Goal: Task Accomplishment & Management: Manage account settings

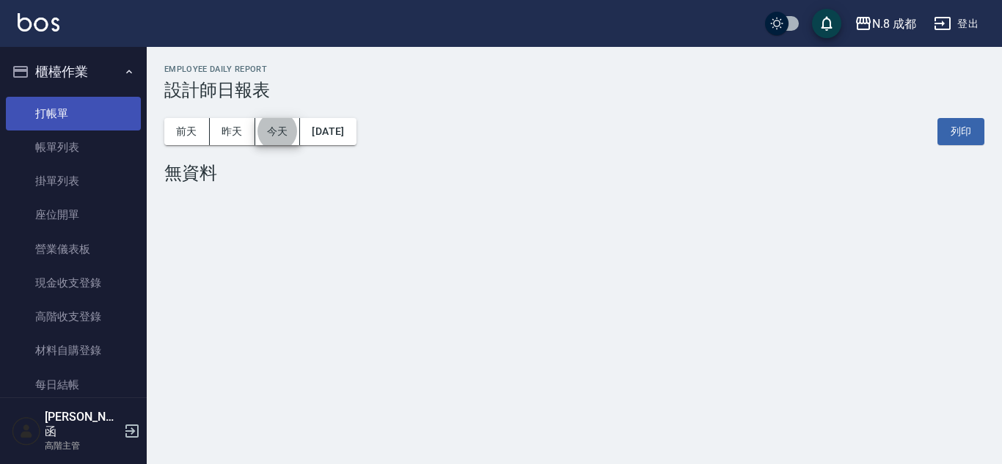
click at [76, 112] on link "打帳單" at bounding box center [73, 114] width 135 height 34
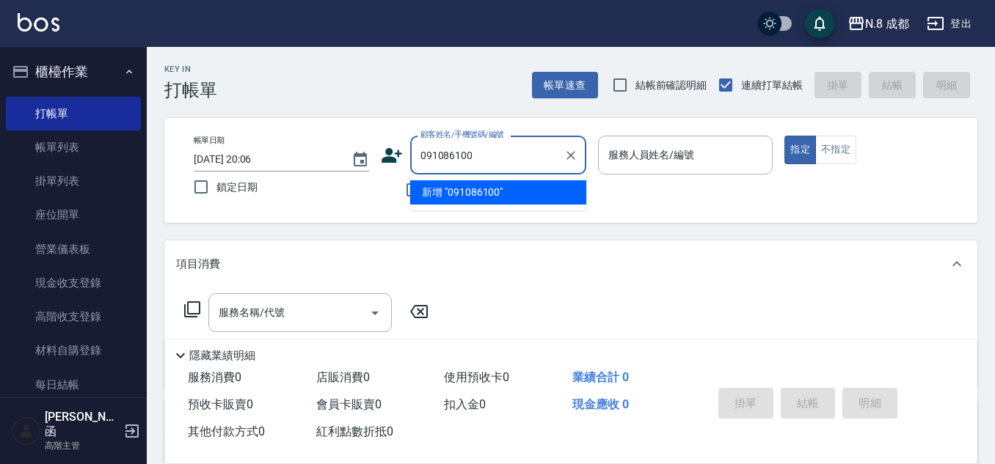
type input "0910861001"
drag, startPoint x: 486, startPoint y: 153, endPoint x: 376, endPoint y: 139, distance: 111.7
click at [376, 139] on div "帳單日期 2025/09/10 20:06 鎖定日期 顧客姓名/手機號碼/編號 0910861001 顧客姓名/手機號碼/編號 不留客資 服務人員姓名/編號 …" at bounding box center [571, 171] width 778 height 70
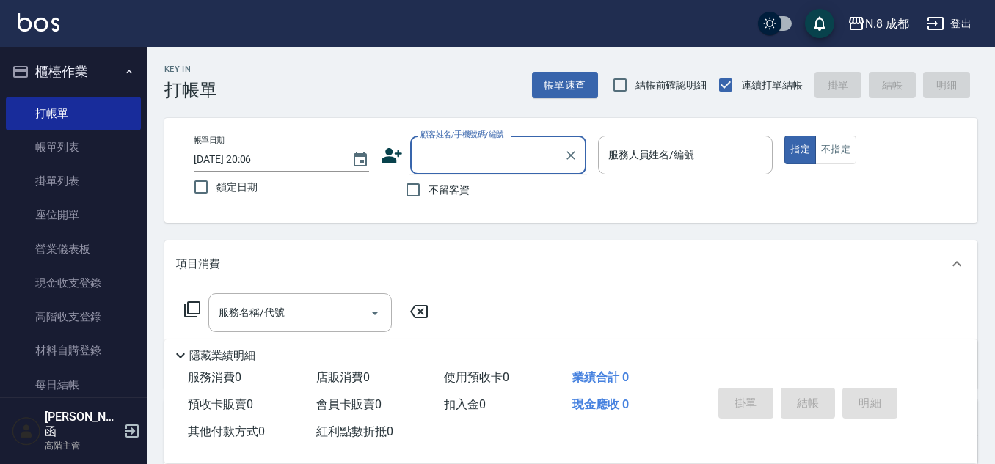
click at [389, 161] on icon at bounding box center [392, 155] width 21 height 15
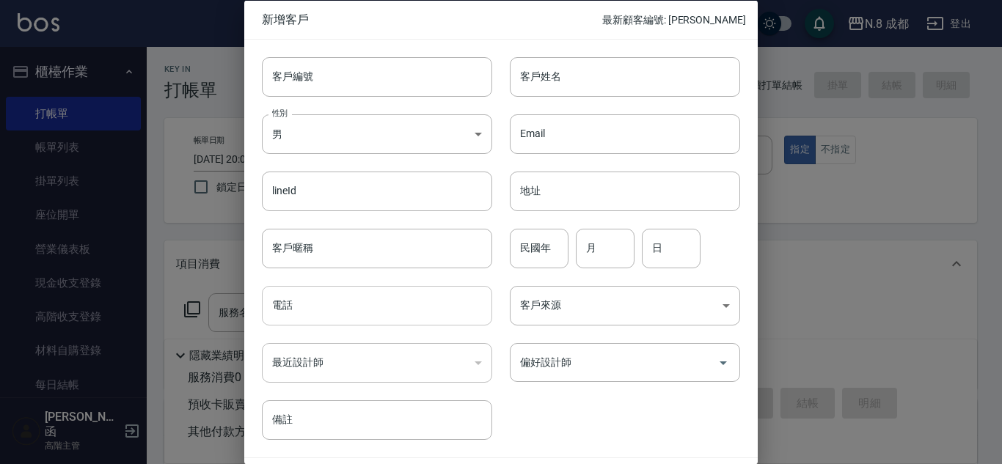
click at [332, 311] on input "電話" at bounding box center [377, 306] width 230 height 40
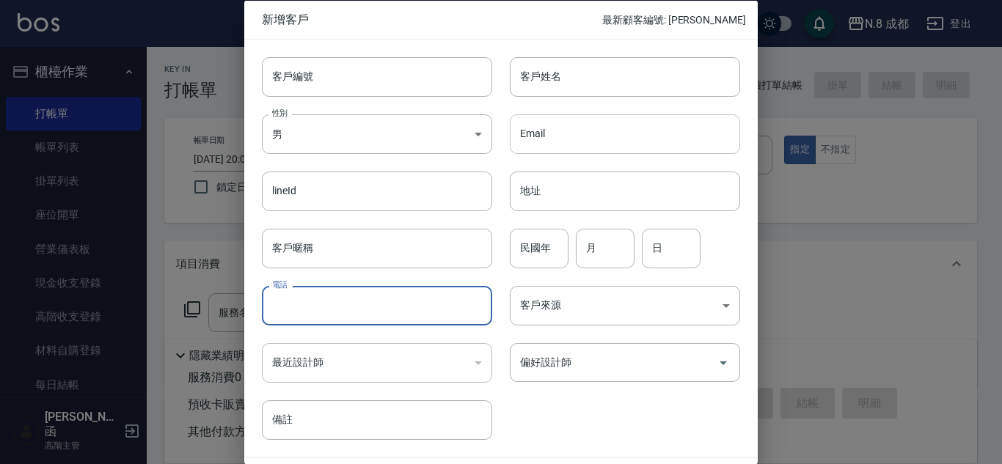
paste input "0910861001"
type input "0910861001"
drag, startPoint x: 574, startPoint y: 71, endPoint x: 583, endPoint y: 95, distance: 26.0
click at [574, 71] on input "客戶姓名" at bounding box center [625, 76] width 230 height 40
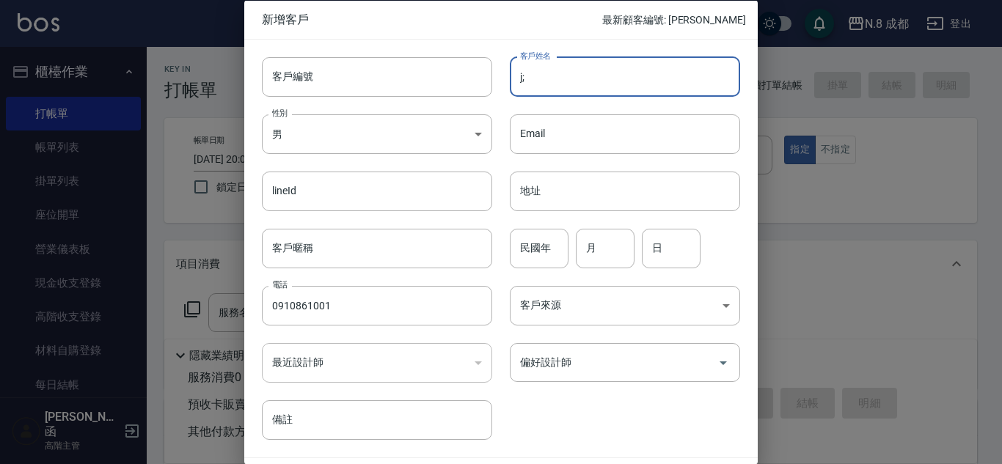
type input "j"
type input "[PERSON_NAME]"
click at [539, 248] on input "民國年" at bounding box center [539, 248] width 59 height 40
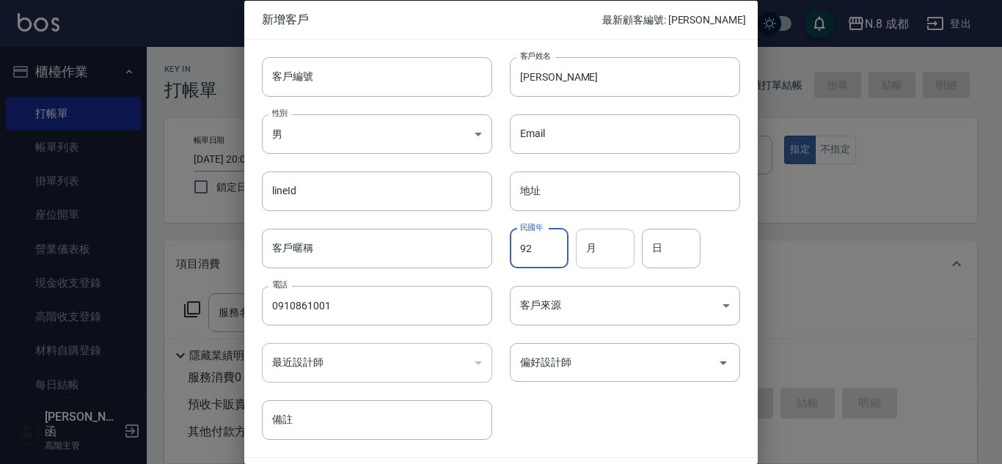
type input "92"
click at [607, 250] on input "月" at bounding box center [605, 248] width 59 height 40
type input "10"
click at [664, 244] on input "日" at bounding box center [671, 248] width 59 height 40
type input "15"
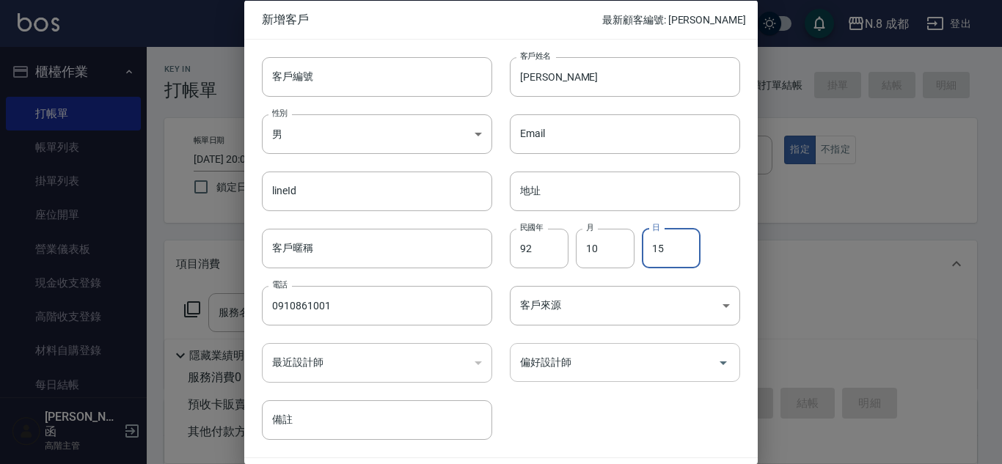
click at [567, 365] on input "偏好設計師" at bounding box center [613, 363] width 195 height 26
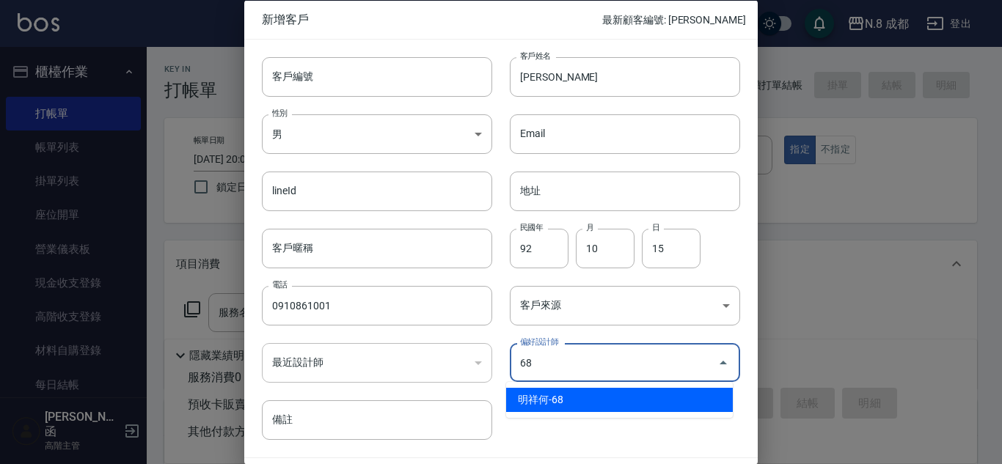
click at [566, 390] on li "明祥何-68" at bounding box center [619, 400] width 227 height 24
type input "明祥何"
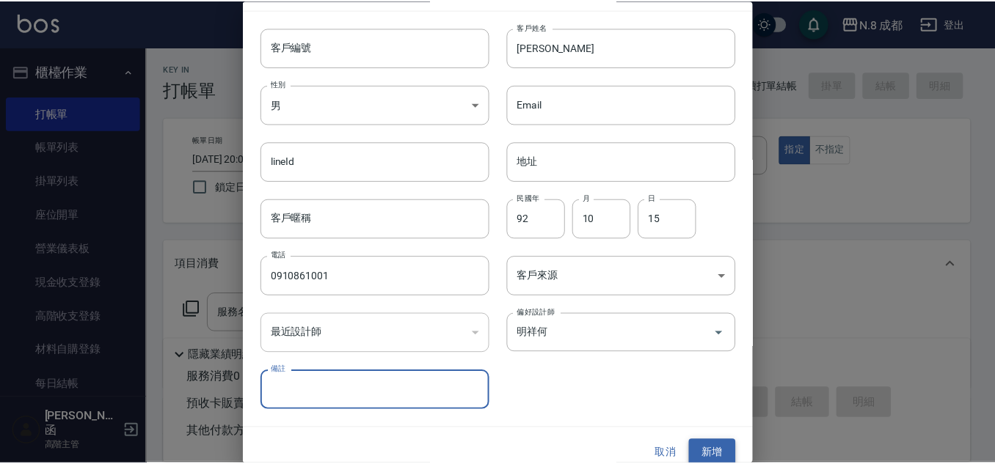
scroll to position [44, 0]
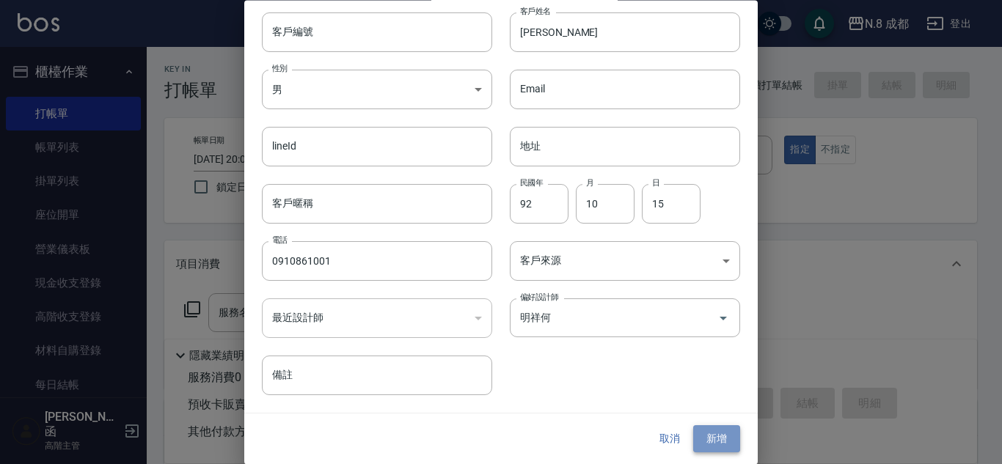
click at [697, 441] on button "新增" at bounding box center [716, 439] width 47 height 27
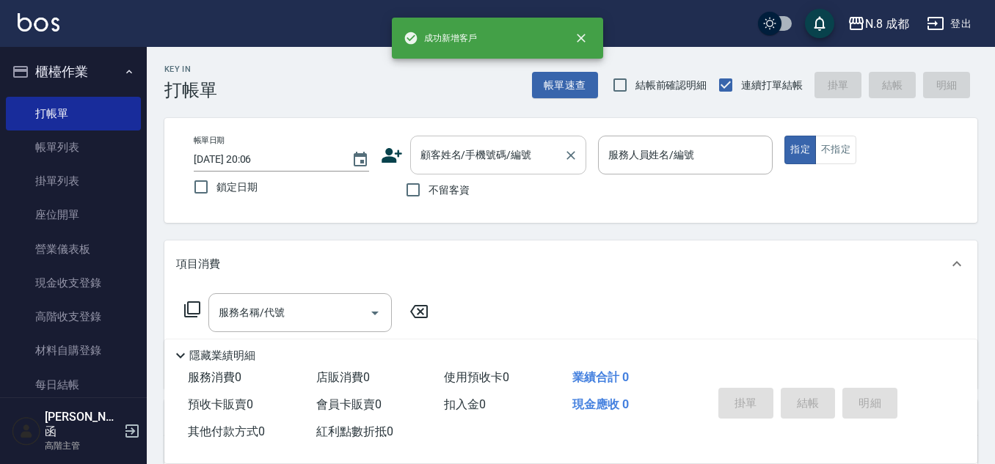
click at [486, 144] on div "顧客姓名/手機號碼/編號 顧客姓名/手機號碼/編號" at bounding box center [498, 155] width 176 height 39
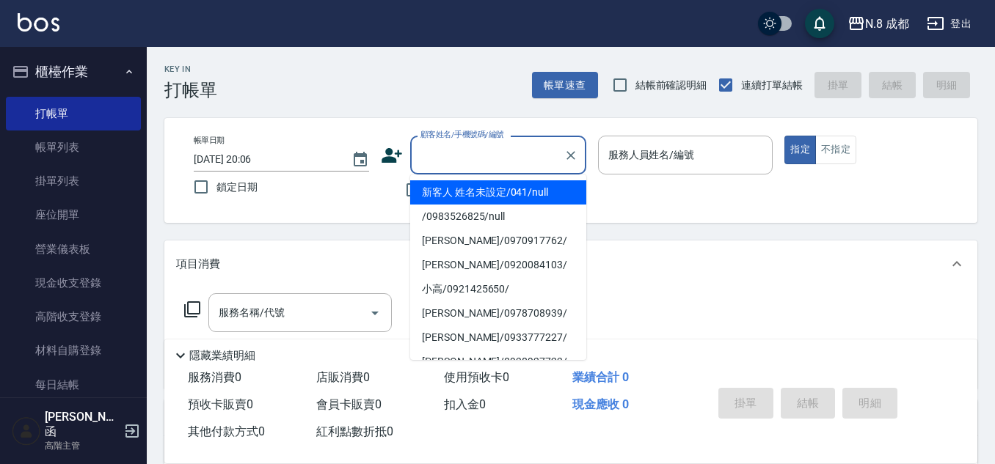
paste input "0910861001"
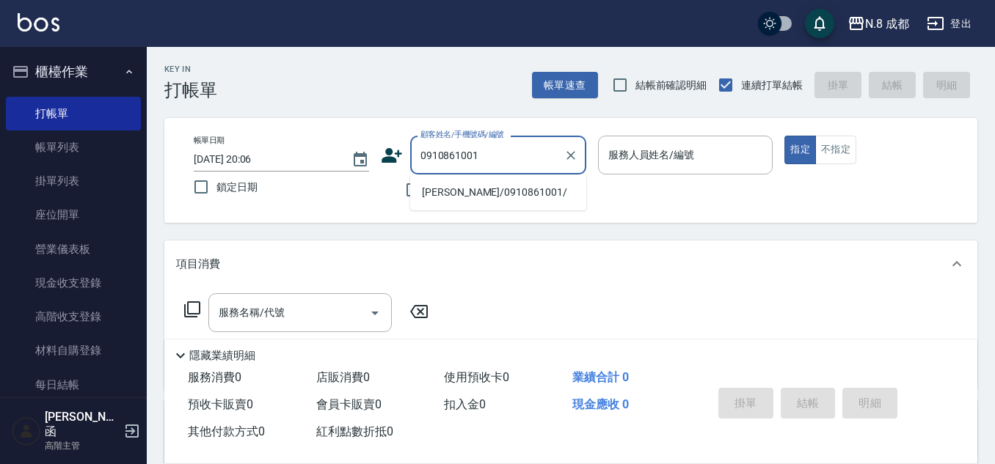
click at [464, 187] on li "[PERSON_NAME]/0910861001/" at bounding box center [498, 192] width 176 height 24
type input "[PERSON_NAME]/0910861001/"
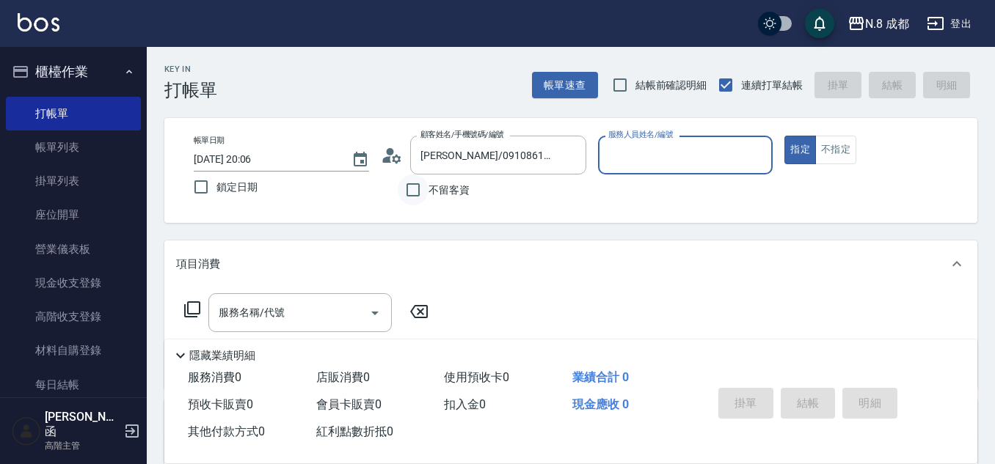
type input "明祥何-68"
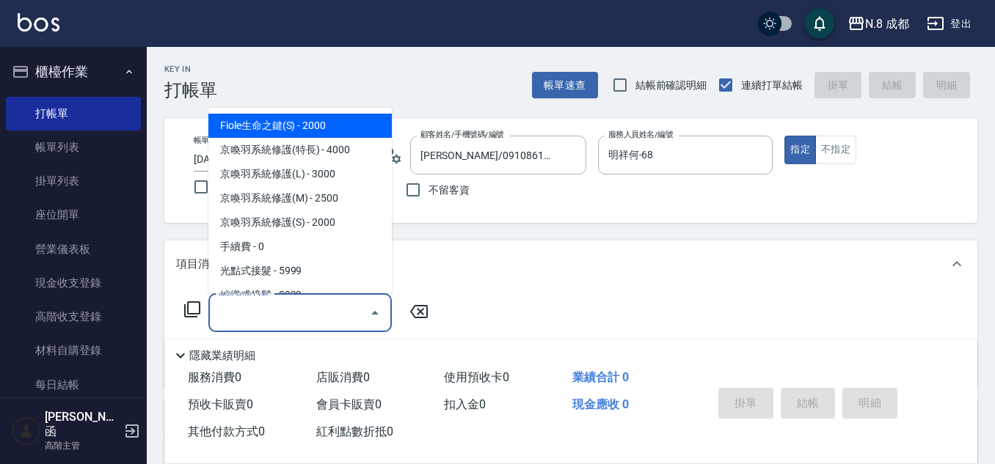
click at [311, 310] on input "服務名稱/代號" at bounding box center [289, 313] width 148 height 26
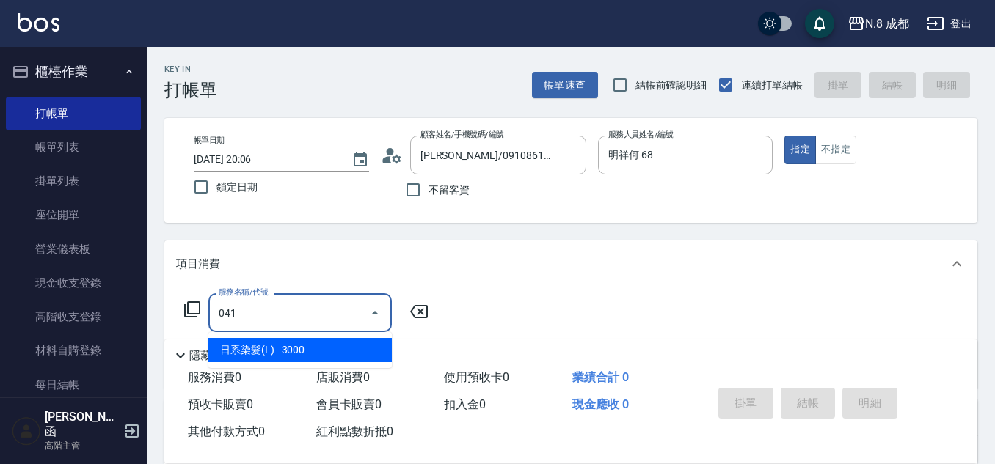
click at [285, 352] on span "日系染髮(L) - 3000" at bounding box center [299, 350] width 183 height 24
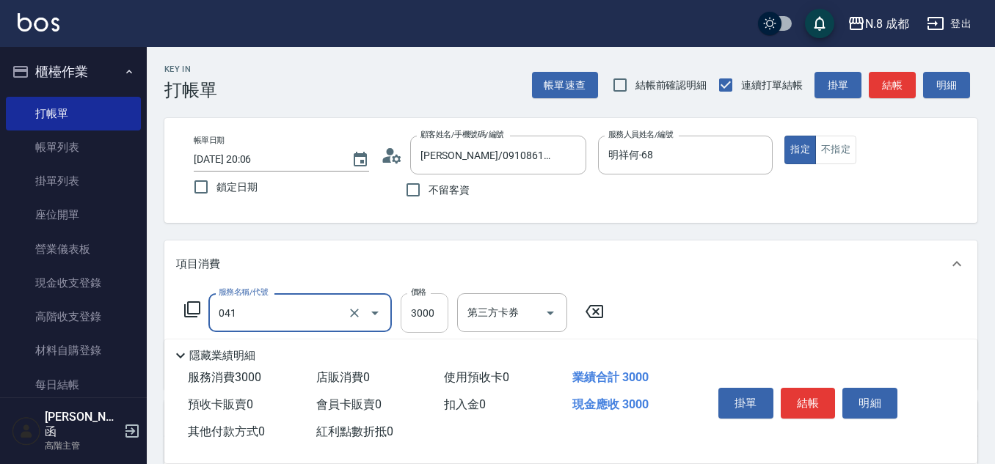
type input "日系染髮(L)(041)"
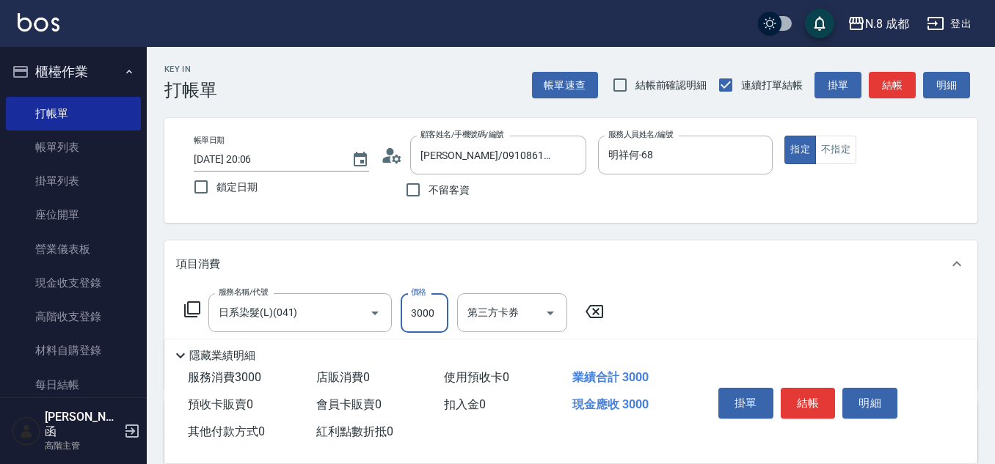
click at [422, 318] on input "3000" at bounding box center [425, 313] width 48 height 40
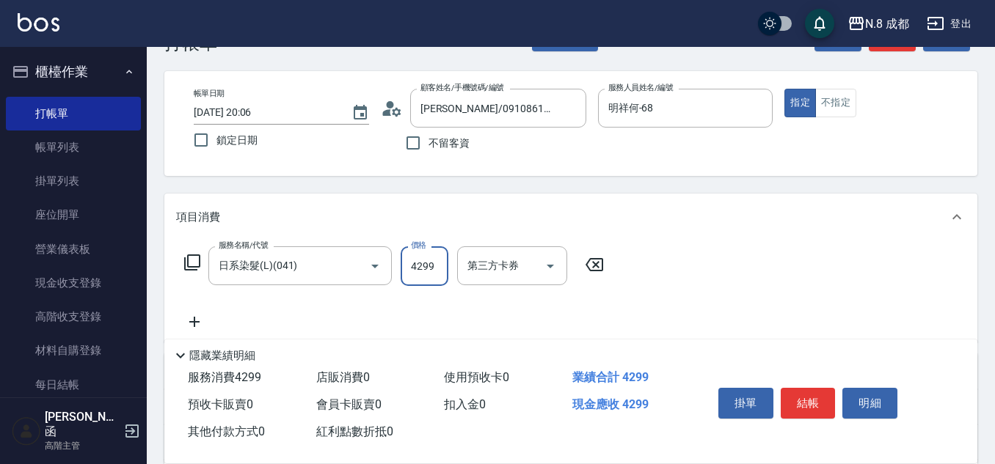
scroll to position [73, 0]
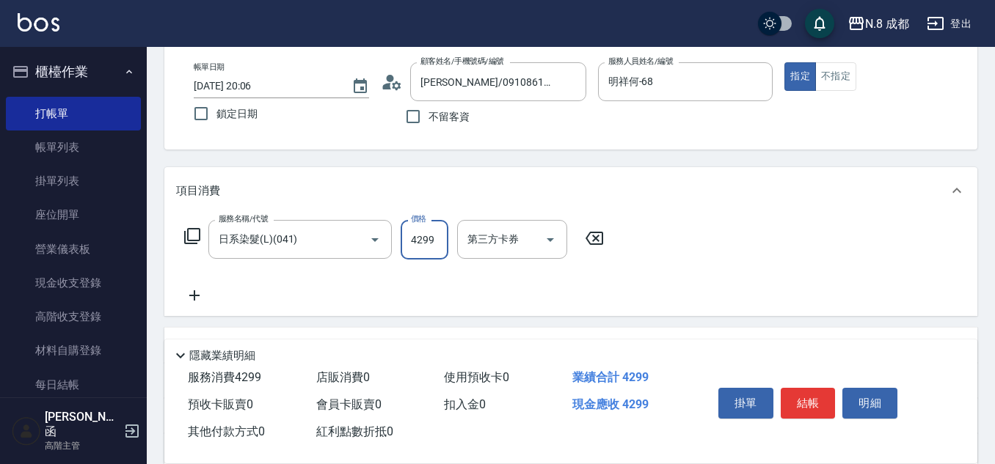
type input "4299"
click at [195, 288] on icon at bounding box center [194, 296] width 37 height 18
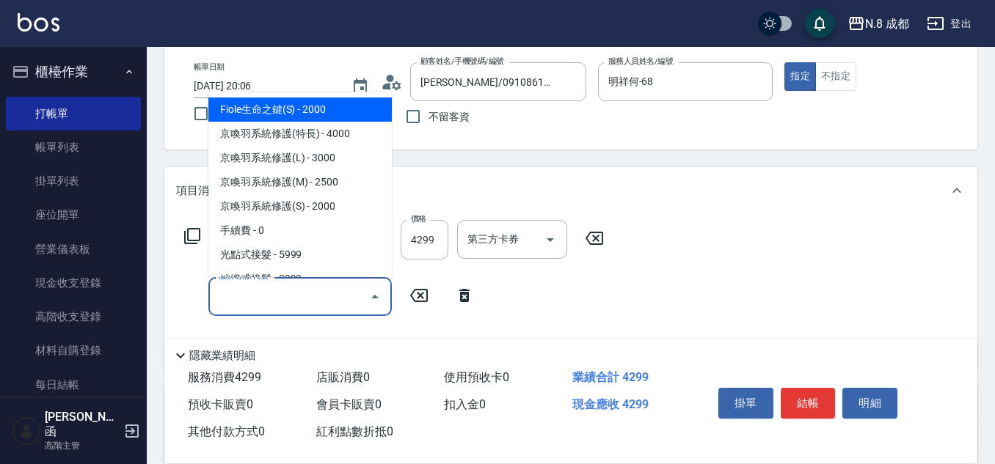
click at [222, 293] on input "服務名稱/代號" at bounding box center [289, 297] width 148 height 26
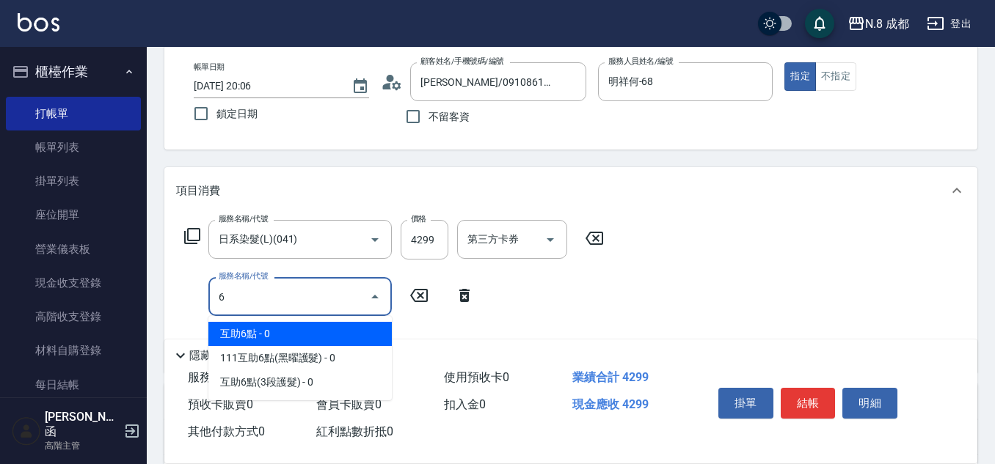
click at [261, 333] on span "互助6點 - 0" at bounding box center [299, 334] width 183 height 24
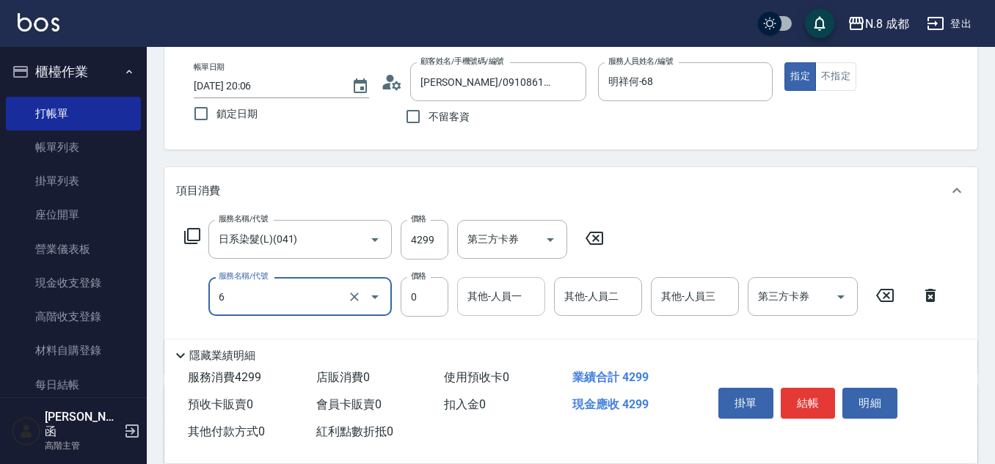
type input "互助6點(6)"
click at [498, 305] on input "其他-人員一" at bounding box center [501, 297] width 75 height 26
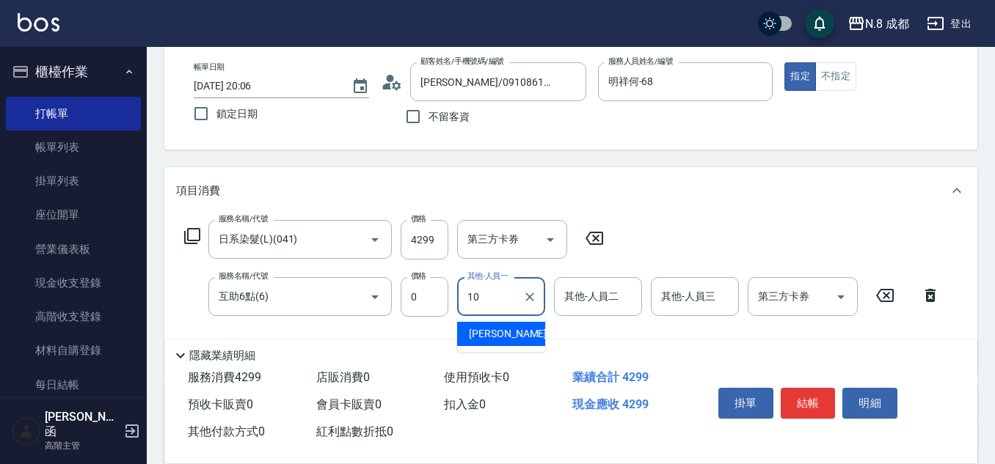
click at [497, 333] on span "謝宜親 -10" at bounding box center [515, 333] width 92 height 15
type input "[PERSON_NAME]-10"
click at [813, 398] on button "結帳" at bounding box center [808, 403] width 55 height 31
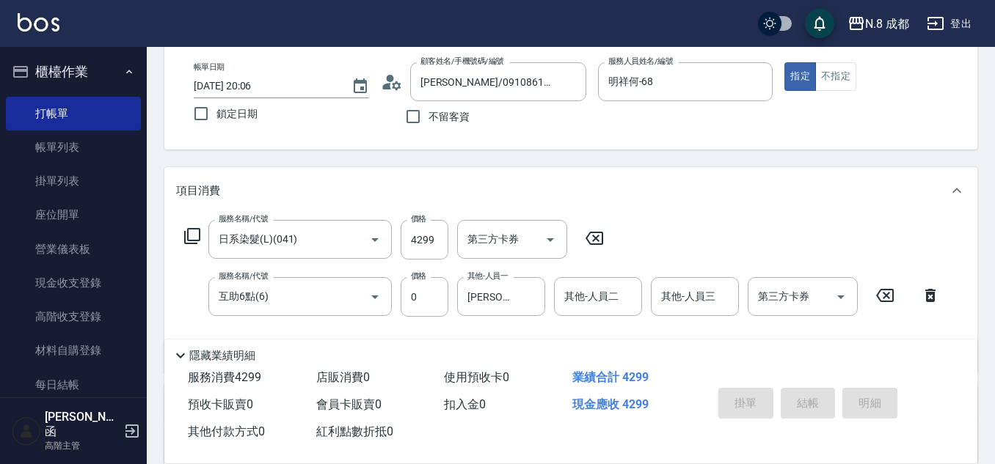
type input "2025/09/10 20:07"
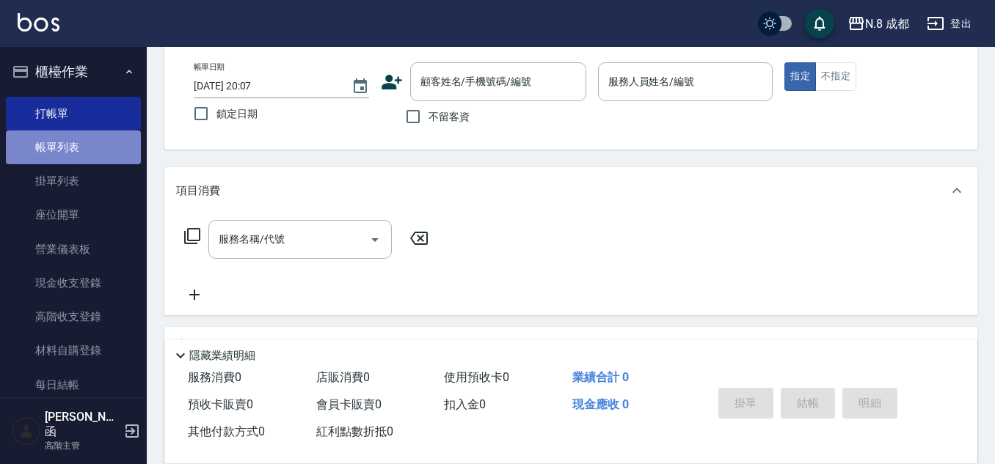
click at [103, 150] on link "帳單列表" at bounding box center [73, 148] width 135 height 34
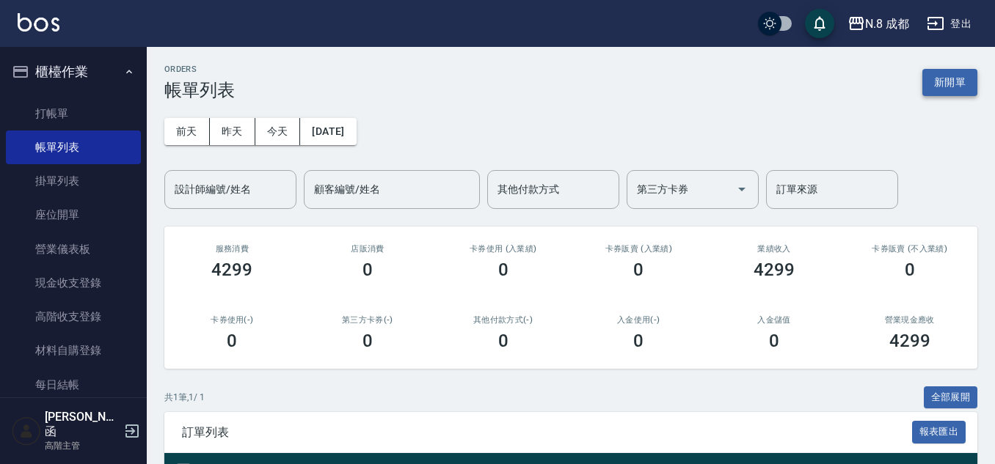
click at [951, 87] on button "新開單" at bounding box center [949, 82] width 55 height 27
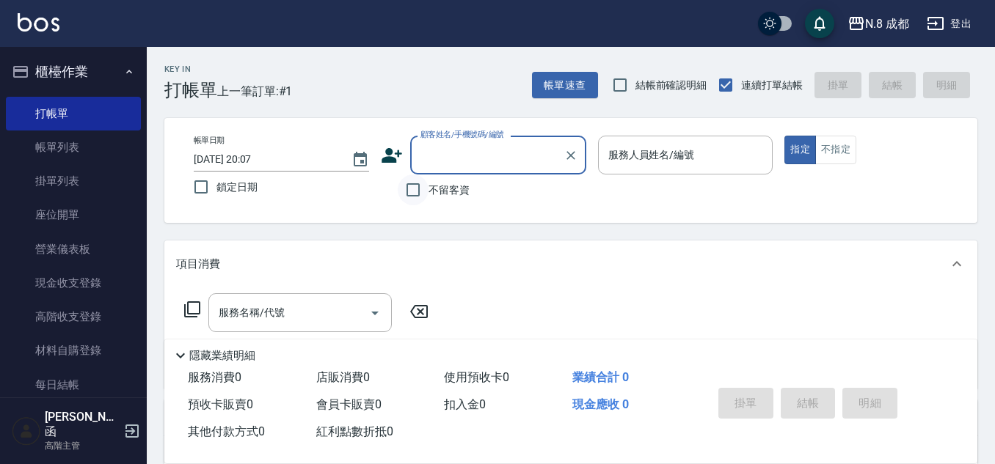
drag, startPoint x: 415, startPoint y: 186, endPoint x: 565, endPoint y: 186, distance: 150.4
click at [415, 186] on input "不留客資" at bounding box center [413, 190] width 31 height 31
checkbox input "true"
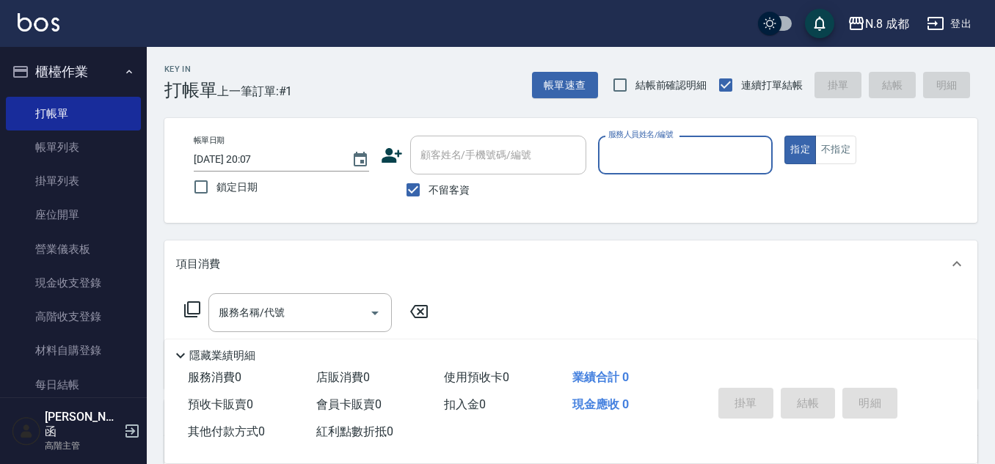
click at [659, 172] on div "服務人員姓名/編號" at bounding box center [685, 155] width 175 height 39
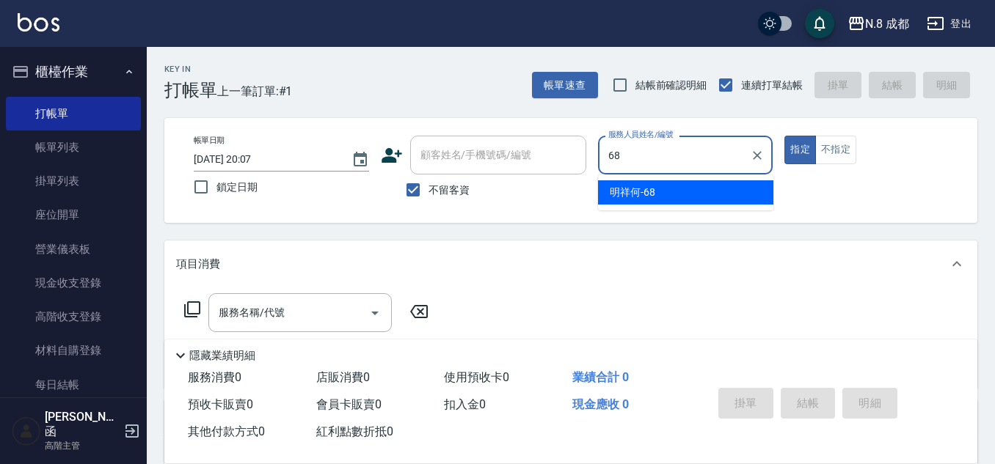
click at [641, 192] on span "明祥何 -68" at bounding box center [632, 192] width 45 height 15
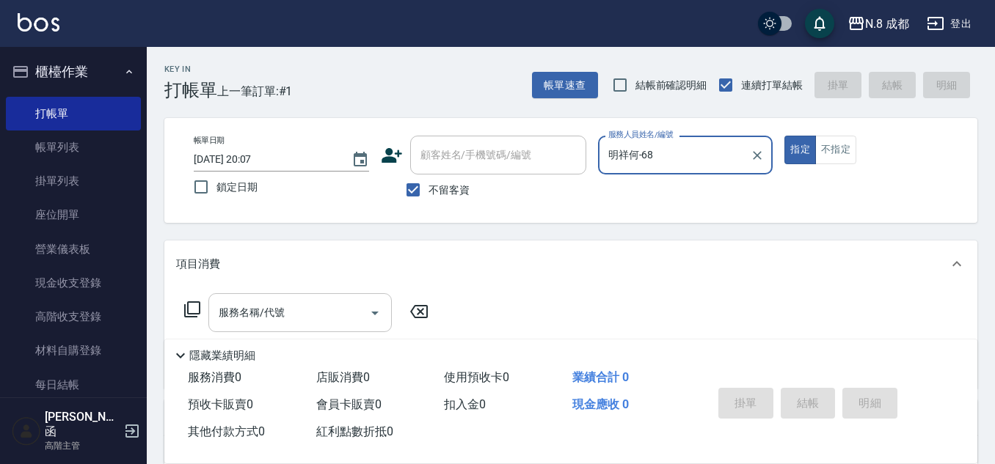
type input "明祥何-68"
click at [263, 307] on input "服務名稱/代號" at bounding box center [289, 313] width 148 height 26
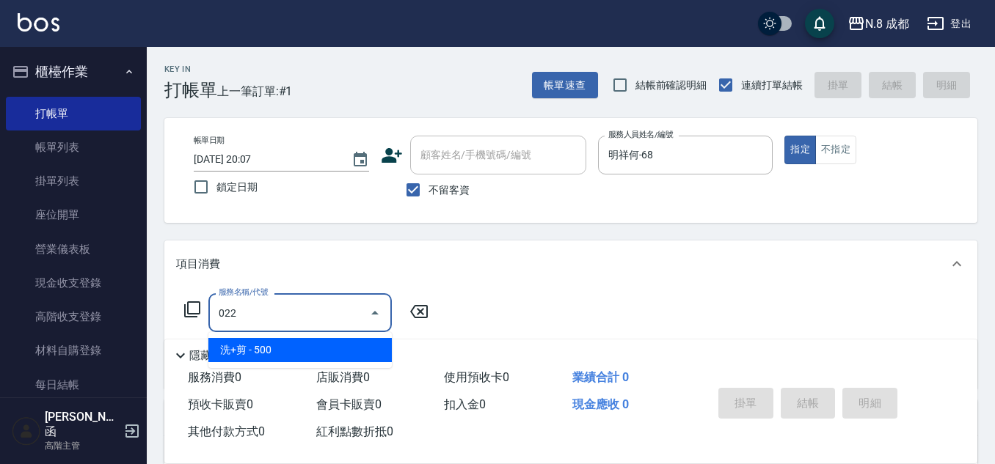
click at [265, 335] on body "N.8 成都 登出 櫃檯作業 打帳單 帳單列表 掛單列表 座位開單 營業儀表板 現金收支登錄 高階收支登錄 材料自購登錄 每日結帳 排班表 現場電腦打卡 掃碼…" at bounding box center [497, 341] width 995 height 682
drag, startPoint x: 274, startPoint y: 350, endPoint x: 397, endPoint y: 324, distance: 125.2
click at [274, 349] on span "洗+剪 - 500" at bounding box center [299, 350] width 183 height 24
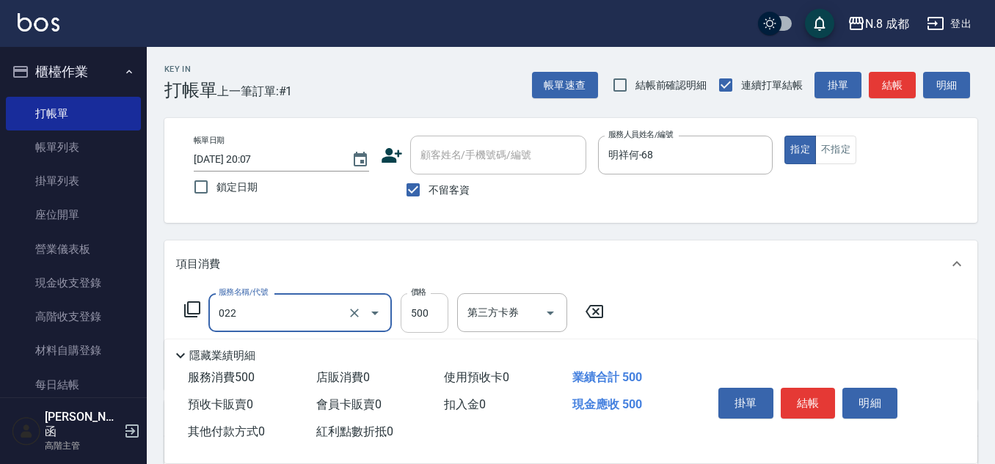
type input "洗+剪(022)"
click at [429, 304] on input "500" at bounding box center [425, 313] width 48 height 40
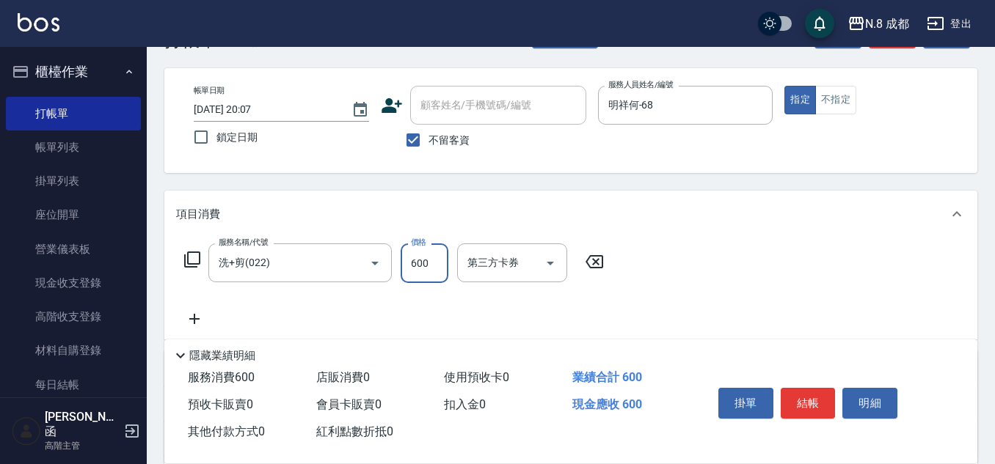
scroll to position [73, 0]
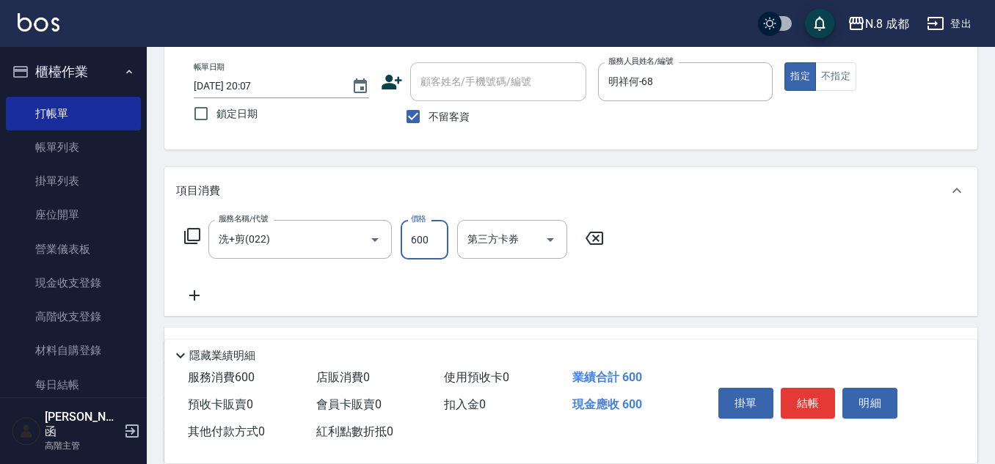
type input "600"
click at [194, 301] on icon at bounding box center [194, 296] width 10 height 10
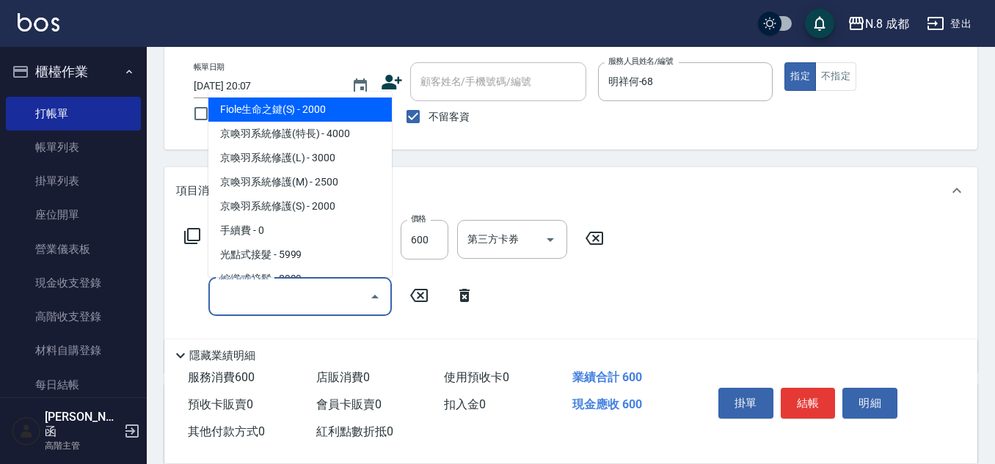
click at [265, 297] on input "服務名稱/代號" at bounding box center [289, 297] width 148 height 26
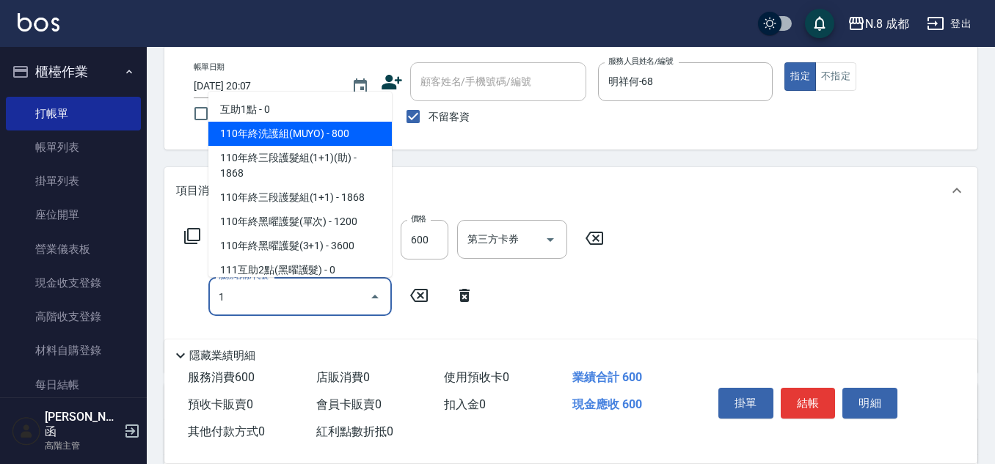
click at [312, 125] on span "110年終洗護組(MUYO) - 800" at bounding box center [299, 134] width 183 height 24
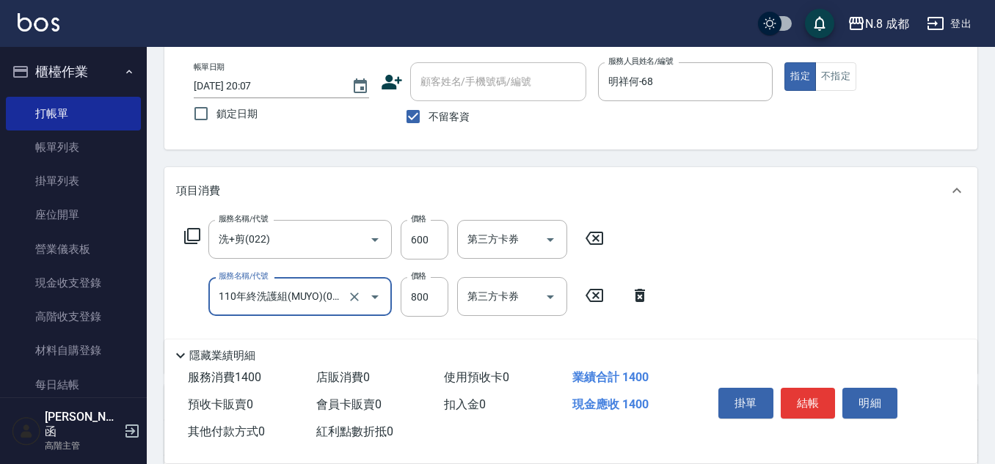
type input "110年終洗護組(MUYO)(091)"
click at [585, 294] on icon at bounding box center [594, 296] width 37 height 18
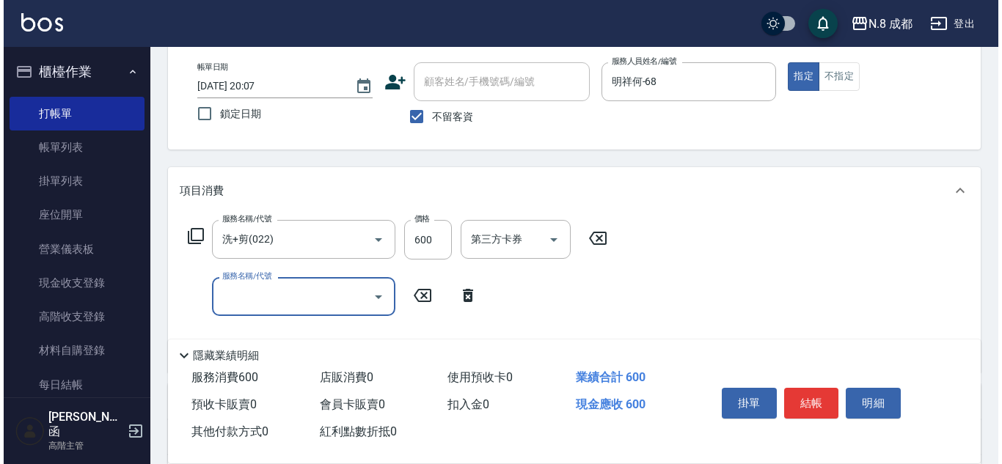
scroll to position [0, 0]
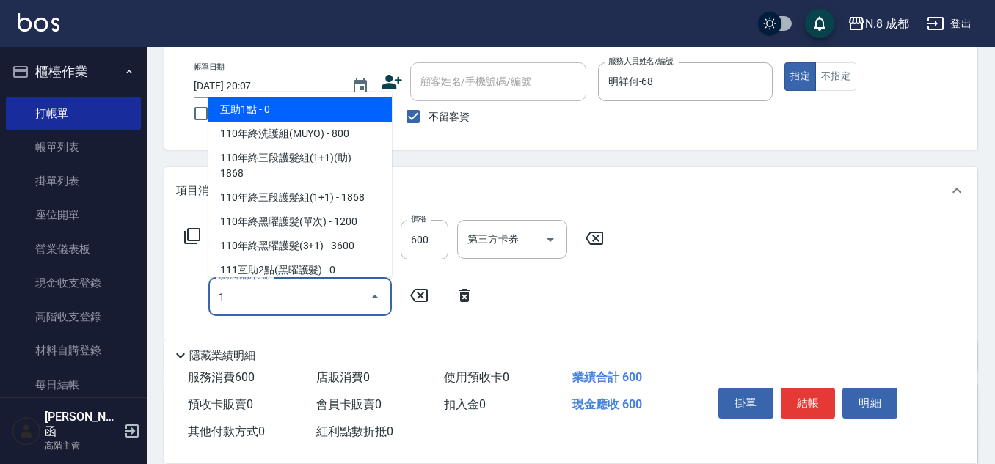
click at [313, 116] on span "互助1點 - 0" at bounding box center [299, 110] width 183 height 24
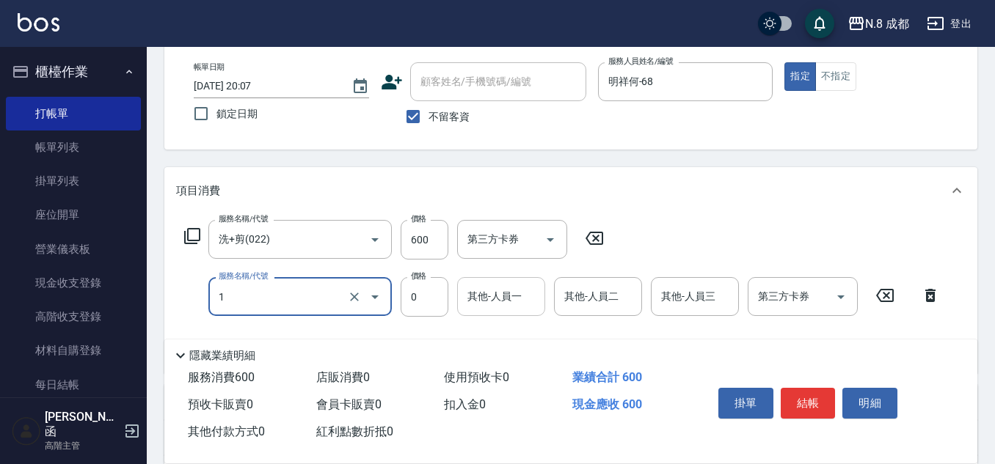
type input "互助1點(1)"
click at [501, 291] on input "其他-人員一" at bounding box center [501, 297] width 75 height 26
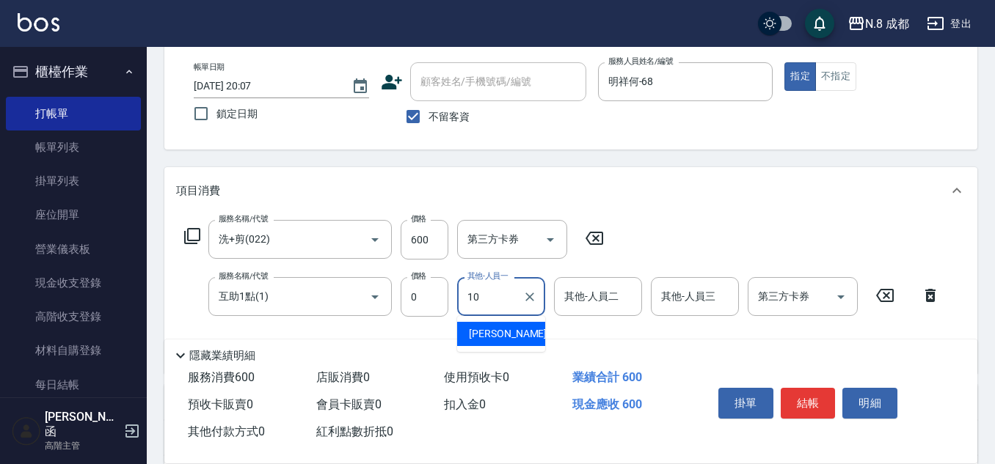
click at [505, 328] on span "謝宜親 -10" at bounding box center [515, 333] width 92 height 15
type input "[PERSON_NAME]-10"
click at [809, 396] on button "結帳" at bounding box center [808, 403] width 55 height 31
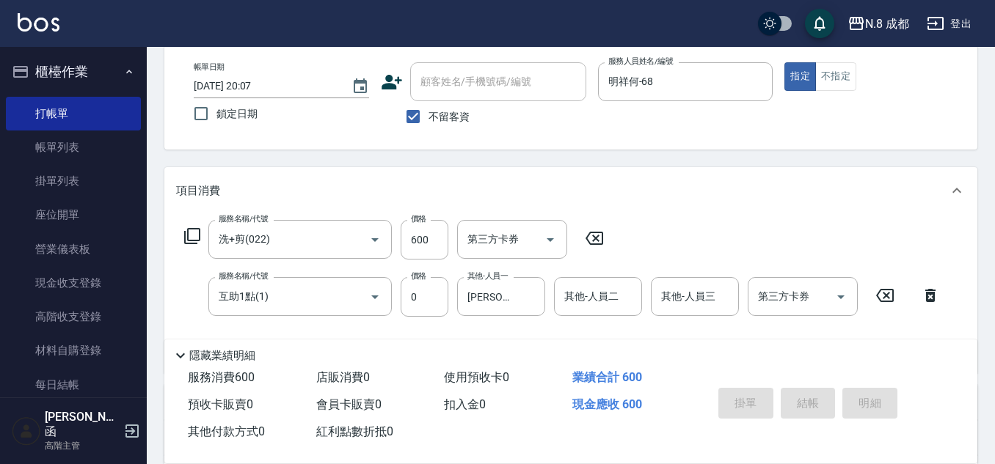
type input "2025/09/10 20:08"
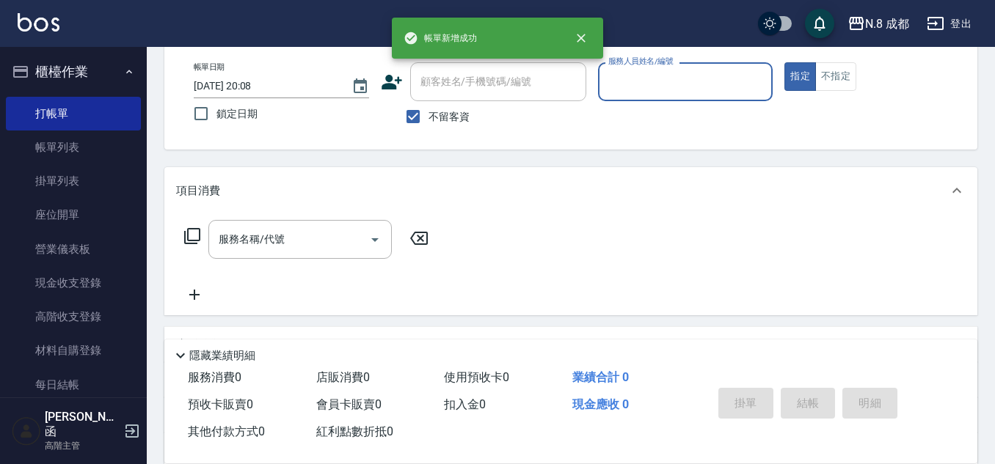
click at [429, 111] on span "不留客資" at bounding box center [448, 116] width 41 height 15
click at [428, 111] on input "不留客資" at bounding box center [413, 116] width 31 height 31
checkbox input "false"
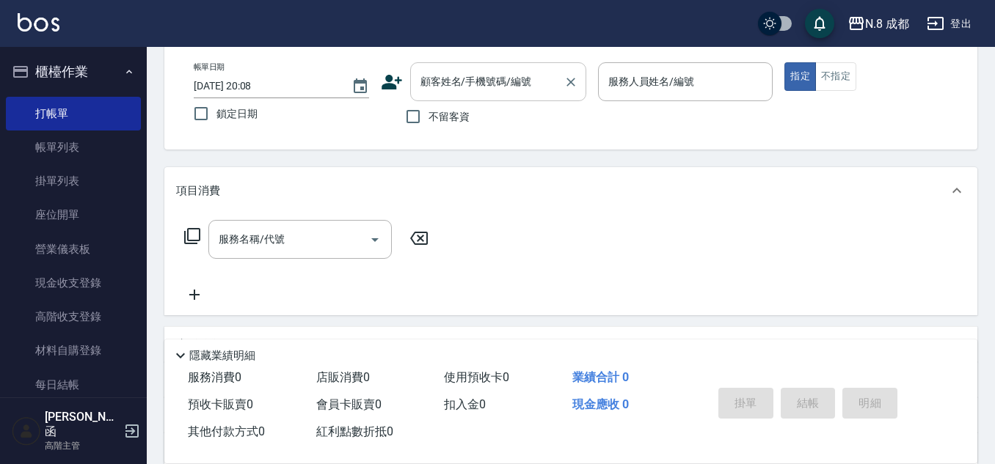
click at [442, 93] on input "顧客姓名/手機號碼/編號" at bounding box center [487, 82] width 141 height 26
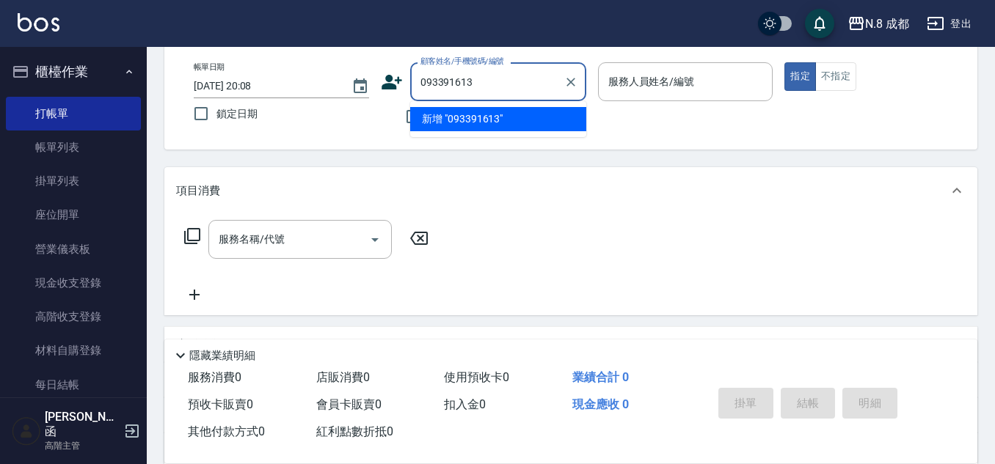
type input "0933916132"
drag, startPoint x: 484, startPoint y: 86, endPoint x: 391, endPoint y: 81, distance: 93.3
click at [391, 81] on div "顧客姓名/手機號碼/編號 0933916132 顧客姓名/手機號碼/編號" at bounding box center [483, 81] width 205 height 39
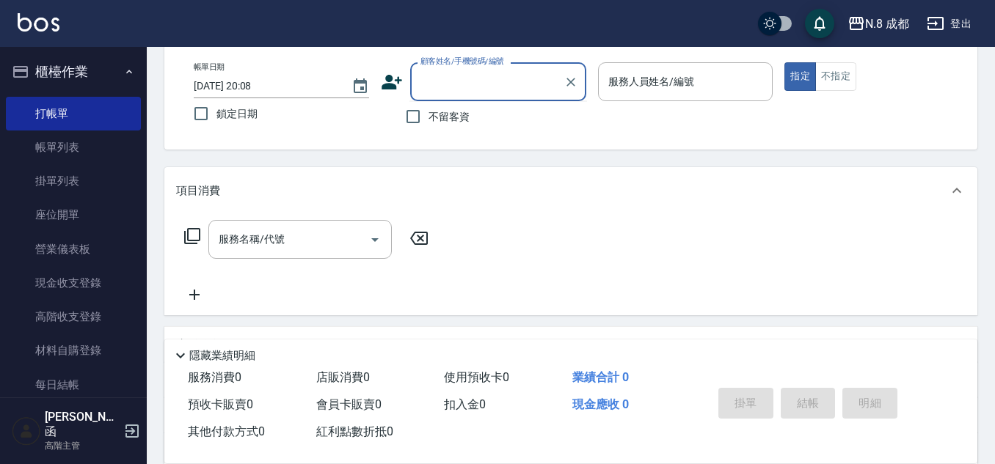
click at [393, 83] on icon at bounding box center [392, 82] width 22 height 22
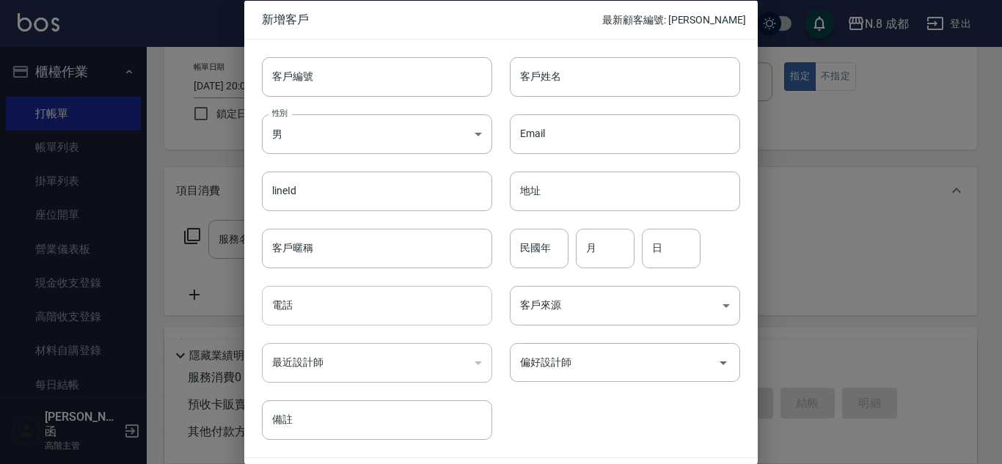
drag, startPoint x: 343, startPoint y: 304, endPoint x: 404, endPoint y: 296, distance: 62.3
click at [343, 304] on input "電話" at bounding box center [377, 306] width 230 height 40
click at [367, 315] on input "電話" at bounding box center [377, 306] width 230 height 40
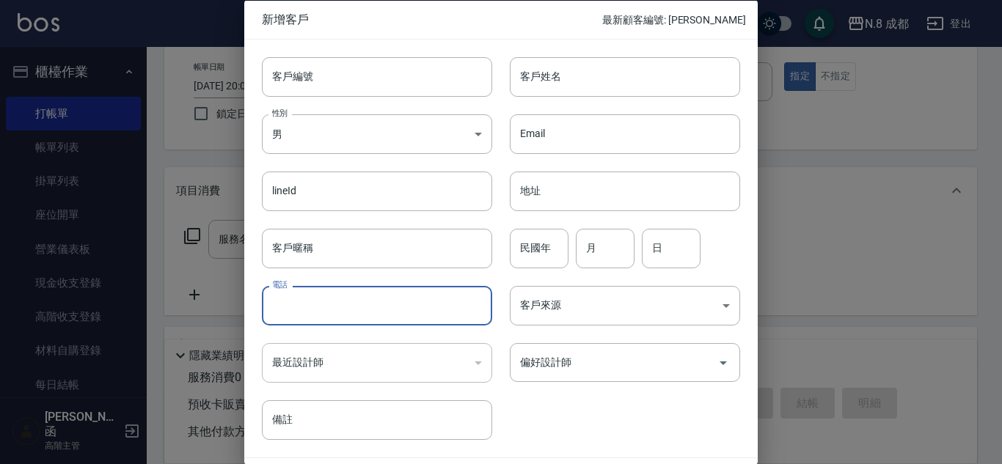
paste input "0933916132"
type input "0933916132"
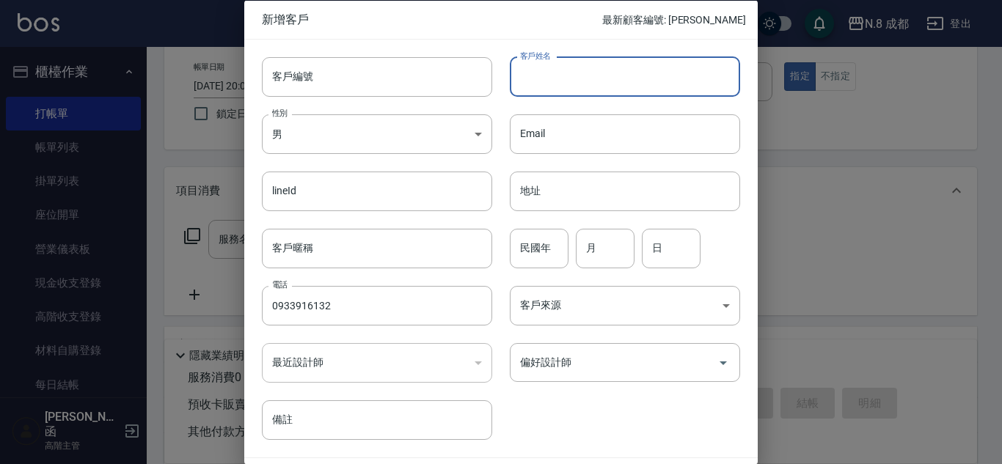
click at [572, 89] on input "客戶姓名" at bounding box center [625, 76] width 230 height 40
type input "[PERSON_NAME]"
click at [528, 240] on div "民國年 民國年" at bounding box center [539, 248] width 59 height 40
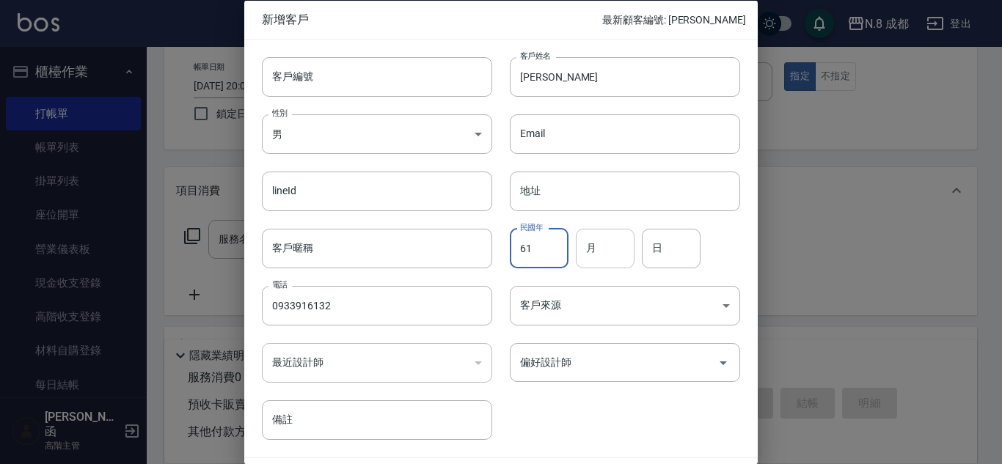
type input "61"
click at [618, 247] on input "月" at bounding box center [605, 248] width 59 height 40
drag, startPoint x: 610, startPoint y: 249, endPoint x: 503, endPoint y: 250, distance: 106.4
click at [503, 250] on div "民國年 61 民國年 月 11 月 日 日" at bounding box center [616, 239] width 248 height 57
type input "12"
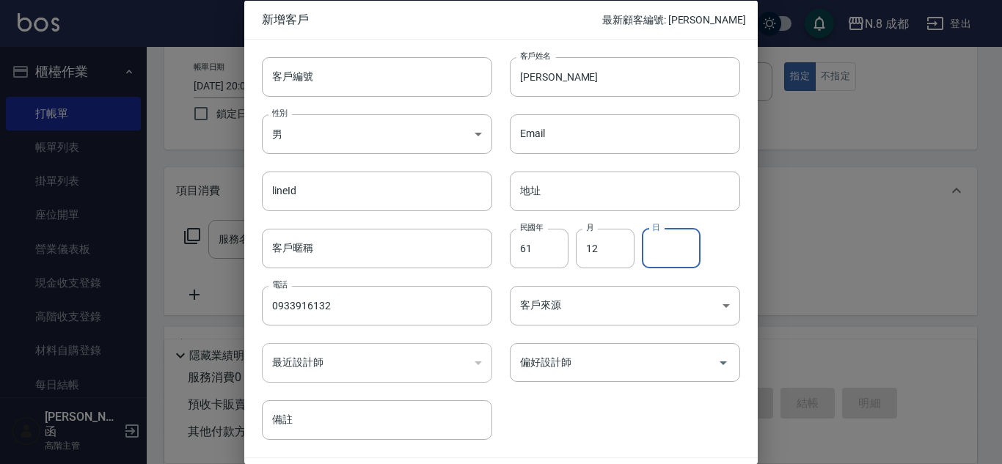
click at [660, 248] on input "日" at bounding box center [671, 248] width 59 height 40
type input "26"
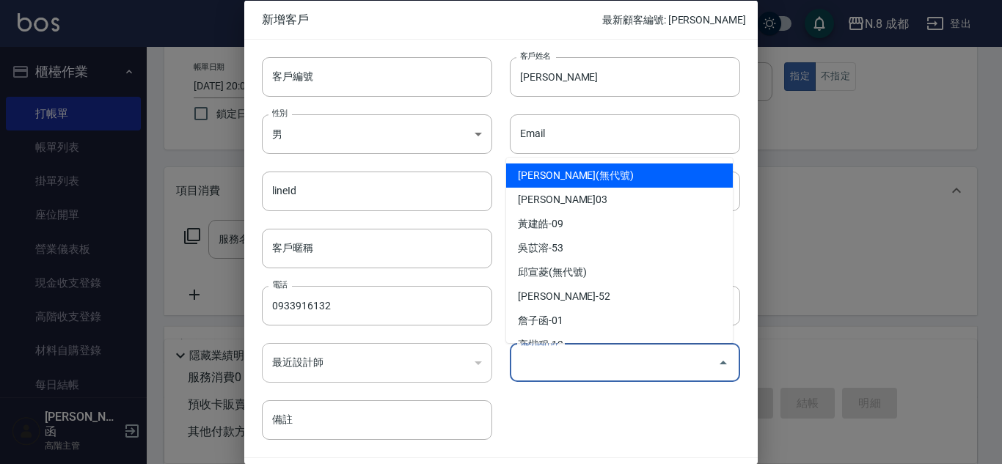
click at [587, 358] on input "偏好設計師" at bounding box center [613, 363] width 195 height 26
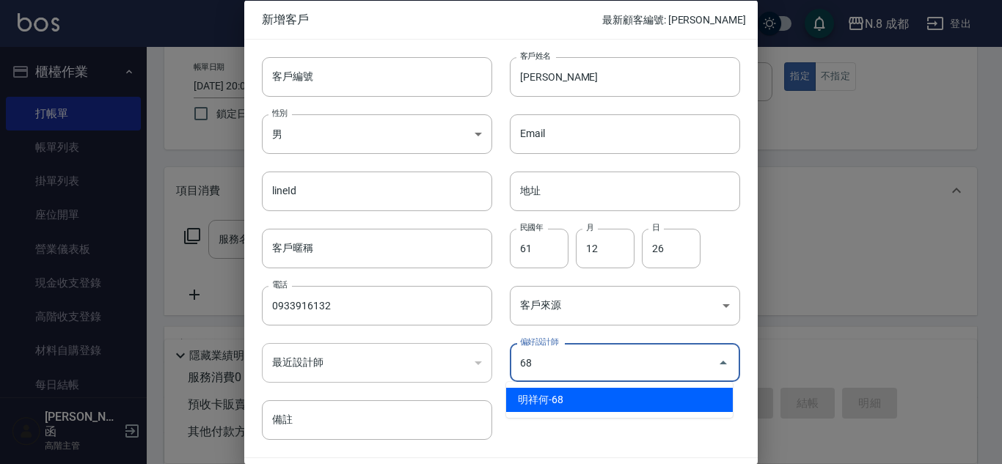
click at [553, 398] on li "明祥何-68" at bounding box center [619, 400] width 227 height 24
type input "明祥何"
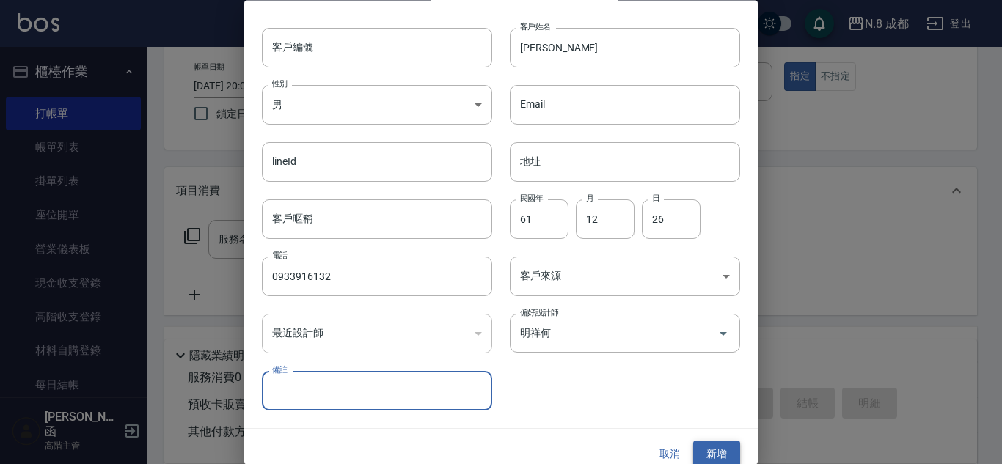
scroll to position [44, 0]
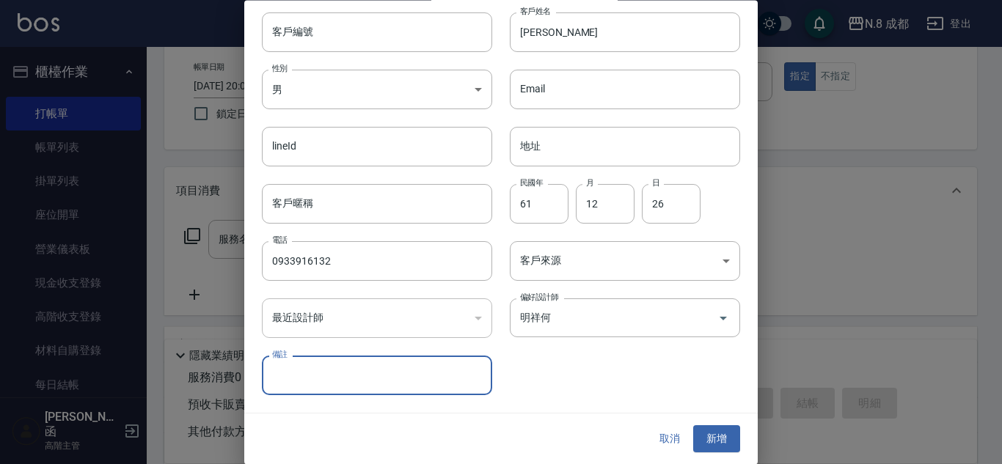
click at [701, 443] on button "新增" at bounding box center [716, 439] width 47 height 27
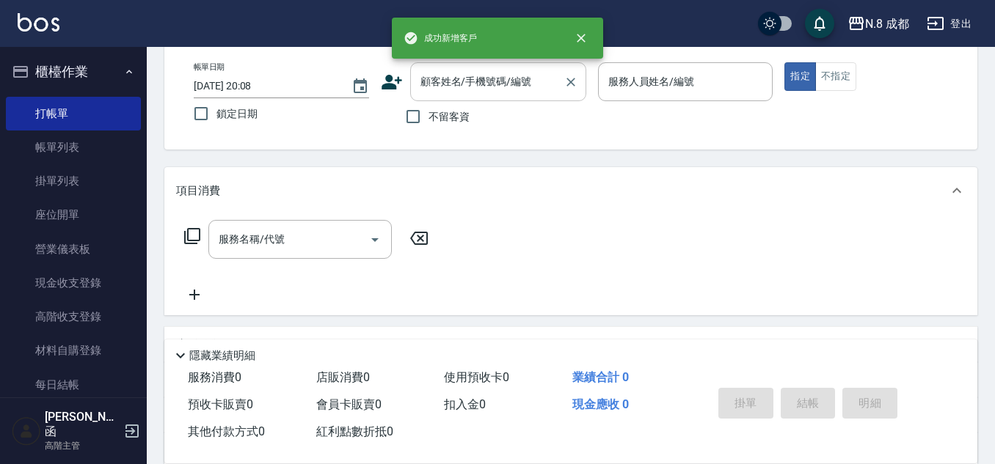
click at [461, 81] on input "顧客姓名/手機號碼/編號" at bounding box center [487, 82] width 141 height 26
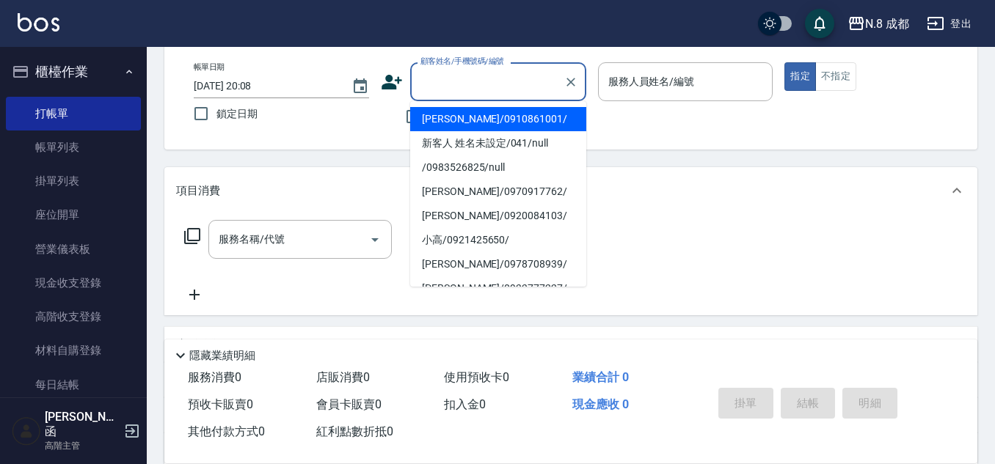
paste input "0933916132"
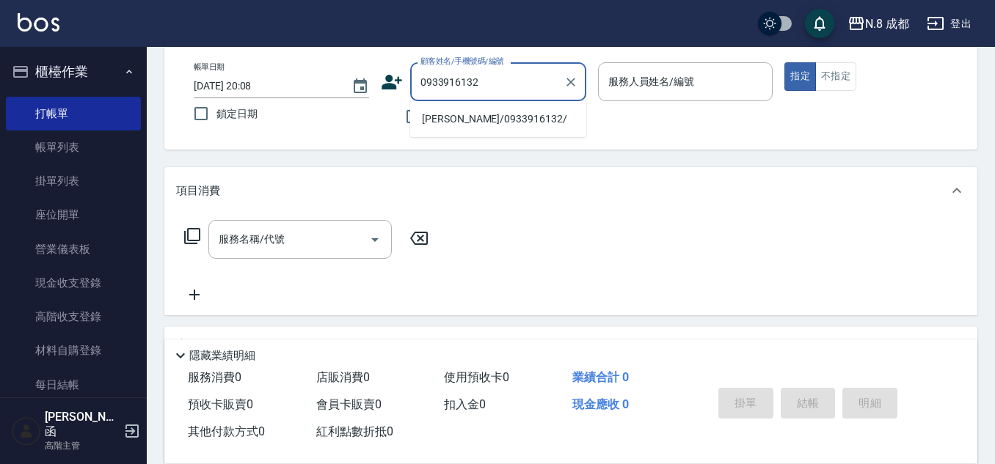
click at [468, 120] on li "[PERSON_NAME]/0933916132/" at bounding box center [498, 119] width 176 height 24
type input "[PERSON_NAME]/0933916132/"
type input "明祥何-68"
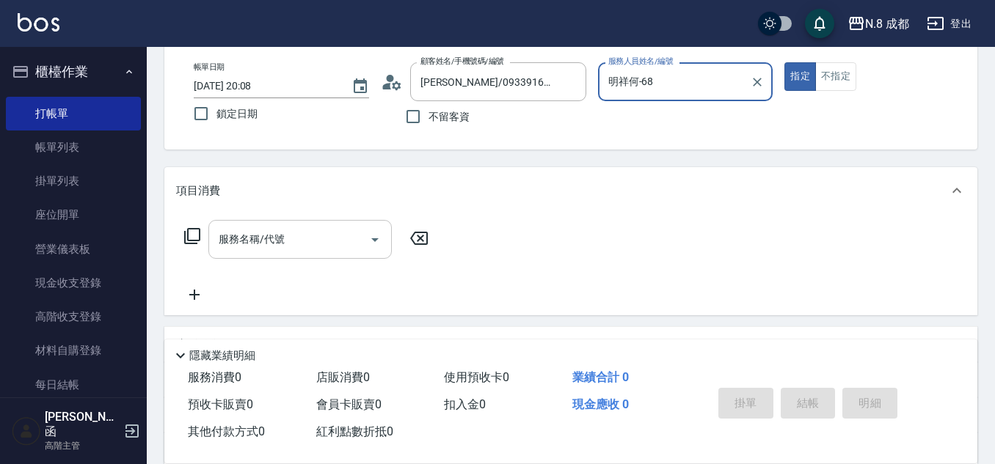
click at [271, 244] on input "服務名稱/代號" at bounding box center [289, 240] width 148 height 26
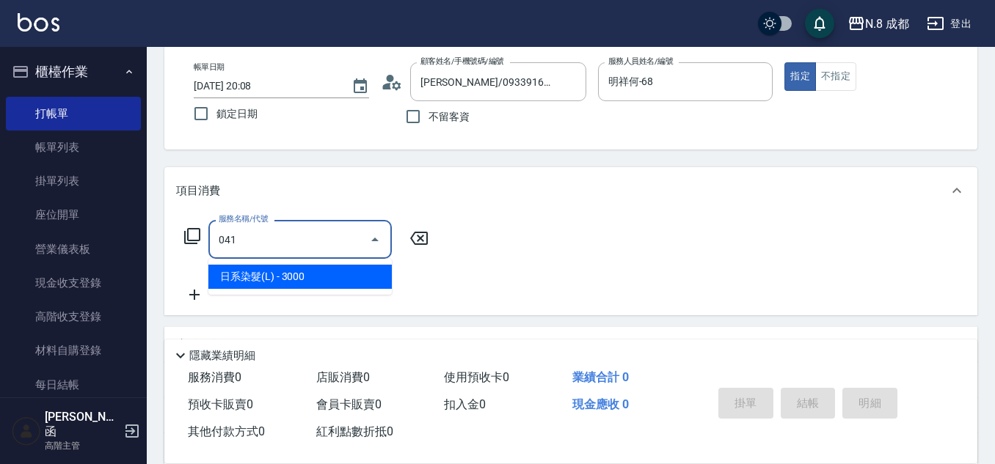
click at [286, 284] on span "日系染髮(L) - 3000" at bounding box center [299, 277] width 183 height 24
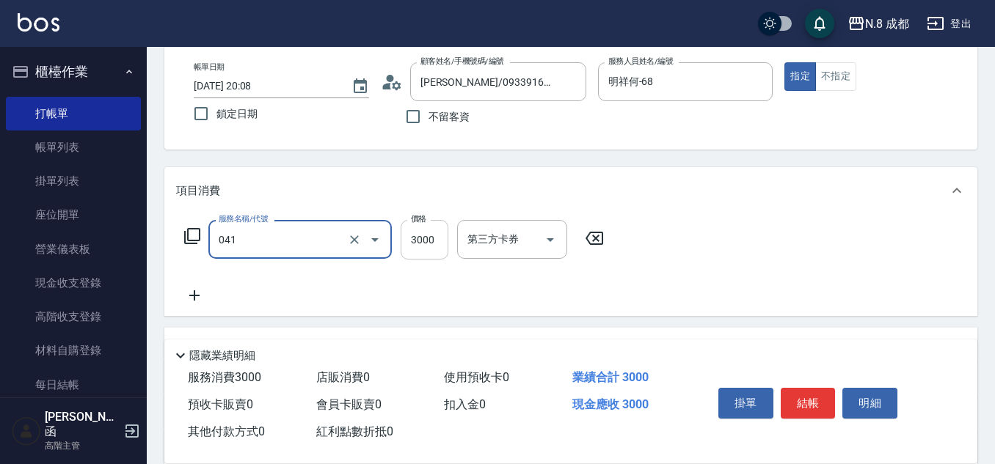
type input "日系染髮(L)(041)"
click at [418, 246] on input "3000" at bounding box center [425, 240] width 48 height 40
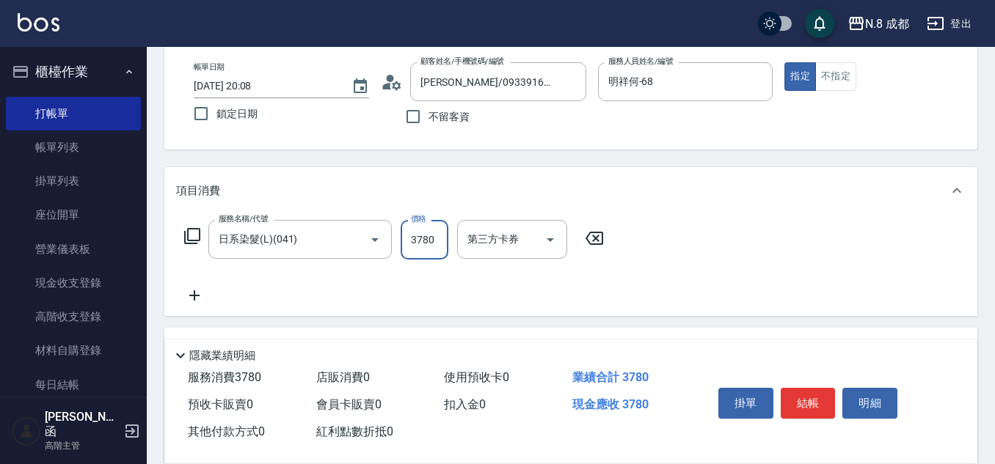
type input "3780"
click at [193, 295] on icon at bounding box center [194, 296] width 37 height 18
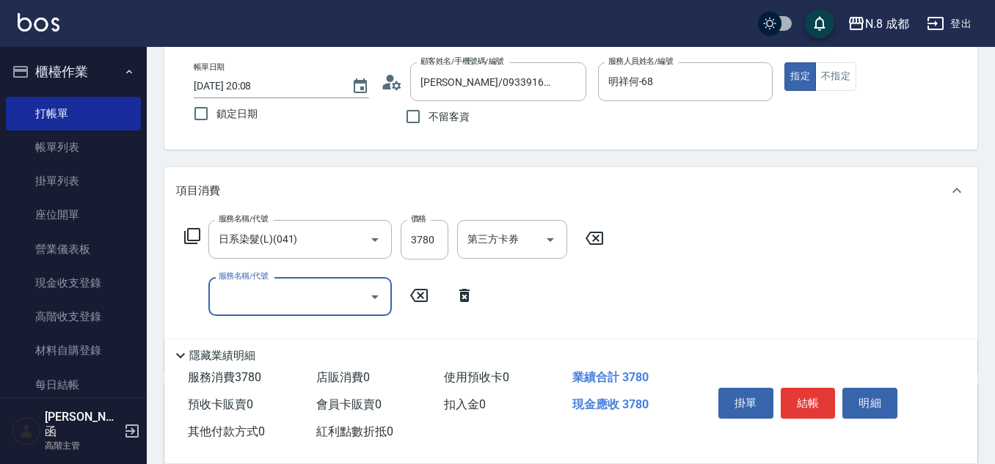
click at [227, 300] on input "服務名稱/代號" at bounding box center [289, 297] width 148 height 26
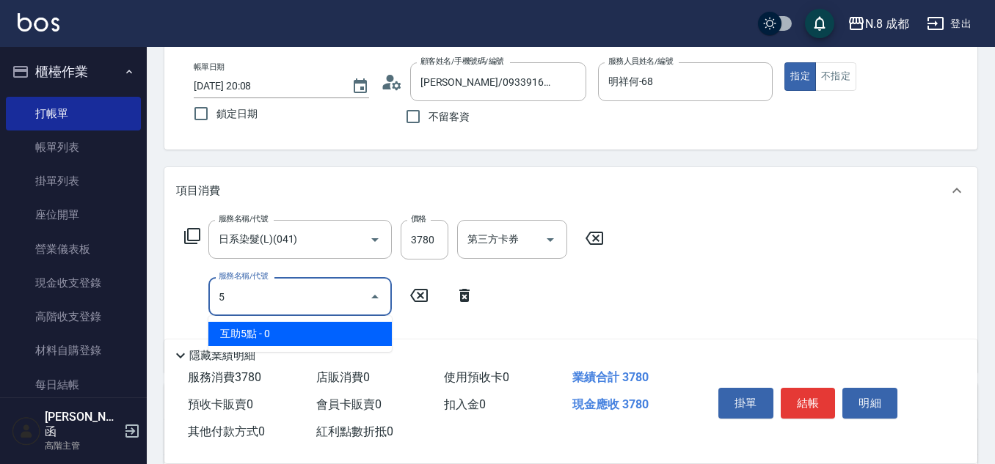
click at [268, 329] on span "互助5點 - 0" at bounding box center [299, 334] width 183 height 24
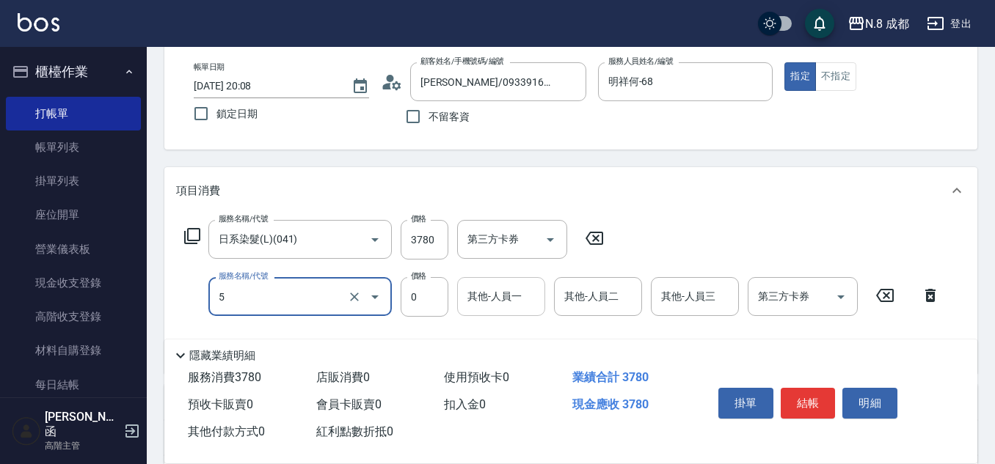
type input "互助5點(5)"
click at [512, 296] on input "其他-人員一" at bounding box center [501, 297] width 75 height 26
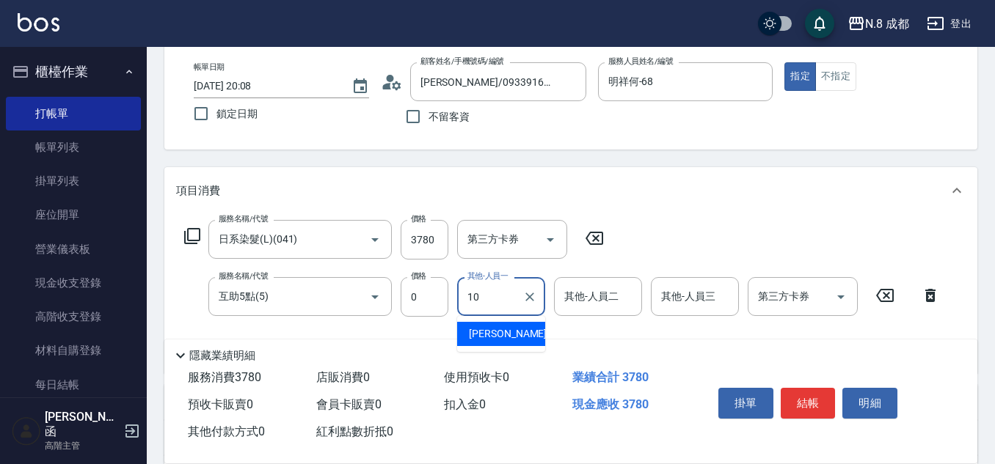
click at [497, 331] on span "謝宜親 -10" at bounding box center [515, 333] width 92 height 15
type input "[PERSON_NAME]-10"
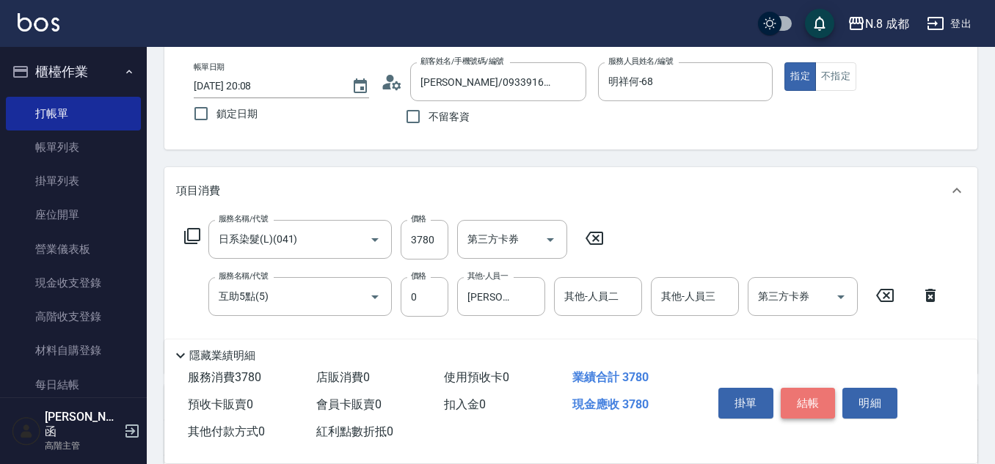
click at [814, 397] on button "結帳" at bounding box center [808, 403] width 55 height 31
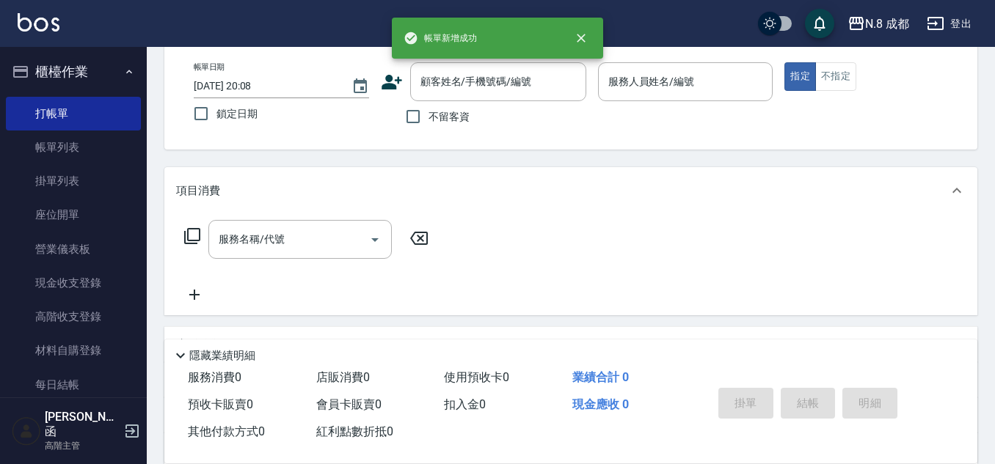
click at [428, 122] on span "不留客資" at bounding box center [448, 116] width 41 height 15
click at [428, 122] on input "不留客資" at bounding box center [413, 116] width 31 height 31
checkbox input "true"
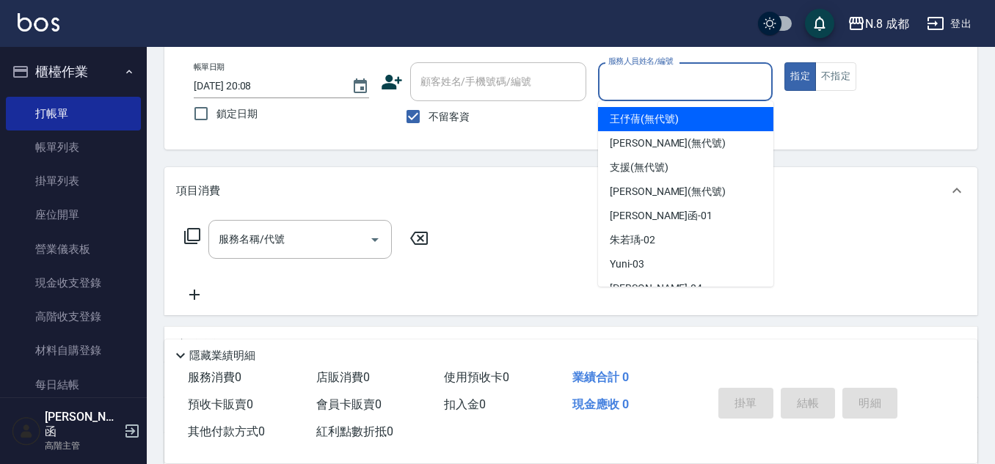
click at [689, 93] on input "服務人員姓名/編號" at bounding box center [686, 82] width 162 height 26
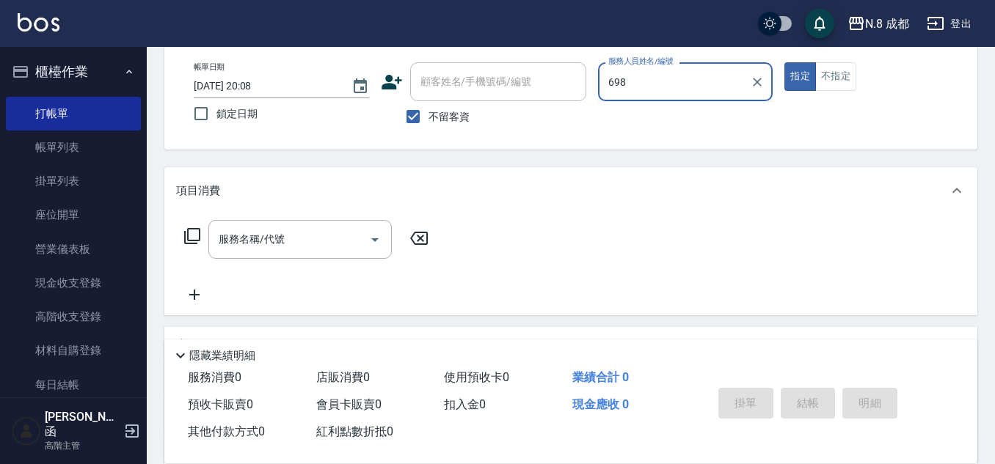
click at [539, 74] on div "帳單日期 2025/09/10 20:08 鎖定日期 顧客姓名/手機號碼/編號 顧客姓名/手機號碼/編號 不留客資 服務人員姓名/編號 698 服務人員姓名/…" at bounding box center [571, 97] width 778 height 70
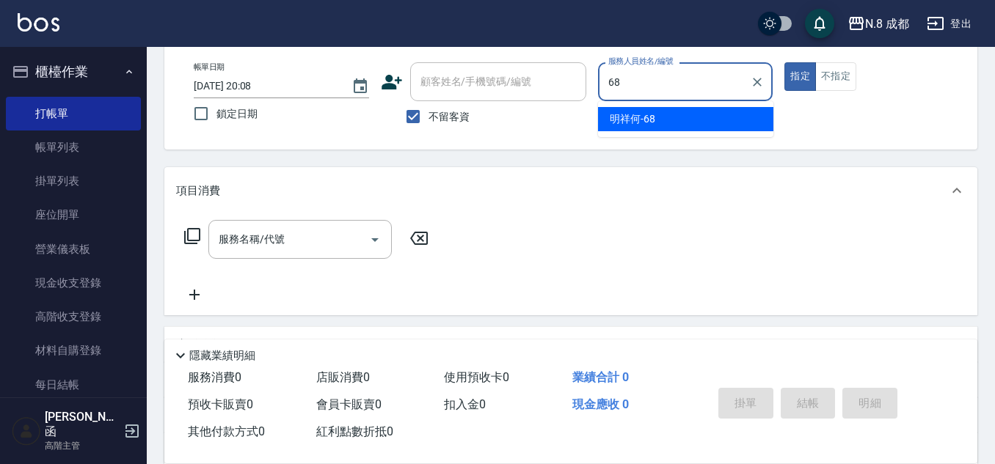
click at [669, 124] on div "明祥何 -68" at bounding box center [685, 119] width 175 height 24
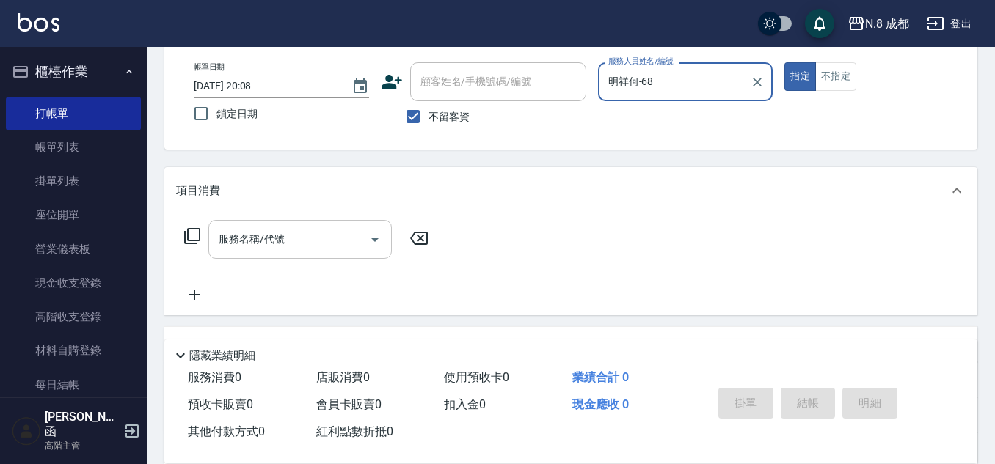
type input "明祥何-68"
click at [269, 236] on div "服務名稱/代號 服務名稱/代號" at bounding box center [299, 239] width 183 height 39
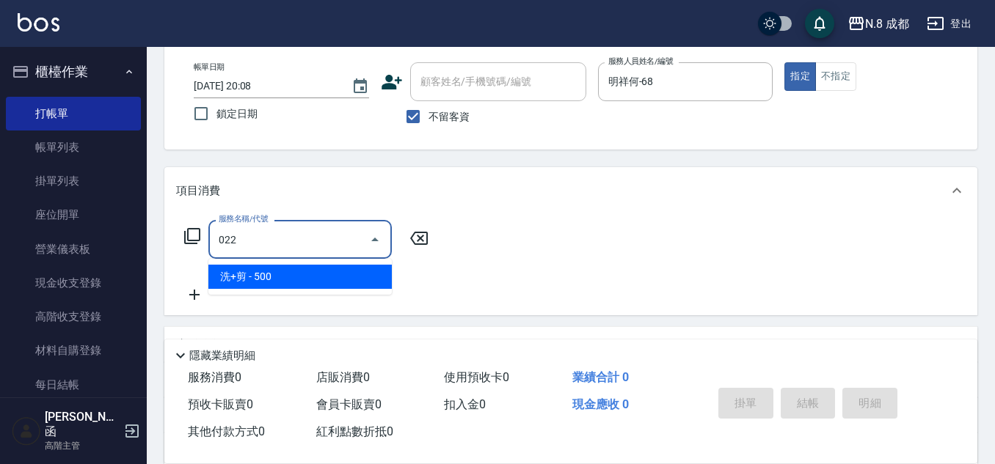
click at [277, 273] on span "洗+剪 - 500" at bounding box center [299, 277] width 183 height 24
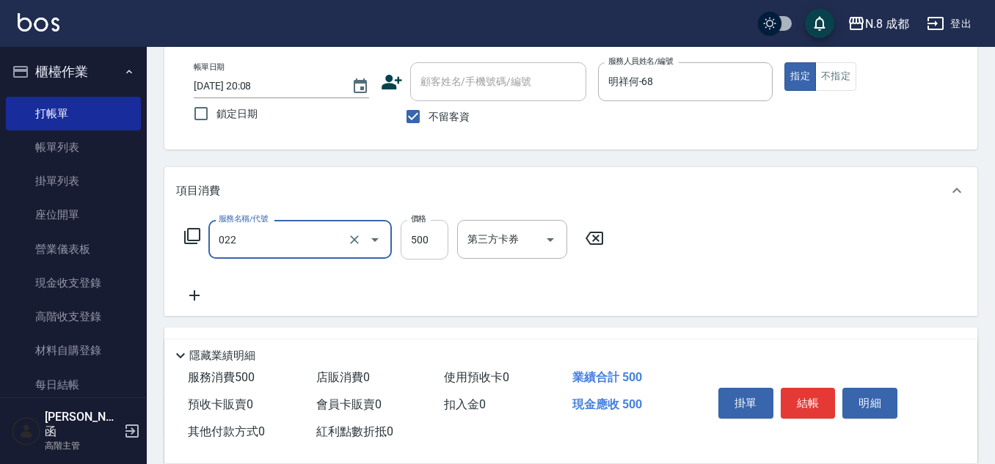
type input "洗+剪(022)"
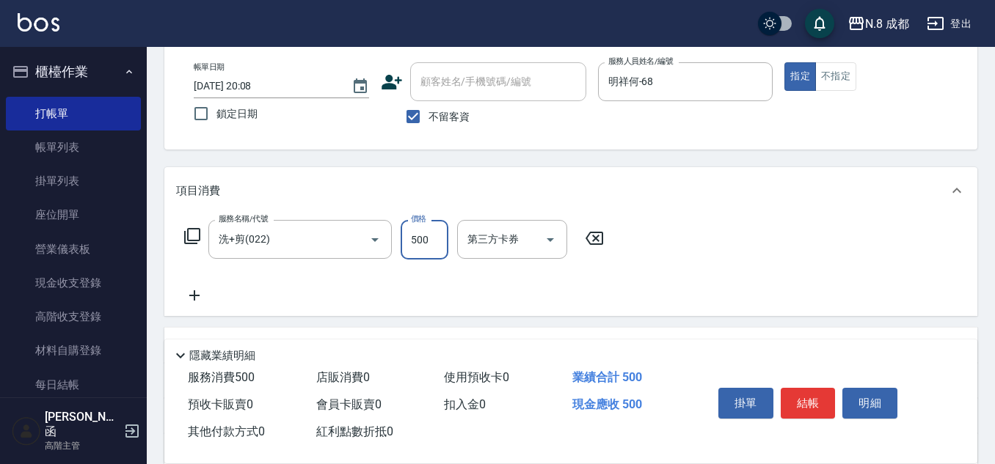
drag, startPoint x: 415, startPoint y: 238, endPoint x: 317, endPoint y: 261, distance: 100.9
click at [415, 238] on input "500" at bounding box center [425, 240] width 48 height 40
type input "600"
click at [192, 298] on icon at bounding box center [194, 296] width 37 height 18
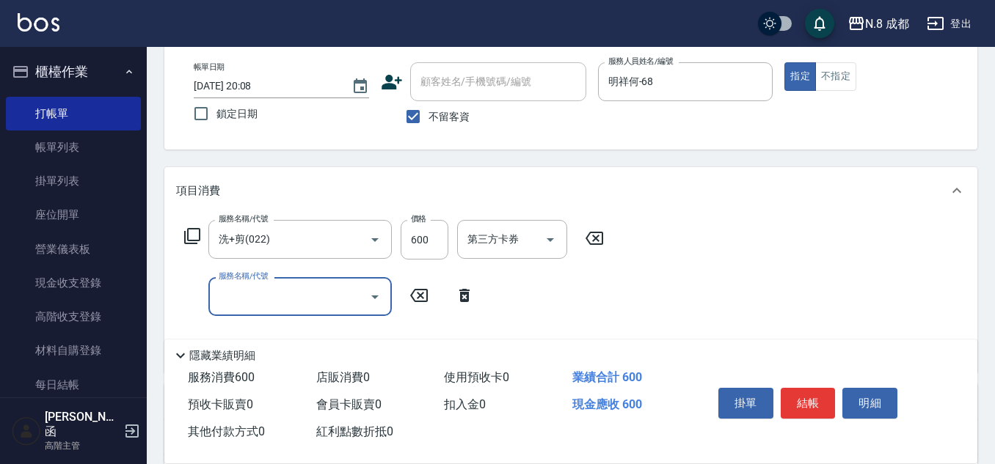
click at [213, 298] on div "服務名稱/代號" at bounding box center [299, 296] width 183 height 39
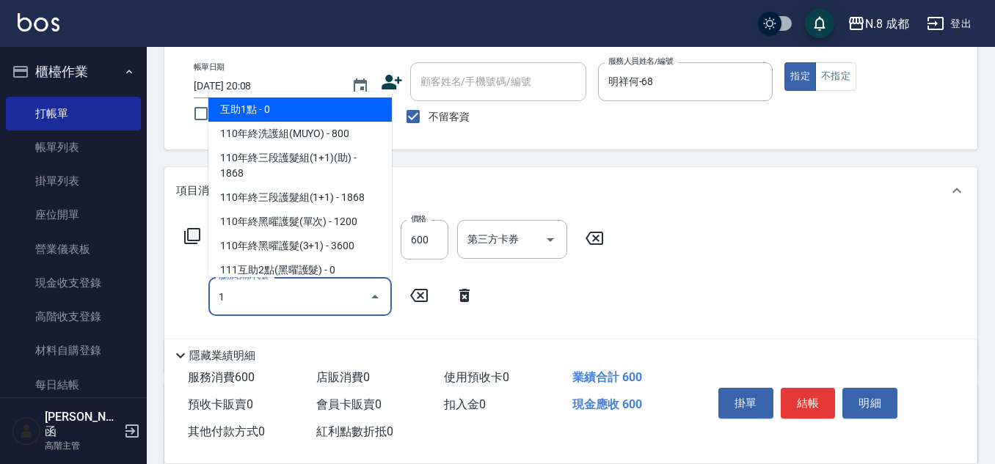
click at [245, 114] on span "互助1點 - 0" at bounding box center [299, 110] width 183 height 24
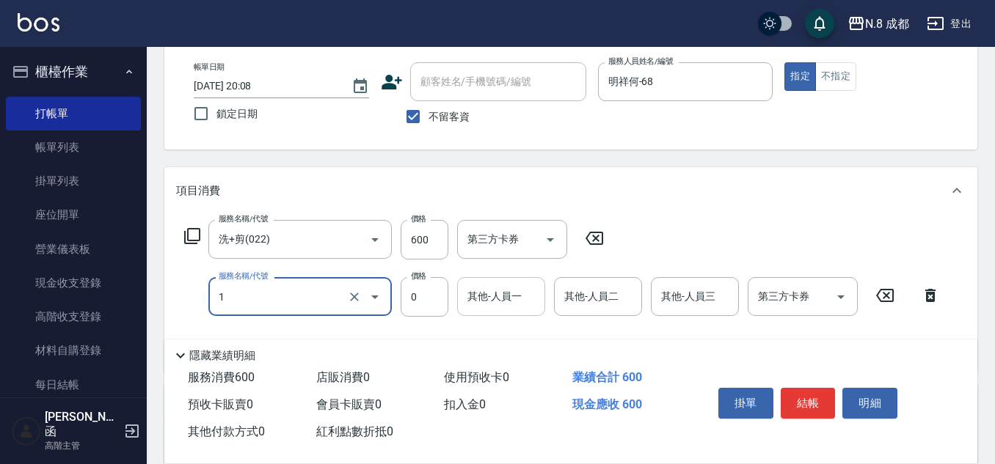
type input "互助1點(1)"
click at [494, 300] on input "其他-人員一" at bounding box center [501, 297] width 75 height 26
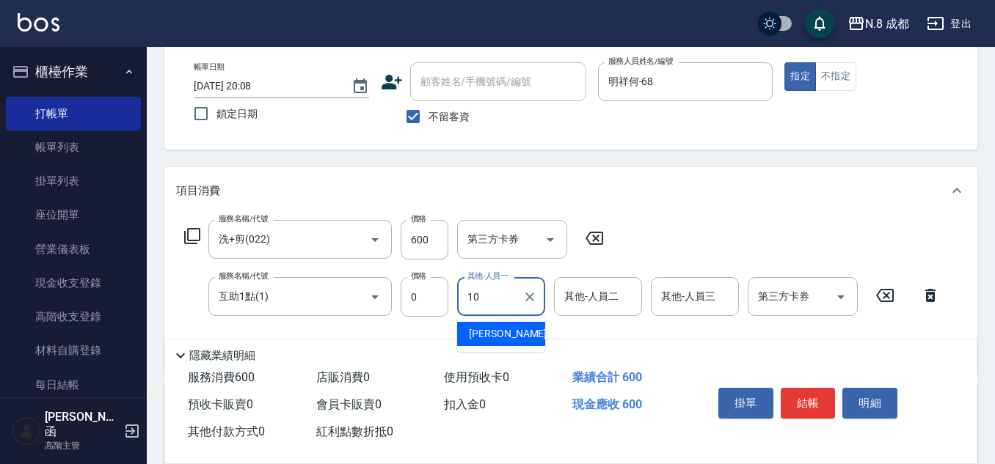
click at [502, 326] on div "謝宜親 -10" at bounding box center [501, 334] width 88 height 24
type input "[PERSON_NAME]-10"
click at [819, 399] on button "結帳" at bounding box center [808, 403] width 55 height 31
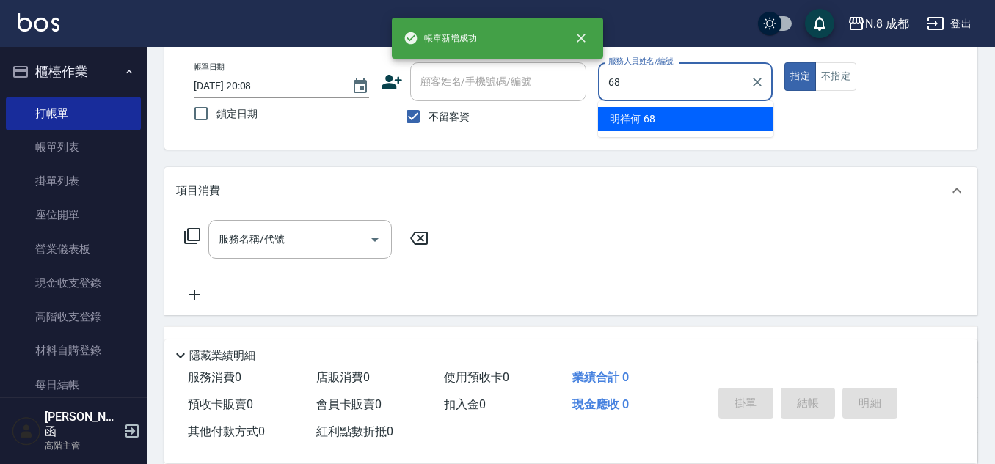
click at [645, 115] on span "明祥何 -68" at bounding box center [632, 119] width 45 height 15
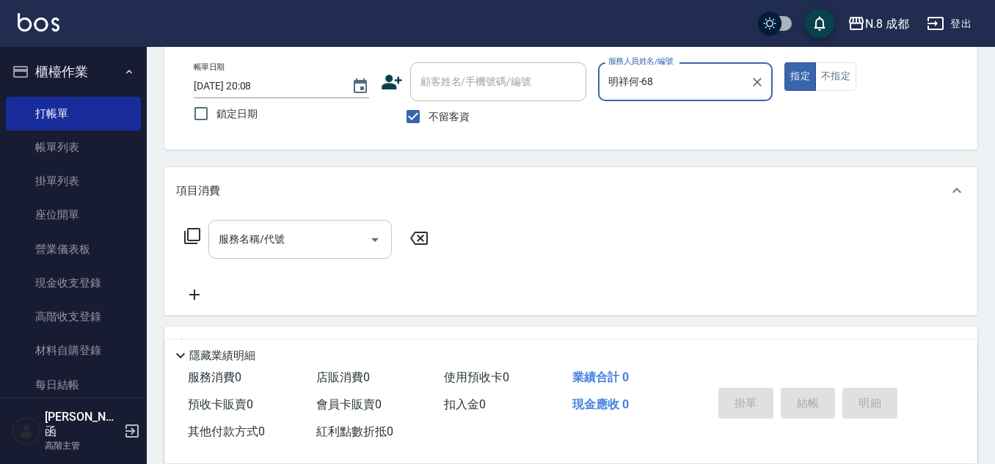
type input "明祥何-68"
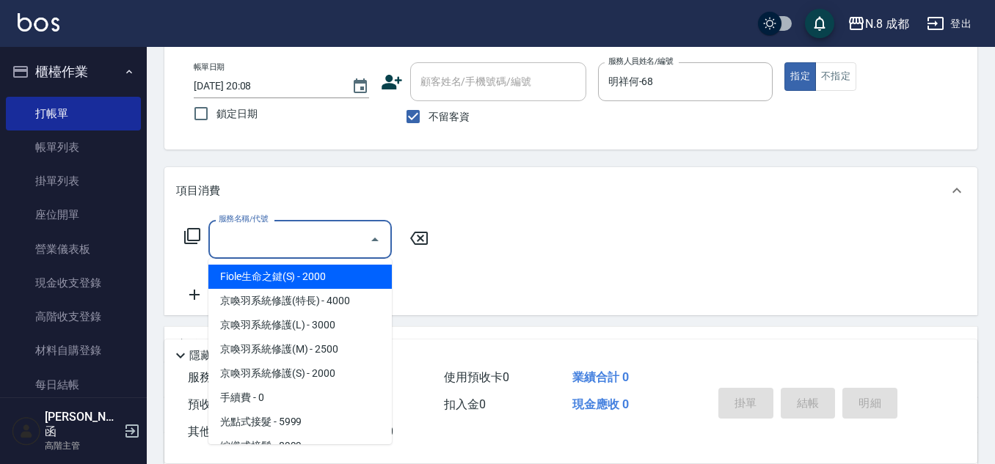
click at [268, 236] on input "服務名稱/代號" at bounding box center [289, 240] width 148 height 26
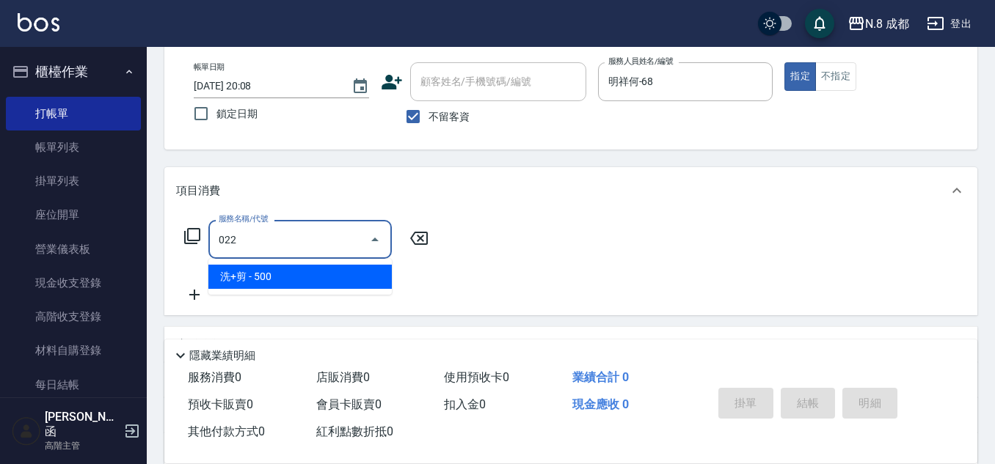
click at [271, 281] on span "洗+剪 - 500" at bounding box center [299, 277] width 183 height 24
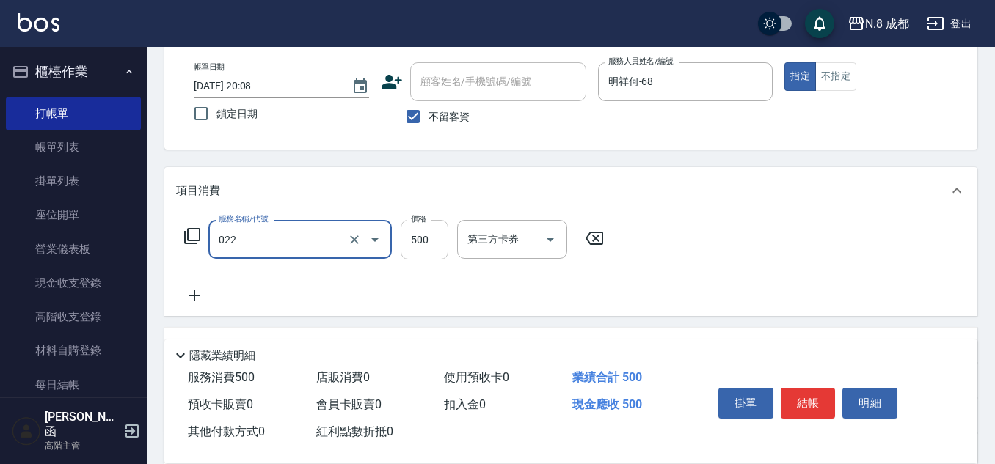
type input "洗+剪(022)"
click at [416, 246] on input "500" at bounding box center [425, 240] width 48 height 40
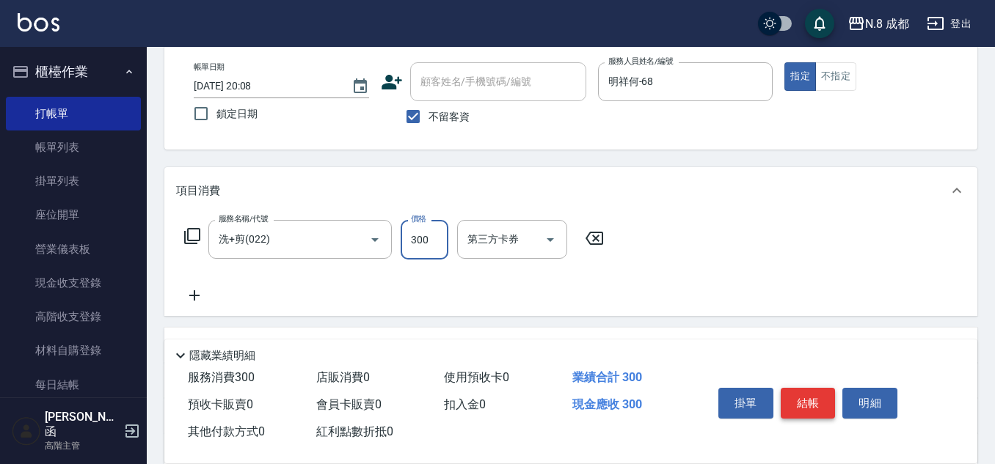
type input "300"
click at [819, 399] on button "結帳" at bounding box center [808, 403] width 55 height 31
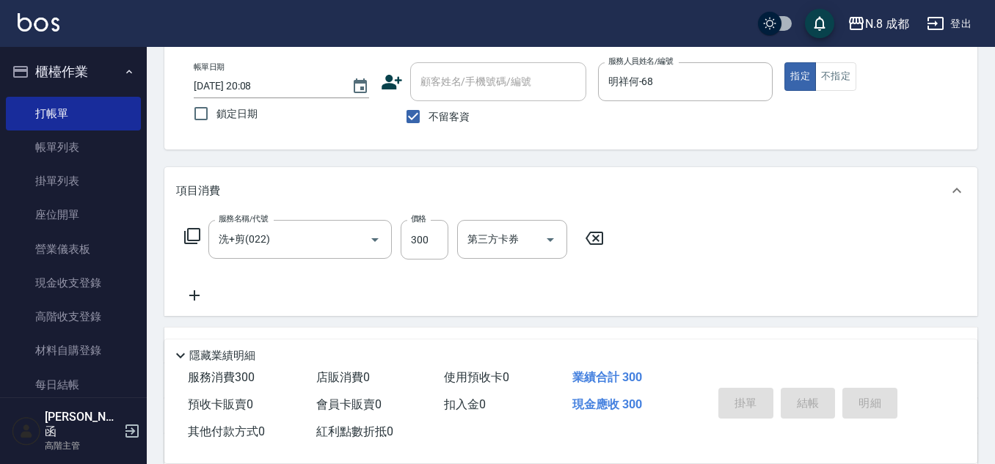
type input "2025/09/10 20:09"
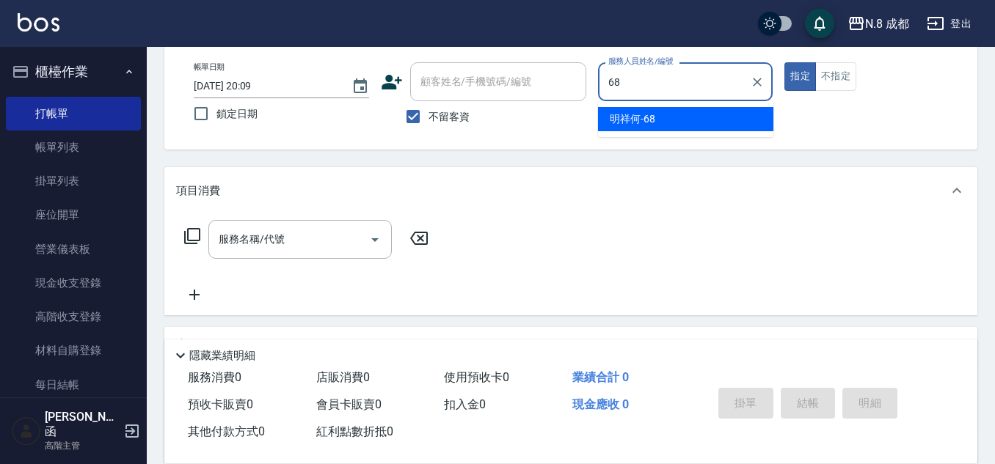
click at [640, 116] on span "明祥何 -68" at bounding box center [632, 119] width 45 height 15
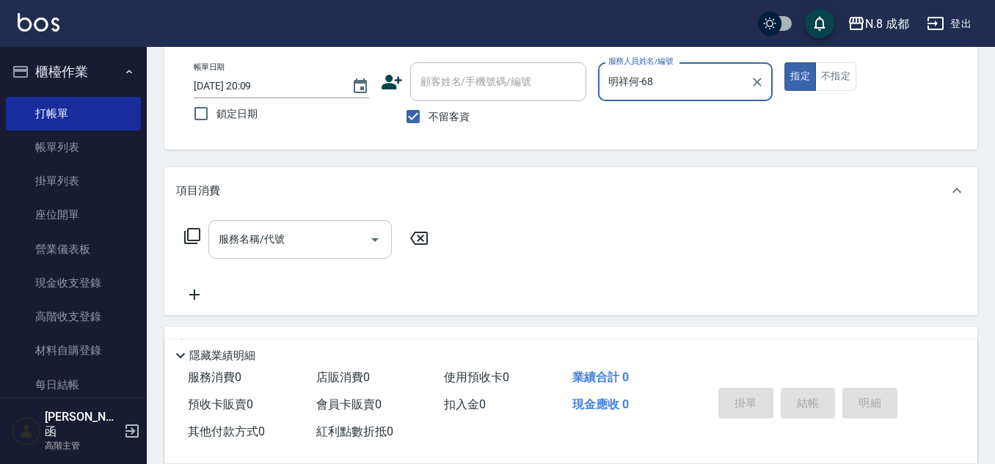
type input "明祥何-68"
click at [298, 233] on input "服務名稱/代號" at bounding box center [289, 240] width 148 height 26
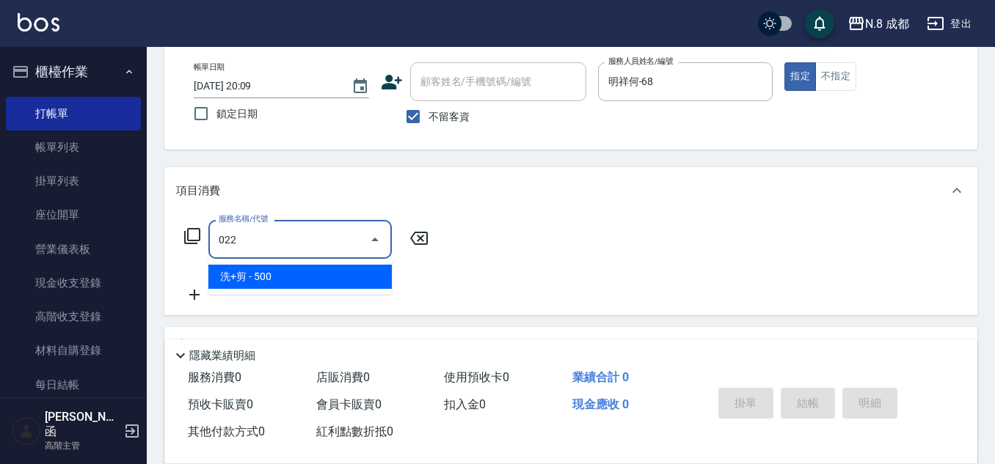
click at [284, 272] on span "洗+剪 - 500" at bounding box center [299, 277] width 183 height 24
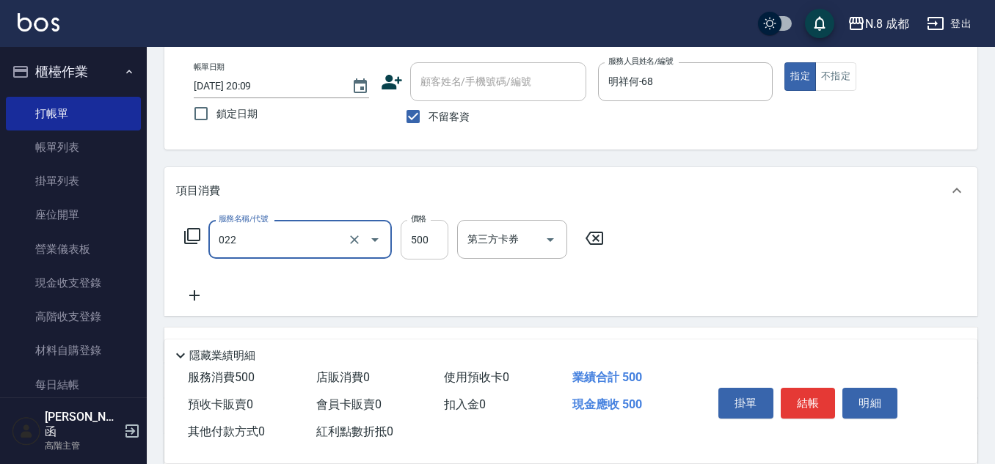
type input "洗+剪(022)"
click at [426, 246] on input "500" at bounding box center [425, 240] width 48 height 40
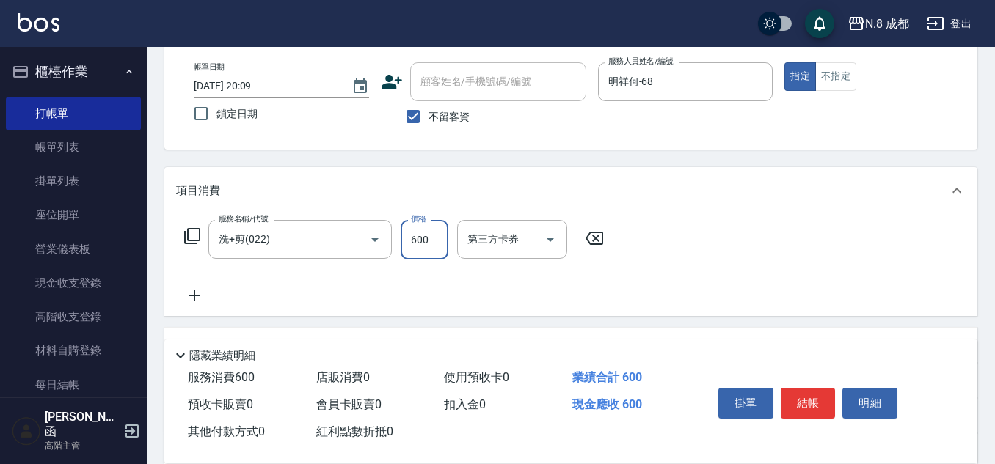
type input "600"
click at [189, 292] on icon at bounding box center [194, 296] width 37 height 18
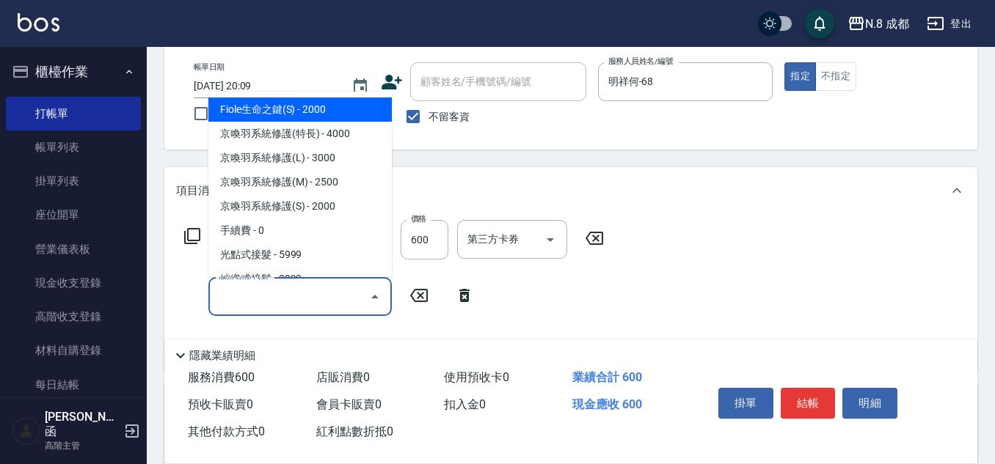
click at [246, 295] on input "服務名稱/代號" at bounding box center [289, 297] width 148 height 26
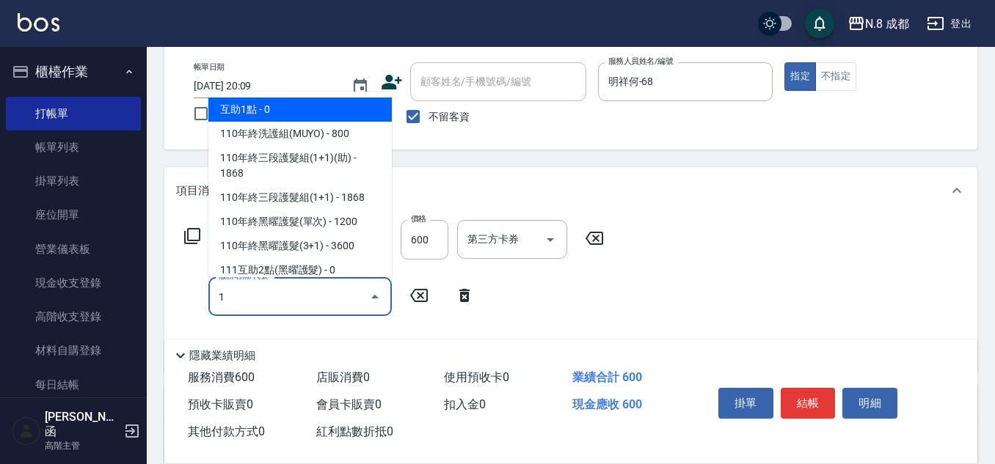
click at [266, 112] on span "互助1點 - 0" at bounding box center [299, 110] width 183 height 24
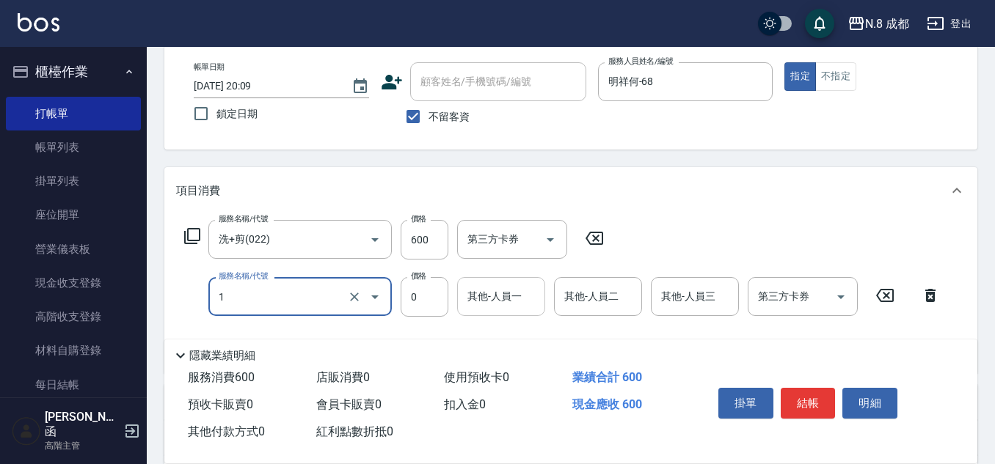
type input "互助1點(1)"
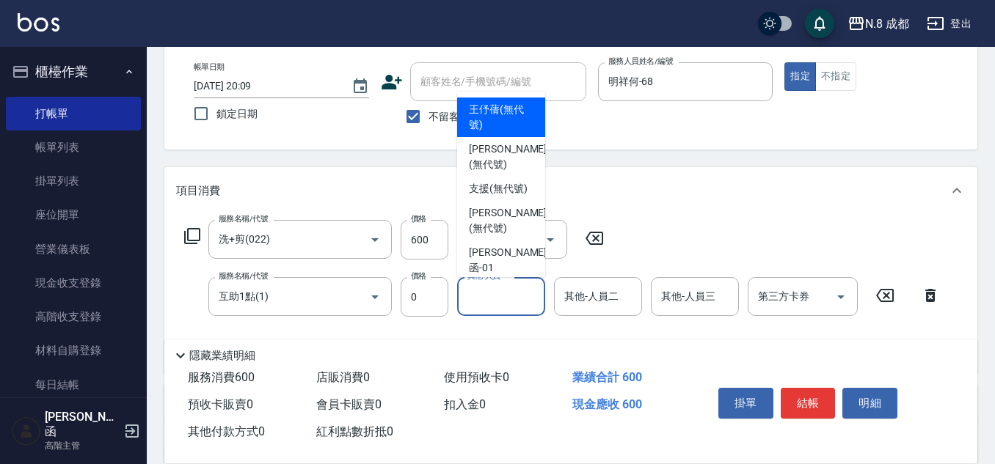
click at [495, 295] on input "其他-人員一" at bounding box center [501, 297] width 75 height 26
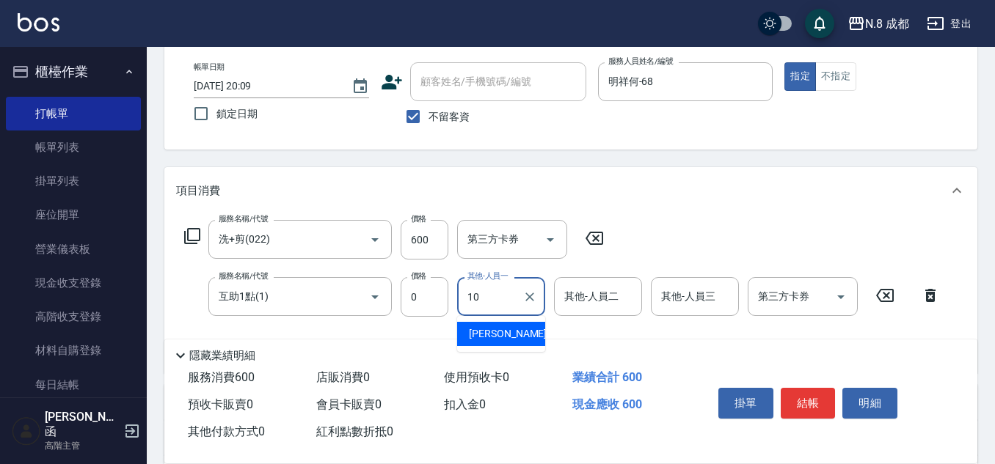
click at [492, 326] on span "謝宜親 -10" at bounding box center [515, 333] width 92 height 15
type input "[PERSON_NAME]-10"
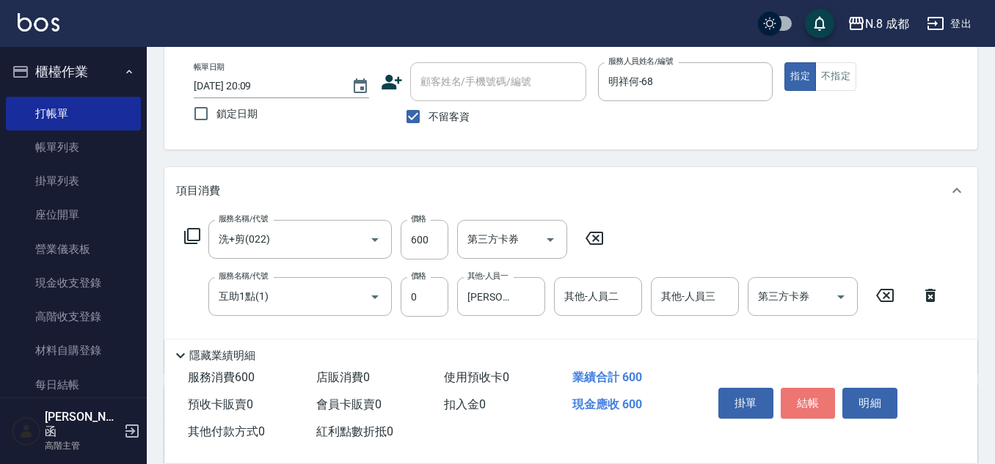
click at [818, 400] on button "結帳" at bounding box center [808, 403] width 55 height 31
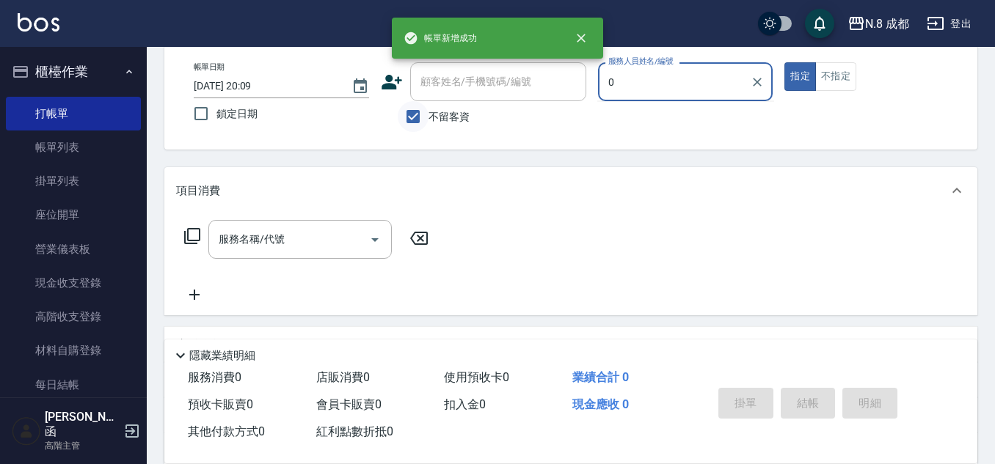
type input "0"
click at [412, 127] on input "不留客資" at bounding box center [413, 116] width 31 height 31
checkbox input "false"
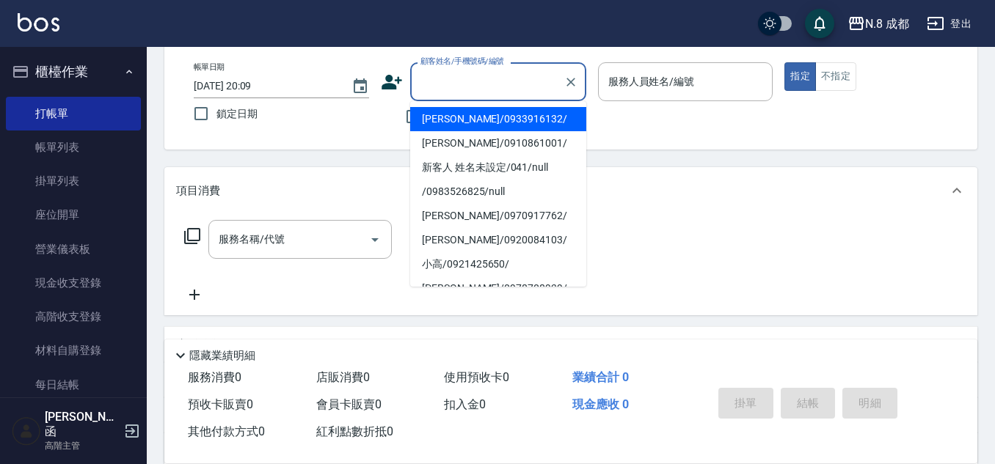
click at [436, 93] on input "顧客姓名/手機號碼/編號" at bounding box center [487, 82] width 141 height 26
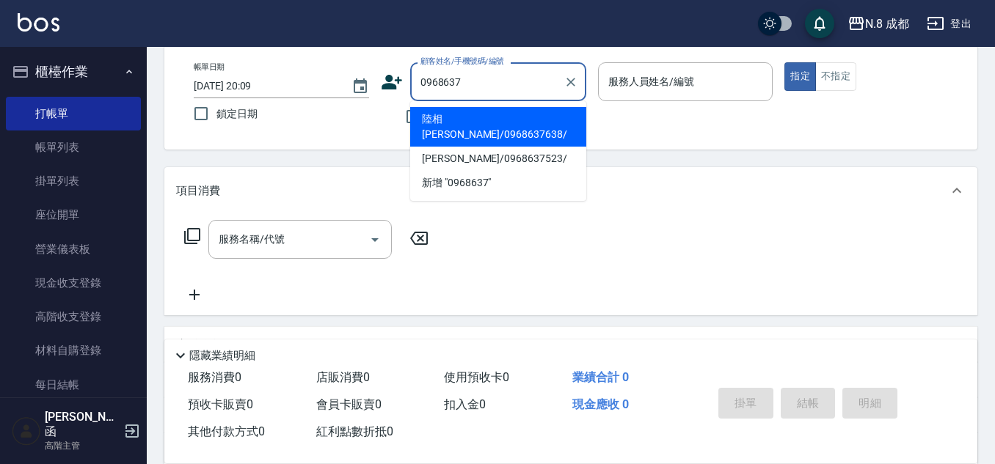
click at [488, 122] on li "陸相[PERSON_NAME]/0968637638/" at bounding box center [498, 127] width 176 height 40
type input "陸相[PERSON_NAME]/0968637638/"
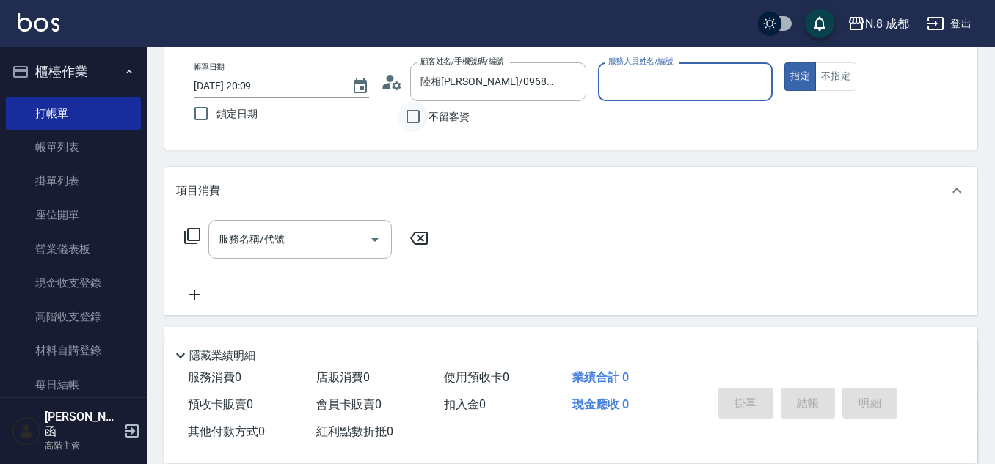
type input "黃建皓-09"
click at [298, 237] on input "服務名稱/代號" at bounding box center [289, 240] width 148 height 26
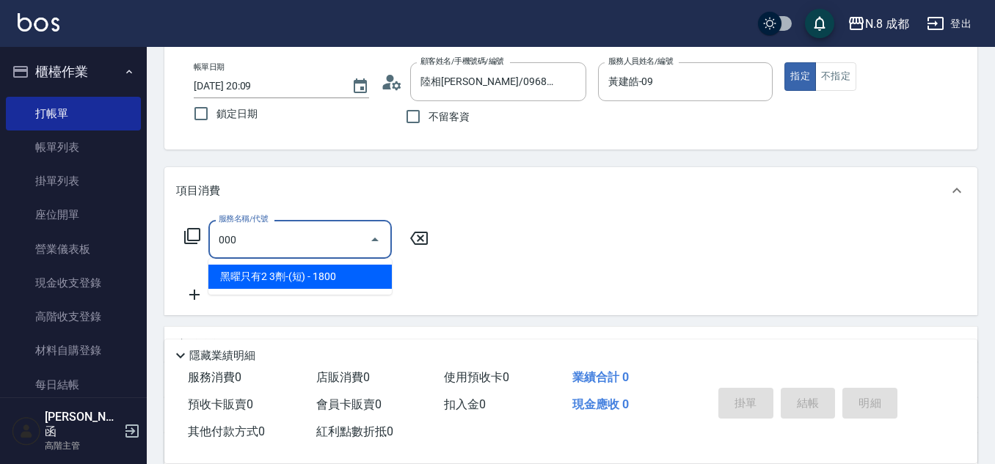
click at [329, 277] on span "黑曜只有2 3劑-(短) - 1800" at bounding box center [299, 277] width 183 height 24
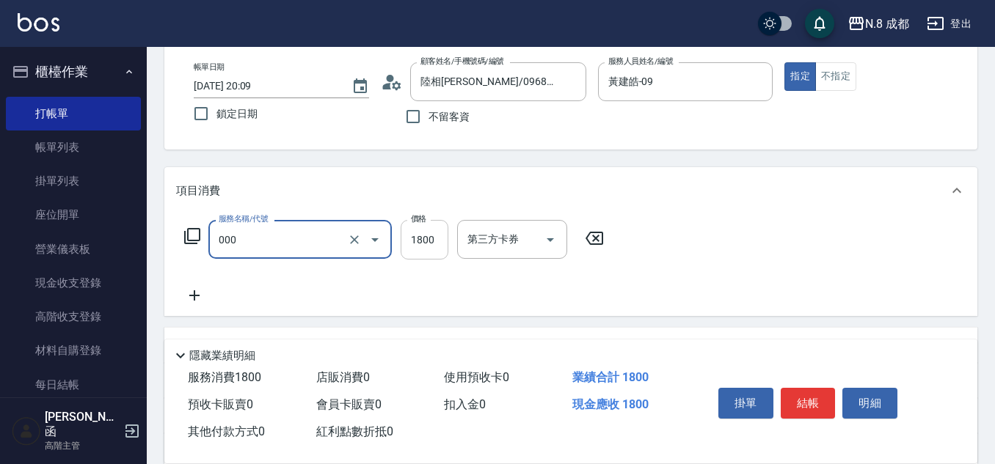
type input "黑曜只有2 3劑-(短)(000)"
click at [434, 248] on input "1800" at bounding box center [425, 240] width 48 height 40
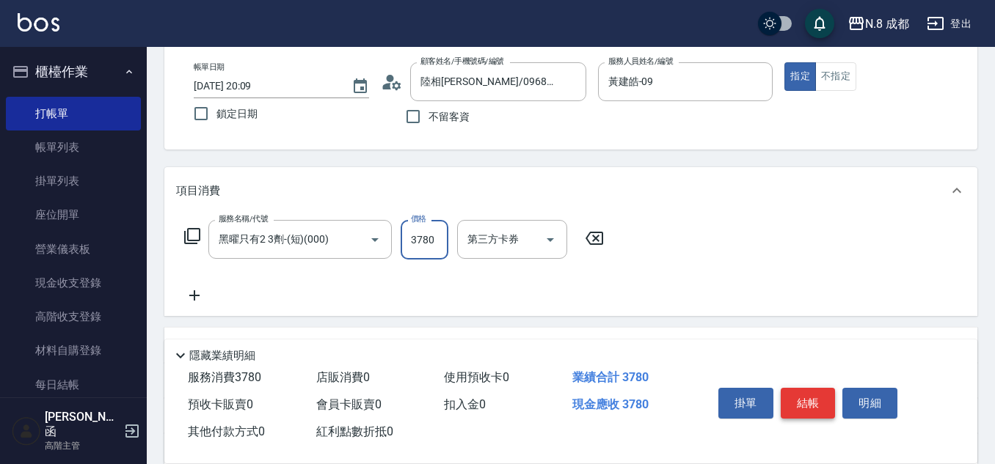
type input "3780"
click at [800, 388] on button "結帳" at bounding box center [808, 403] width 55 height 31
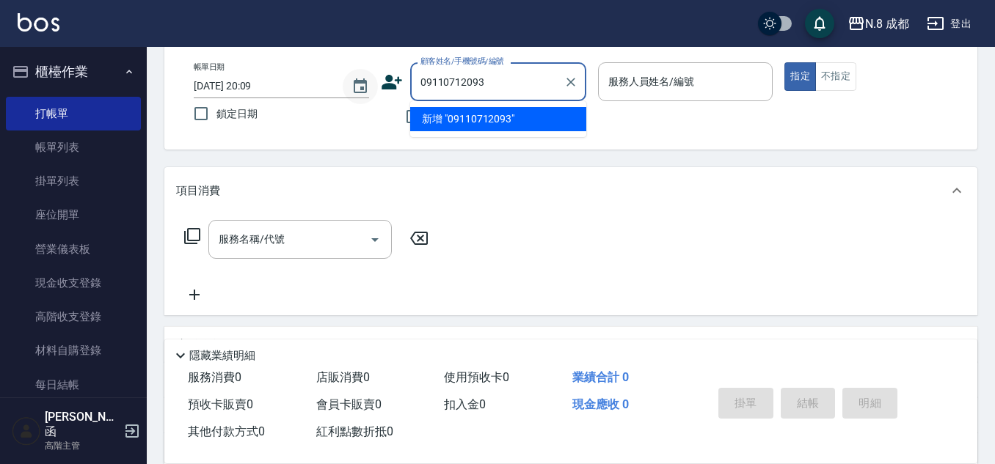
drag, startPoint x: 509, startPoint y: 88, endPoint x: 349, endPoint y: 85, distance: 160.0
click at [349, 85] on div "帳單日期 2025/09/10 20:09 鎖定日期 顧客姓名/手機號碼/編號 09110712093 顧客姓名/手機號碼/編號 不留客資 服務人員姓名/編號…" at bounding box center [571, 97] width 778 height 70
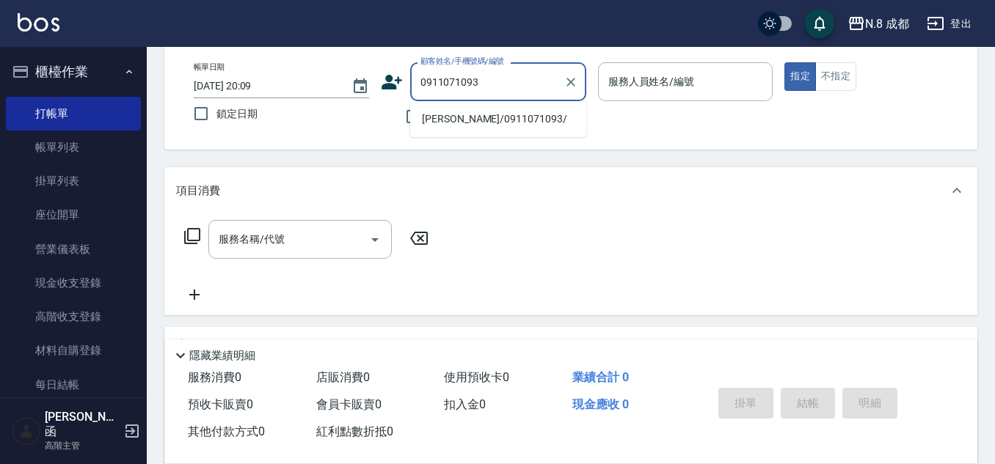
click at [506, 117] on li "[PERSON_NAME]/0911071093/" at bounding box center [498, 119] width 176 height 24
type input "[PERSON_NAME]/0911071093/"
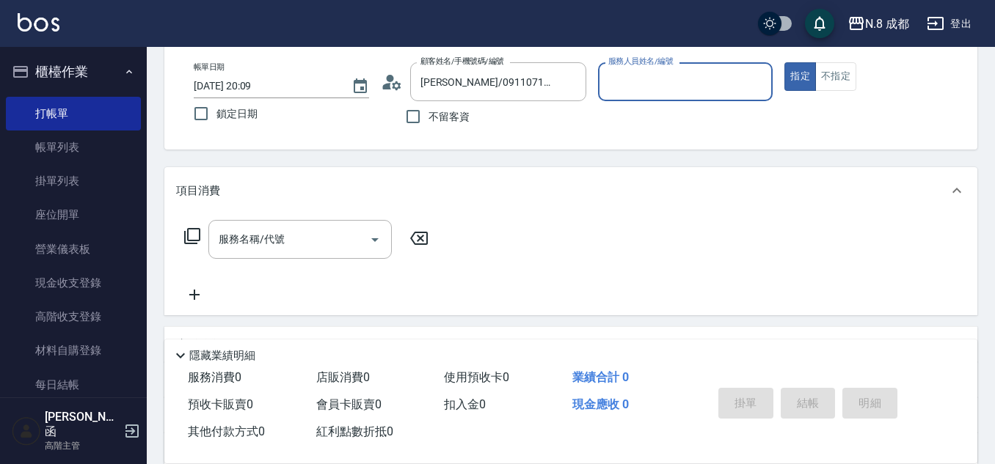
type input "黃建皓-09"
click at [288, 247] on input "服務名稱/代號" at bounding box center [289, 240] width 148 height 26
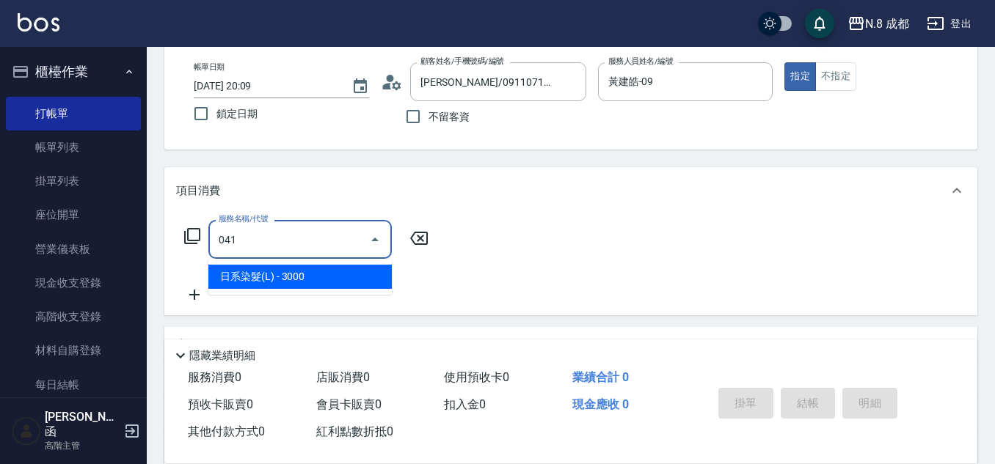
click at [276, 273] on span "日系染髮(L) - 3000" at bounding box center [299, 277] width 183 height 24
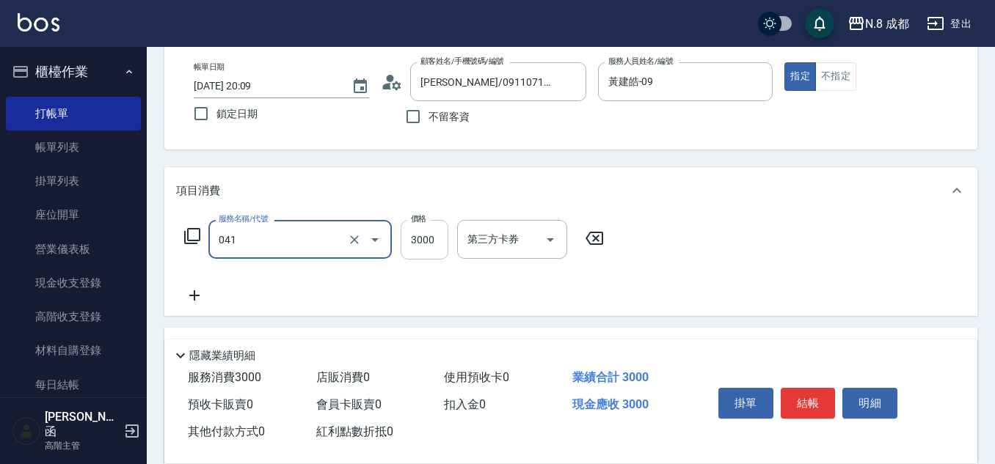
type input "日系染髮(L)(041)"
click at [434, 243] on input "3000" at bounding box center [425, 240] width 48 height 40
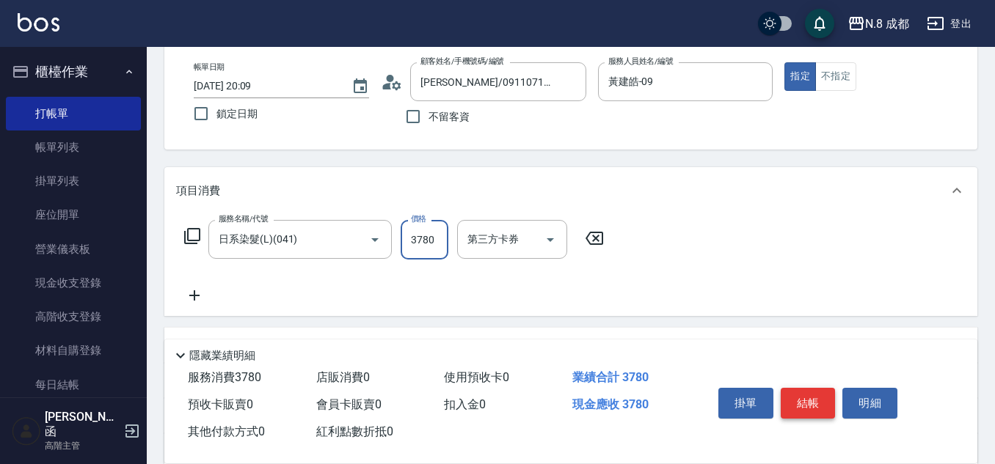
type input "3780"
click at [806, 395] on button "結帳" at bounding box center [808, 403] width 55 height 31
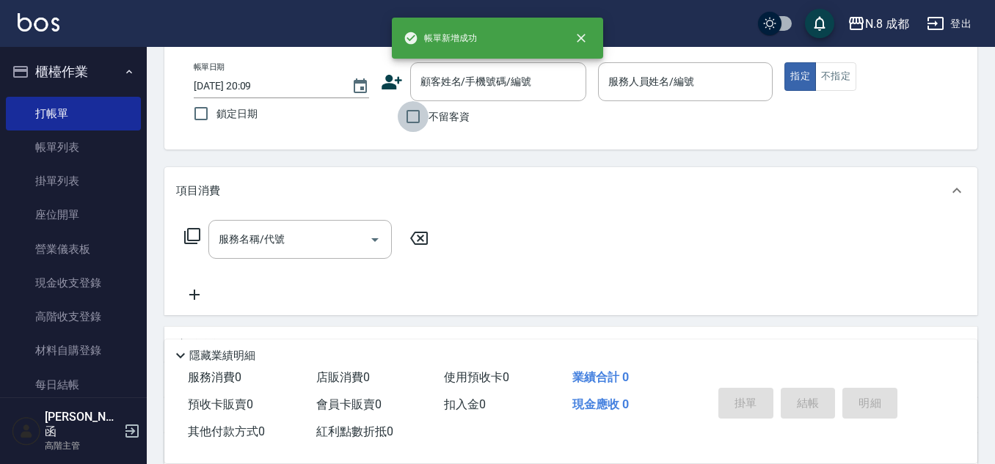
click at [412, 117] on input "不留客資" at bounding box center [413, 116] width 31 height 31
checkbox input "true"
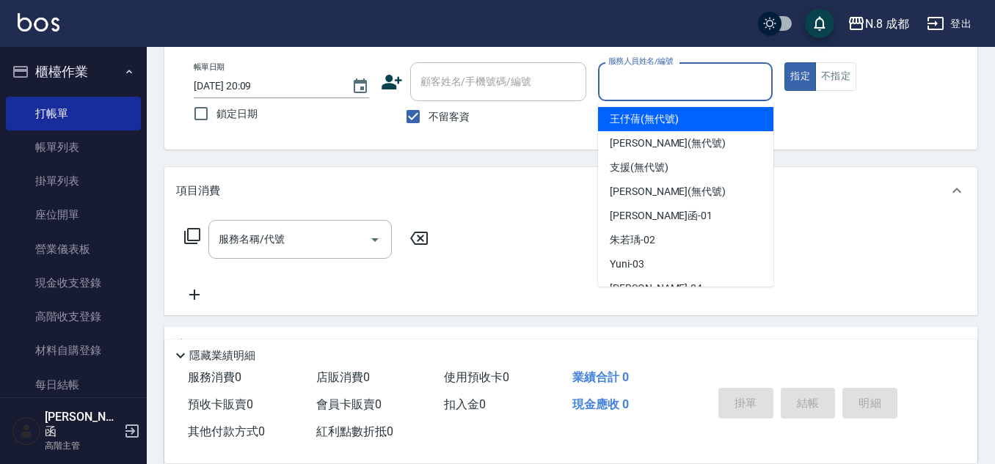
click at [665, 95] on input "服務人員姓名/編號" at bounding box center [686, 82] width 162 height 26
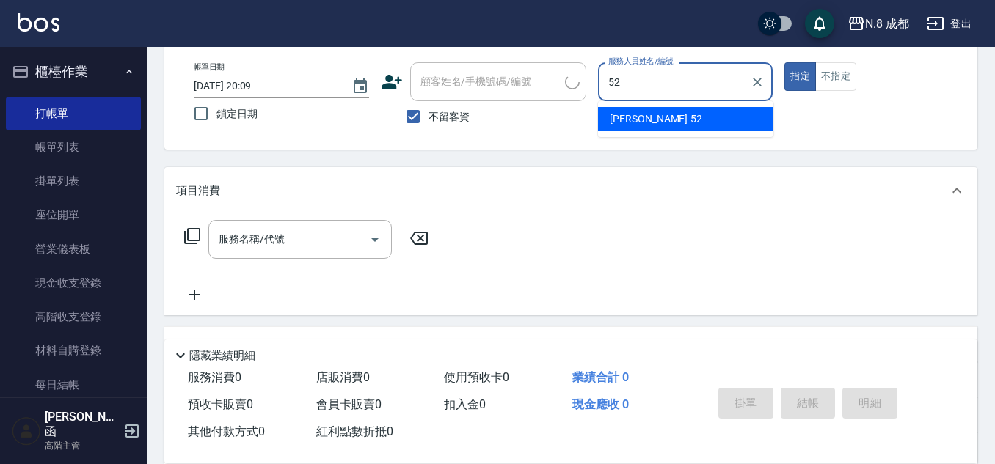
click at [640, 123] on span "楊博舜 -52" at bounding box center [656, 119] width 92 height 15
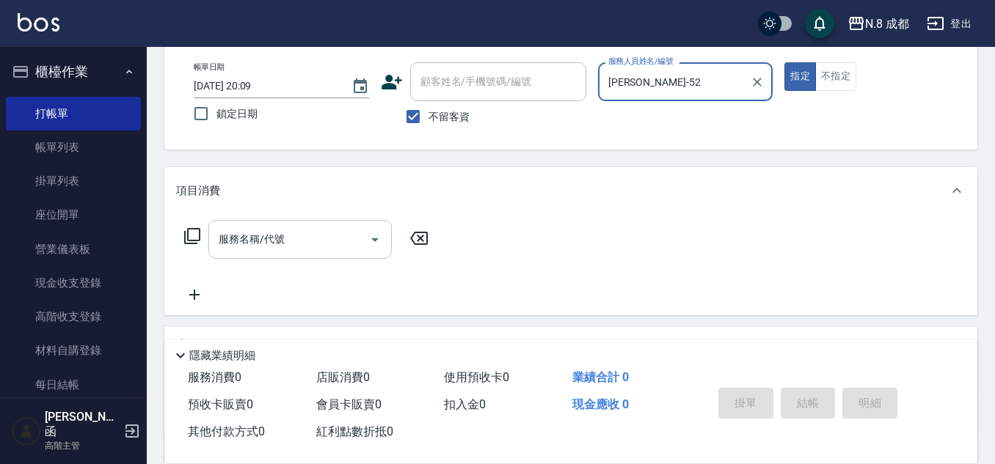
type input "[PERSON_NAME]-52"
click at [285, 244] on input "服務名稱/代號" at bounding box center [289, 240] width 148 height 26
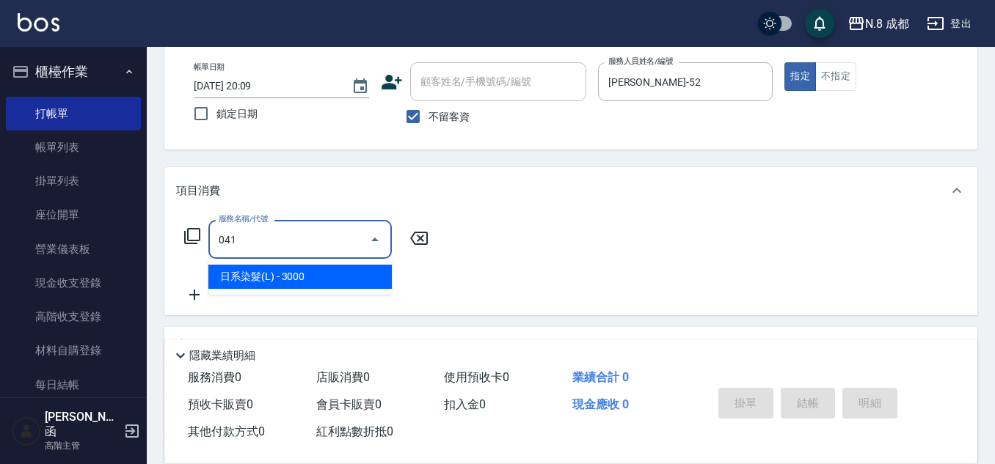
click at [304, 274] on span "日系染髮(L) - 3000" at bounding box center [299, 277] width 183 height 24
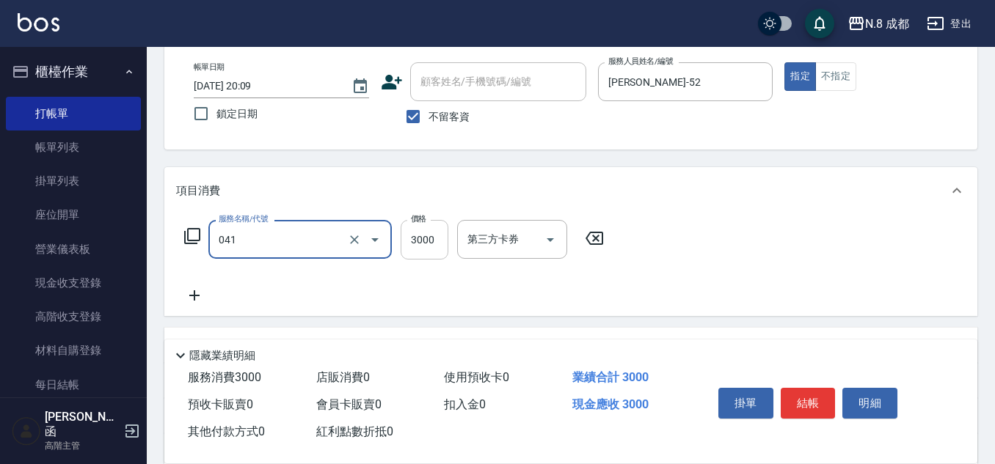
type input "日系染髮(L)(041)"
click at [441, 240] on input "3000" at bounding box center [425, 240] width 48 height 40
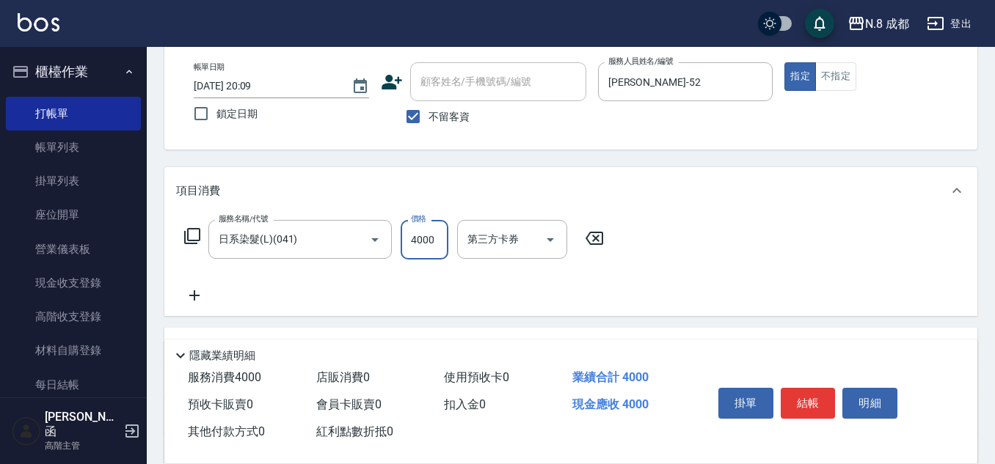
type input "4000"
click at [192, 297] on icon at bounding box center [194, 296] width 37 height 18
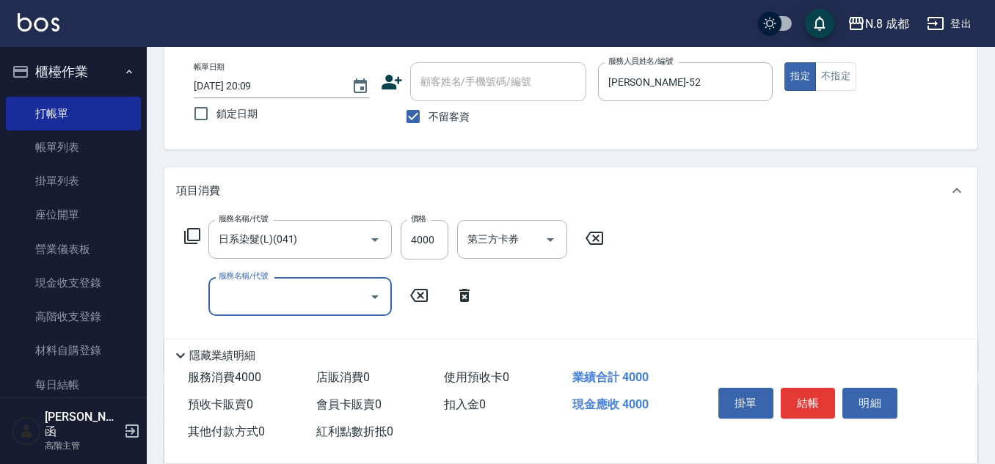
click at [244, 292] on input "服務名稱/代號" at bounding box center [289, 297] width 148 height 26
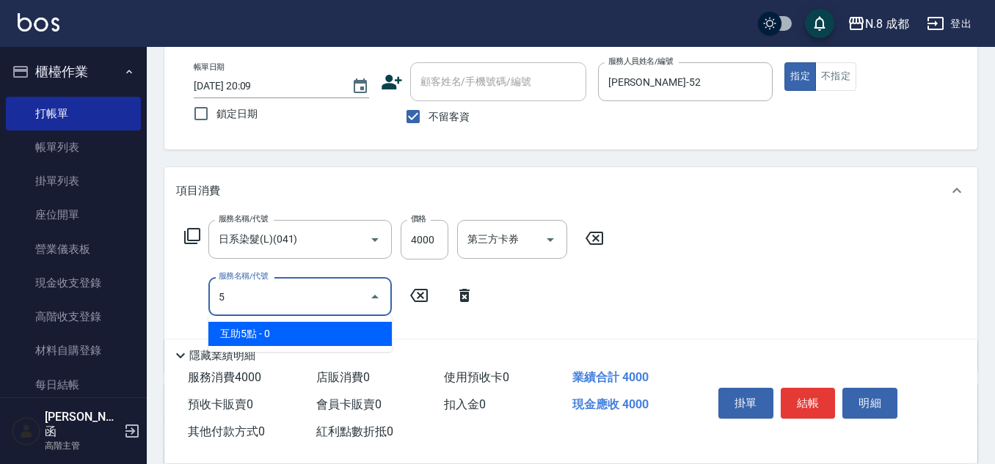
click at [262, 333] on span "互助5點 - 0" at bounding box center [299, 334] width 183 height 24
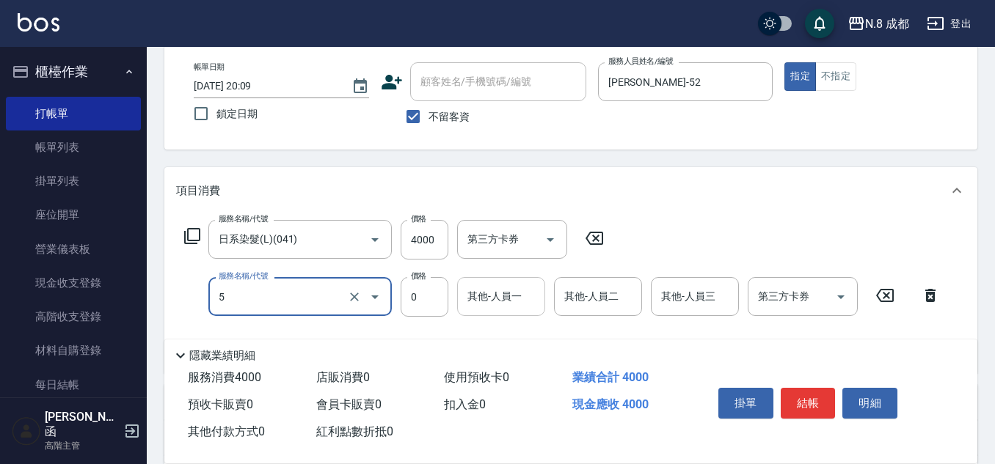
type input "互助5點(5)"
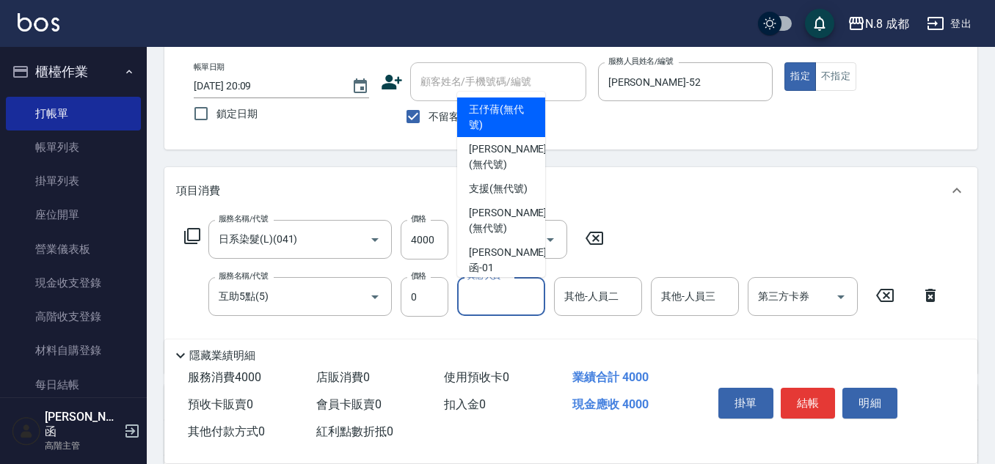
click at [476, 296] on input "其他-人員一" at bounding box center [501, 297] width 75 height 26
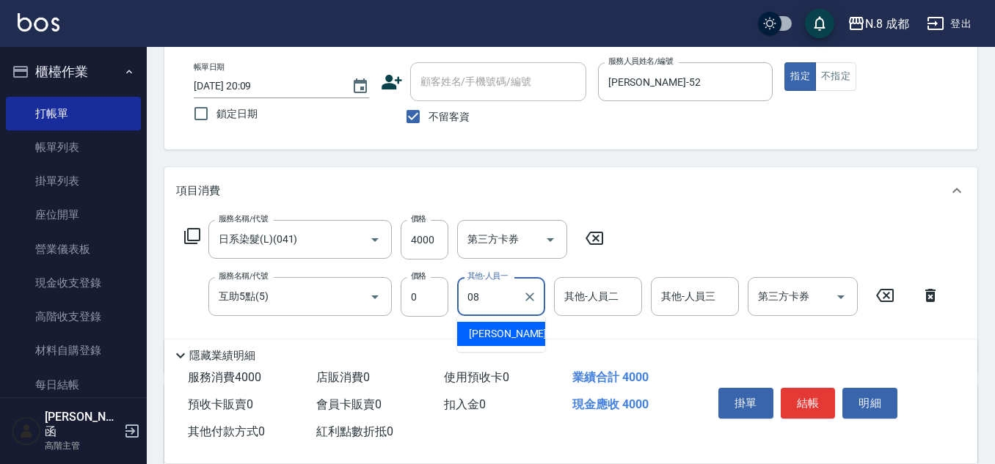
drag, startPoint x: 503, startPoint y: 304, endPoint x: 525, endPoint y: 310, distance: 23.0
click at [463, 300] on div "08 其他-人員一" at bounding box center [501, 296] width 88 height 39
click at [514, 335] on span "朱若瑀 -02" at bounding box center [491, 333] width 45 height 15
type input "朱若瑀-02"
click at [817, 388] on button "結帳" at bounding box center [808, 403] width 55 height 31
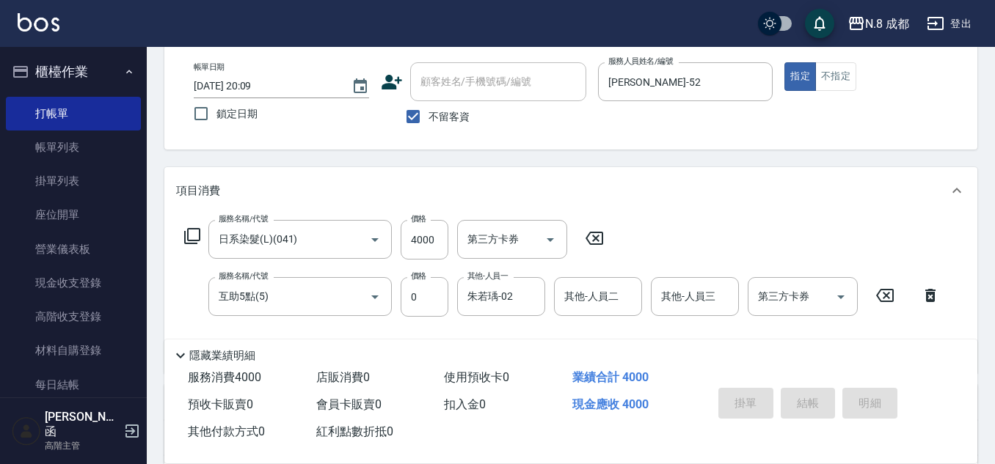
type input "2025/09/10 20:10"
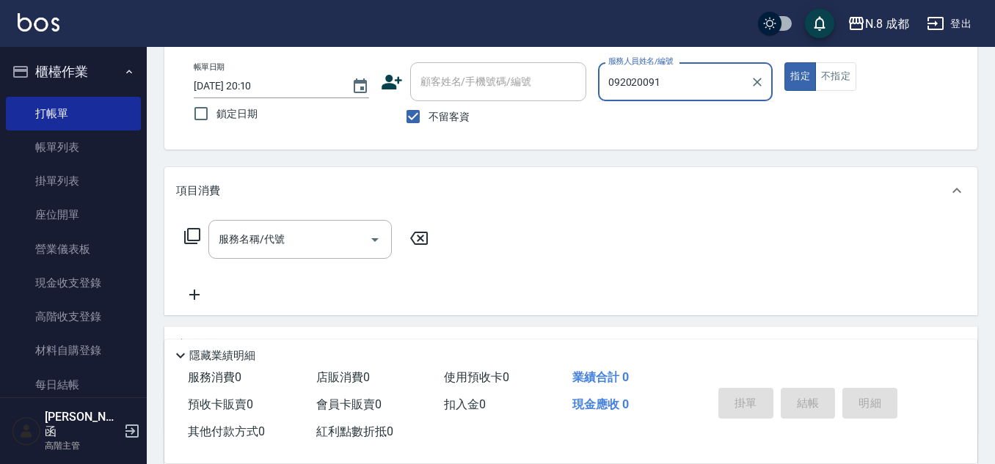
type input "0920200919"
click at [434, 73] on div "帳單日期 2025/09/10 20:10 鎖定日期 顧客姓名/手機號碼/編號 顧客姓名/手機號碼/編號 不留客資 服務人員姓名/編號 0920200919 …" at bounding box center [571, 97] width 778 height 70
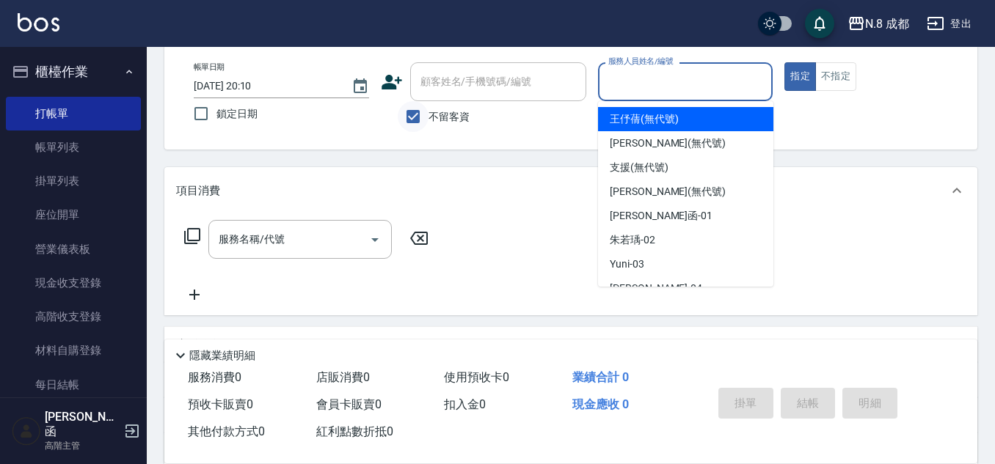
click at [409, 114] on input "不留客資" at bounding box center [413, 116] width 31 height 31
checkbox input "false"
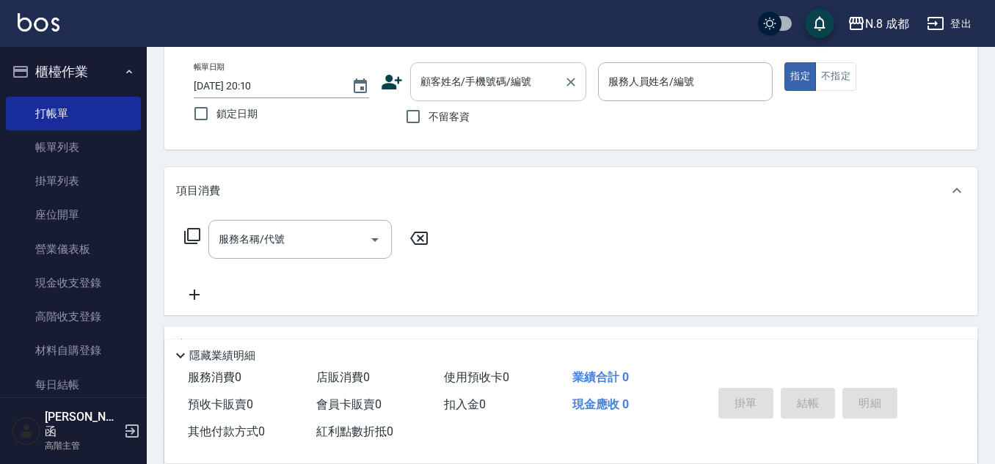
click at [436, 87] on input "顧客姓名/手機號碼/編號" at bounding box center [487, 82] width 141 height 26
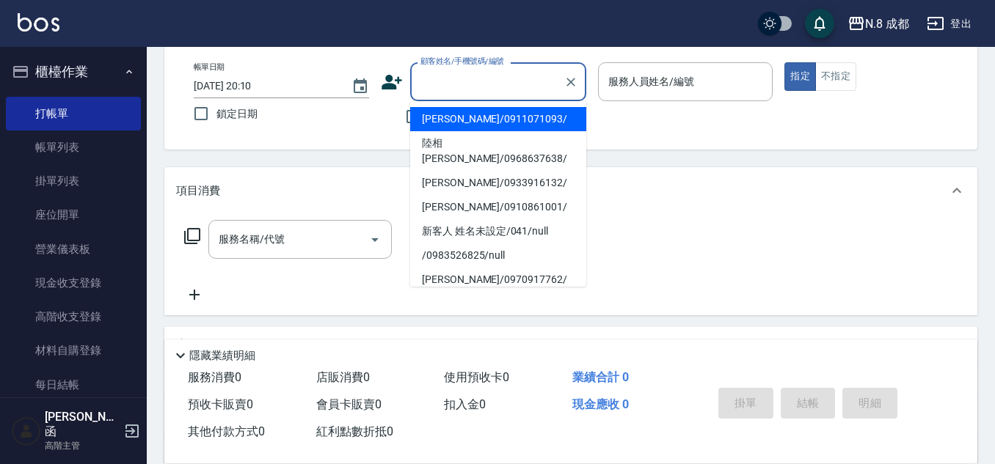
paste input "0920200919"
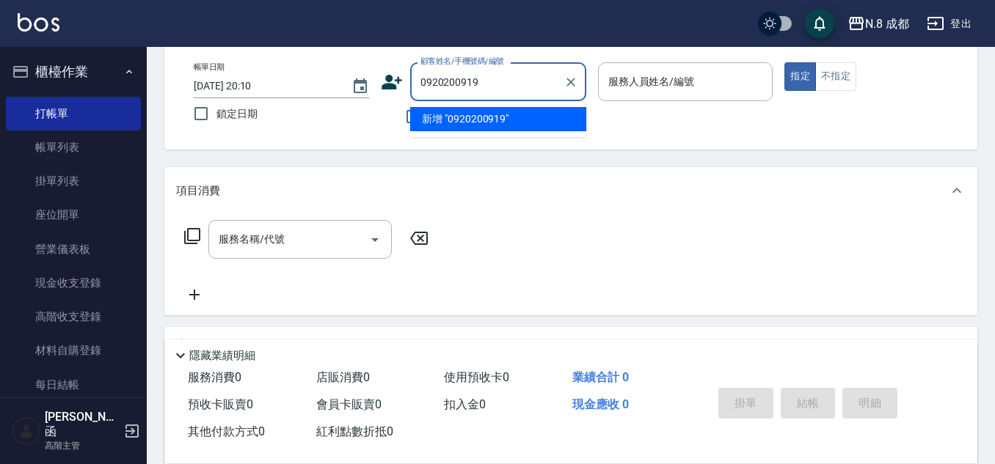
type input "0920200919"
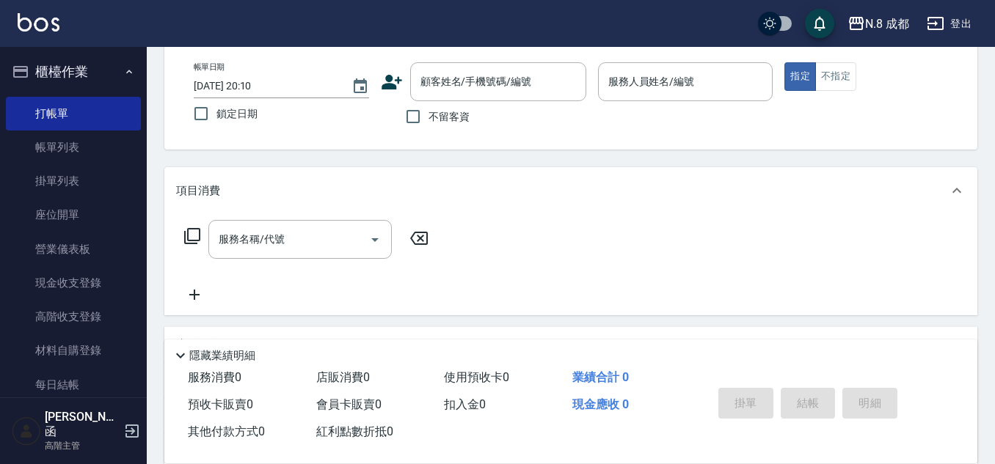
click at [390, 83] on icon at bounding box center [392, 82] width 21 height 15
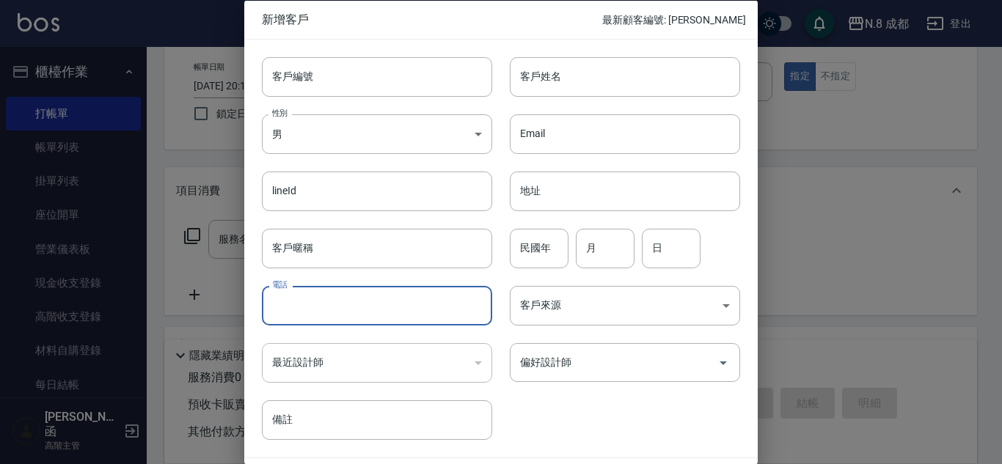
click at [348, 294] on input "電話" at bounding box center [377, 306] width 230 height 40
paste input "0920200919"
type input "0920200919"
click at [591, 71] on input "客戶姓名" at bounding box center [625, 76] width 230 height 40
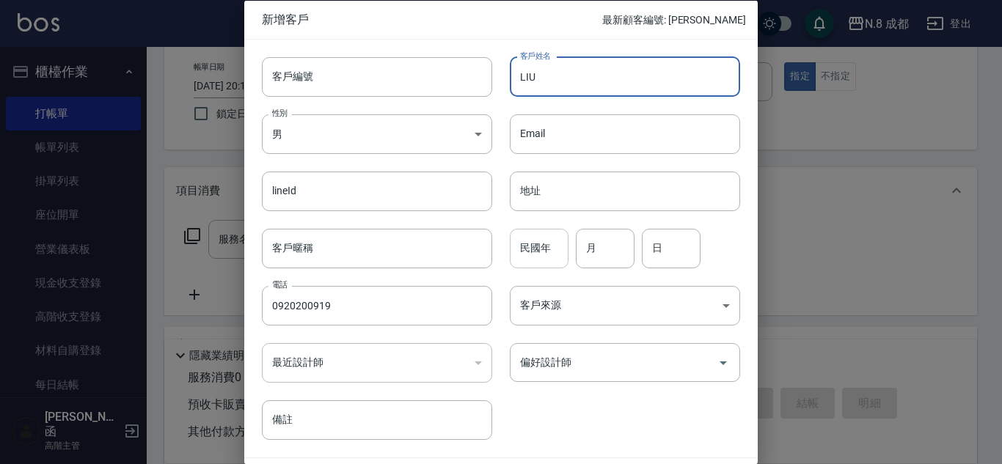
type input "LIU"
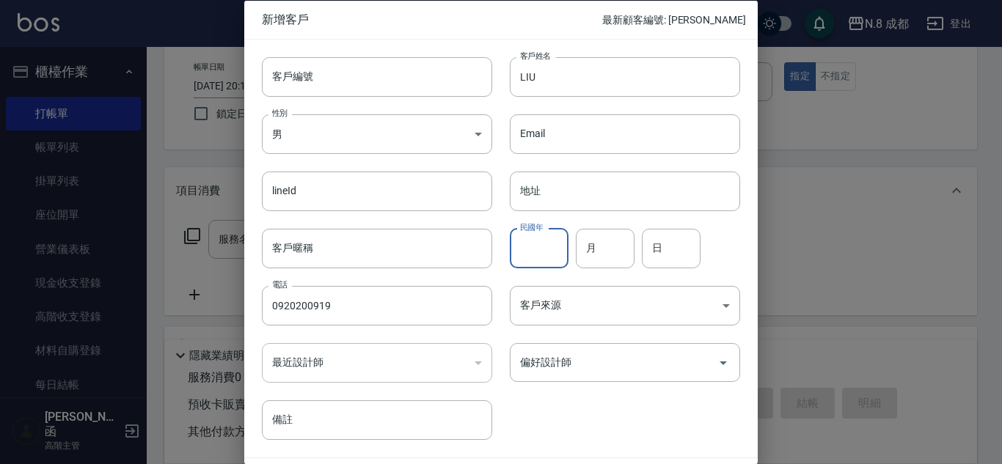
click at [540, 245] on input "民國年" at bounding box center [539, 248] width 59 height 40
type input "86"
click at [603, 252] on input "月" at bounding box center [605, 248] width 59 height 40
type input "09"
click at [661, 247] on input "日" at bounding box center [671, 248] width 59 height 40
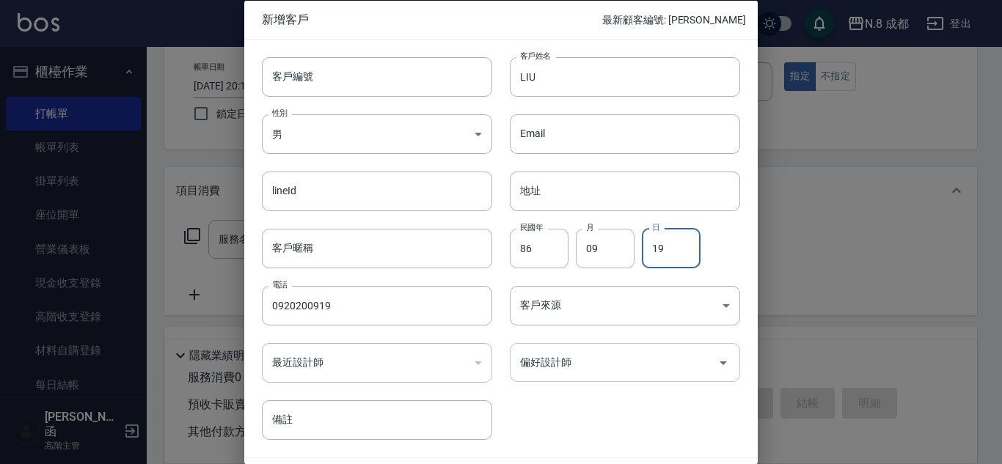
type input "19"
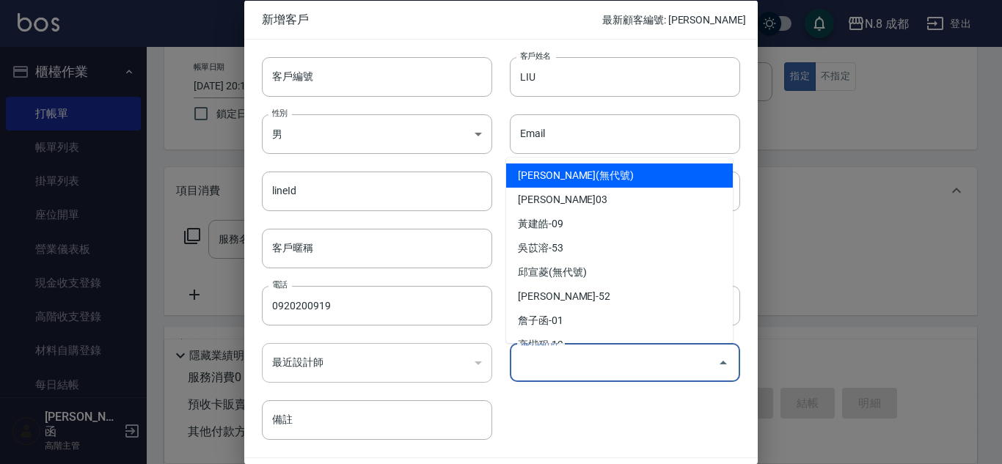
click at [606, 365] on input "偏好設計師" at bounding box center [613, 363] width 195 height 26
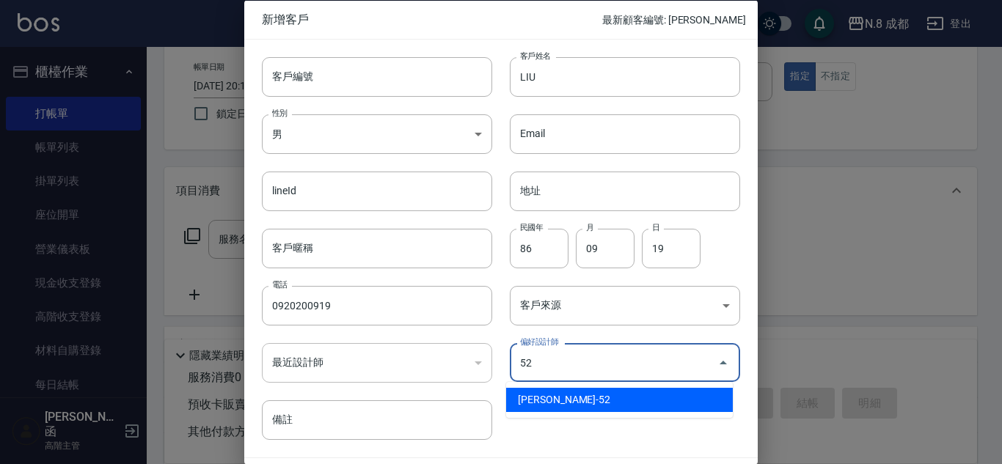
click at [572, 401] on li "[PERSON_NAME]-52" at bounding box center [619, 400] width 227 height 24
type input "[PERSON_NAME]"
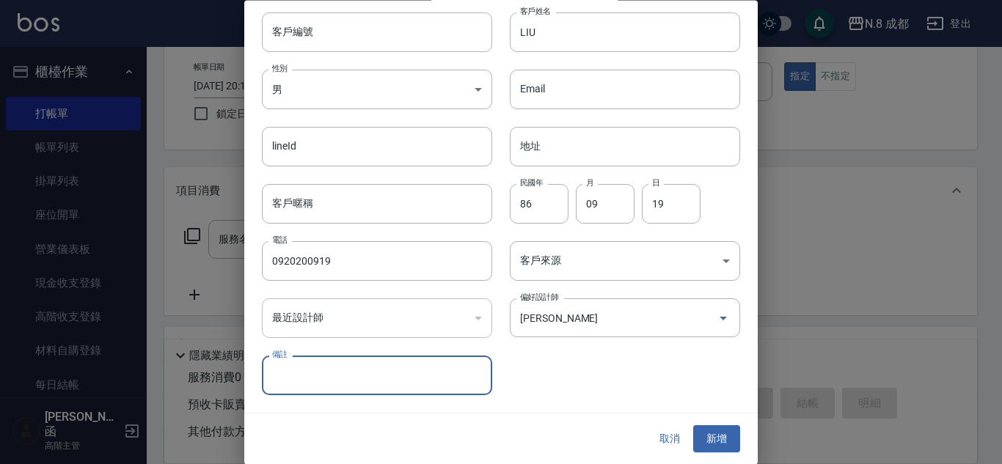
click at [715, 427] on button "新增" at bounding box center [716, 439] width 47 height 27
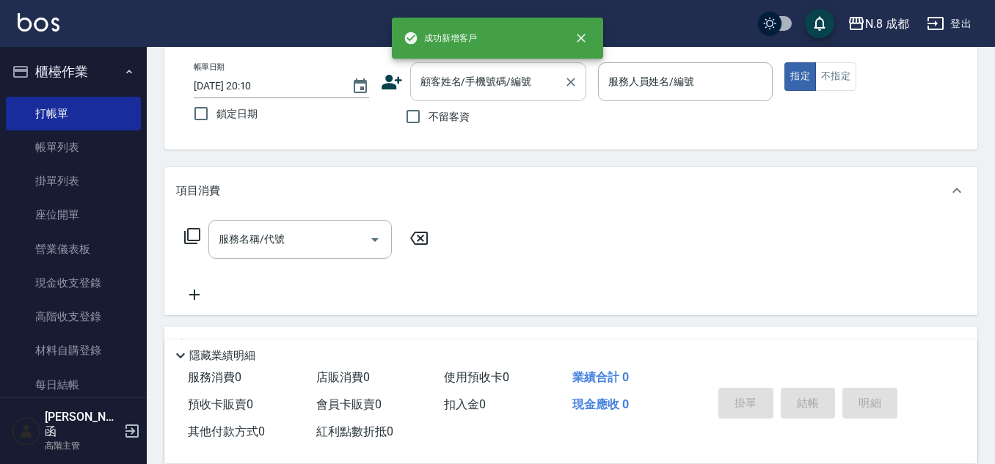
click at [439, 82] on input "顧客姓名/手機號碼/編號" at bounding box center [487, 82] width 141 height 26
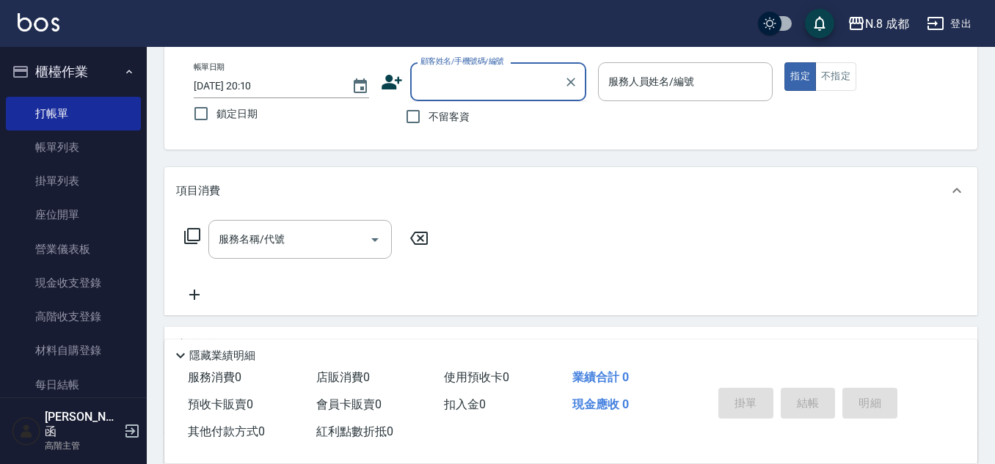
paste input "0920200919"
type input "0920200919"
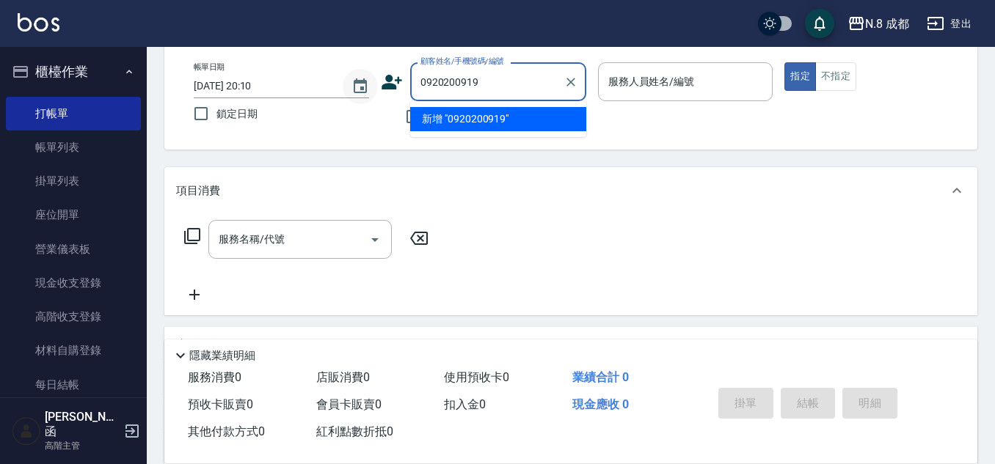
drag, startPoint x: 500, startPoint y: 84, endPoint x: 359, endPoint y: 84, distance: 140.9
click at [359, 84] on div "帳單日期 2025/09/10 20:10 鎖定日期 顧客姓名/手機號碼/編號 0920200919 顧客姓名/手機號碼/編號 不留客資 服務人員姓名/編號 …" at bounding box center [571, 97] width 778 height 70
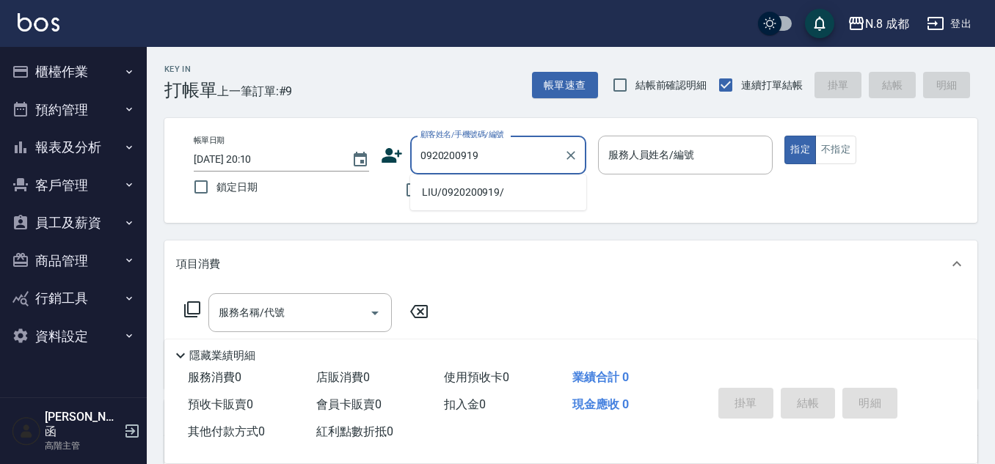
click at [472, 190] on li "LIU/0920200919/" at bounding box center [498, 192] width 176 height 24
type input "LIU/0920200919/"
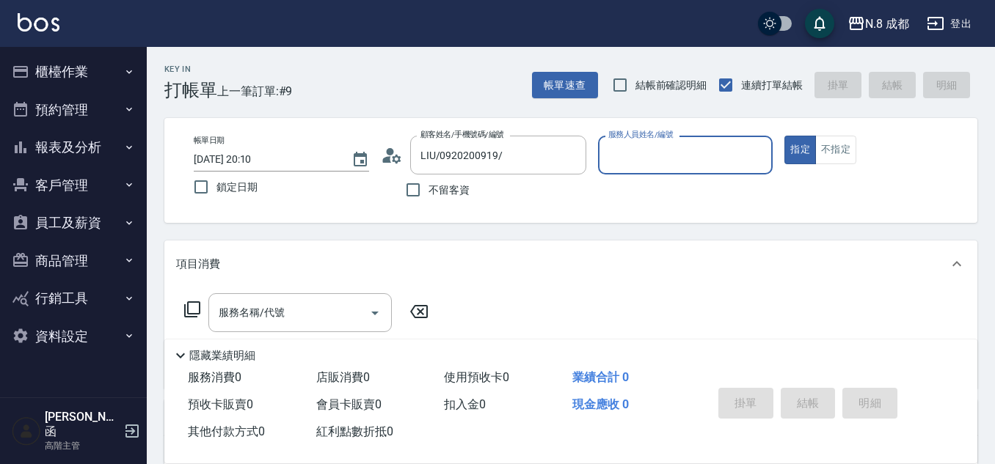
type input "楊博舜-52"
click at [293, 313] on input "服務名稱/代號" at bounding box center [289, 313] width 148 height 26
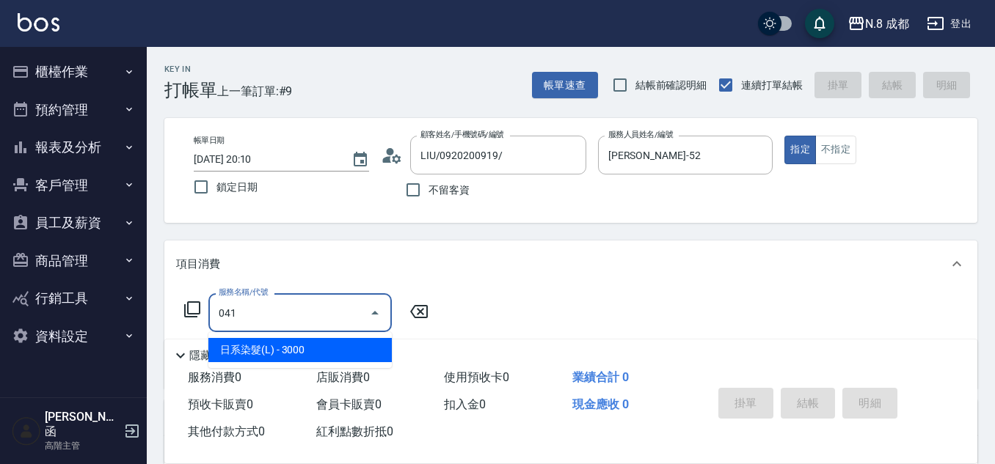
click at [321, 344] on span "日系染髮(L) - 3000" at bounding box center [299, 350] width 183 height 24
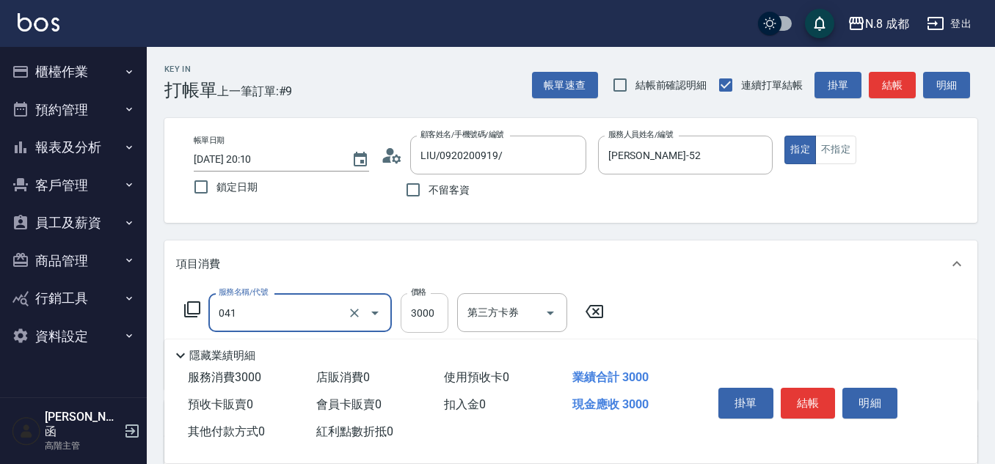
type input "日系染髮(L)(041)"
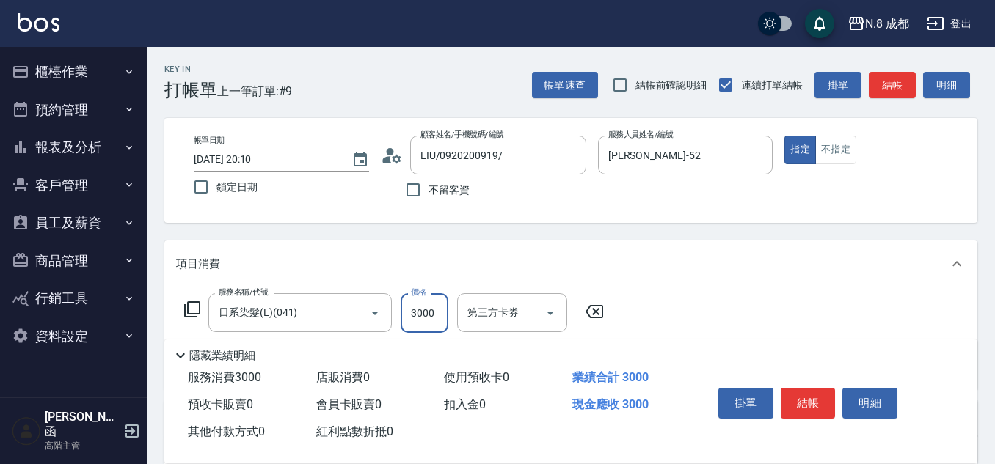
click at [437, 315] on input "3000" at bounding box center [425, 313] width 48 height 40
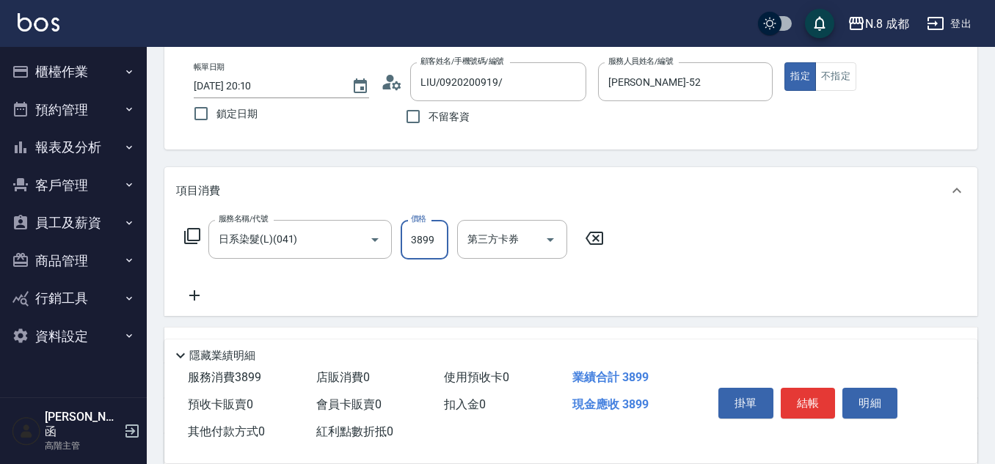
type input "3899"
click at [191, 296] on icon at bounding box center [194, 296] width 10 height 10
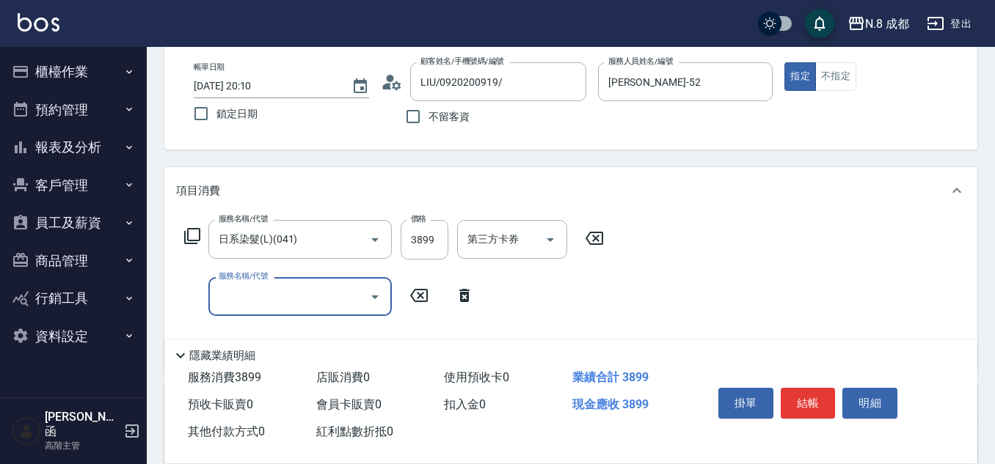
click at [243, 294] on input "服務名稱/代號" at bounding box center [289, 297] width 148 height 26
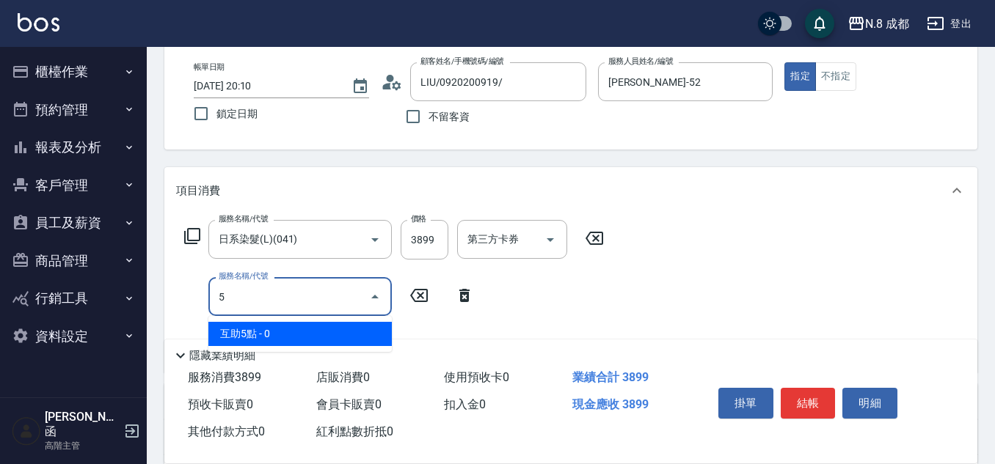
click at [241, 333] on span "互助5點 - 0" at bounding box center [299, 334] width 183 height 24
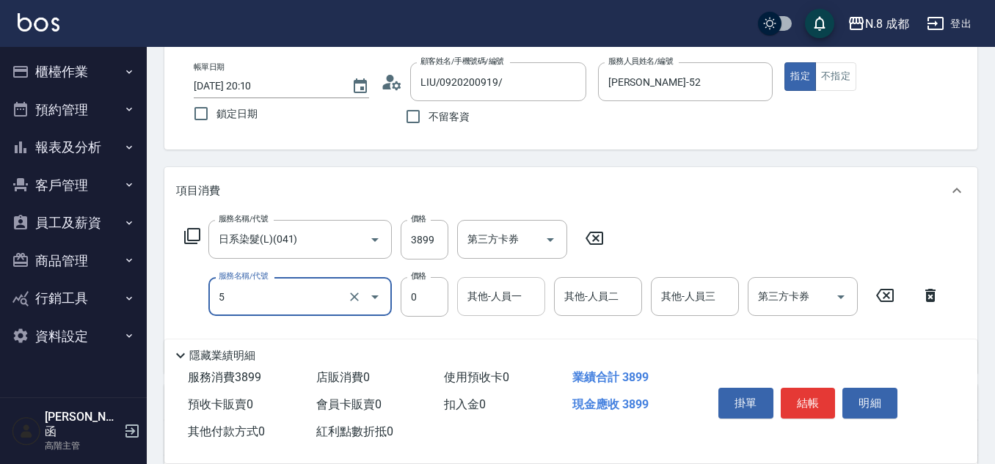
type input "互助5點(5)"
click at [488, 308] on input "其他-人員一" at bounding box center [501, 297] width 75 height 26
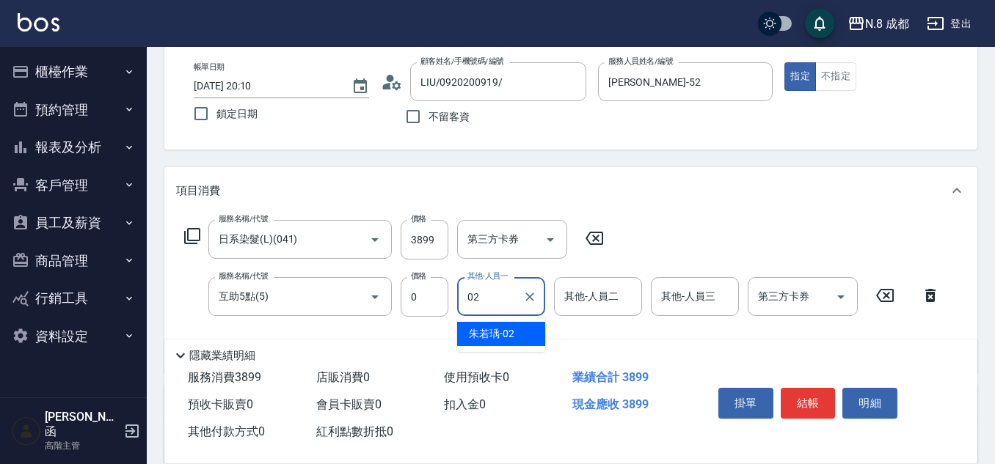
click at [489, 337] on span "朱若瑀 -02" at bounding box center [491, 333] width 45 height 15
type input "朱若瑀-02"
click at [808, 393] on button "結帳" at bounding box center [808, 403] width 55 height 31
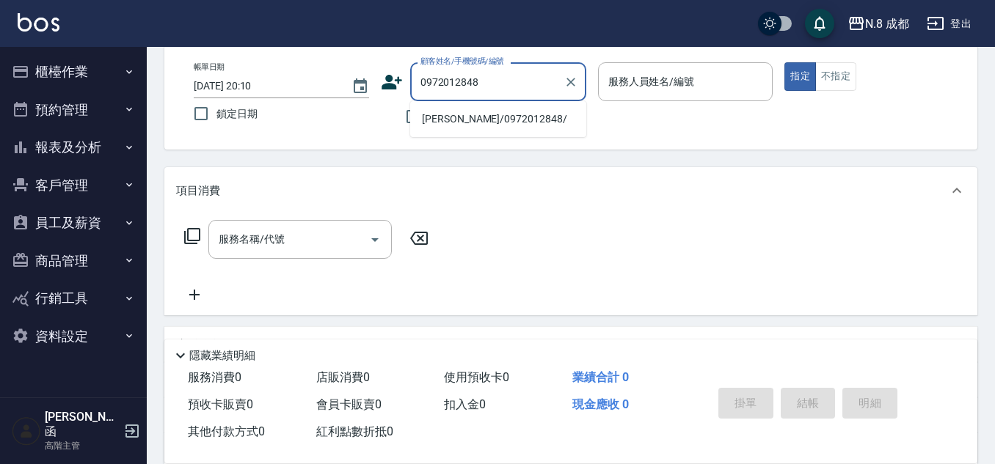
click at [489, 114] on li "[PERSON_NAME]/0972012848/" at bounding box center [498, 119] width 176 height 24
type input "[PERSON_NAME]/0972012848/"
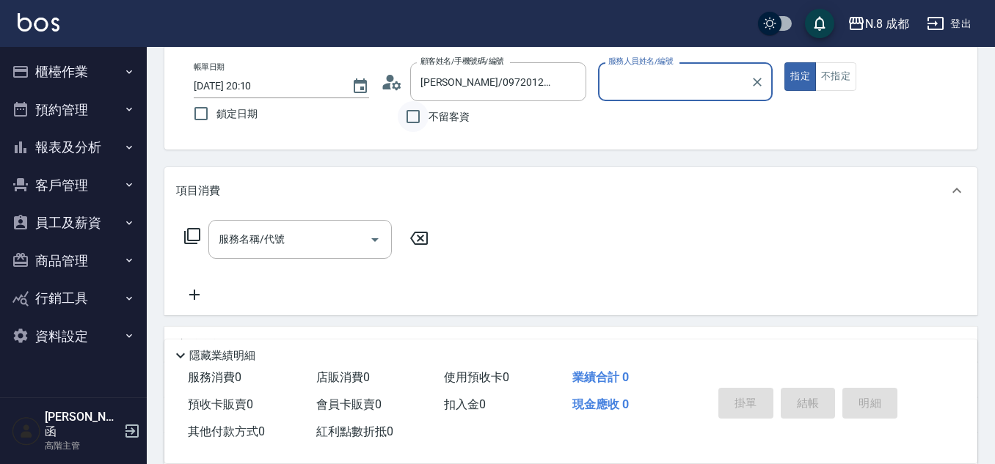
type input "葉真甄-11"
click at [300, 247] on input "服務名稱/代號" at bounding box center [289, 240] width 148 height 26
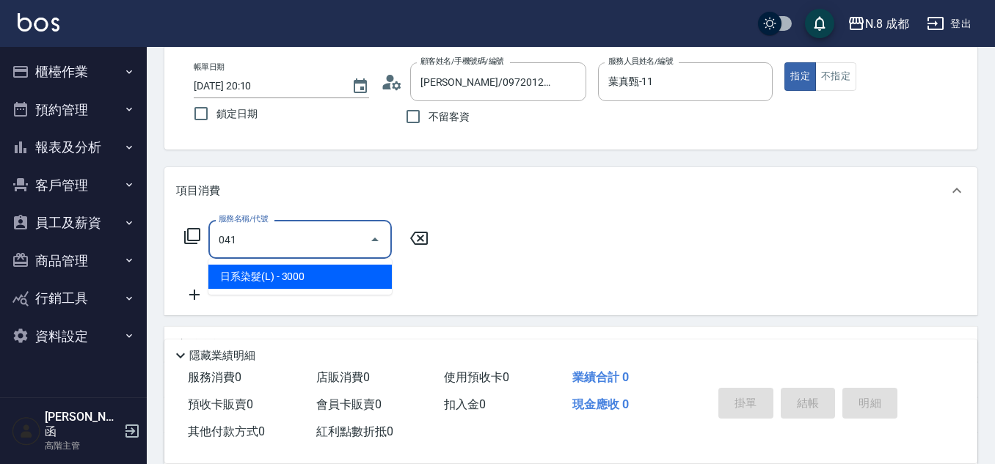
click at [290, 283] on span "日系染髮(L) - 3000" at bounding box center [299, 277] width 183 height 24
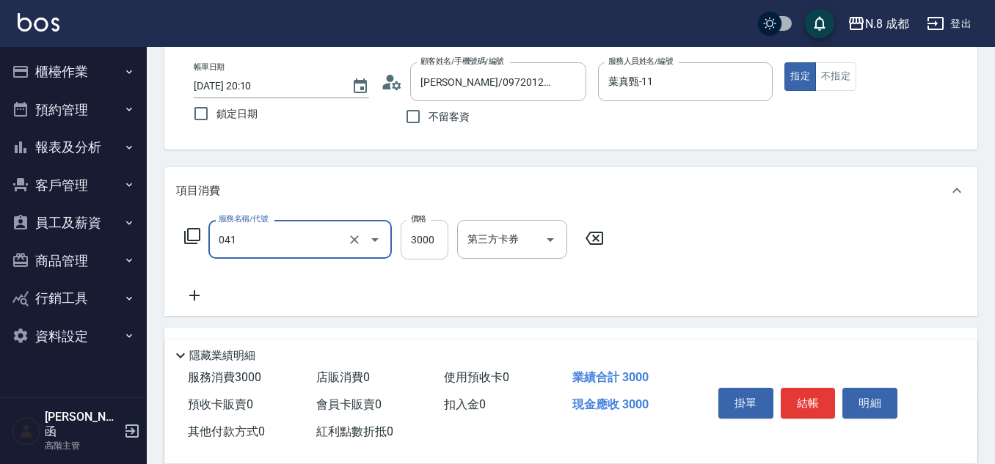
type input "日系染髮(L)(041)"
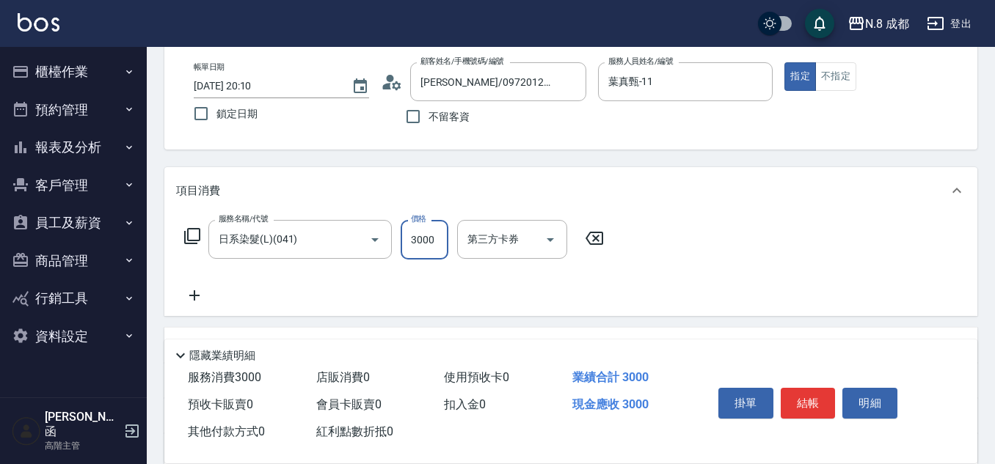
click at [435, 233] on input "3000" at bounding box center [425, 240] width 48 height 40
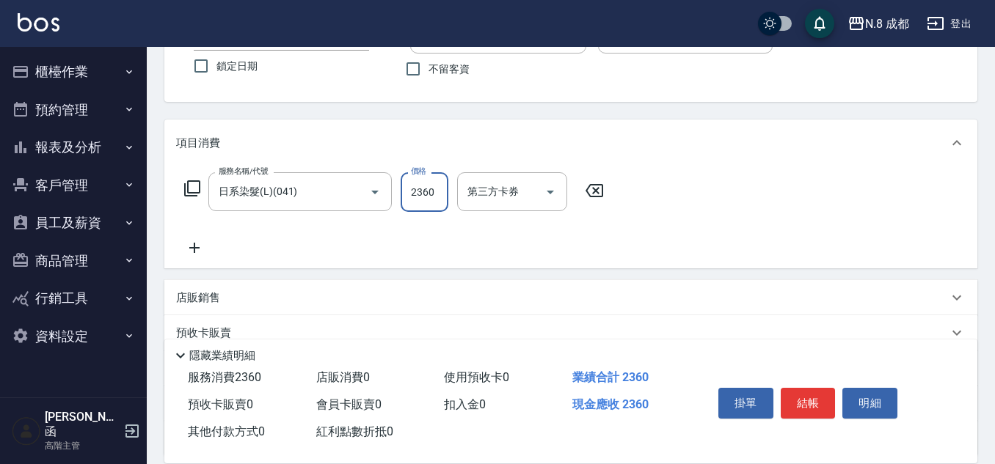
scroll to position [147, 0]
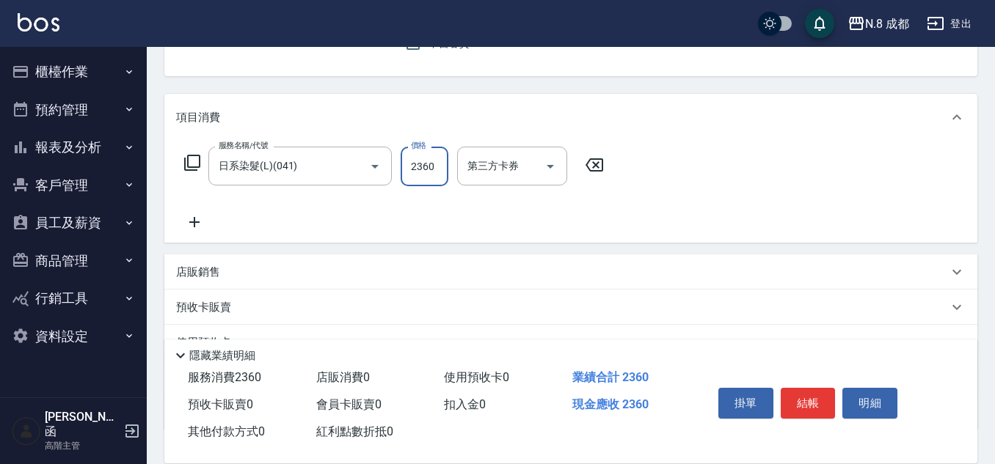
type input "2360"
click at [205, 268] on p "店販銷售" at bounding box center [198, 272] width 44 height 15
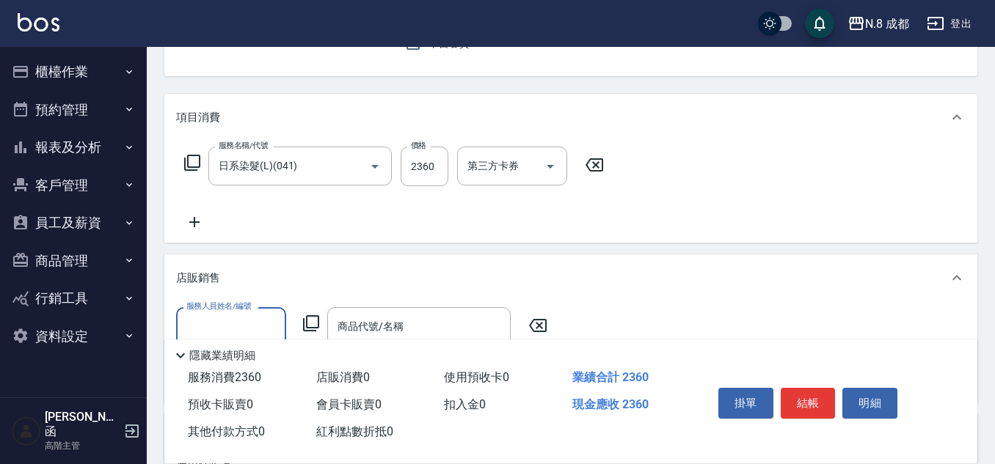
scroll to position [0, 0]
click at [238, 314] on input "服務人員姓名/編號" at bounding box center [231, 327] width 97 height 26
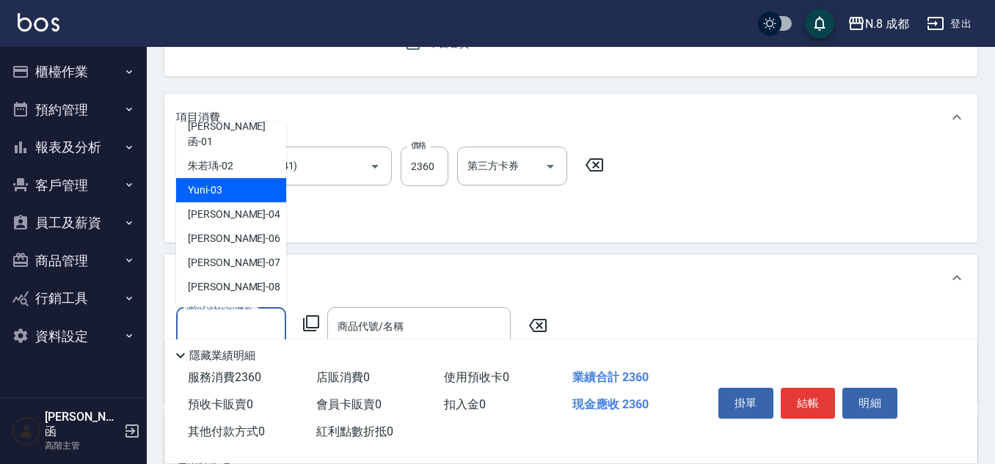
scroll to position [147, 0]
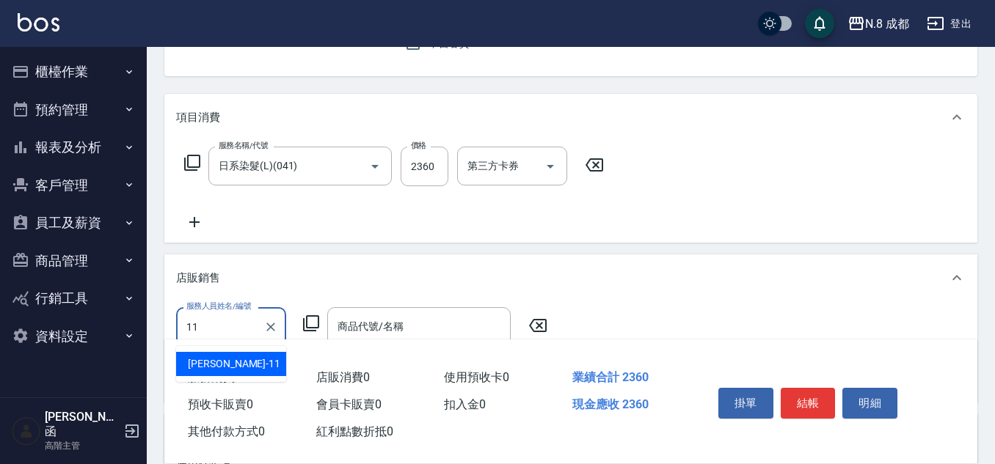
click at [246, 358] on div "[PERSON_NAME]-11" at bounding box center [231, 364] width 110 height 24
type input "葉真甄-11"
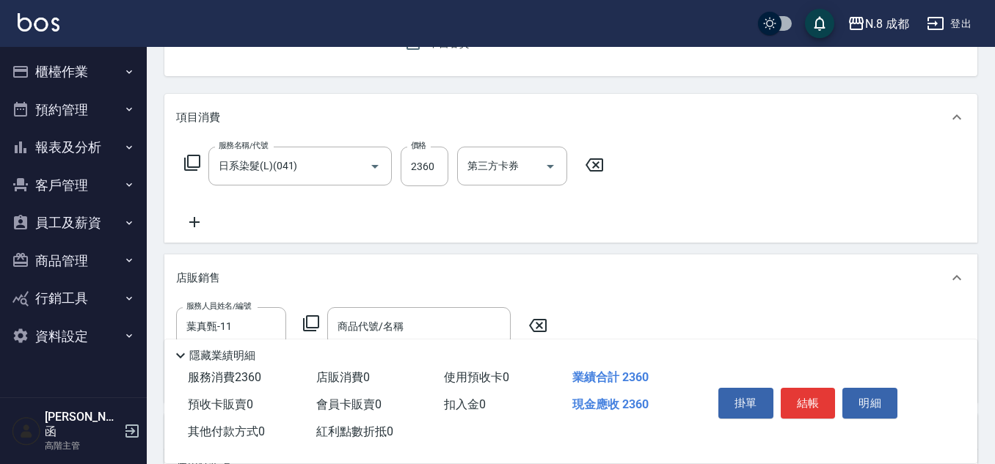
click at [315, 325] on icon at bounding box center [311, 324] width 18 height 18
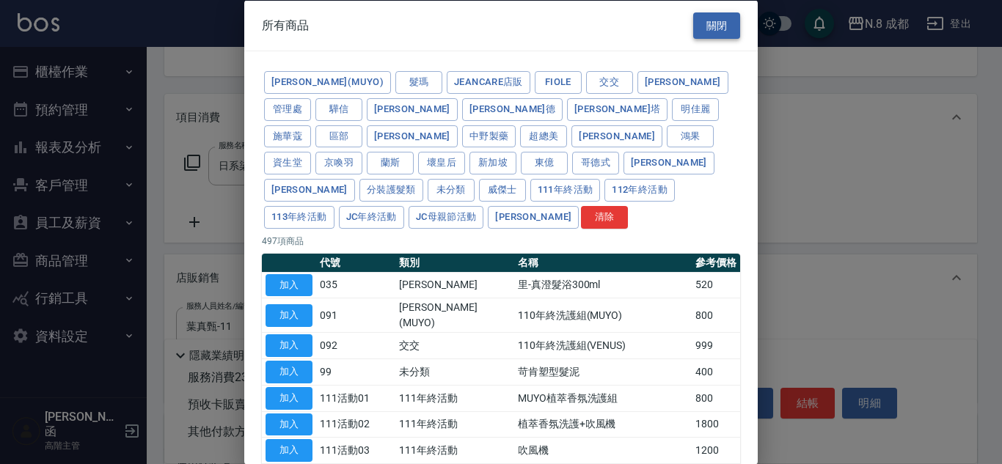
click at [698, 24] on button "關閉" at bounding box center [716, 25] width 47 height 27
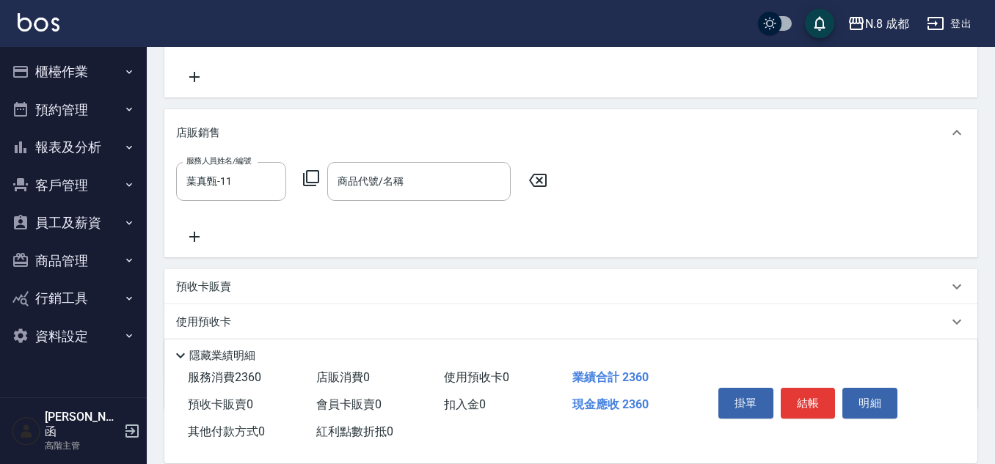
scroll to position [293, 0]
click at [385, 185] on input "商品代號/名稱" at bounding box center [419, 180] width 170 height 26
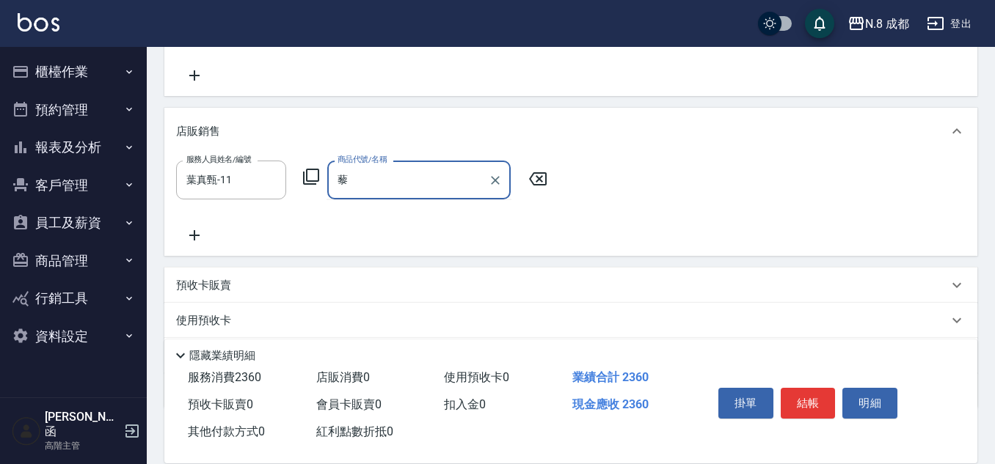
type input "藜"
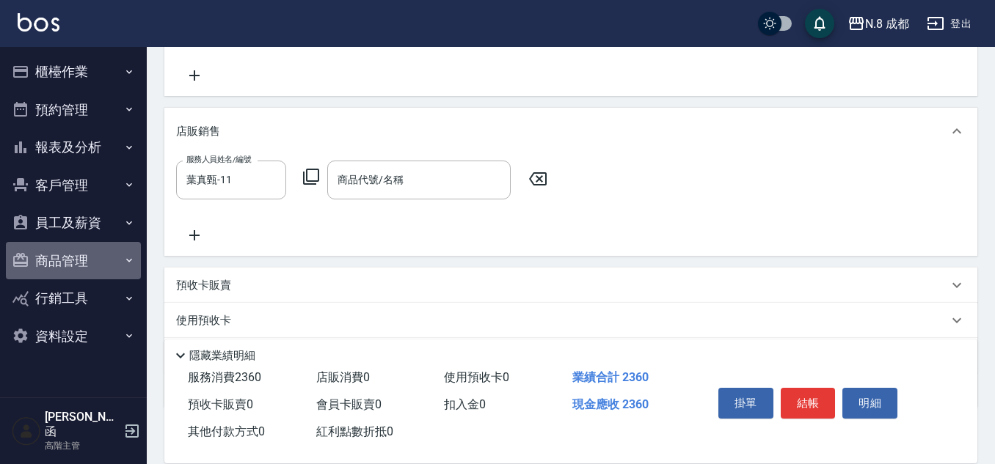
click at [73, 258] on button "商品管理" at bounding box center [73, 261] width 135 height 38
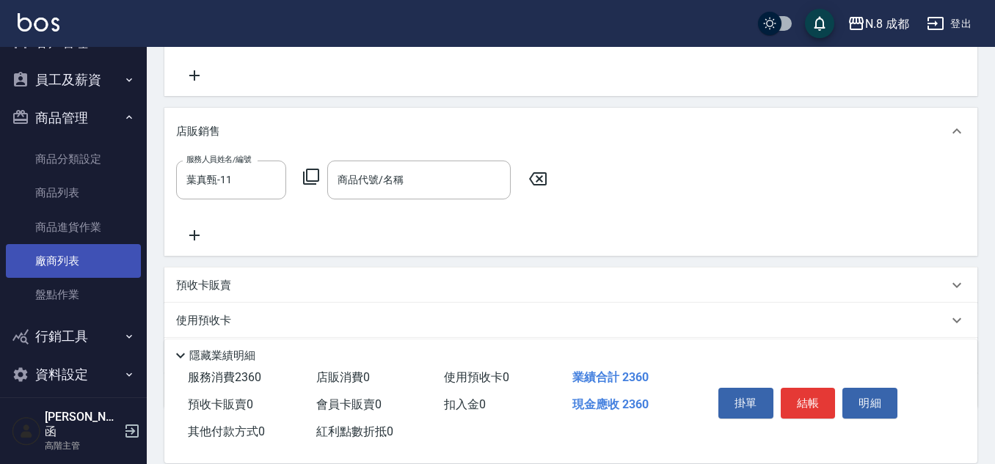
scroll to position [70, 0]
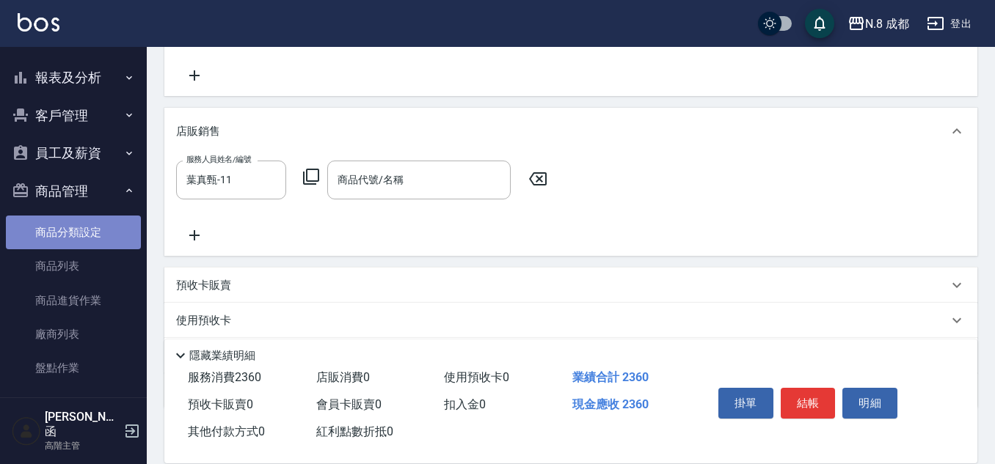
click at [85, 233] on link "商品分類設定" at bounding box center [73, 233] width 135 height 34
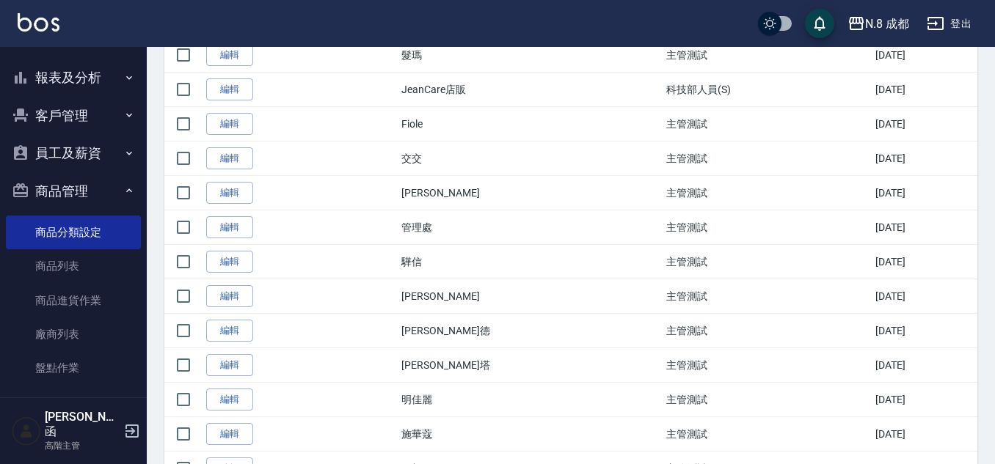
scroll to position [220, 0]
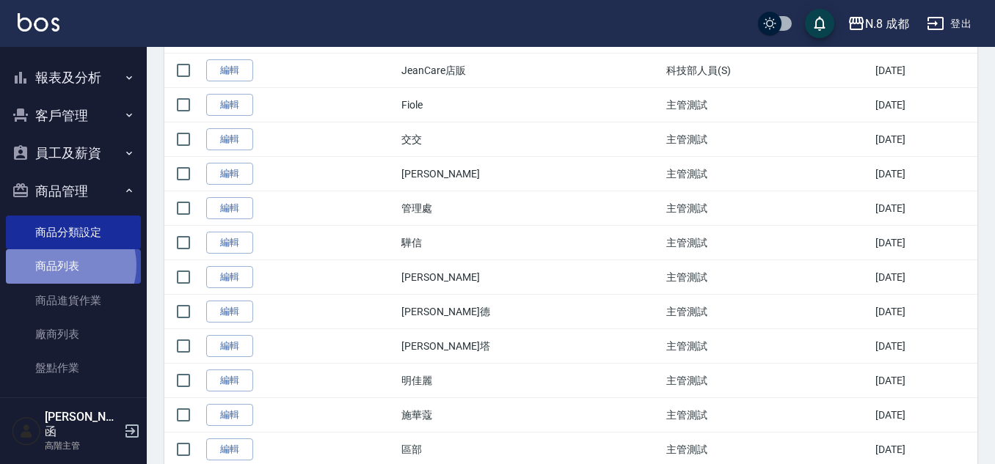
click at [65, 266] on link "商品列表" at bounding box center [73, 266] width 135 height 34
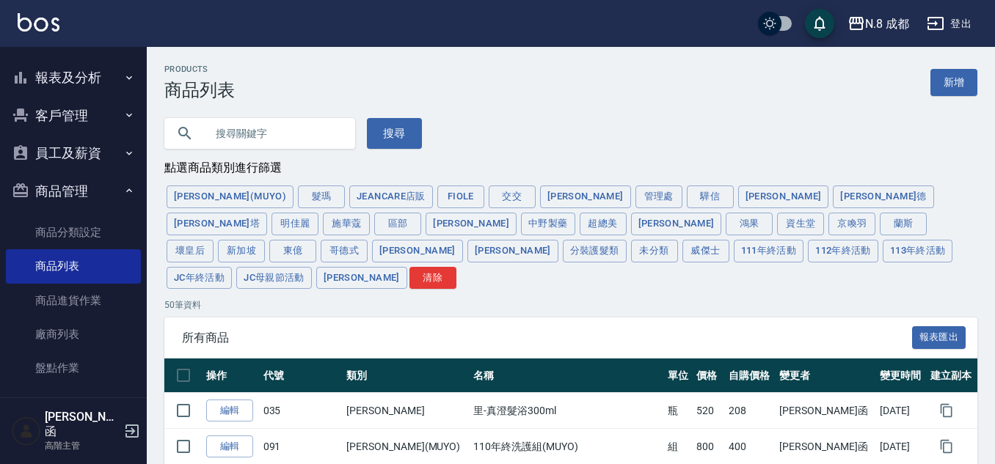
click at [277, 140] on input "text" at bounding box center [274, 134] width 138 height 40
type input "藜麥"
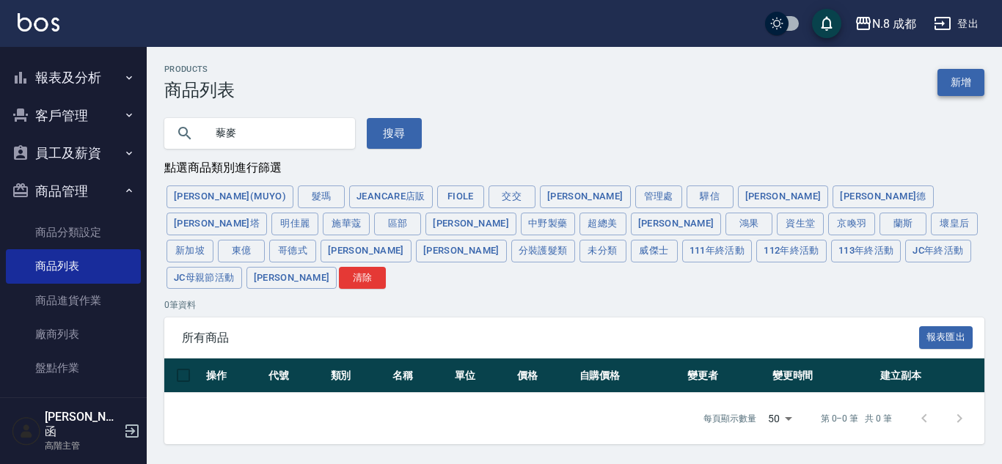
click at [969, 90] on link "新增" at bounding box center [961, 82] width 47 height 27
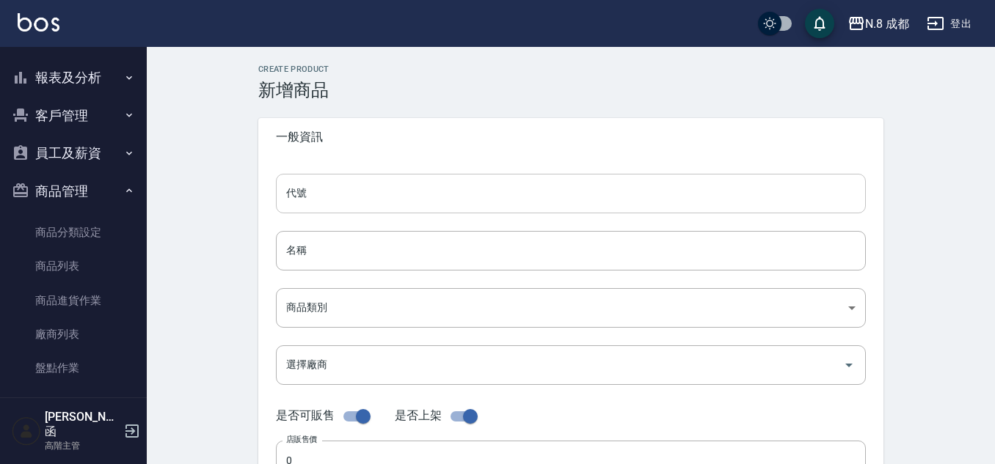
click at [352, 193] on input "代號" at bounding box center [571, 194] width 590 height 40
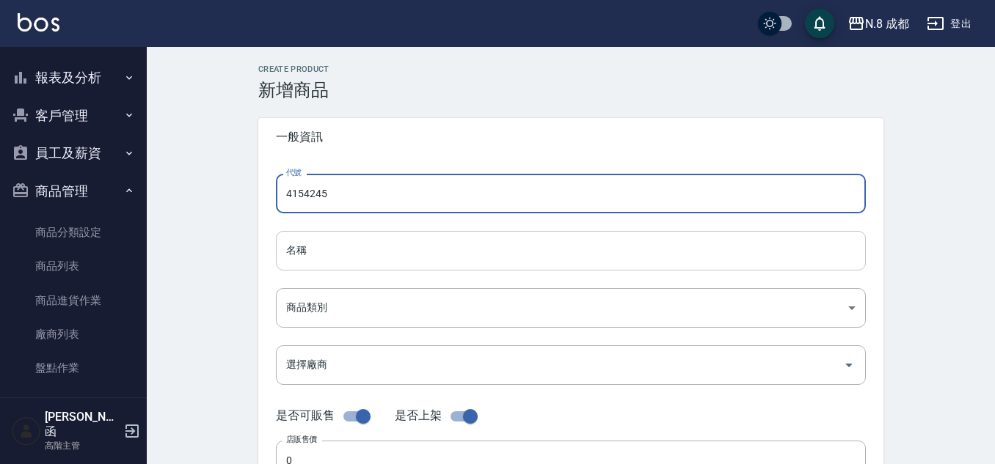
type input "4154245"
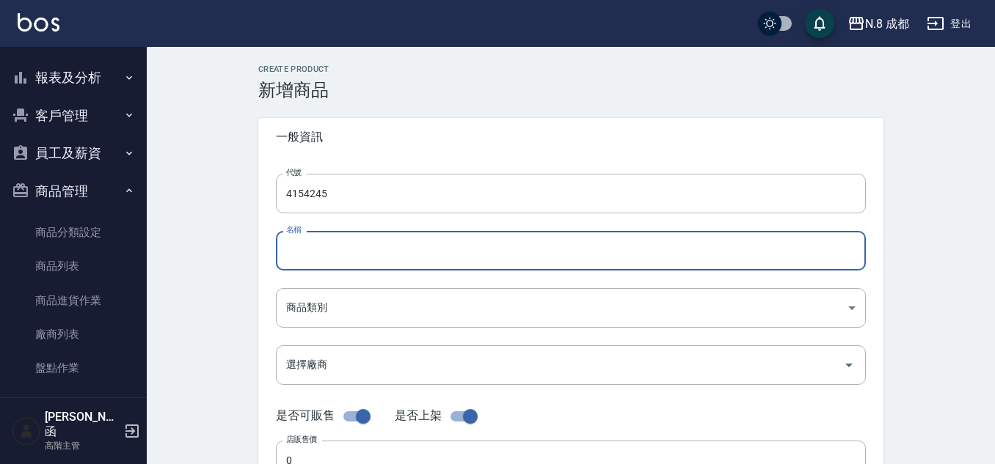
drag, startPoint x: 324, startPoint y: 244, endPoint x: 343, endPoint y: 247, distance: 19.3
click at [324, 244] on input "名稱" at bounding box center [571, 251] width 590 height 40
type input "藜麥蛋白分岔修護精華150ML"
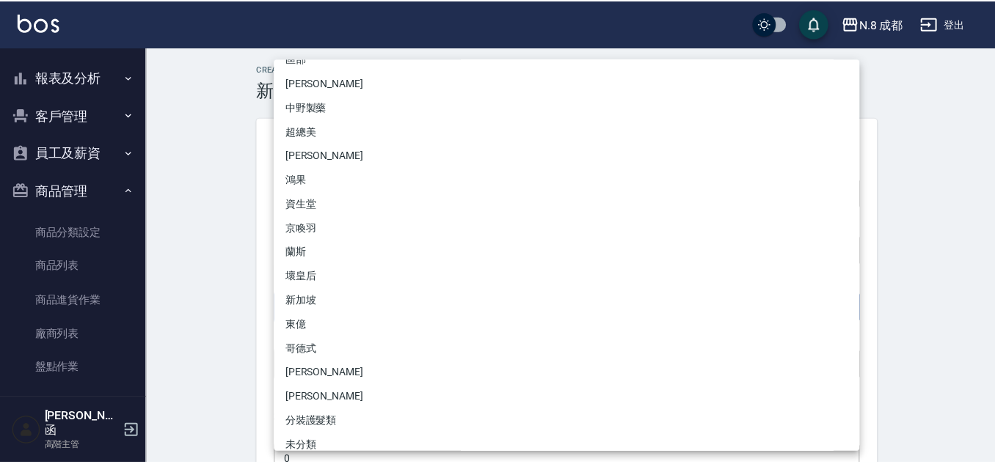
scroll to position [391, 0]
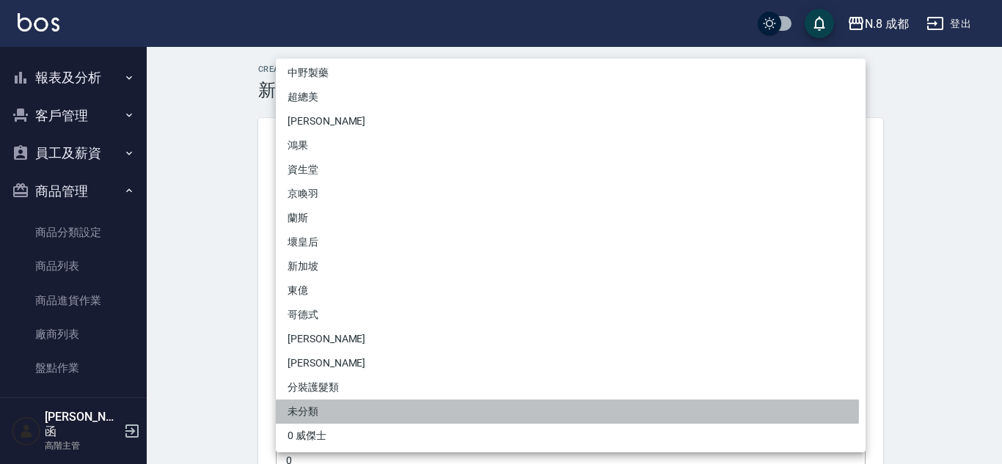
click at [322, 407] on li "未分類" at bounding box center [571, 412] width 590 height 24
type input "b2e79f5e-c60c-4180-9421-6320f2295b26"
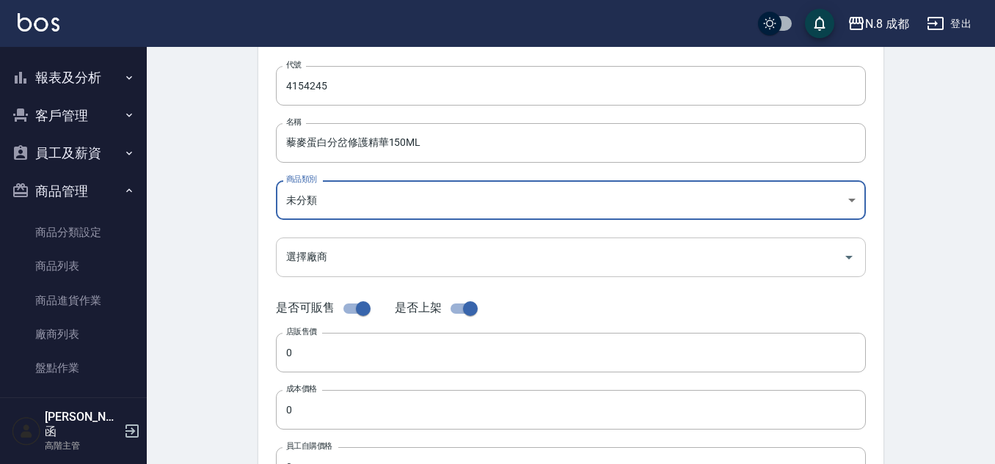
scroll to position [220, 0]
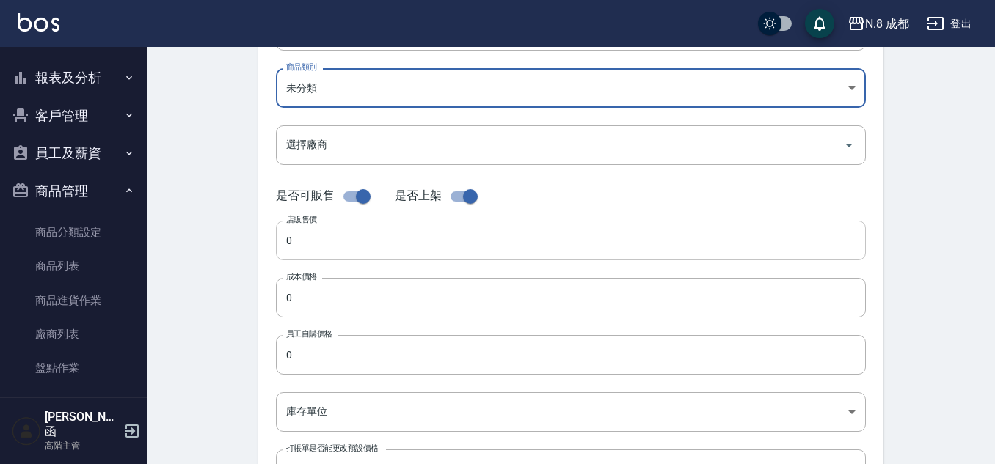
click at [342, 238] on input "0" at bounding box center [571, 241] width 590 height 40
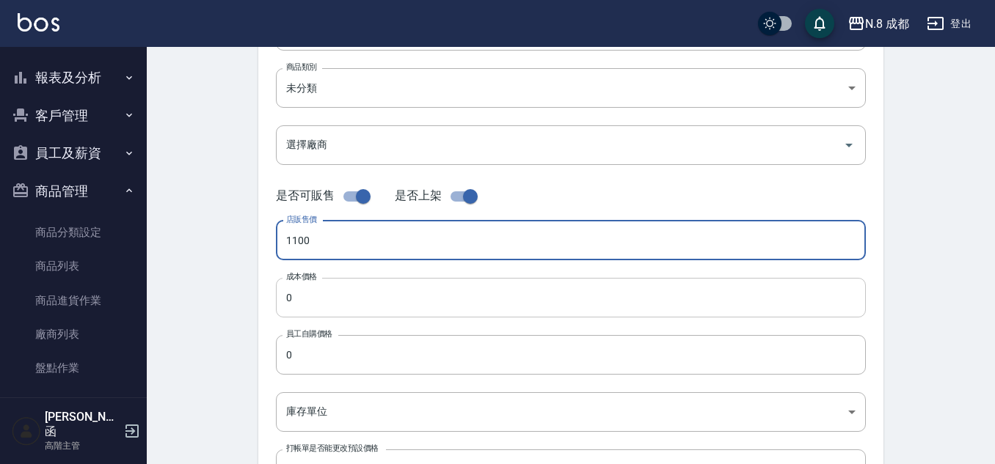
type input "1100"
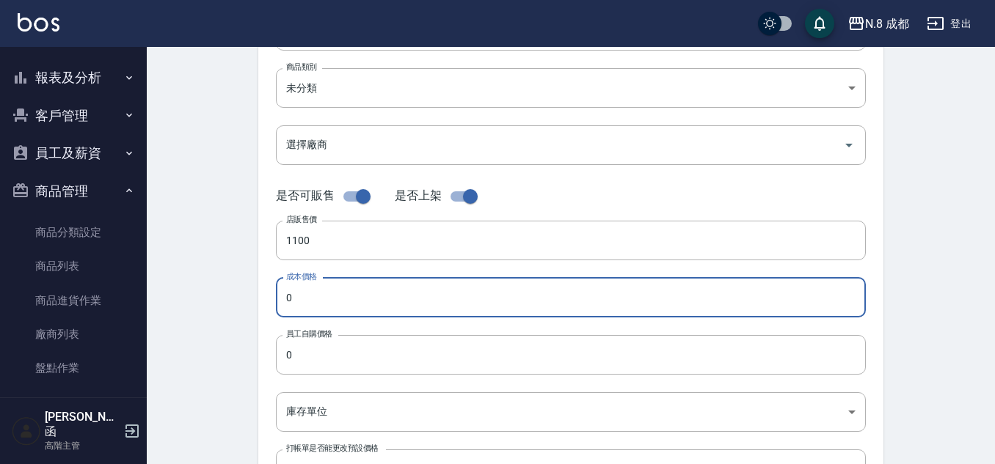
click at [326, 299] on input "0" at bounding box center [571, 298] width 590 height 40
type input "468"
click at [337, 354] on input "0" at bounding box center [571, 355] width 590 height 40
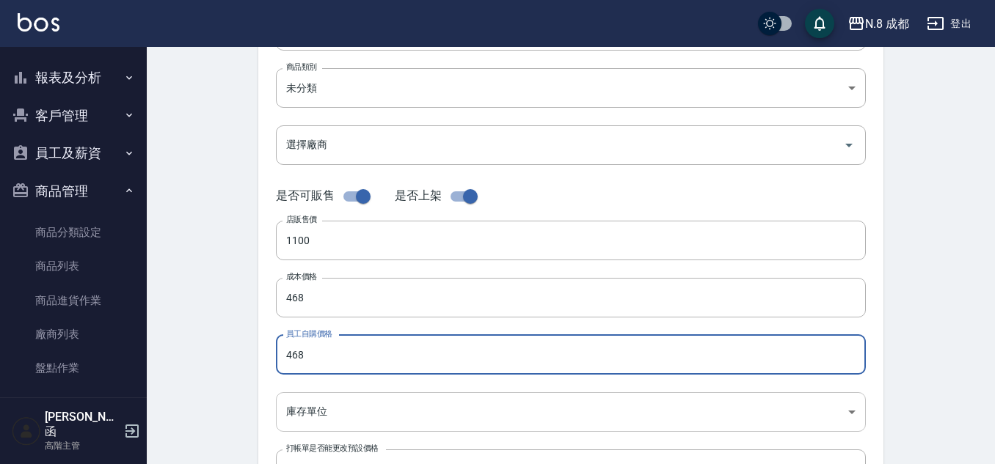
type input "468"
click at [337, 405] on body "N.8 成都 登出 櫃檯作業 打帳單 帳單列表 掛單列表 座位開單 營業儀表板 現金收支登錄 高階收支登錄 材料自購登錄 每日結帳 排班表 現場電腦打卡 掃碼…" at bounding box center [497, 286] width 995 height 1012
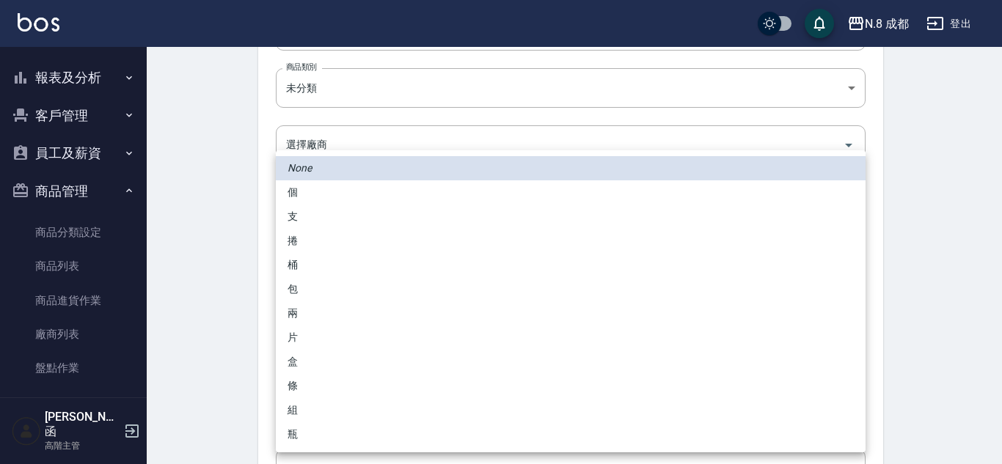
click at [326, 382] on li "條" at bounding box center [571, 386] width 590 height 24
type input "條"
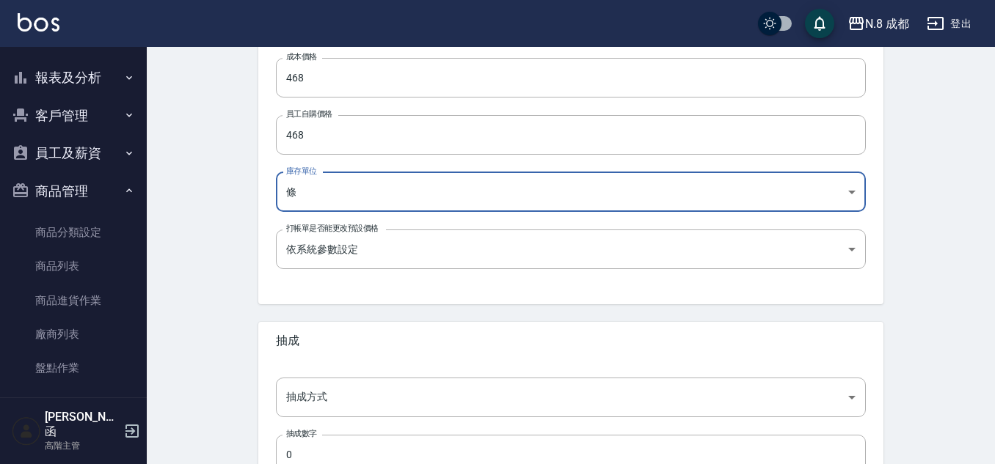
scroll to position [514, 0]
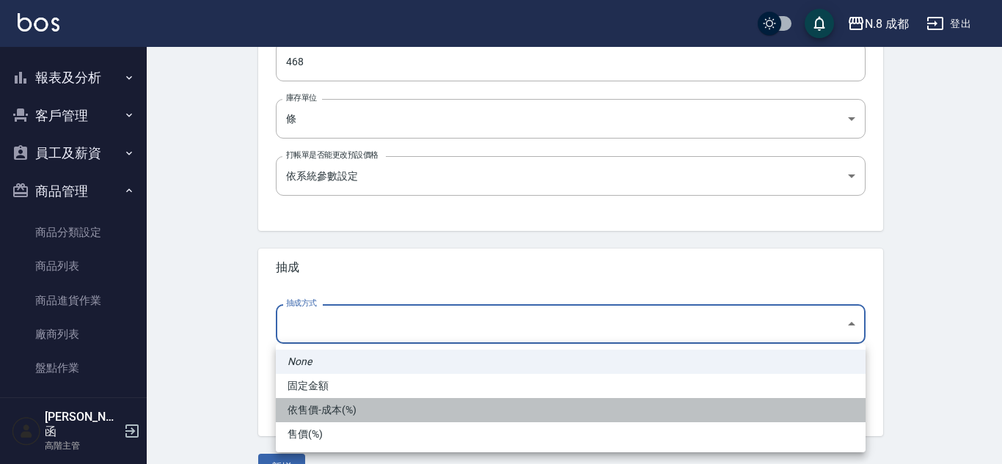
click at [380, 413] on li "依售價-成本(%)" at bounding box center [571, 410] width 590 height 24
type input "byCost"
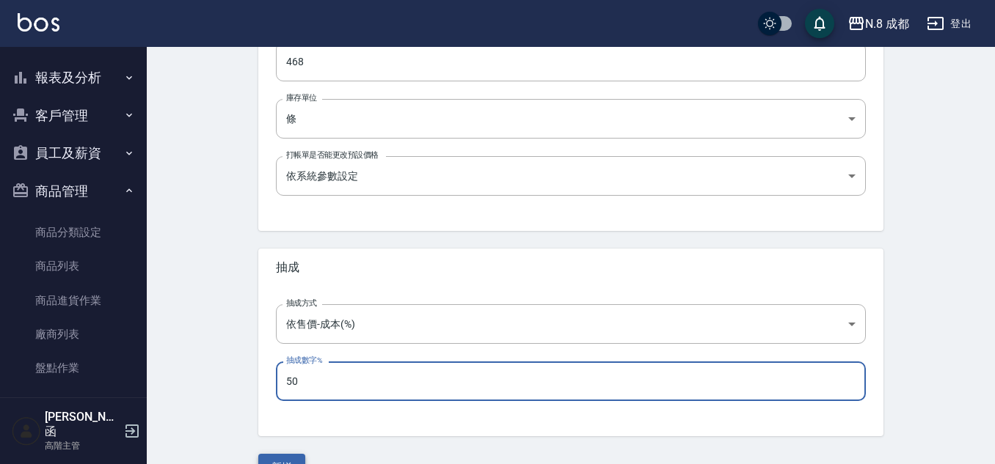
type input "50"
click at [293, 456] on button "新增" at bounding box center [281, 467] width 47 height 27
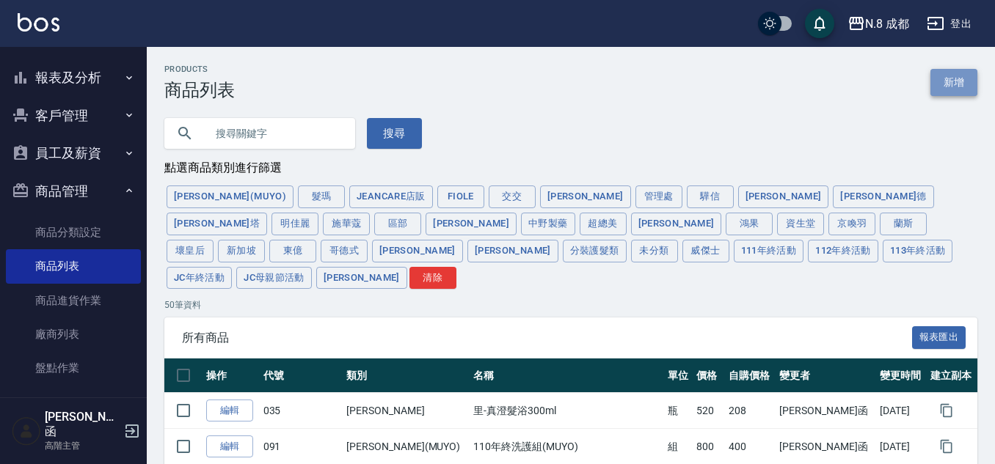
click at [971, 89] on link "新增" at bounding box center [953, 82] width 47 height 27
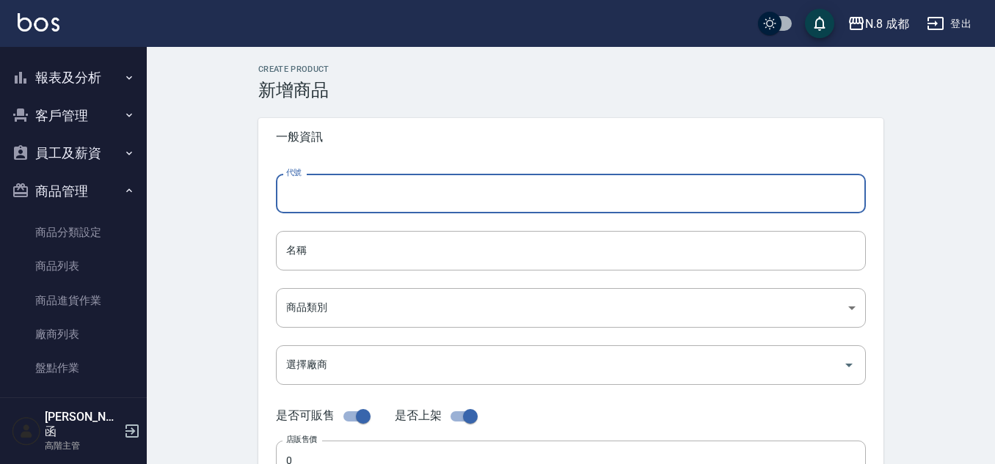
click at [420, 190] on input "代號" at bounding box center [571, 194] width 590 height 40
type input "6566"
click at [346, 255] on input "名稱" at bounding box center [571, 251] width 590 height 40
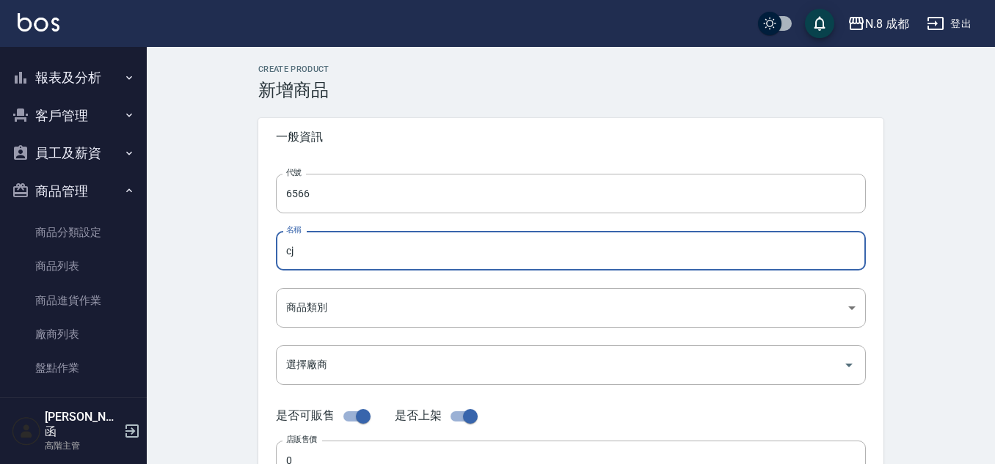
type input "c"
type input "f"
type input "c"
type input "活力輕度捲髮乳200ml"
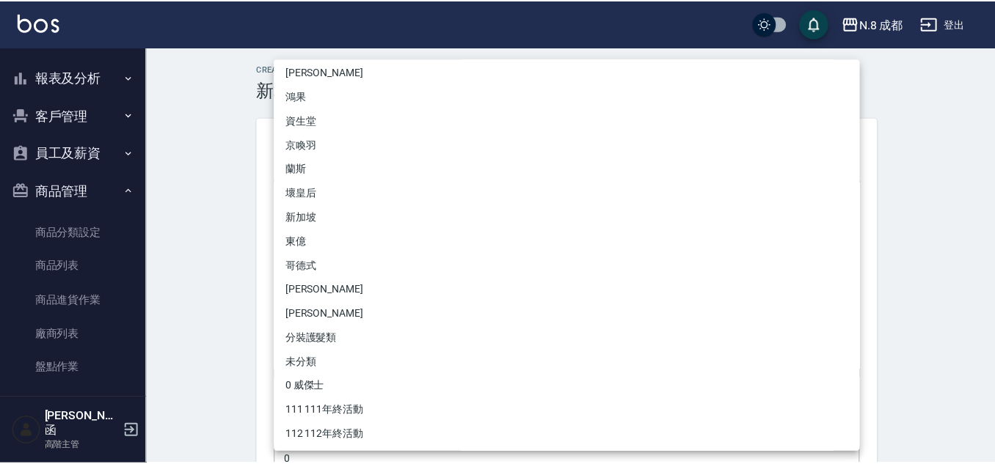
scroll to position [514, 0]
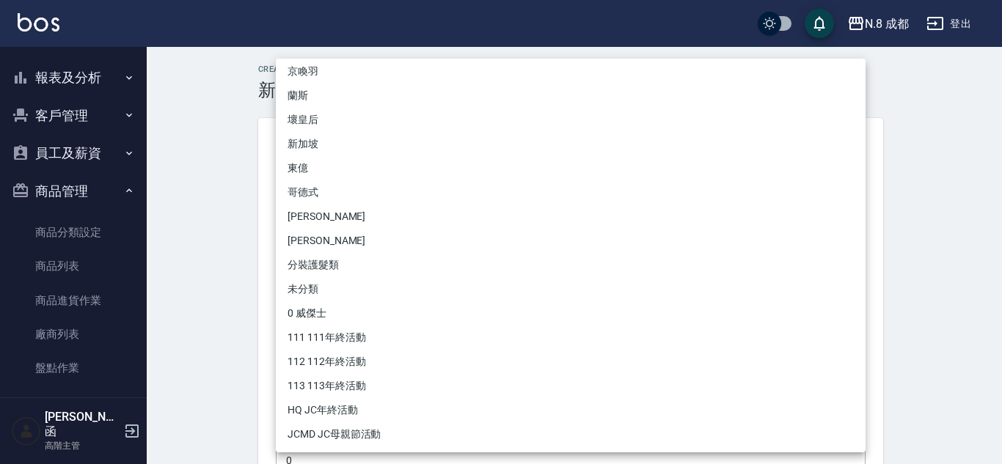
click at [325, 290] on li "未分類" at bounding box center [571, 289] width 590 height 24
type input "b2e79f5e-c60c-4180-9421-6320f2295b26"
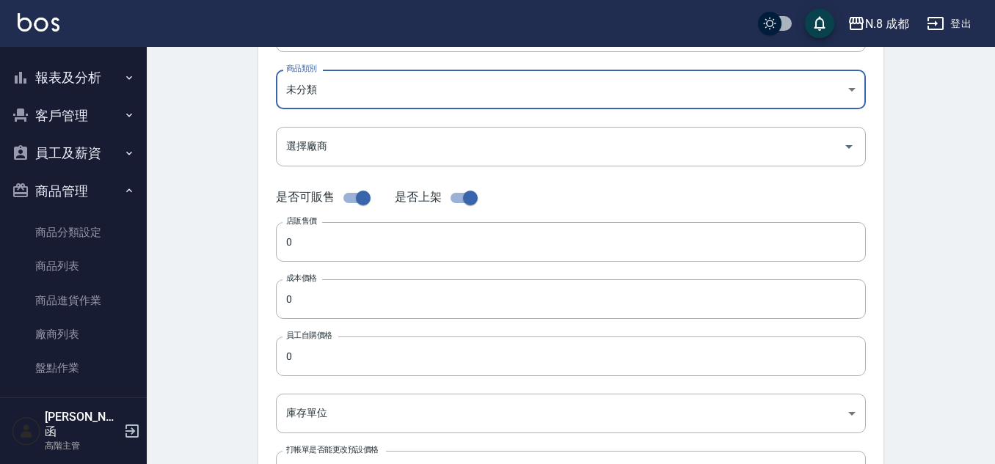
scroll to position [220, 0]
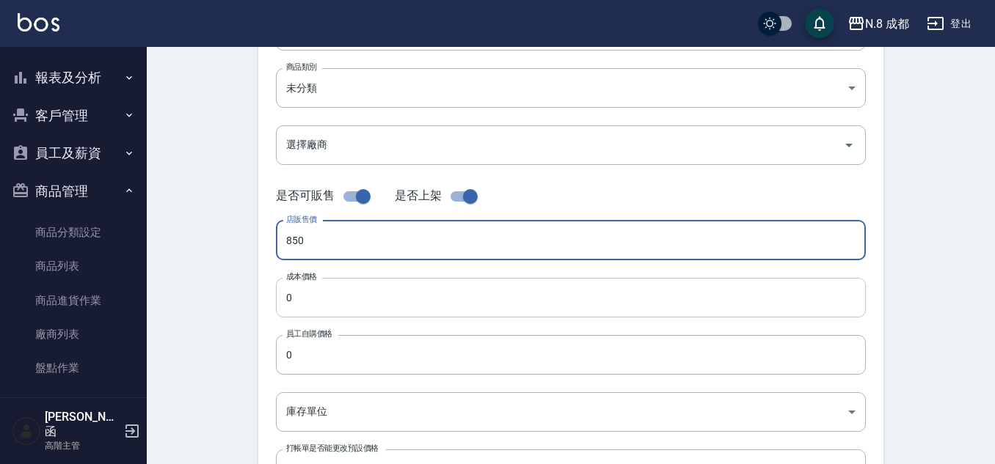
type input "850"
click at [361, 288] on input "0" at bounding box center [571, 298] width 590 height 40
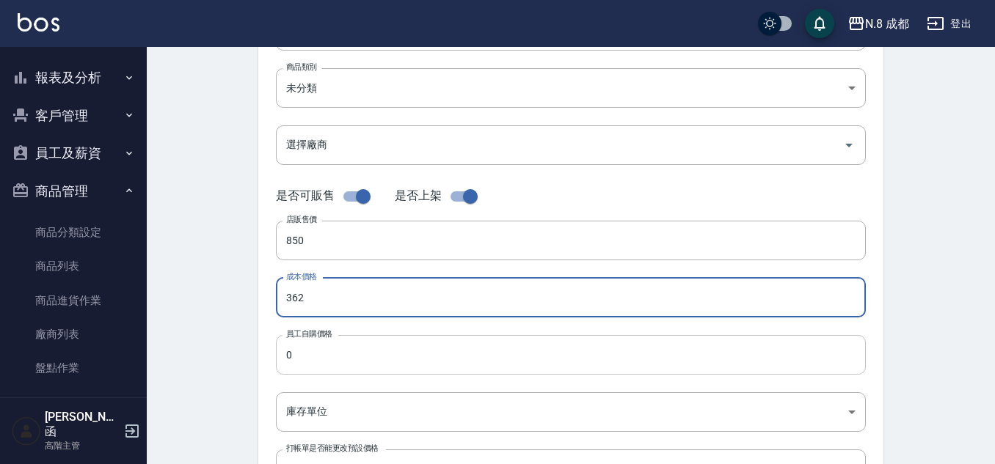
type input "362"
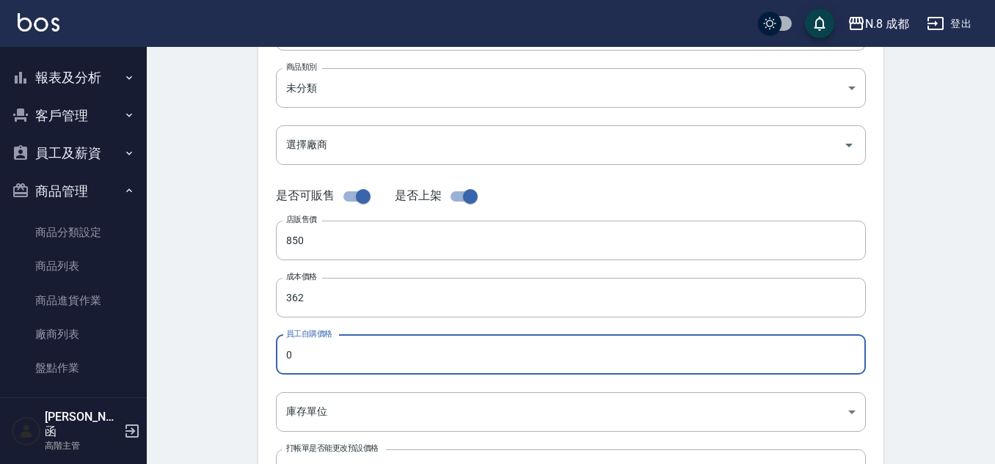
click at [337, 353] on input "0" at bounding box center [571, 355] width 590 height 40
type input "362"
click at [340, 410] on body "N.8 成都 登出 櫃檯作業 打帳單 帳單列表 掛單列表 座位開單 營業儀表板 現金收支登錄 高階收支登錄 材料自購登錄 每日結帳 排班表 現場電腦打卡 掃碼…" at bounding box center [497, 286] width 995 height 1012
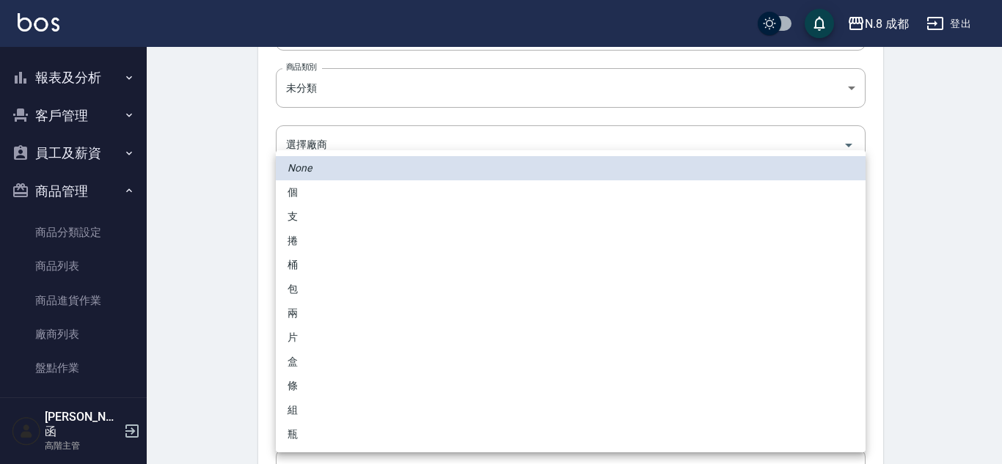
click at [326, 427] on li "瓶" at bounding box center [571, 435] width 590 height 24
type input "瓶"
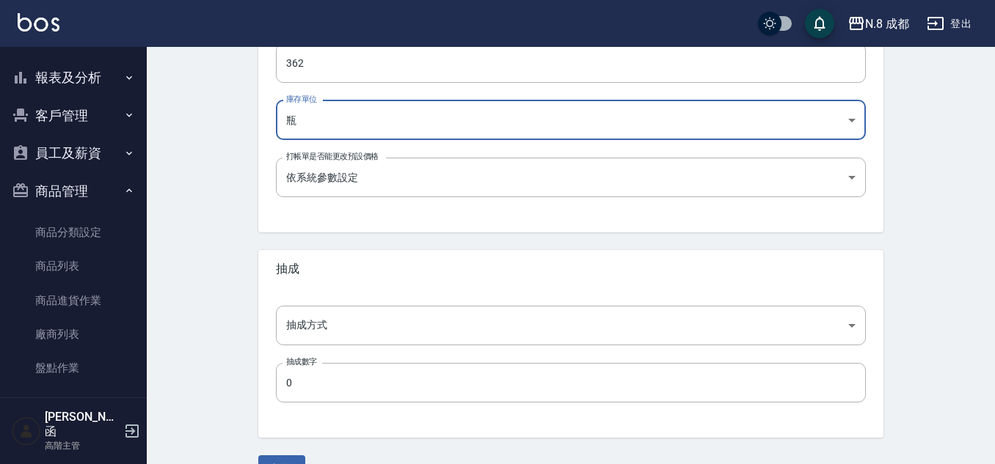
scroll to position [514, 0]
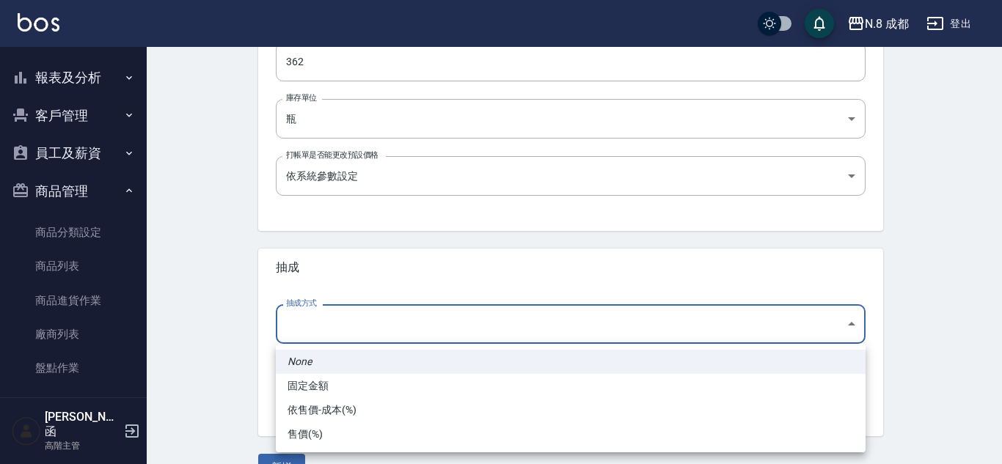
click at [330, 410] on li "依售價-成本(%)" at bounding box center [571, 410] width 590 height 24
type input "byCost"
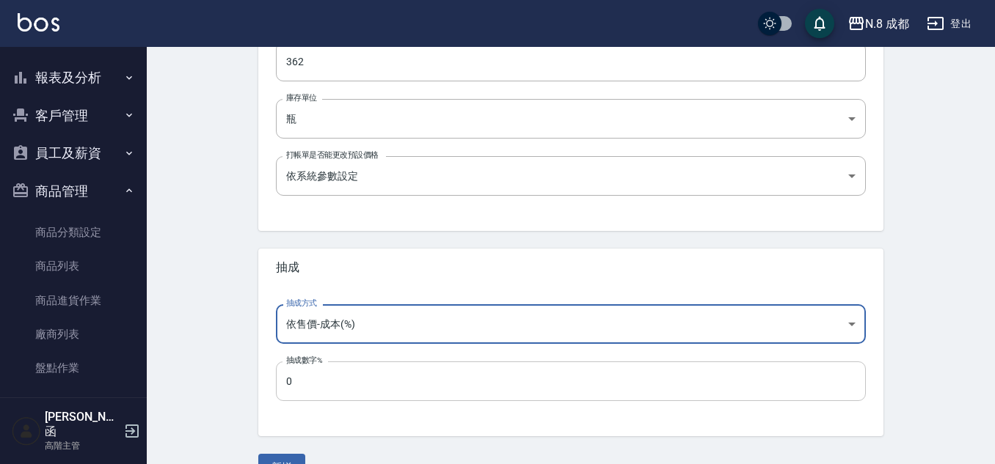
click at [345, 379] on input "0" at bounding box center [571, 382] width 590 height 40
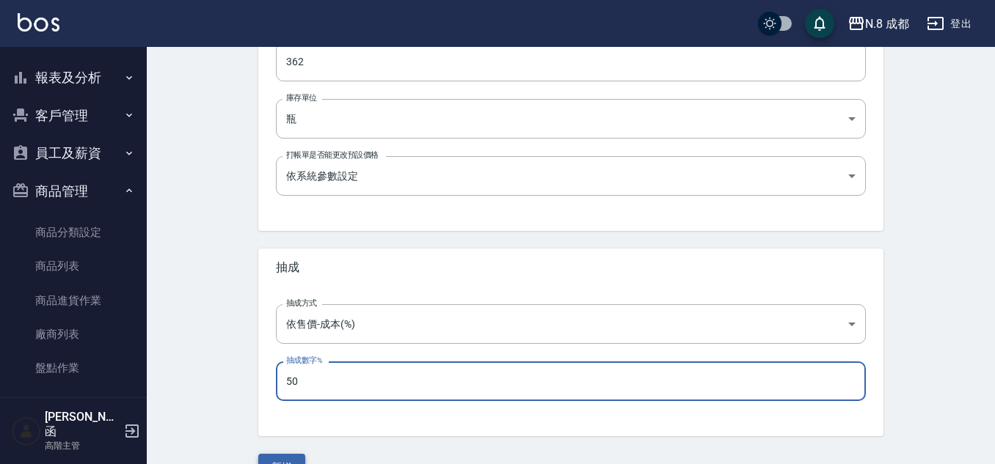
type input "50"
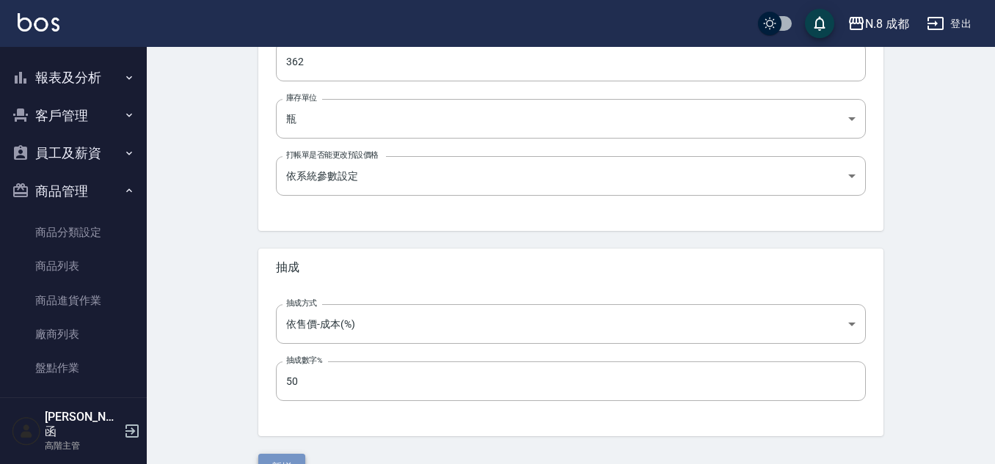
click at [282, 458] on button "新增" at bounding box center [281, 467] width 47 height 27
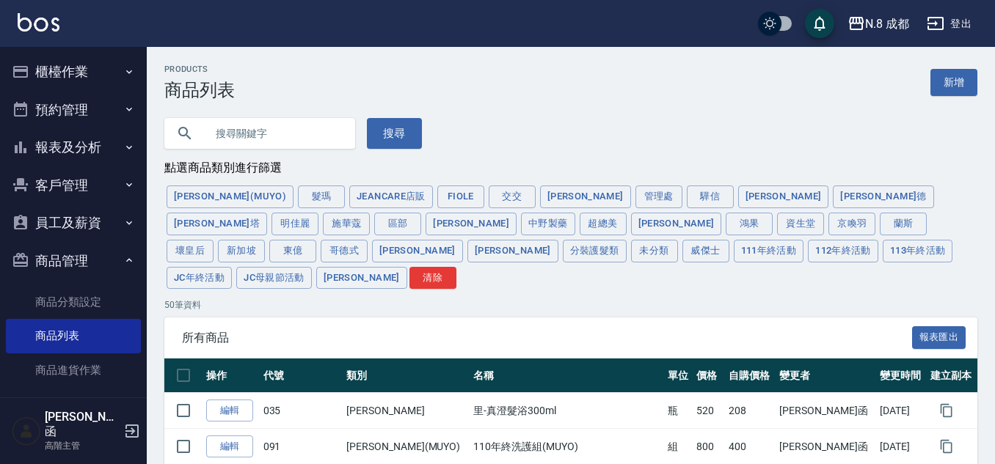
click at [70, 72] on button "櫃檯作業" at bounding box center [73, 72] width 135 height 38
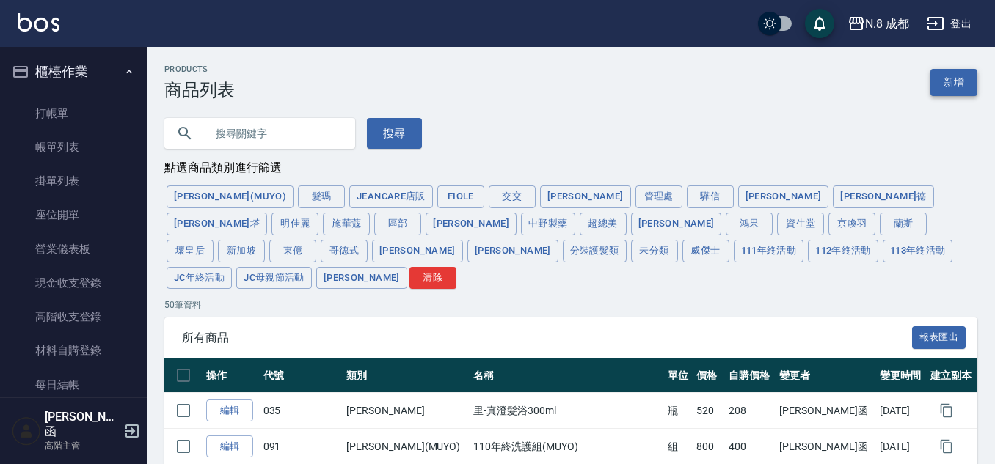
click at [946, 82] on link "新增" at bounding box center [953, 82] width 47 height 27
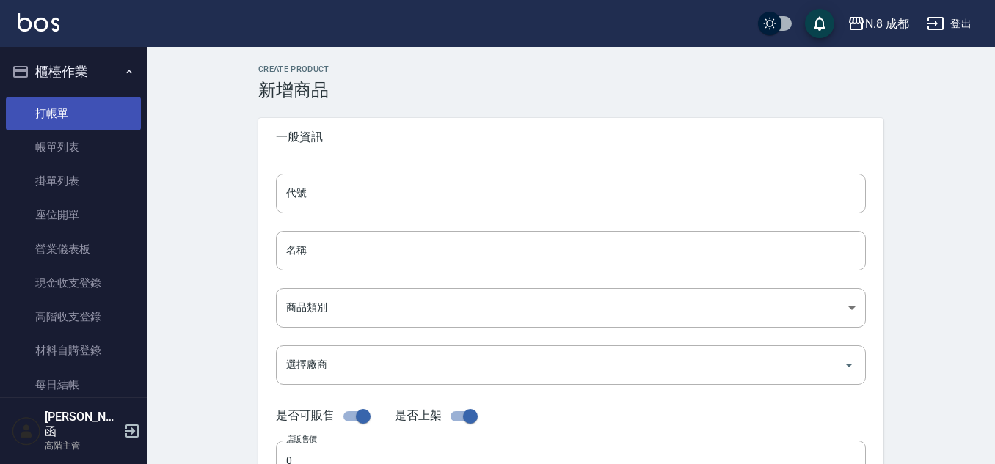
click at [69, 121] on link "打帳單" at bounding box center [73, 114] width 135 height 34
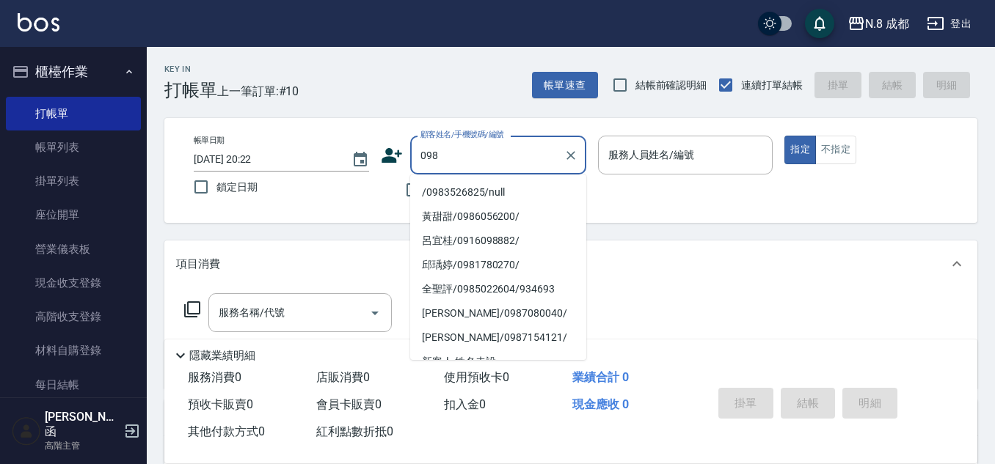
drag, startPoint x: 423, startPoint y: 157, endPoint x: 338, endPoint y: 157, distance: 85.1
click at [338, 157] on div "帳單日期 2025/09/10 20:22 鎖定日期 顧客姓名/手機號碼/編號 098 顧客姓名/手機號碼/編號 不留客資 服務人員姓名/編號 服務人員姓名/…" at bounding box center [571, 171] width 778 height 70
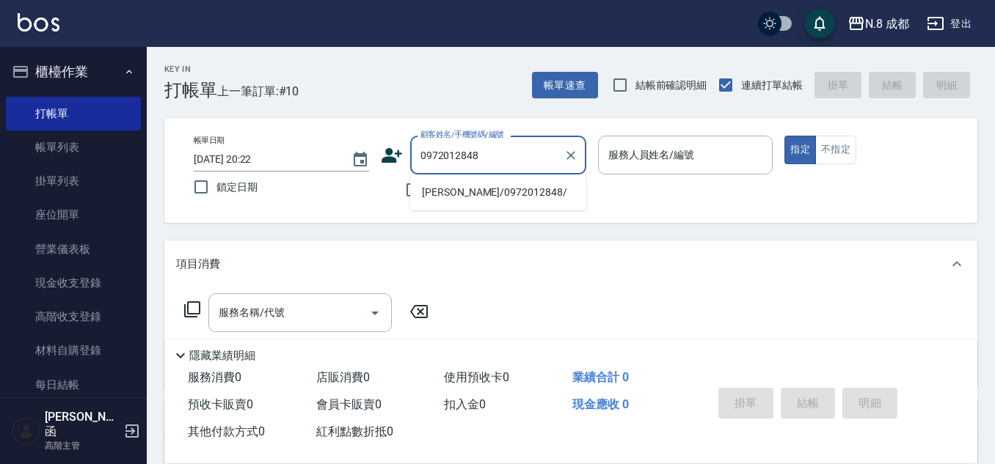
drag, startPoint x: 504, startPoint y: 154, endPoint x: 453, endPoint y: 200, distance: 68.6
click at [377, 163] on div "帳單日期 2025/09/10 20:22 鎖定日期 顧客姓名/手機號碼/編號 0972012848 顧客姓名/手機號碼/編號 不留客資 服務人員姓名/編號 …" at bounding box center [571, 171] width 778 height 70
click at [459, 197] on li "[PERSON_NAME]/0972012848/" at bounding box center [498, 192] width 176 height 24
type input "[PERSON_NAME]/0972012848/"
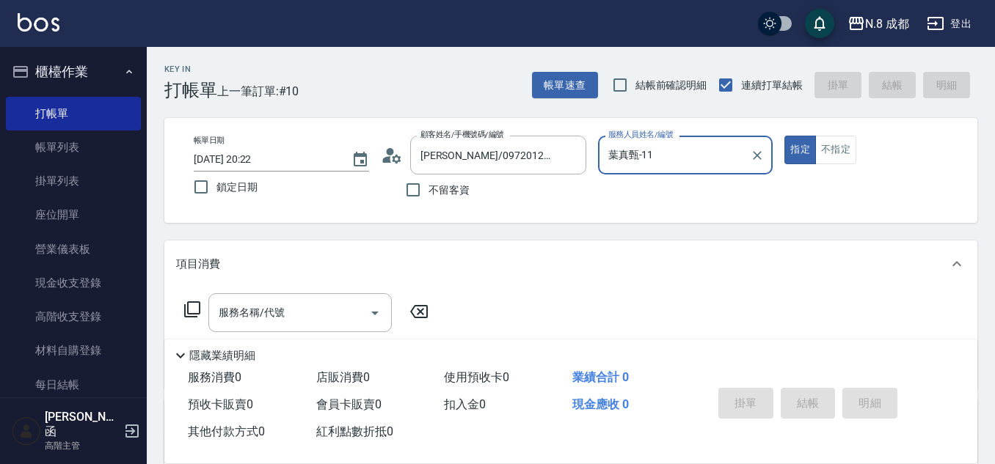
type input "葉真甄-11"
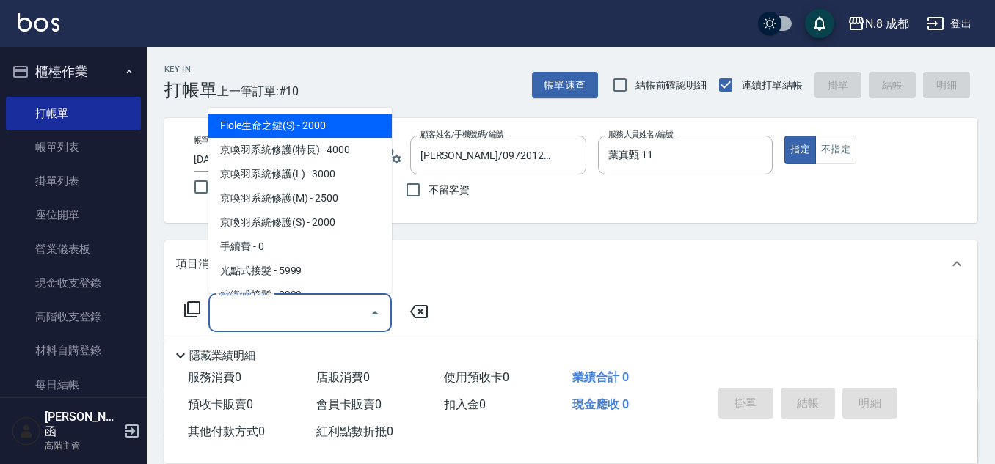
click at [304, 301] on input "服務名稱/代號" at bounding box center [289, 313] width 148 height 26
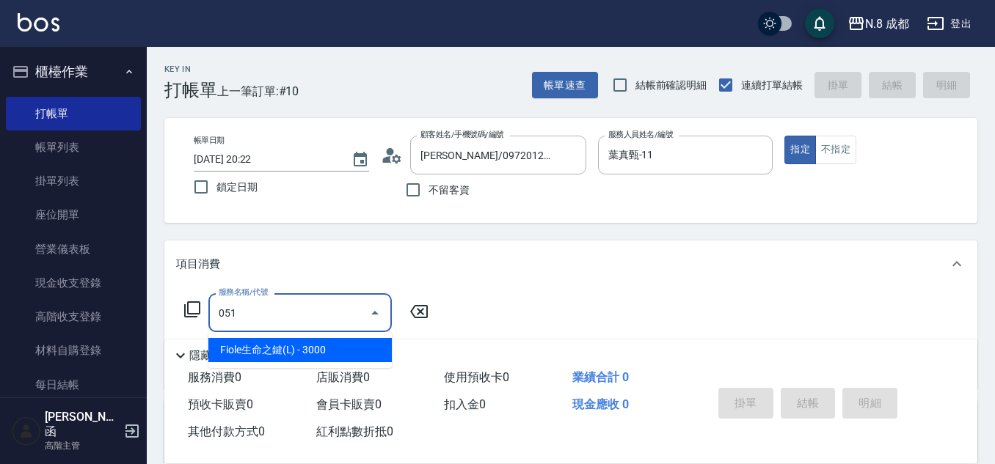
drag, startPoint x: 281, startPoint y: 347, endPoint x: 383, endPoint y: 328, distance: 103.7
click at [303, 348] on span "Fiole生命之鍵(L) - 3000" at bounding box center [299, 350] width 183 height 24
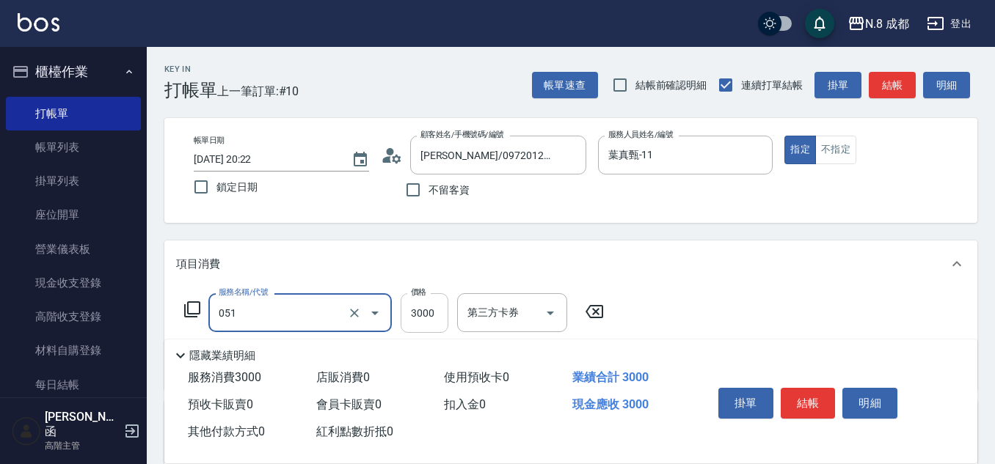
type input "Fiole生命之鍵(L)(051)"
click at [414, 312] on input "3000" at bounding box center [425, 313] width 48 height 40
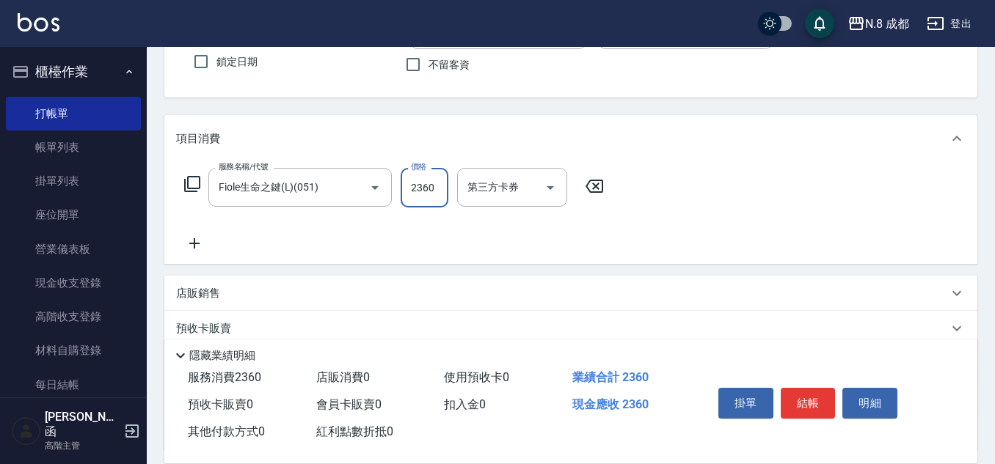
scroll to position [220, 0]
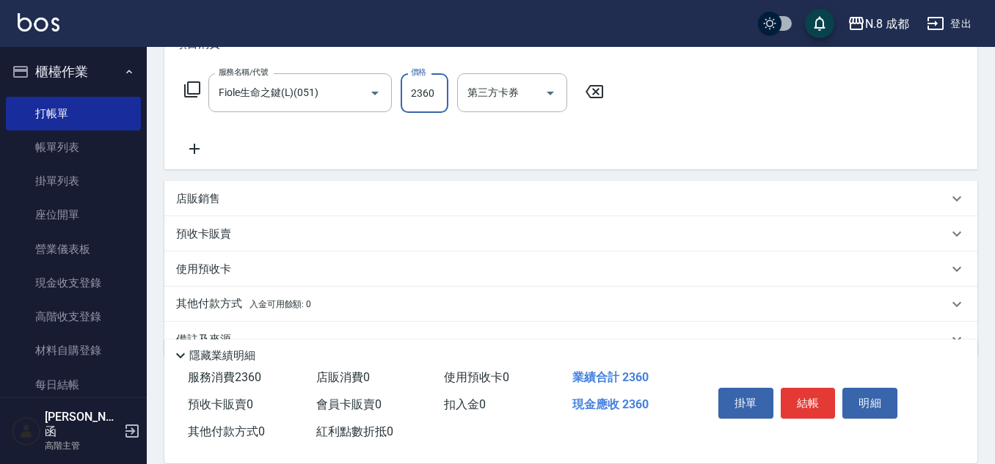
type input "2360"
click at [210, 194] on p "店販銷售" at bounding box center [198, 198] width 44 height 15
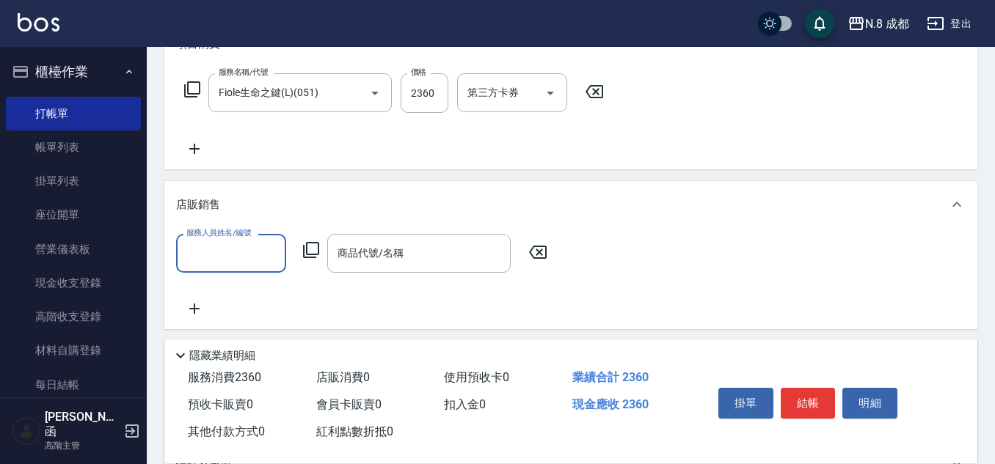
scroll to position [0, 0]
click at [209, 252] on input "服務人員姓名/編號" at bounding box center [231, 254] width 97 height 26
click at [217, 296] on span "[PERSON_NAME]-11" at bounding box center [234, 290] width 92 height 15
type input "葉真甄-11"
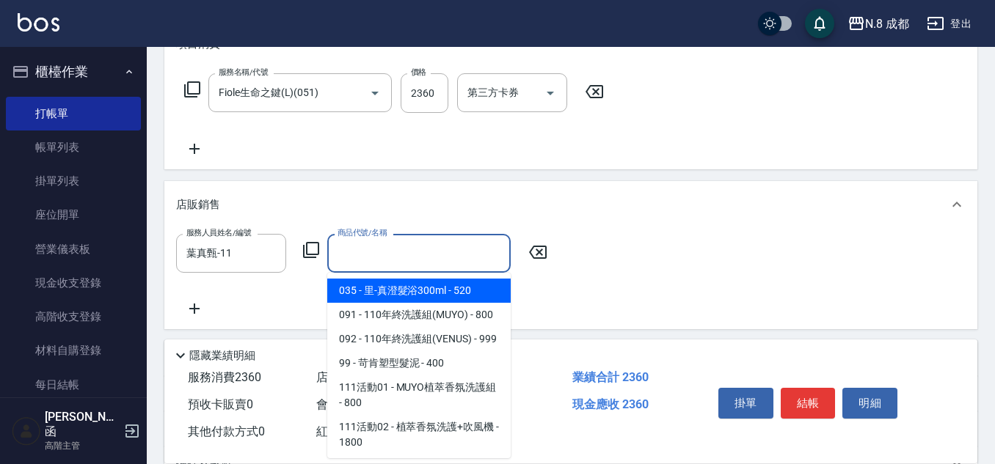
click at [370, 245] on div "商品代號/名稱 商品代號/名稱" at bounding box center [418, 253] width 183 height 39
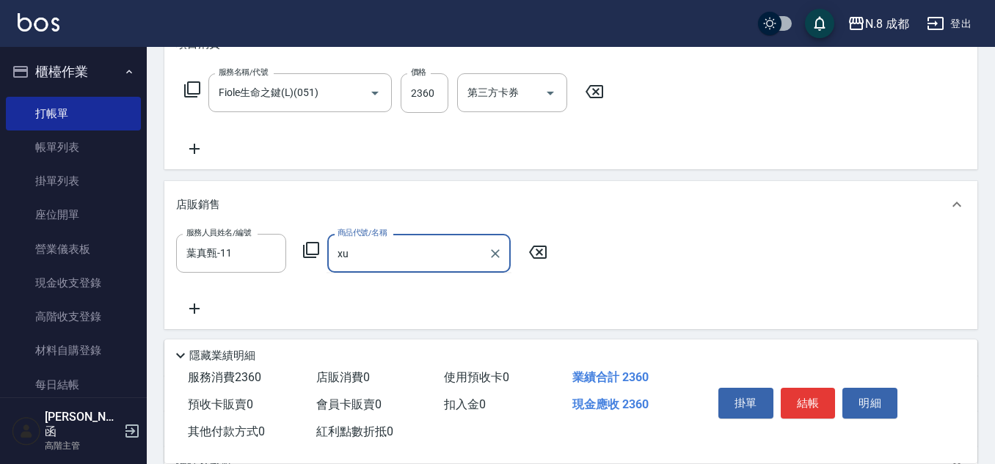
type input "x"
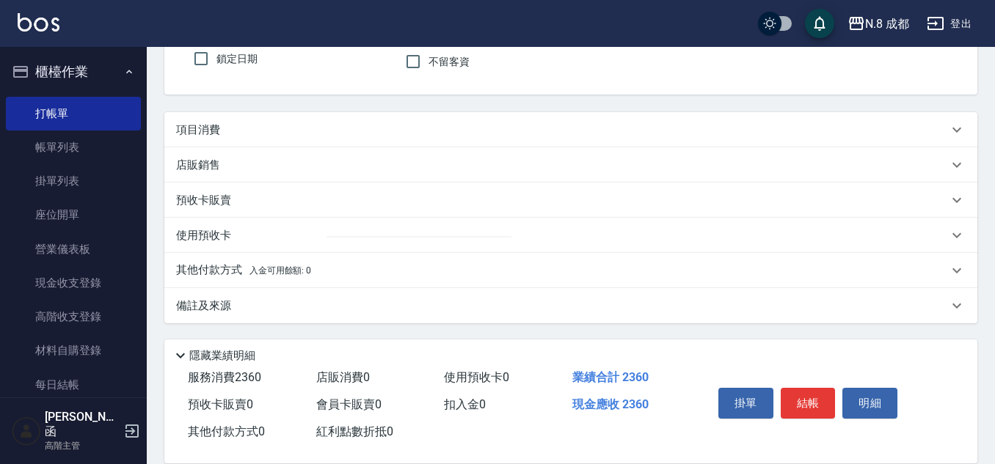
scroll to position [128, 0]
type input "undefine"
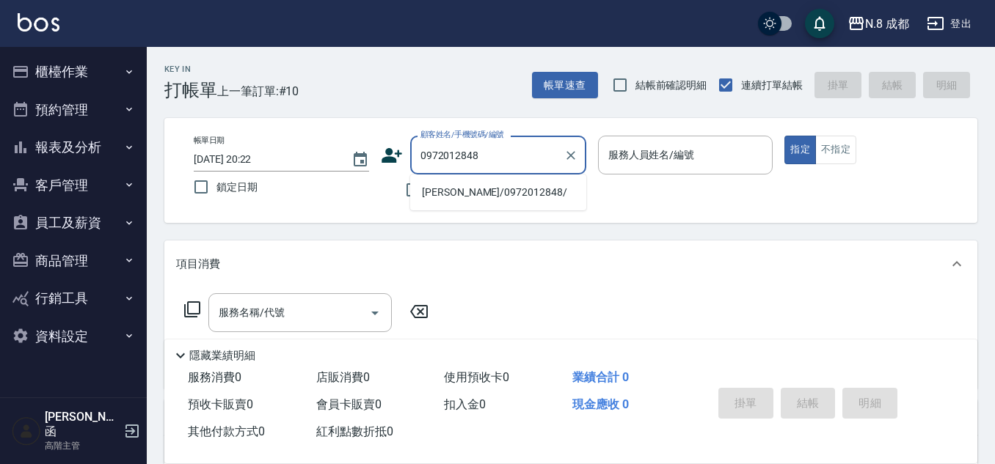
click at [458, 186] on li "[PERSON_NAME]/0972012848/" at bounding box center [498, 192] width 176 height 24
type input "[PERSON_NAME]/0972012848/"
type input "葉真甄-11"
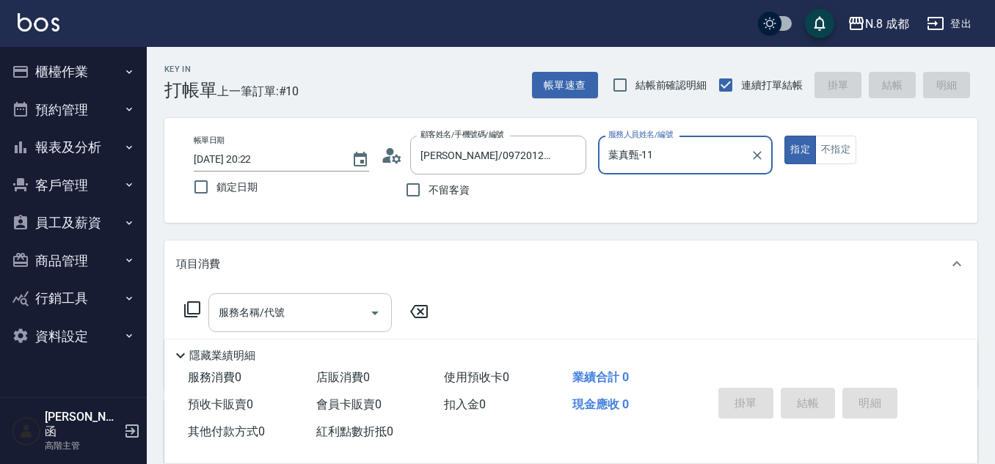
click at [263, 318] on input "服務名稱/代號" at bounding box center [289, 313] width 148 height 26
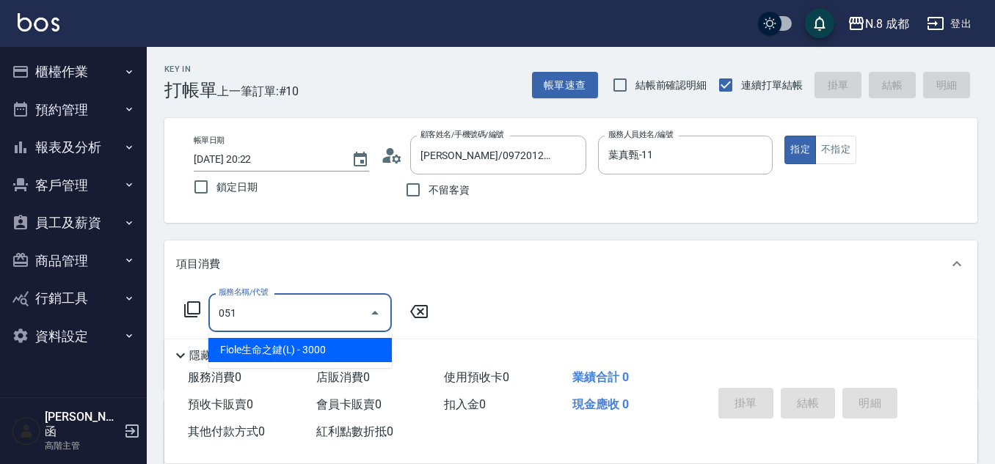
drag, startPoint x: 299, startPoint y: 336, endPoint x: 379, endPoint y: 329, distance: 81.0
click at [299, 351] on span "Fiole生命之鍵(L) - 3000" at bounding box center [299, 350] width 183 height 24
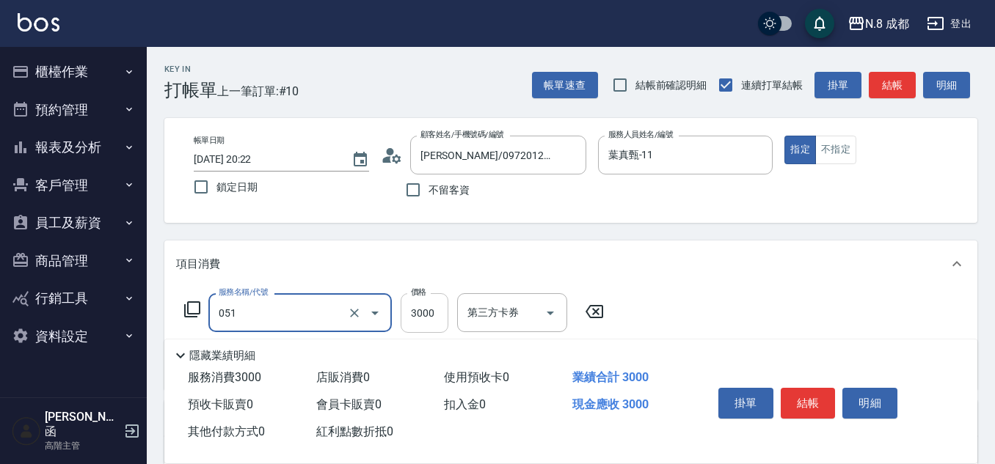
type input "Fiole生命之鍵(L)(051)"
click at [426, 317] on input "3000" at bounding box center [425, 313] width 48 height 40
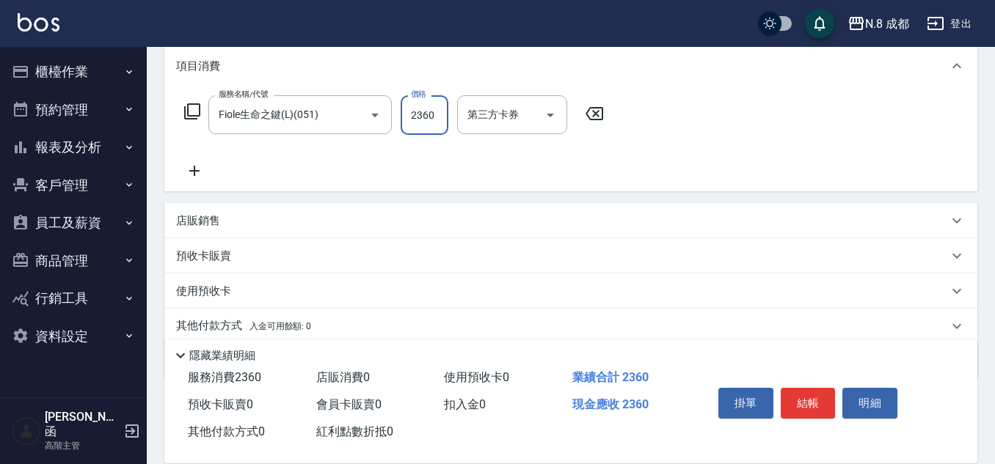
scroll to position [220, 0]
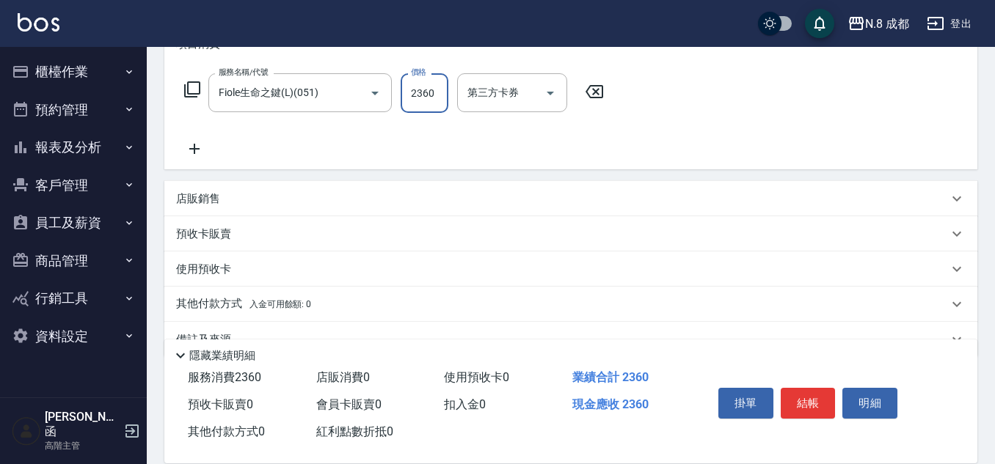
type input "2360"
click at [205, 197] on p "店販銷售" at bounding box center [198, 198] width 44 height 15
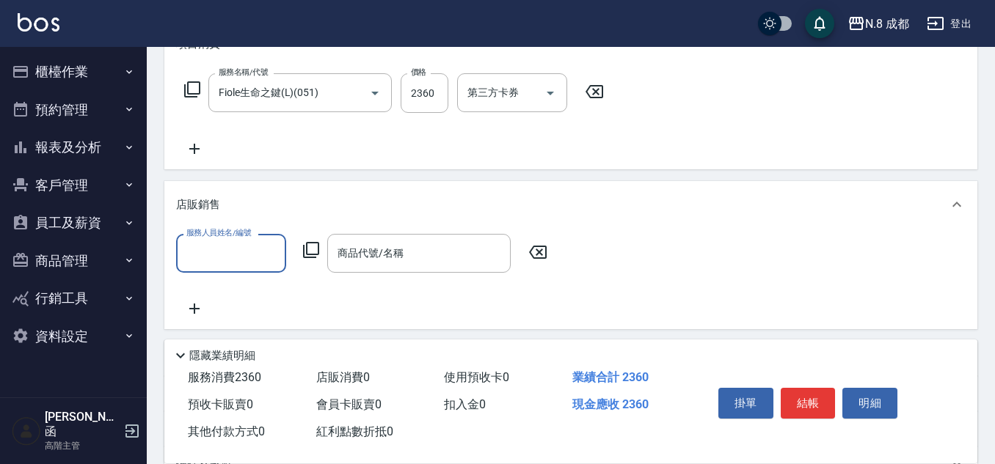
scroll to position [0, 0]
click at [215, 260] on input "服務人員姓名/編號" at bounding box center [231, 254] width 97 height 26
click at [233, 289] on span "[PERSON_NAME]-11" at bounding box center [234, 290] width 92 height 15
type input "葉真甄-11"
click at [319, 246] on icon at bounding box center [311, 250] width 16 height 16
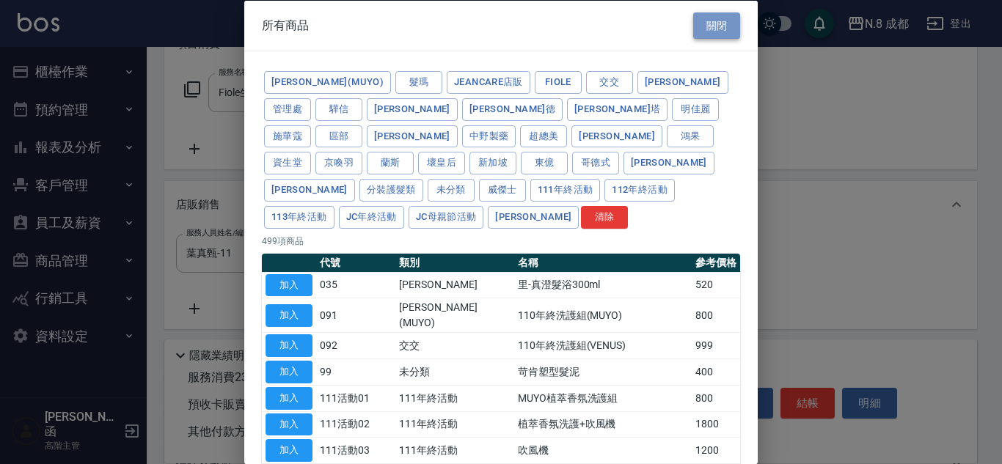
click at [705, 32] on button "關閉" at bounding box center [716, 25] width 47 height 27
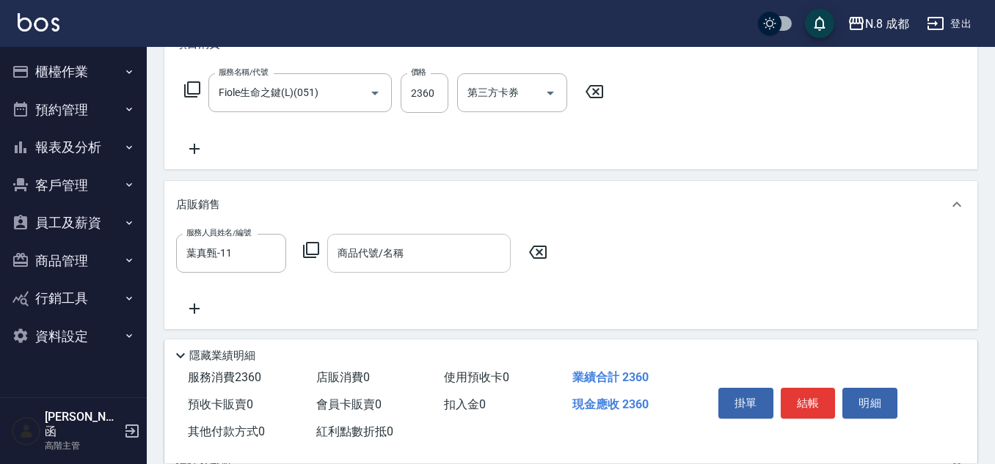
click at [395, 249] on div "商品代號/名稱 商品代號/名稱" at bounding box center [418, 253] width 183 height 39
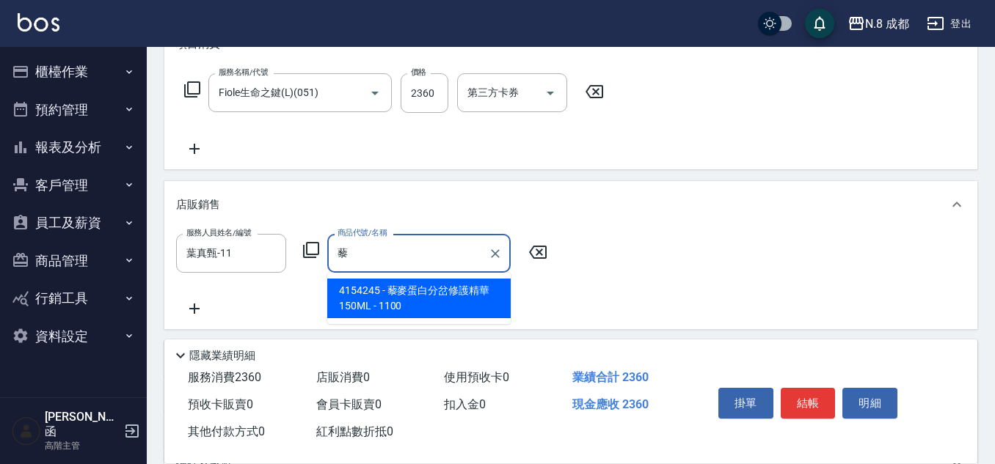
click at [398, 293] on span "4154245 - 藜麥蛋白分岔修護精華150ML - 1100" at bounding box center [418, 299] width 183 height 40
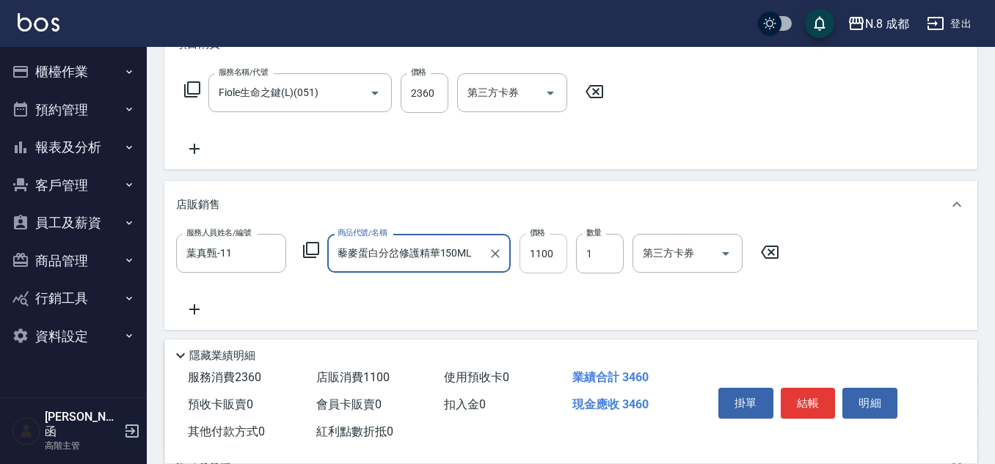
type input "藜麥蛋白分岔修護精華150ML"
click at [550, 252] on input "1100" at bounding box center [543, 254] width 48 height 40
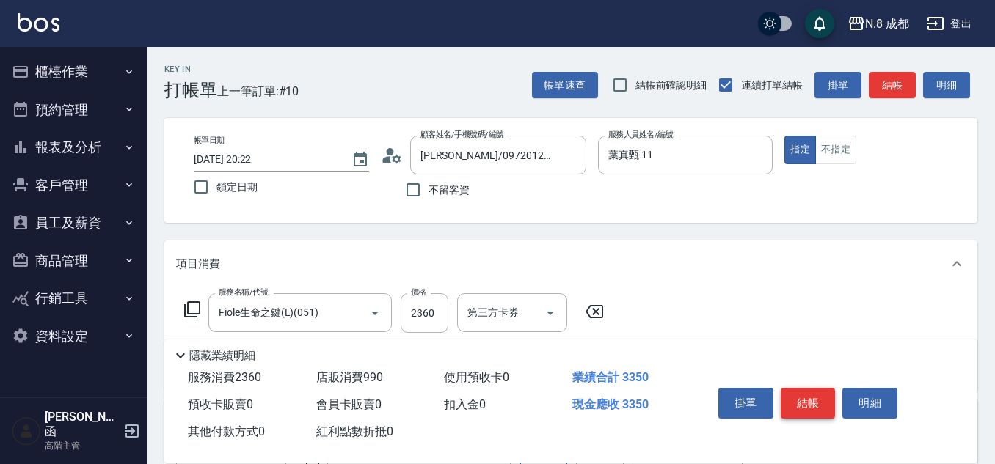
type input "990"
click at [804, 393] on button "結帳" at bounding box center [808, 403] width 55 height 31
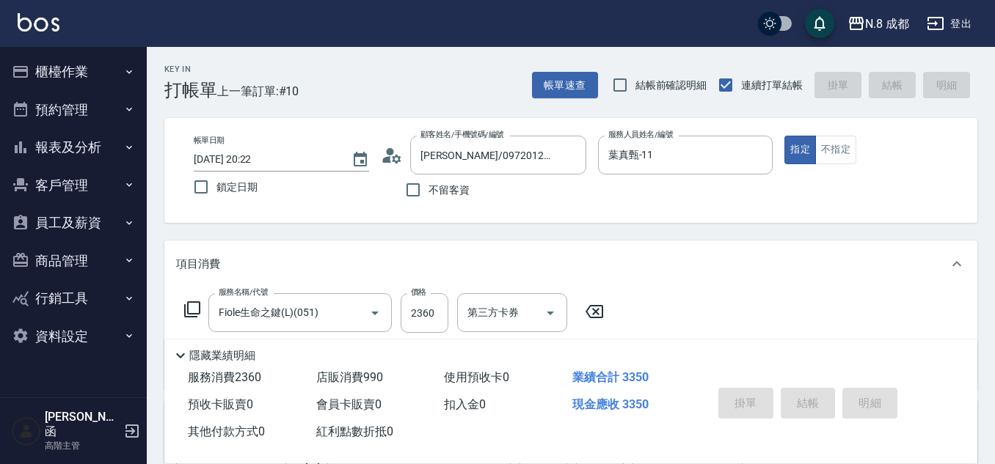
type input "[DATE] 20:23"
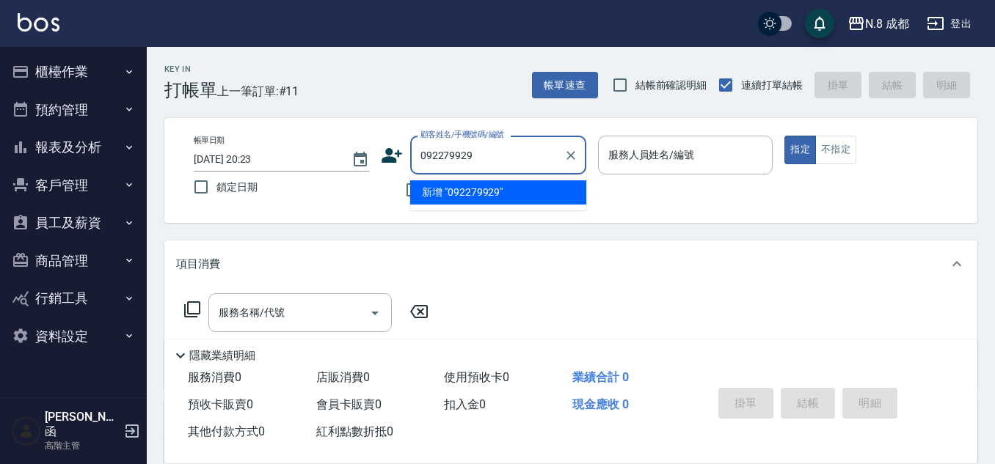
type input "0922799296"
drag, startPoint x: 534, startPoint y: 153, endPoint x: 332, endPoint y: 183, distance: 204.6
click at [332, 183] on div "帳單日期 [DATE] 20:23 鎖定日期 顧客姓名/手機號碼/編號 0922799296 顧客姓名/手機號碼/編號 不留客資 服務人員姓名/編號 服務人員…" at bounding box center [571, 171] width 778 height 70
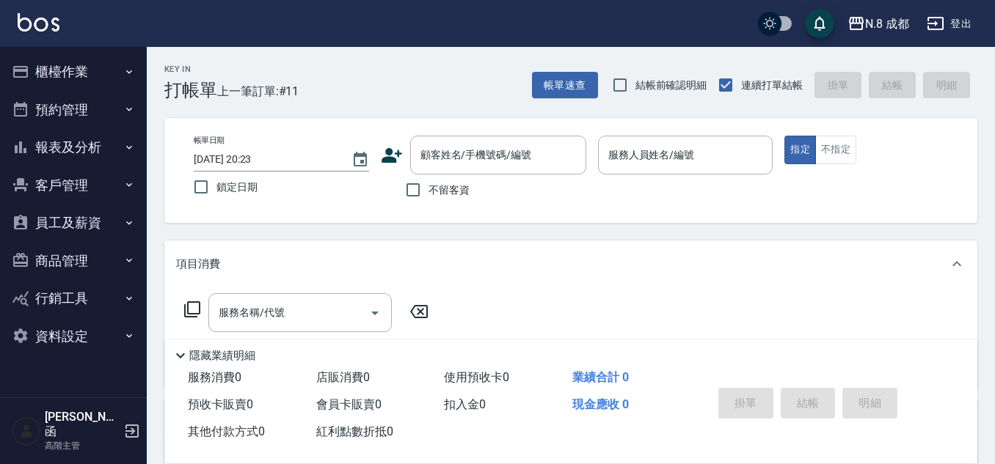
click at [384, 156] on icon at bounding box center [392, 156] width 22 height 22
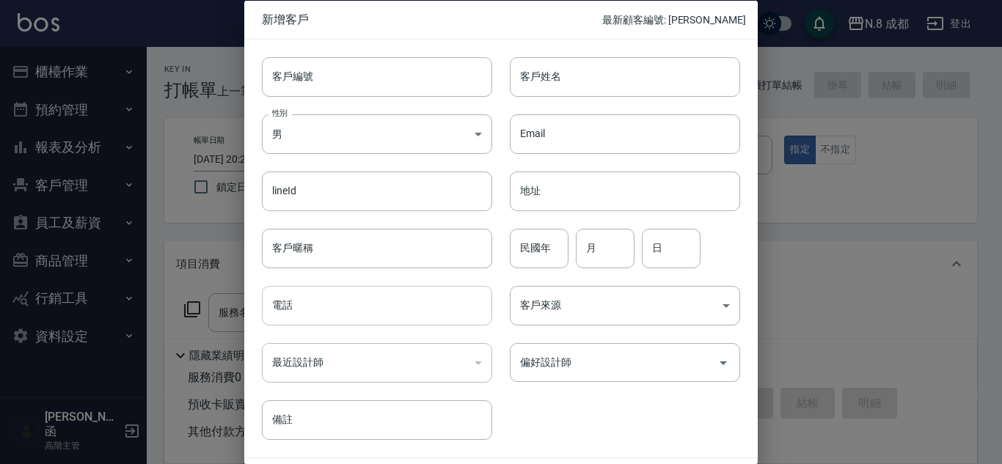
click at [353, 304] on input "電話" at bounding box center [377, 306] width 230 height 40
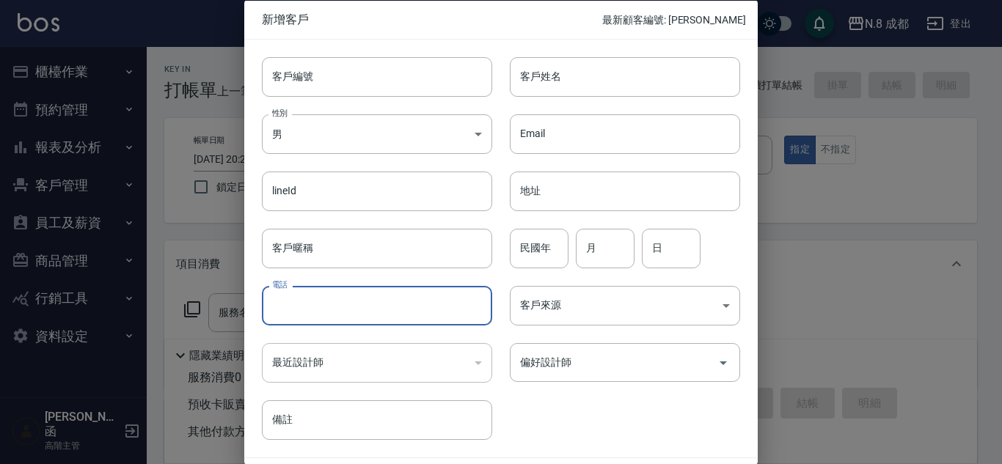
paste input "0922799296"
type input "0922799296"
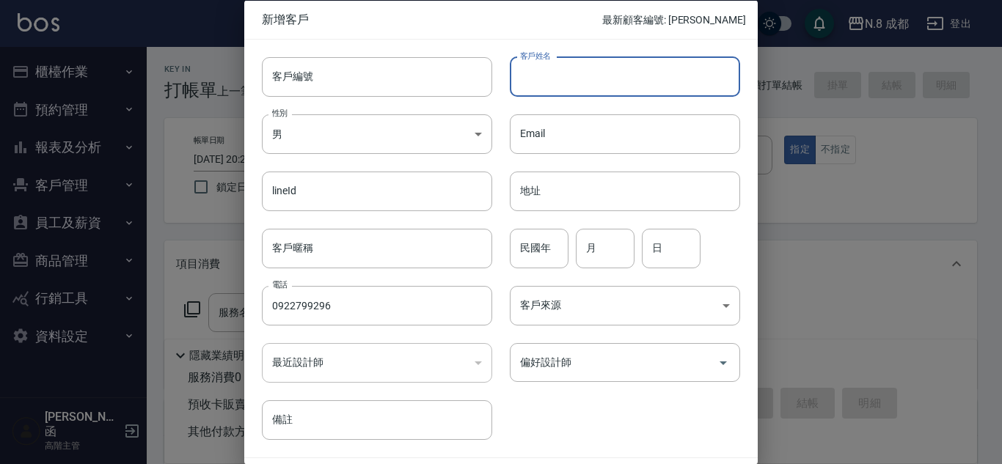
click at [559, 84] on input "客戶姓名" at bounding box center [625, 76] width 230 height 40
type input "ㄨ"
type input "[PERSON_NAME]"
click at [558, 254] on input "民國年" at bounding box center [539, 248] width 59 height 40
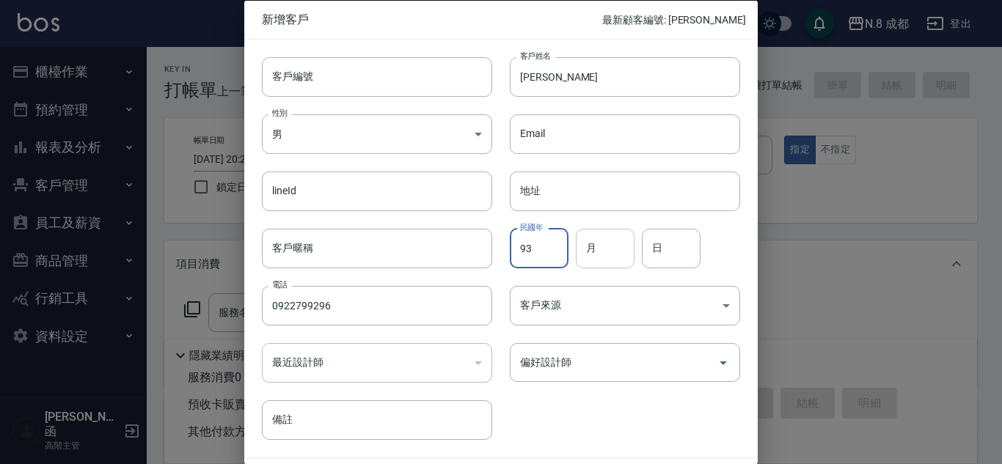
type input "93"
click at [615, 247] on input "月" at bounding box center [605, 248] width 59 height 40
type input "07"
click at [671, 244] on input "日" at bounding box center [671, 248] width 59 height 40
type input "20"
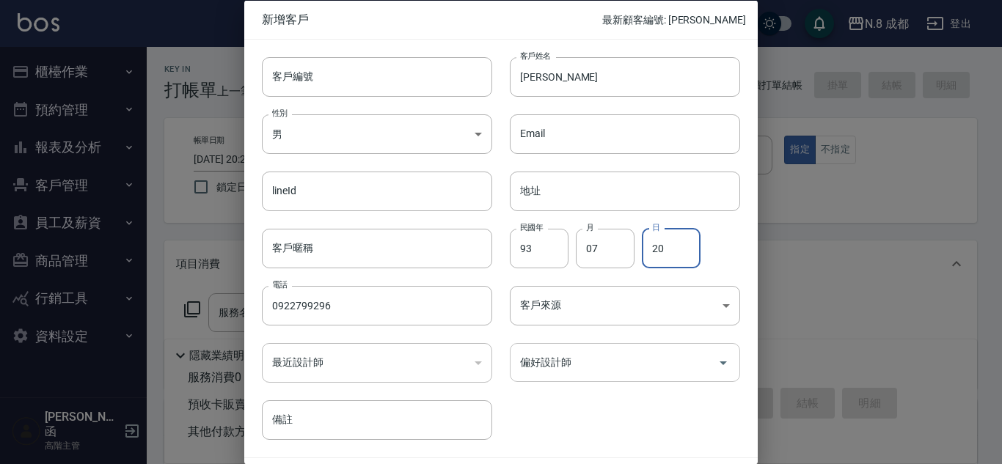
click at [590, 368] on input "偏好設計師" at bounding box center [613, 363] width 195 height 26
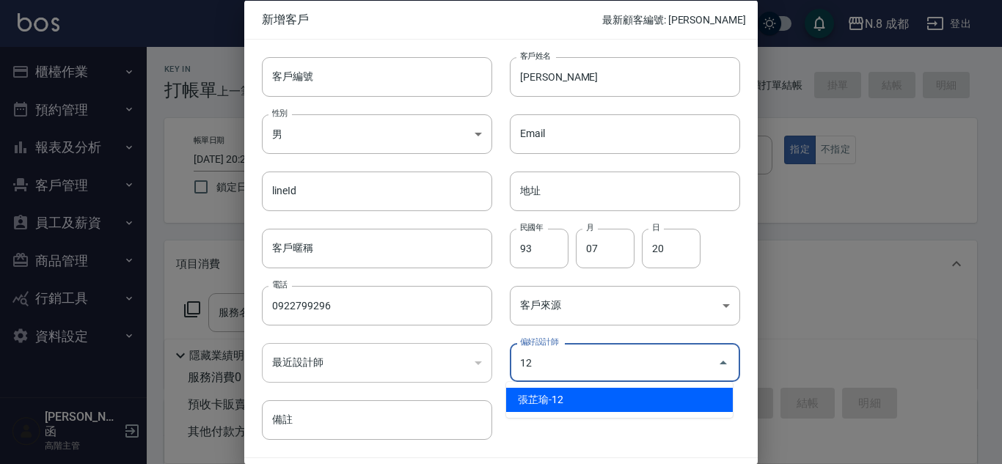
click at [572, 405] on li "張芷瑜-12" at bounding box center [619, 400] width 227 height 24
type input "張芷瑜"
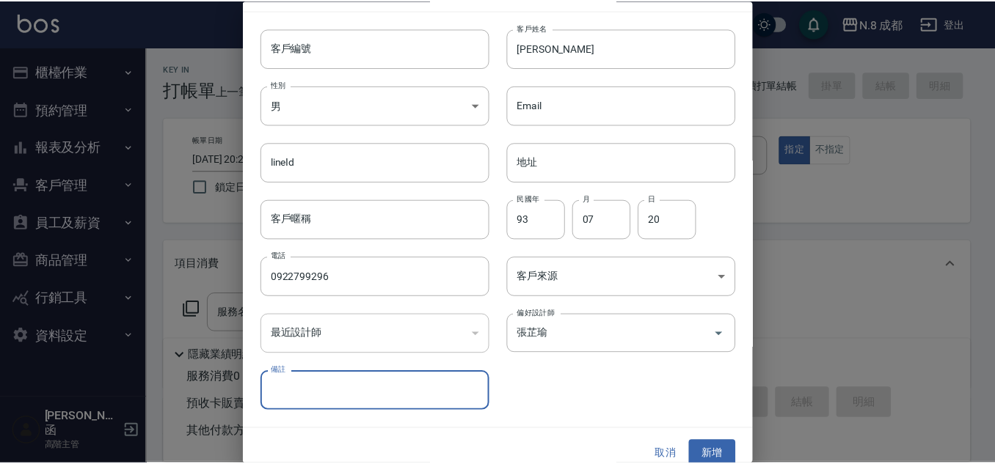
scroll to position [44, 0]
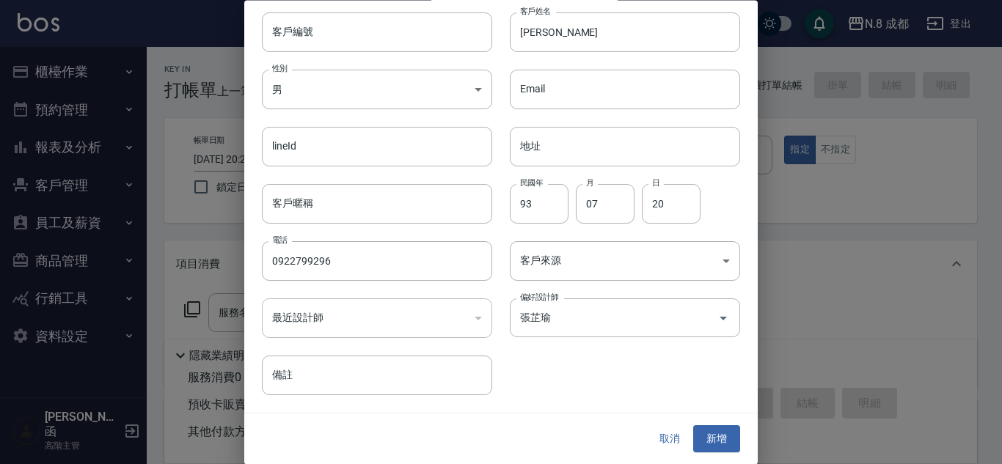
drag, startPoint x: 685, startPoint y: 423, endPoint x: 704, endPoint y: 422, distance: 18.4
click at [687, 423] on div "取消 新增" at bounding box center [501, 440] width 514 height 51
click at [704, 422] on div "取消 新增" at bounding box center [501, 440] width 514 height 51
click at [709, 434] on button "新增" at bounding box center [716, 439] width 47 height 27
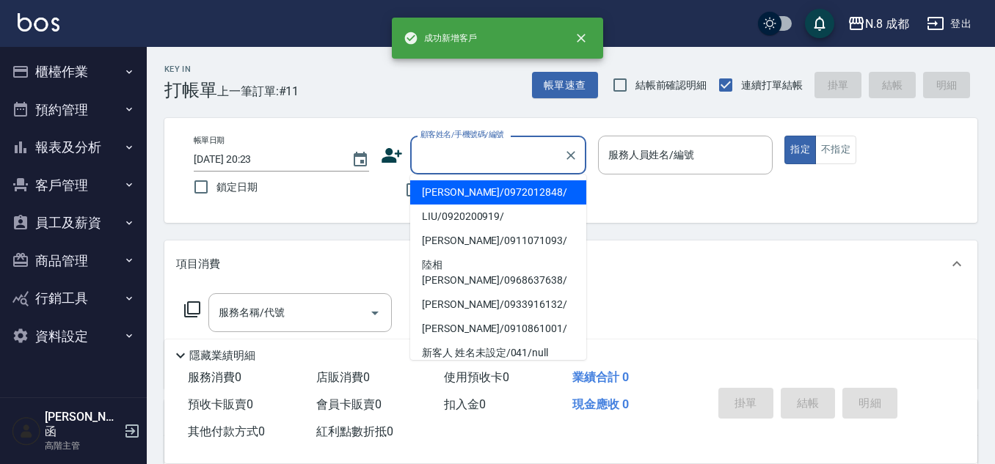
click at [490, 163] on input "顧客姓名/手機號碼/編號" at bounding box center [487, 155] width 141 height 26
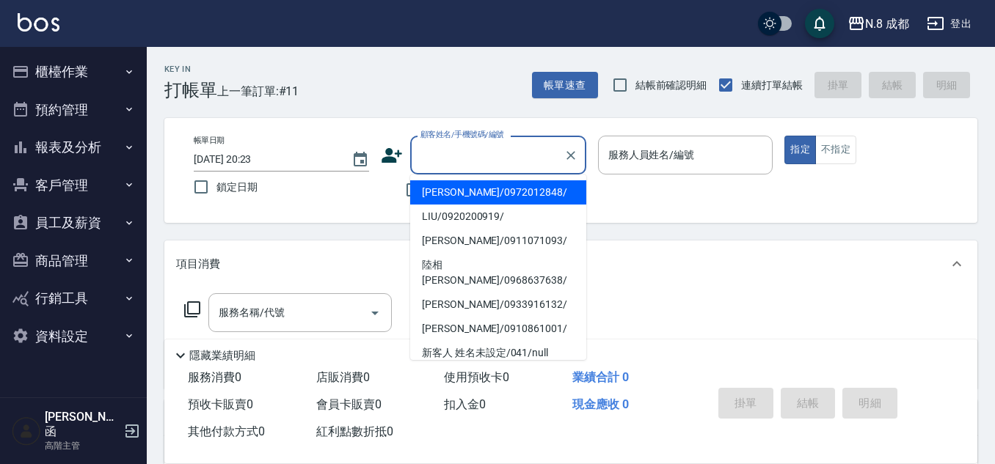
paste input "0922799296"
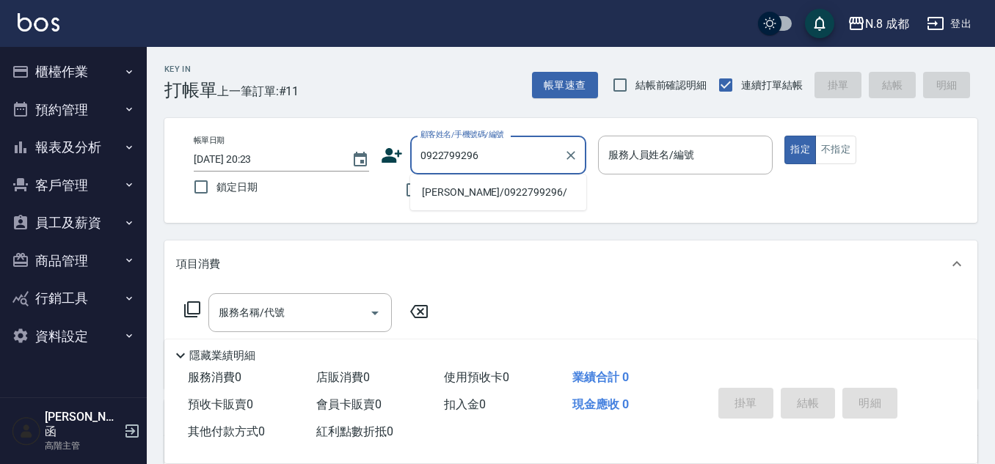
click at [464, 198] on li "[PERSON_NAME]/0922799296/" at bounding box center [498, 192] width 176 height 24
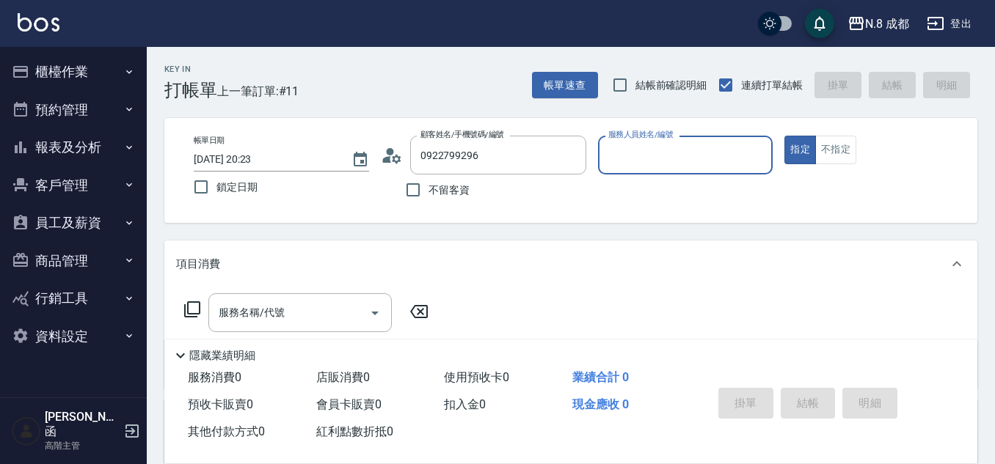
type input "[PERSON_NAME]/0922799296/"
type input "張芷瑜-12"
click at [293, 313] on input "服務名稱/代號" at bounding box center [289, 313] width 148 height 26
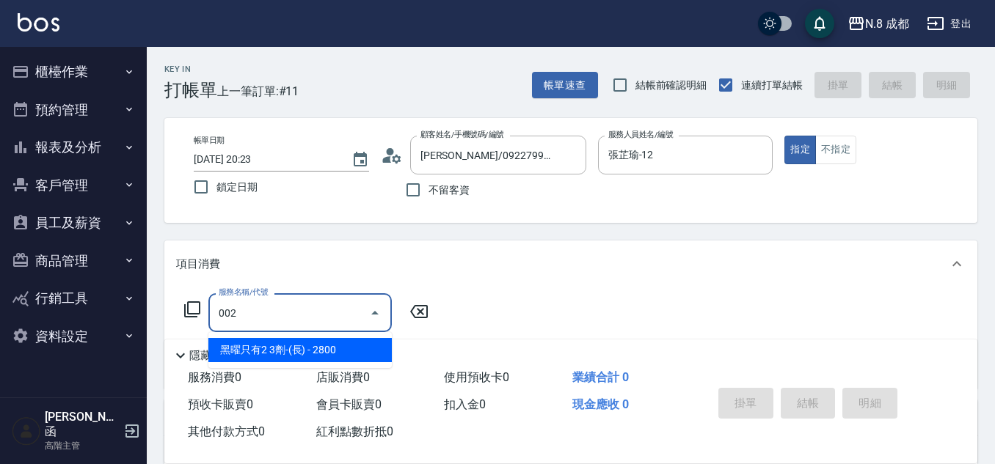
click at [318, 348] on span "黑曜只有2 3劑-(長) - 2800" at bounding box center [299, 350] width 183 height 24
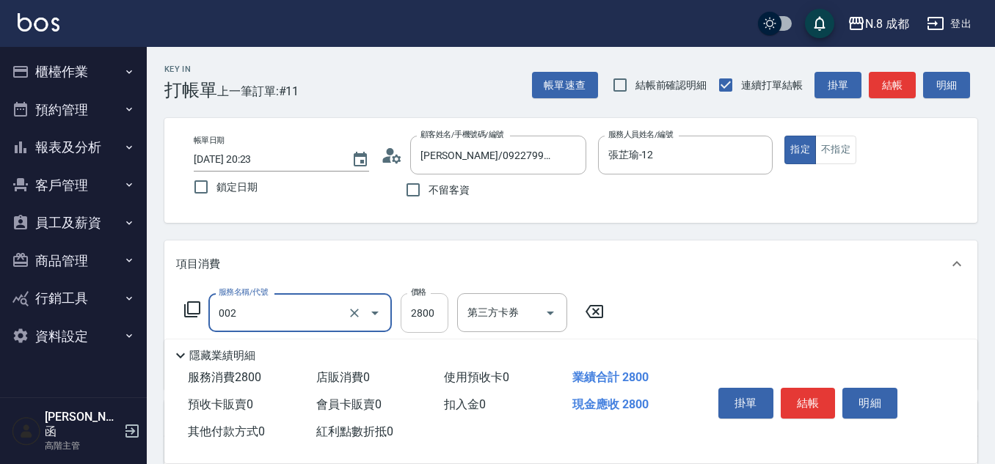
type input "黑曜只有2 3劑-(長)(002)"
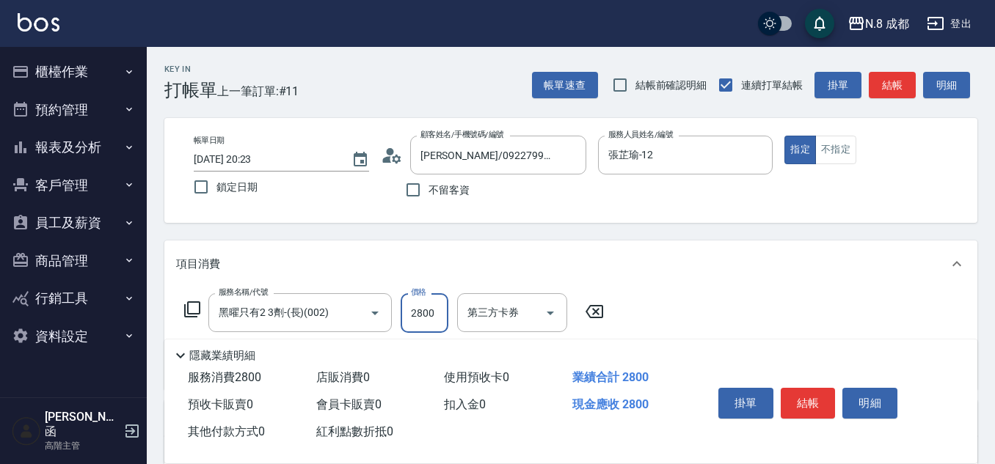
click at [445, 317] on input "2800" at bounding box center [425, 313] width 48 height 40
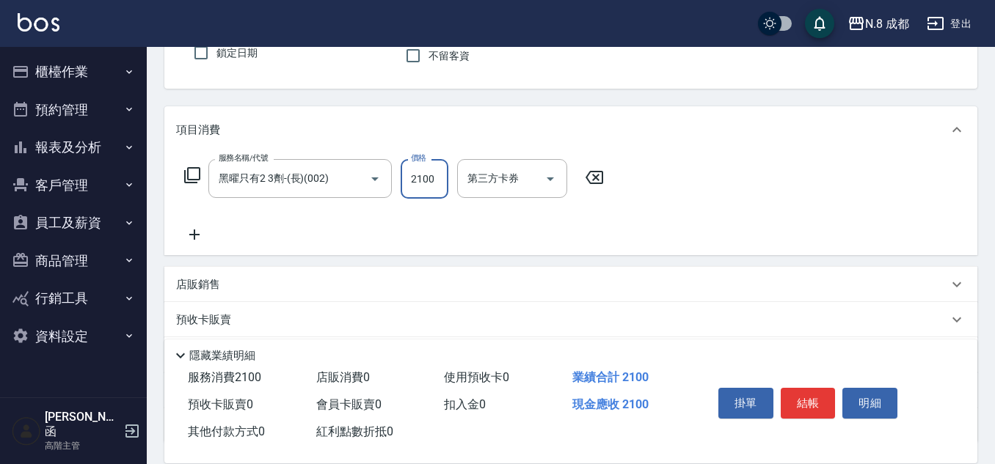
scroll to position [147, 0]
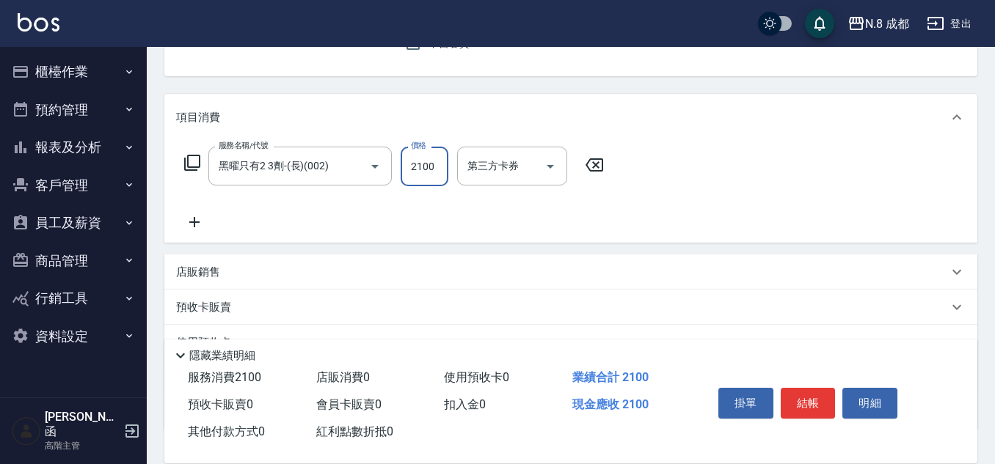
type input "2100"
click at [199, 223] on icon at bounding box center [194, 222] width 10 height 10
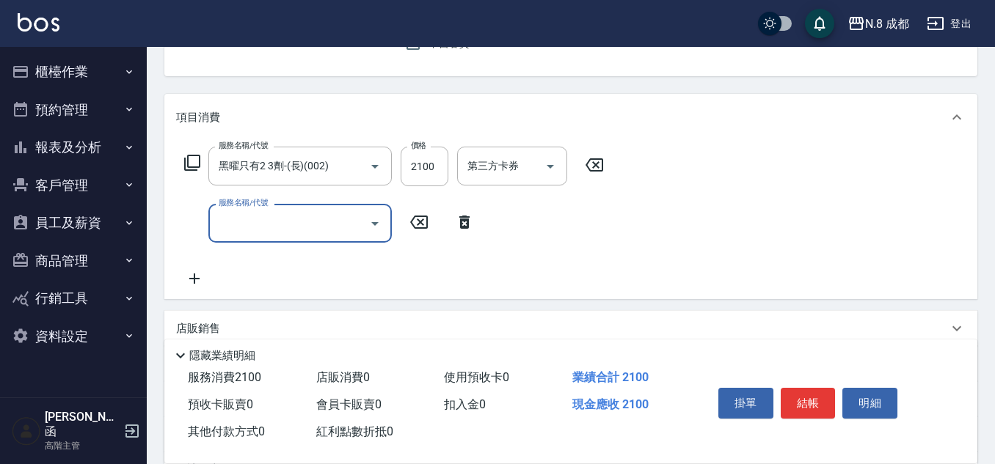
click at [232, 224] on input "服務名稱/代號" at bounding box center [289, 224] width 148 height 26
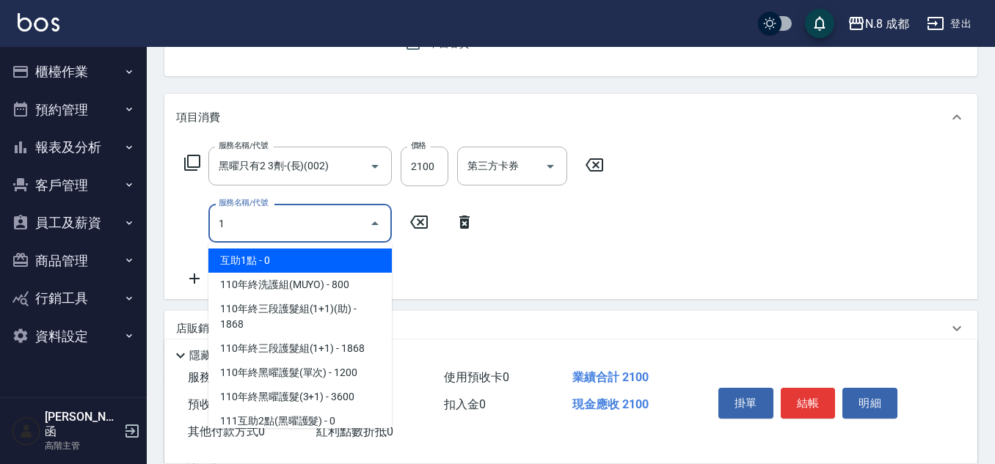
drag, startPoint x: 251, startPoint y: 252, endPoint x: 329, endPoint y: 251, distance: 78.5
click at [252, 251] on span "互助1點 - 0" at bounding box center [299, 261] width 183 height 24
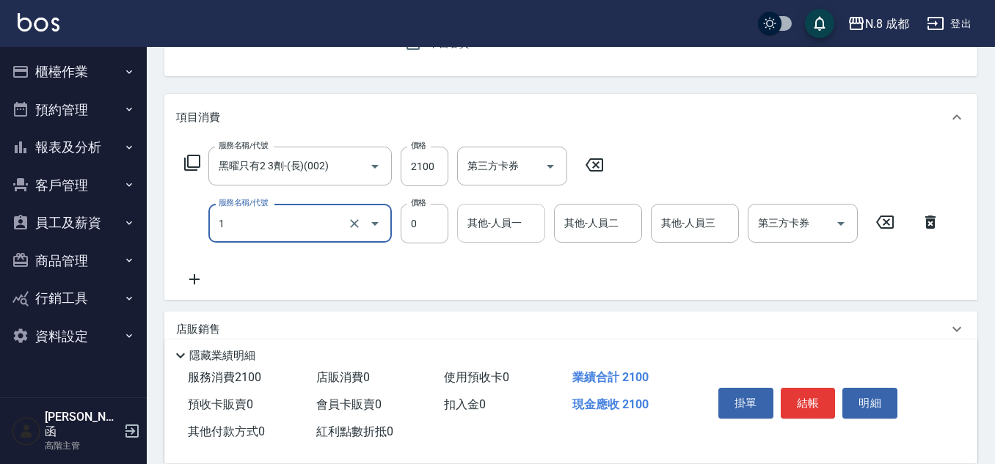
type input "互助1點(1)"
click at [499, 219] on input "其他-人員一" at bounding box center [501, 224] width 75 height 26
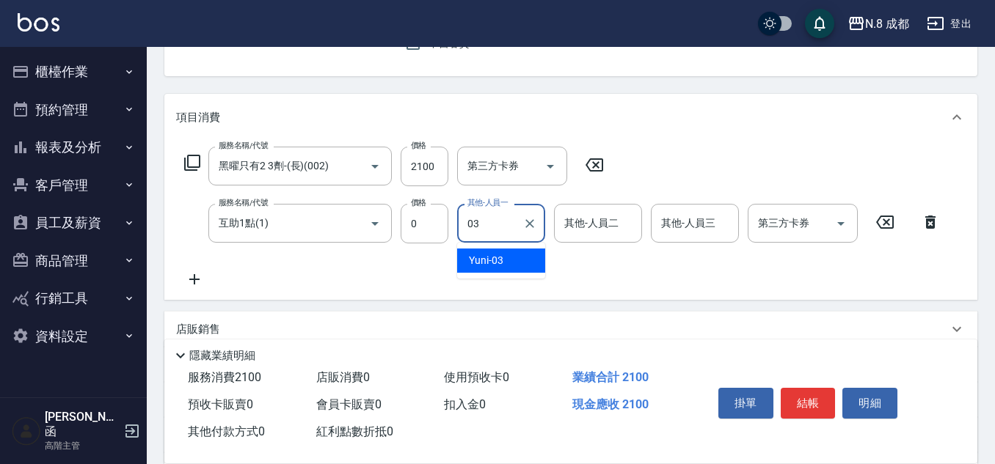
click at [491, 266] on span "Yuni -03" at bounding box center [486, 260] width 34 height 15
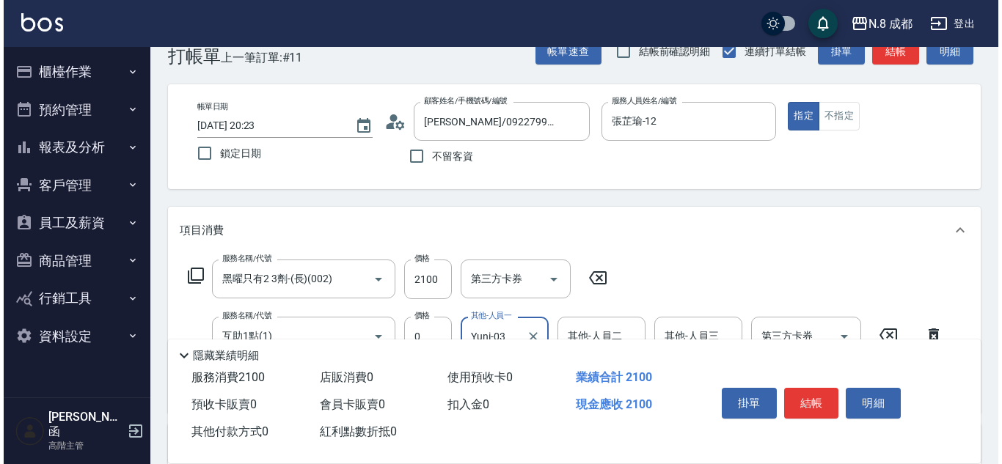
scroll to position [0, 0]
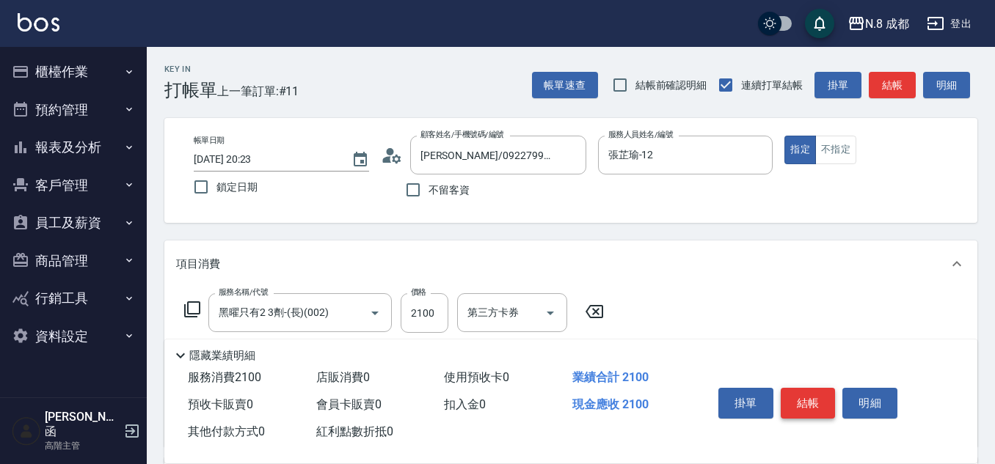
type input "Yuni-03"
click at [804, 388] on button "結帳" at bounding box center [808, 403] width 55 height 31
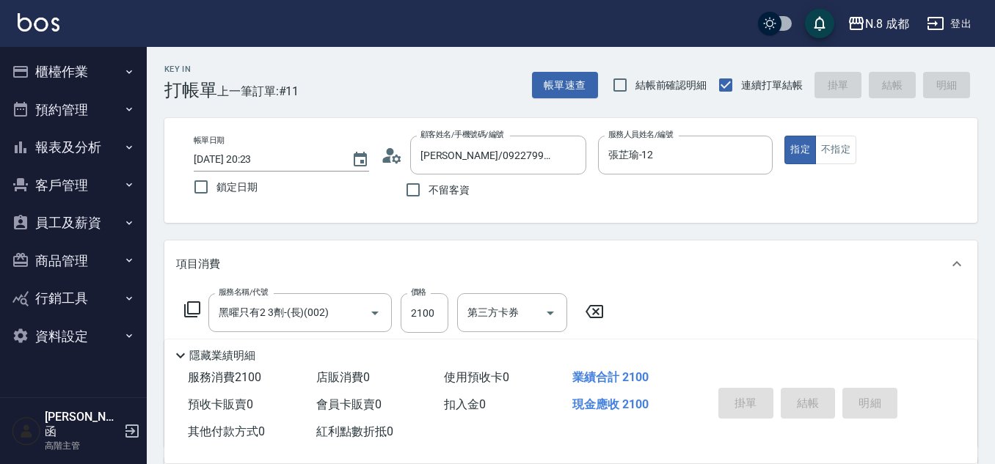
type input "[DATE] 20:28"
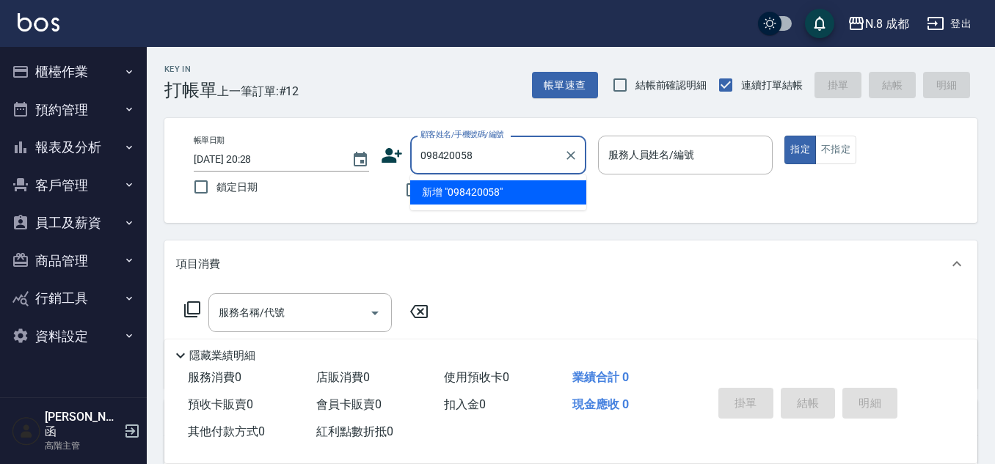
type input "0984200587"
drag, startPoint x: 514, startPoint y: 151, endPoint x: 326, endPoint y: 147, distance: 188.6
click at [326, 147] on div "帳單日期 [DATE] 20:28 鎖定日期 顧客姓名/手機號碼/編號 0984200587 顧客姓名/手機號碼/編號 不留客資 服務人員姓名/編號 服務人員…" at bounding box center [571, 171] width 778 height 70
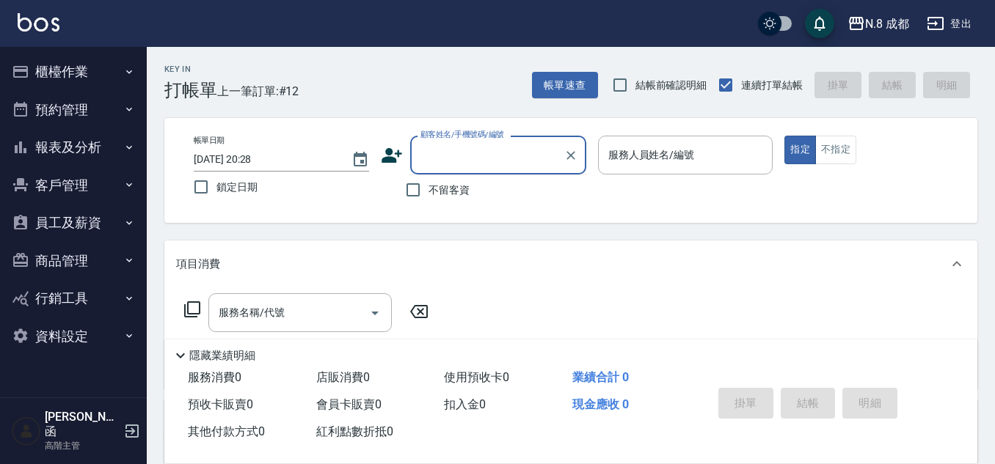
click at [386, 150] on icon at bounding box center [392, 155] width 21 height 15
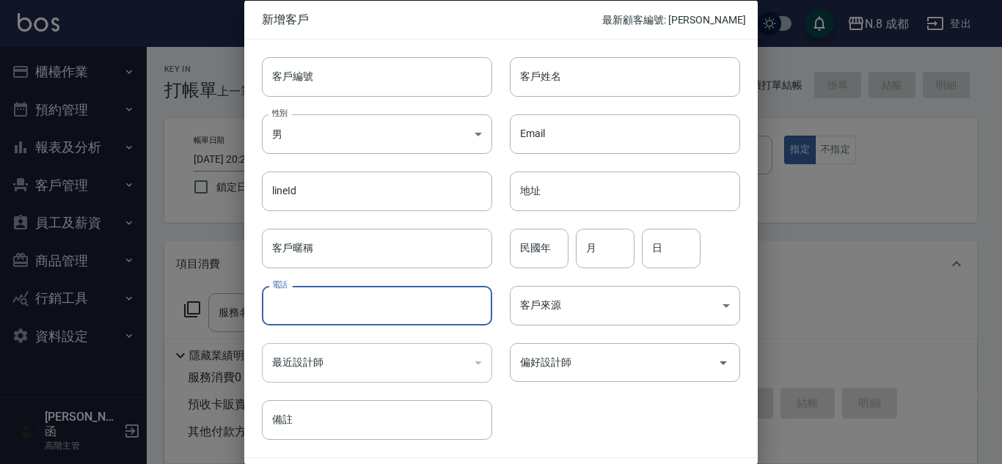
click at [350, 304] on input "電話" at bounding box center [377, 306] width 230 height 40
paste input "0984200587"
type input "0984200587"
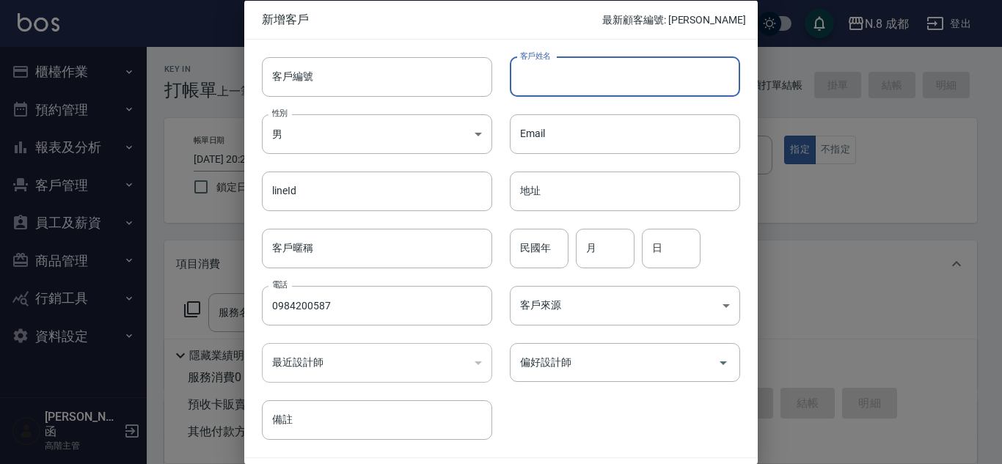
click at [596, 82] on input "客戶姓名" at bounding box center [625, 76] width 230 height 40
type input "[PERSON_NAME]?蓁"
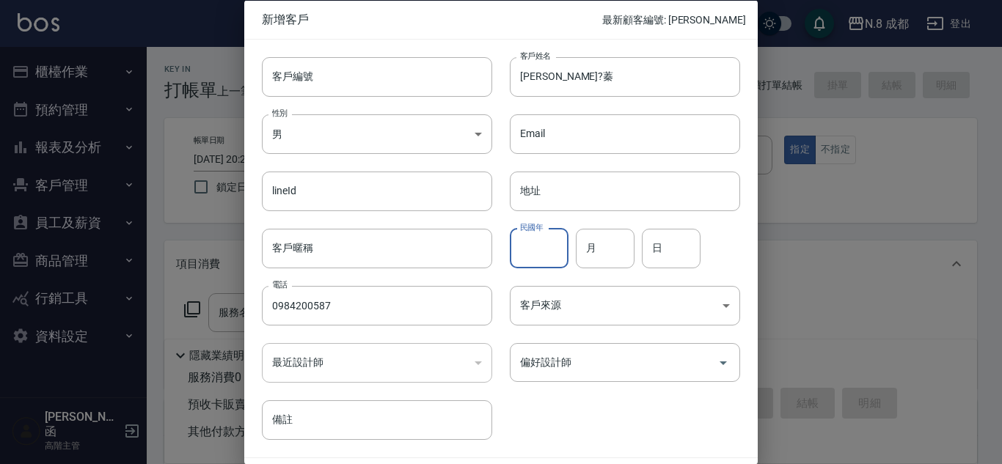
click at [542, 249] on input "民國年" at bounding box center [539, 248] width 59 height 40
type input "91"
click at [609, 248] on input "月" at bounding box center [605, 248] width 59 height 40
drag, startPoint x: 636, startPoint y: 248, endPoint x: 540, endPoint y: 249, distance: 96.1
click at [540, 249] on div "民國年 91 民國年 月 0 月 日 日" at bounding box center [616, 239] width 248 height 57
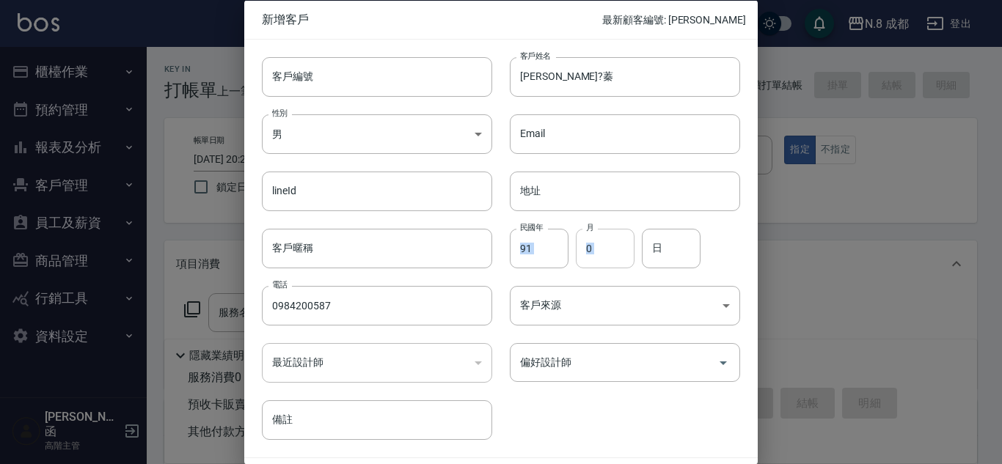
click at [622, 244] on input "0" at bounding box center [605, 248] width 59 height 40
drag, startPoint x: 609, startPoint y: 251, endPoint x: 569, endPoint y: 249, distance: 40.4
click at [569, 249] on div "民國年 91 民國年 月 01 月 日 日" at bounding box center [616, 239] width 248 height 57
type input "11"
click at [668, 253] on input "日" at bounding box center [671, 248] width 59 height 40
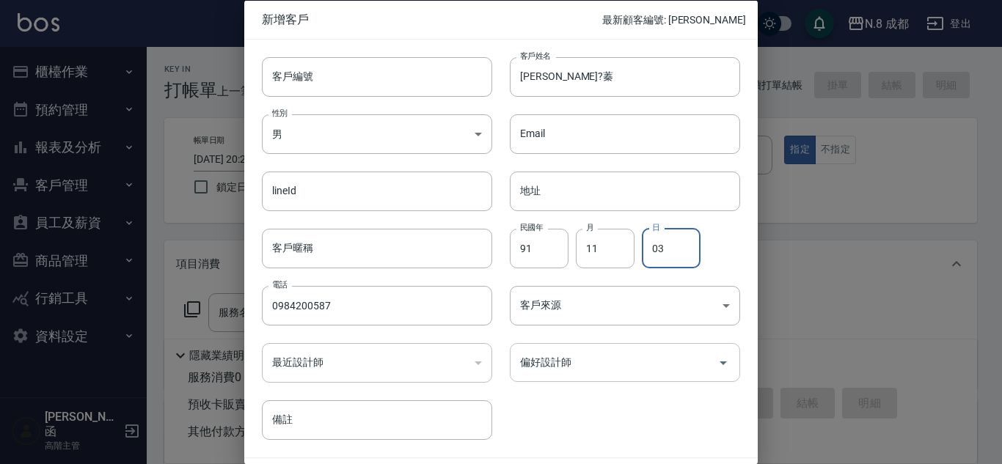
type input "03"
click at [593, 354] on input "偏好設計師" at bounding box center [613, 363] width 195 height 26
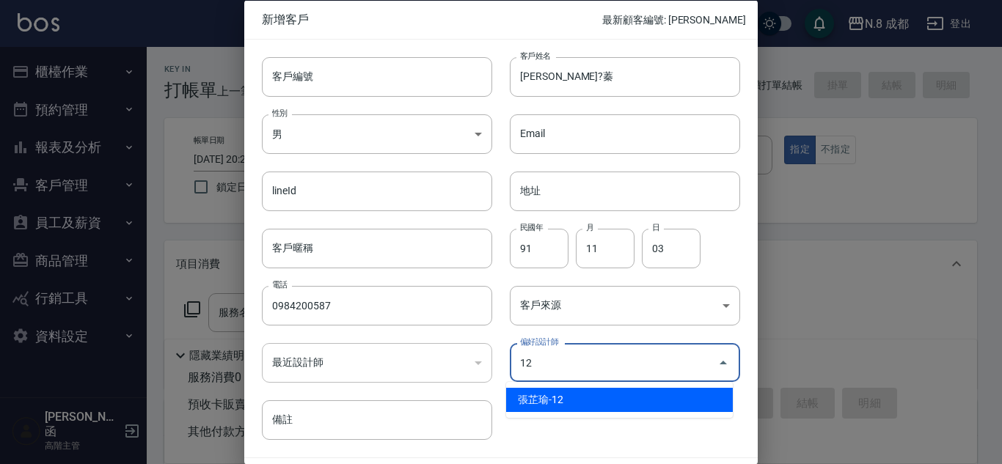
drag, startPoint x: 574, startPoint y: 397, endPoint x: 601, endPoint y: 393, distance: 27.5
click at [574, 397] on li "張芷瑜-12" at bounding box center [619, 400] width 227 height 24
type input "張芷瑜"
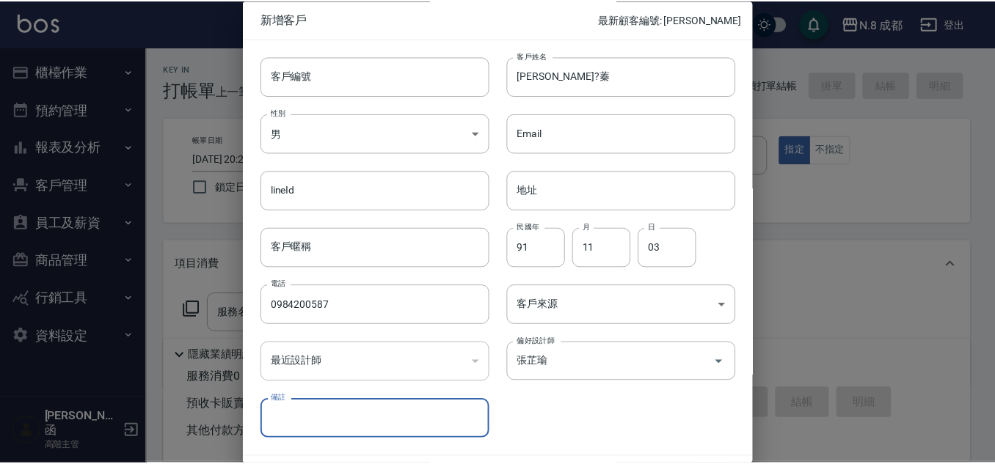
scroll to position [44, 0]
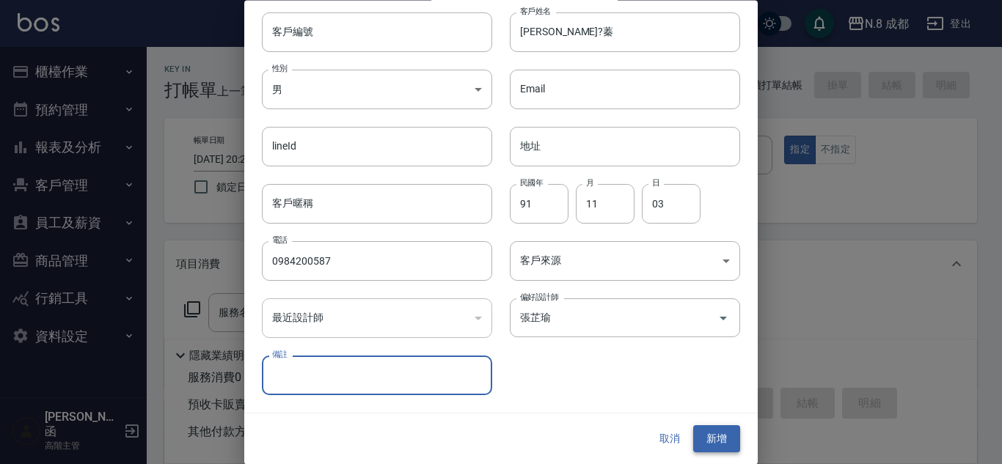
click at [724, 439] on button "新增" at bounding box center [716, 439] width 47 height 27
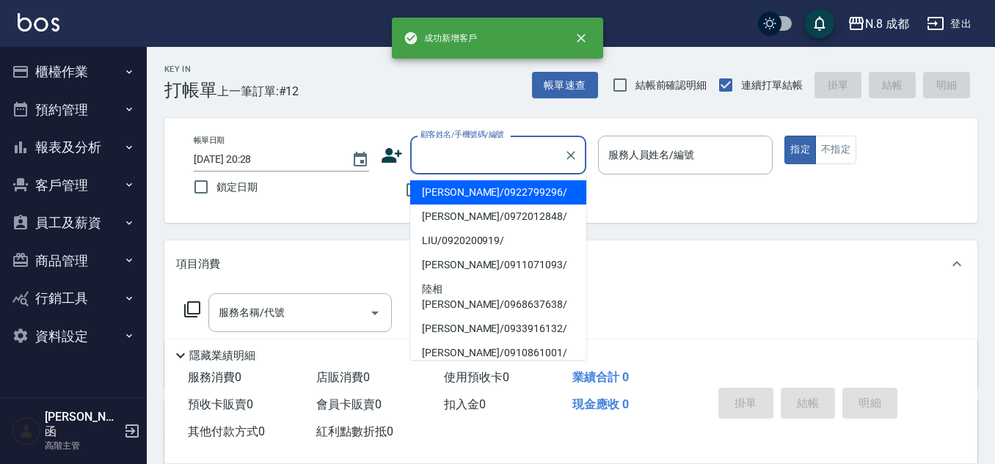
click at [492, 158] on input "顧客姓名/手機號碼/編號" at bounding box center [487, 155] width 141 height 26
paste input "0984200587"
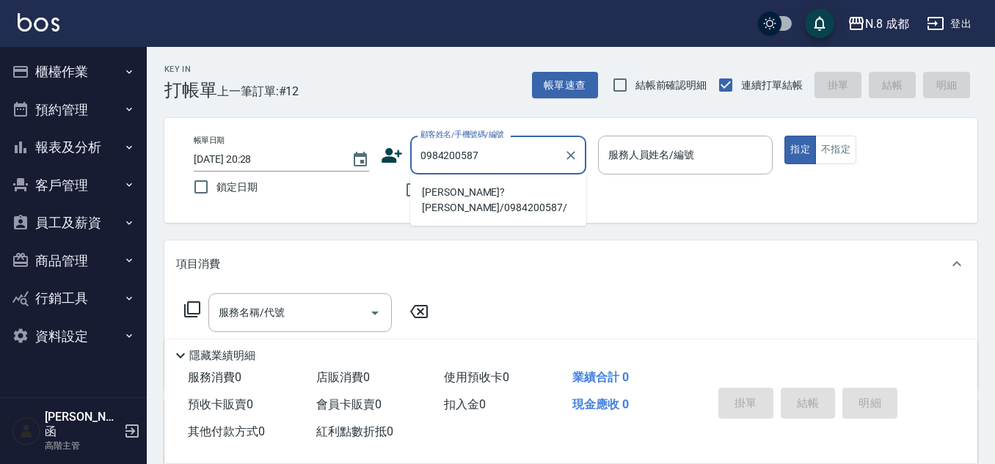
click at [466, 195] on li "[PERSON_NAME]?[PERSON_NAME]/0984200587/" at bounding box center [498, 200] width 176 height 40
type input "[PERSON_NAME]?[PERSON_NAME]/0984200587/"
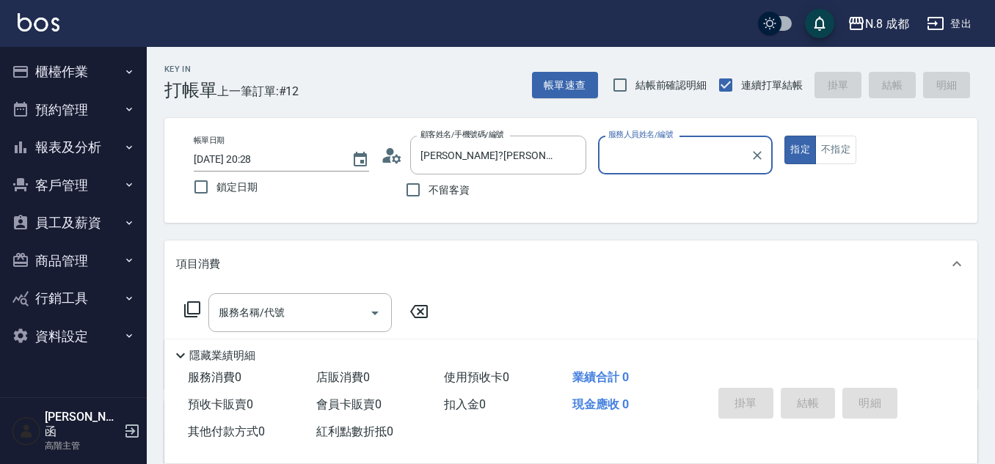
type input "張芷瑜-12"
click at [277, 324] on input "服務名稱/代號" at bounding box center [289, 313] width 148 height 26
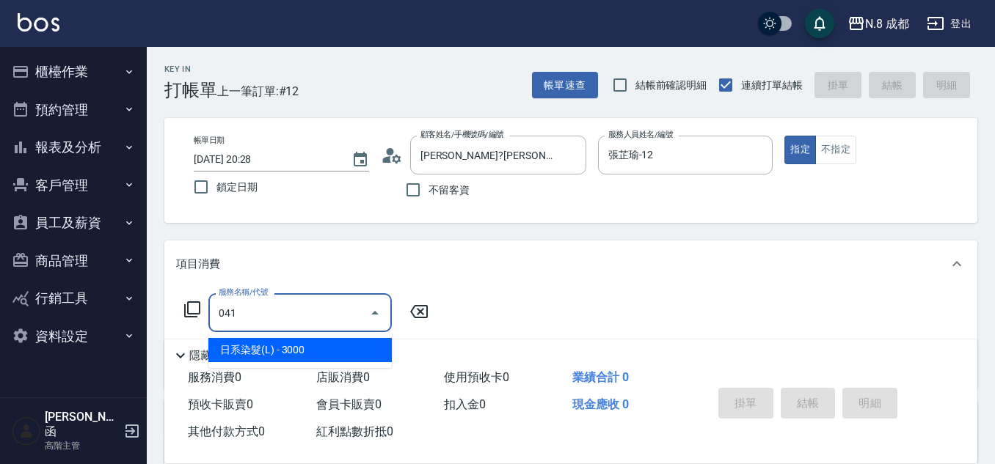
click at [284, 354] on span "日系染髮(L) - 3000" at bounding box center [299, 350] width 183 height 24
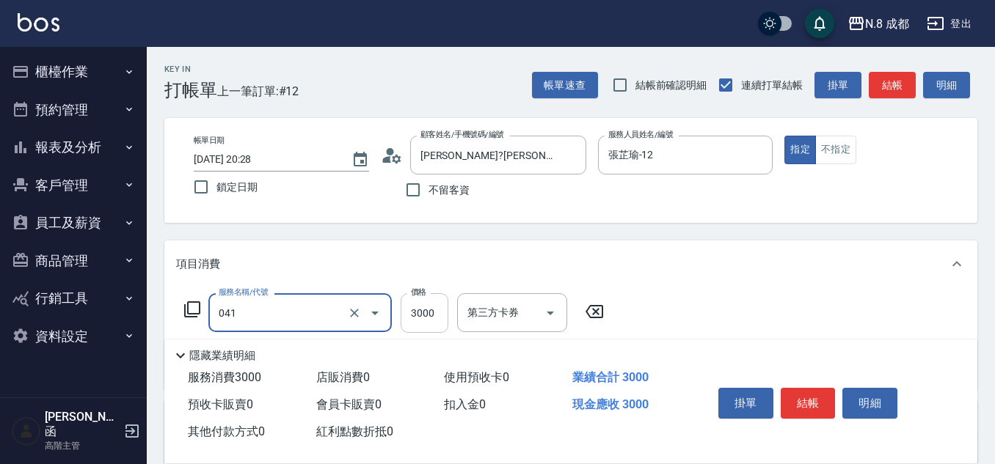
type input "日系染髮(L)(041)"
click at [435, 312] on input "3000" at bounding box center [425, 313] width 48 height 40
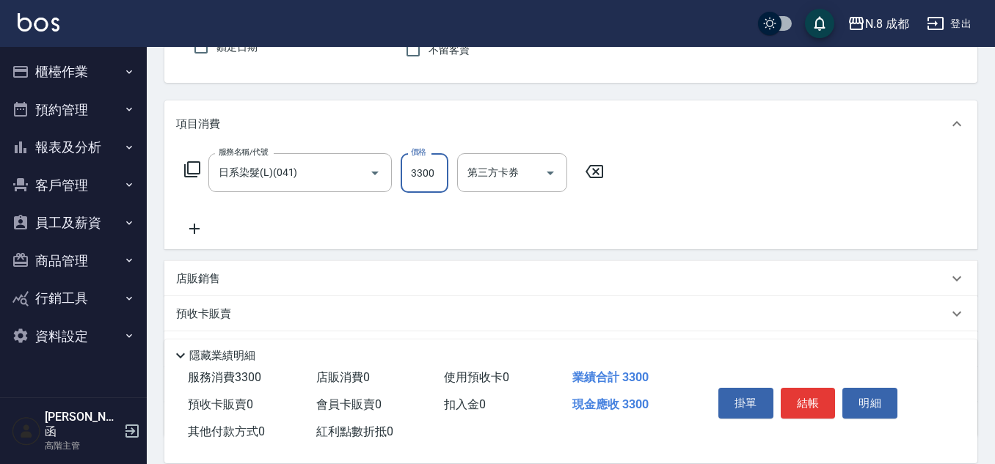
scroll to position [147, 0]
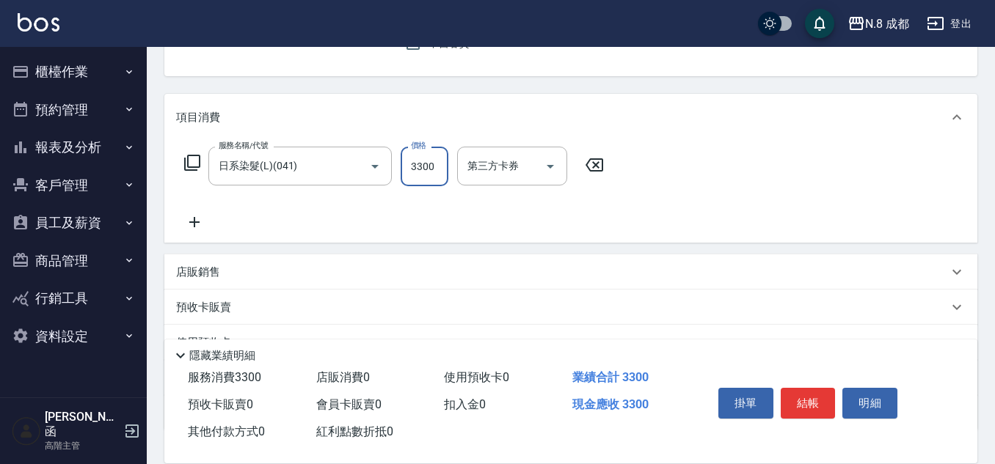
type input "3300"
click at [184, 217] on icon at bounding box center [194, 222] width 37 height 18
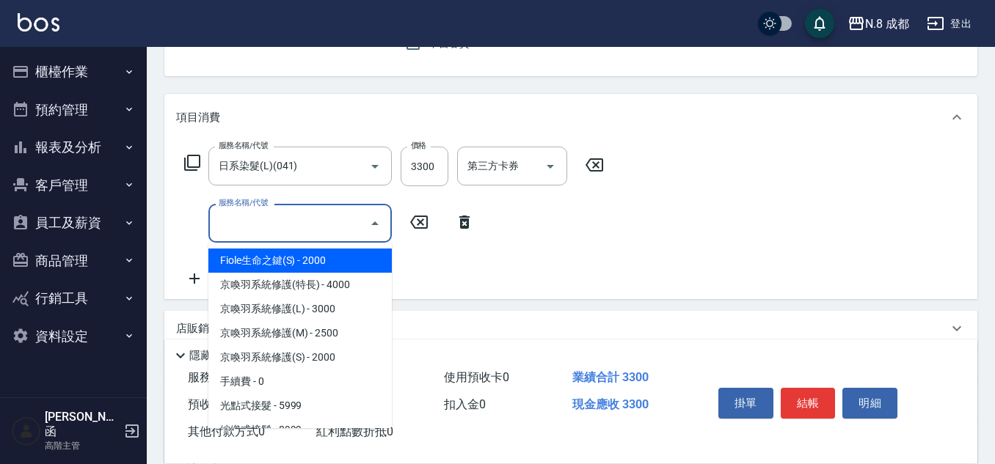
click at [225, 226] on input "服務名稱/代號" at bounding box center [289, 224] width 148 height 26
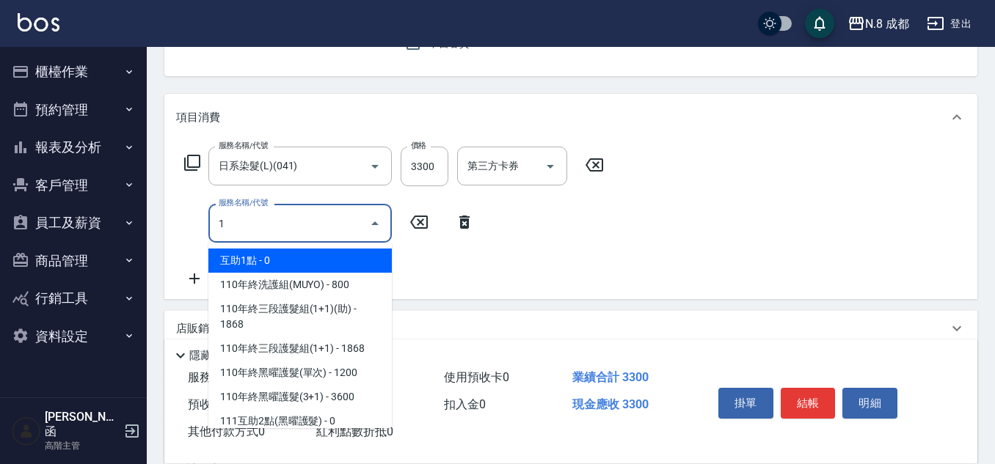
click at [322, 265] on span "互助1點 - 0" at bounding box center [299, 261] width 183 height 24
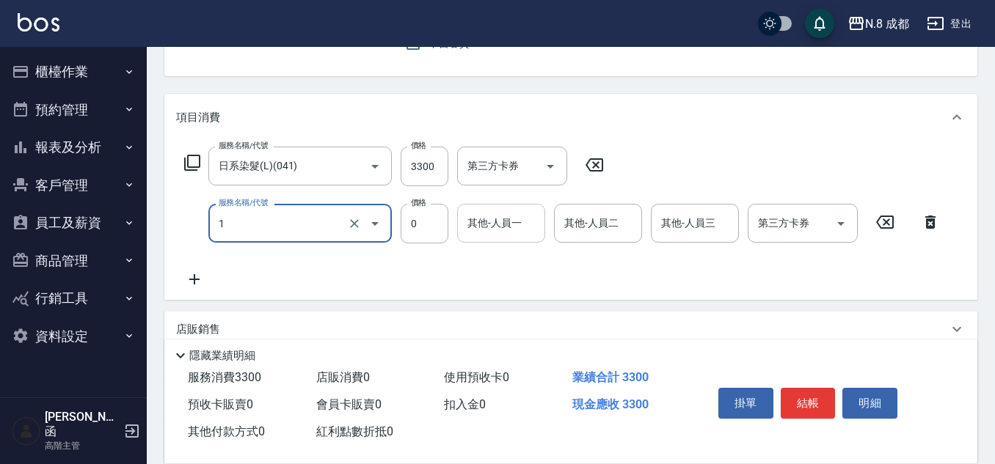
type input "互助1點(1)"
click at [504, 228] on input "其他-人員一" at bounding box center [501, 224] width 75 height 26
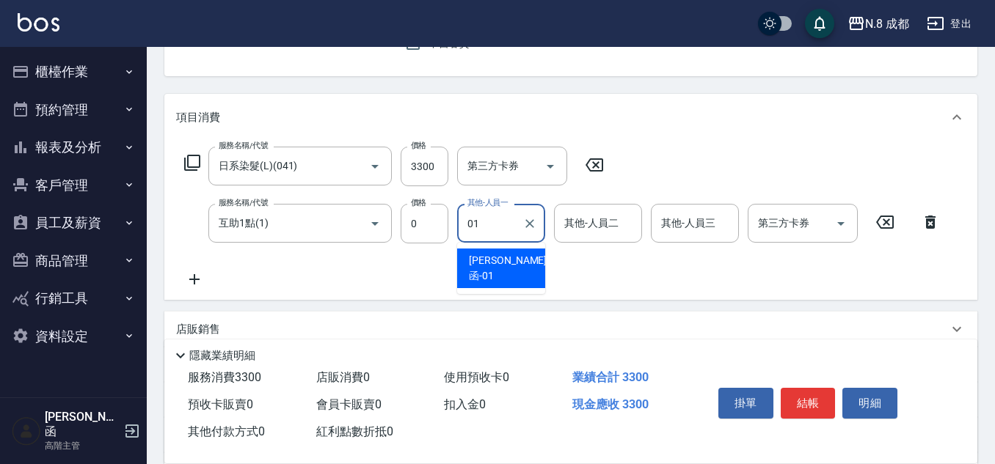
click at [505, 255] on span "[PERSON_NAME]函 -01" at bounding box center [508, 268] width 78 height 31
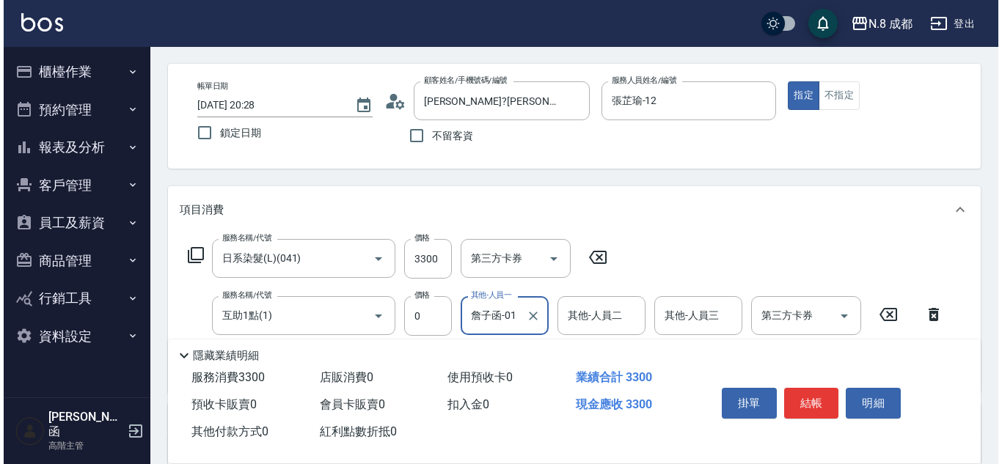
scroll to position [0, 0]
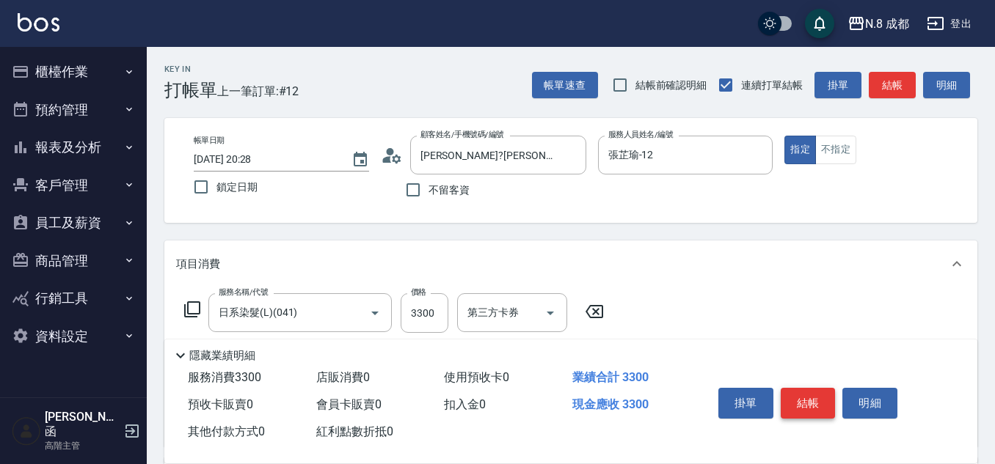
type input "詹子函-01"
click at [807, 393] on button "結帳" at bounding box center [808, 403] width 55 height 31
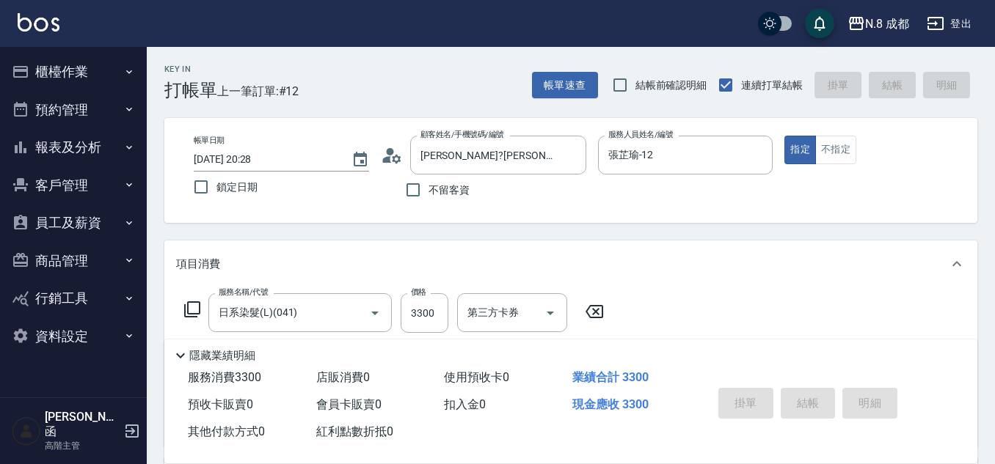
type input "[DATE] 20:30"
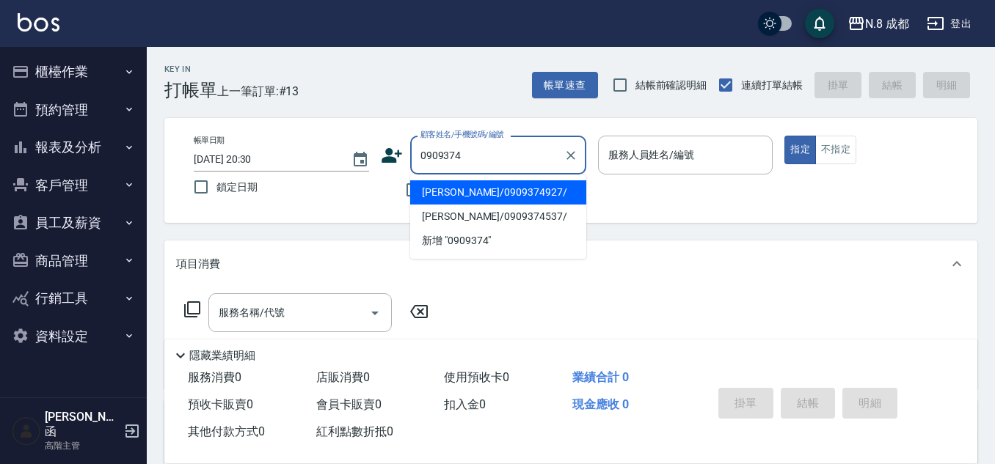
click at [462, 197] on li "[PERSON_NAME]/0909374927/" at bounding box center [498, 192] width 176 height 24
type input "[PERSON_NAME]/0909374927/"
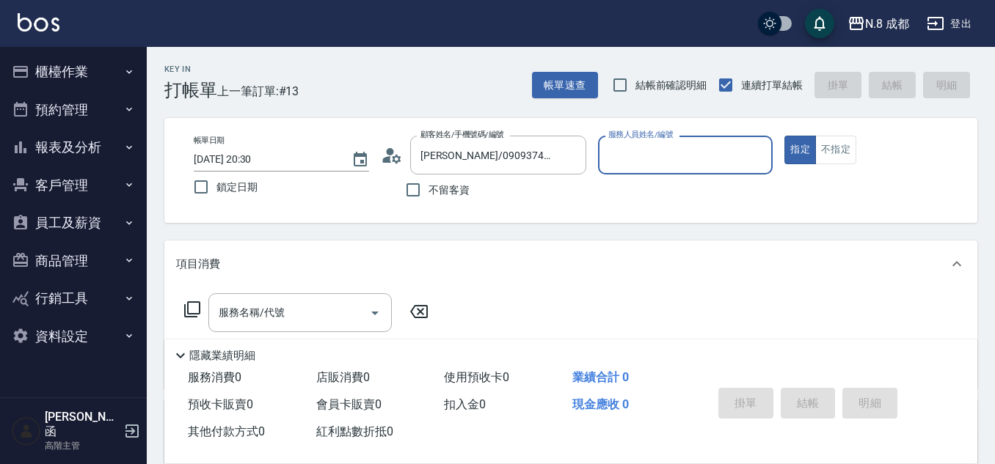
type input "[PERSON_NAME]-07"
click at [291, 315] on input "服務名稱/代號" at bounding box center [289, 313] width 148 height 26
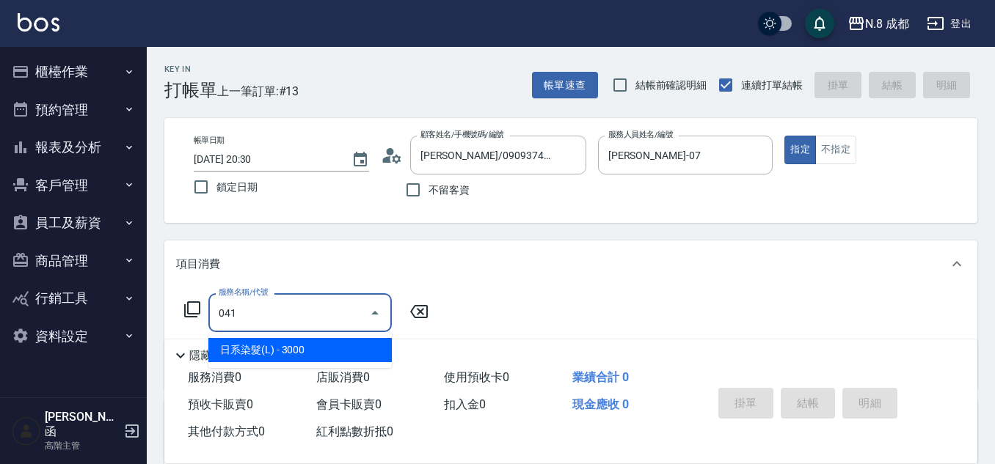
click at [301, 343] on span "日系染髮(L) - 3000" at bounding box center [299, 350] width 183 height 24
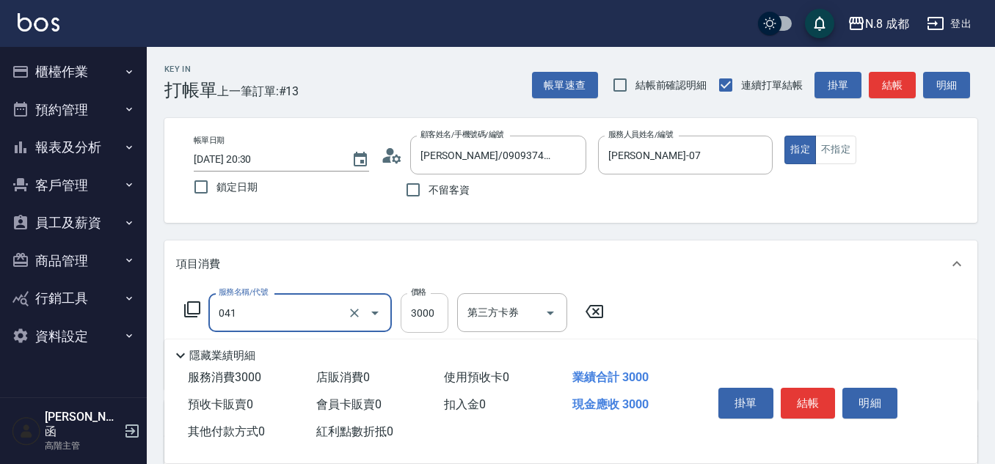
type input "日系染髮(L)(041)"
click at [423, 319] on input "3000" at bounding box center [425, 313] width 48 height 40
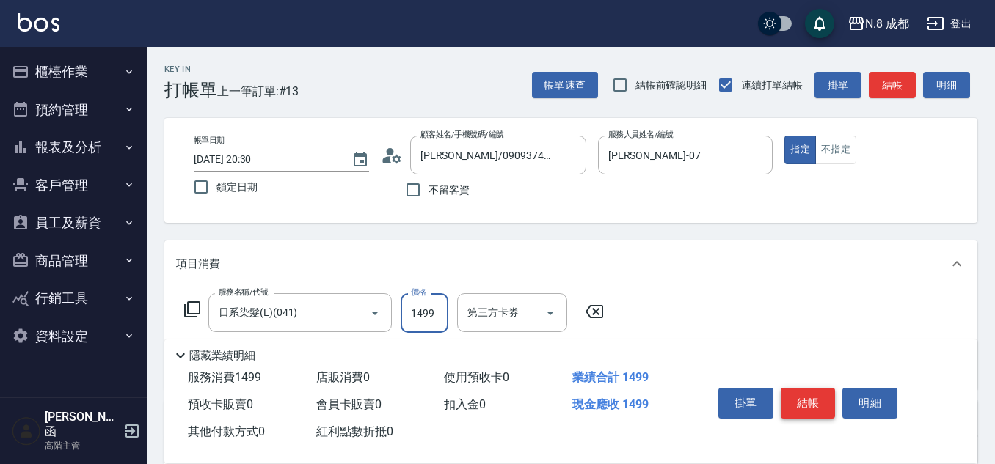
type input "1499"
click at [795, 391] on button "結帳" at bounding box center [808, 403] width 55 height 31
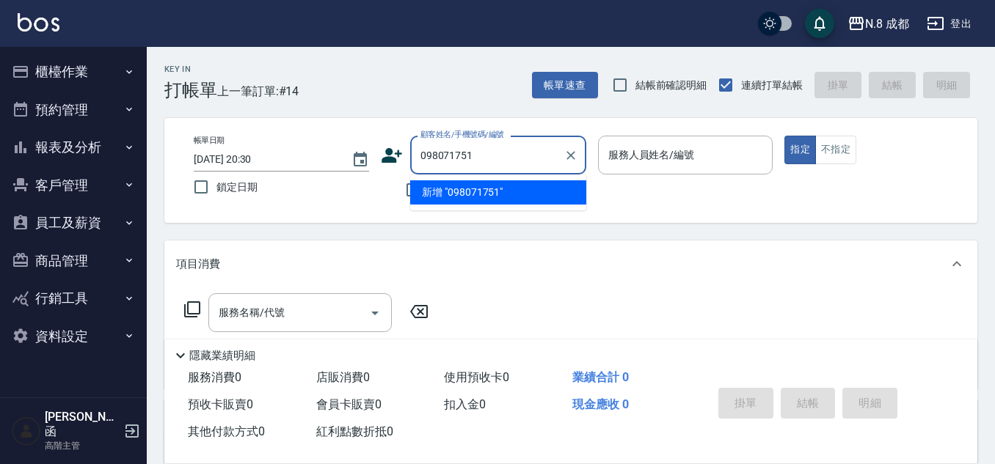
type input "0980717511"
drag, startPoint x: 519, startPoint y: 161, endPoint x: 390, endPoint y: 165, distance: 128.5
click at [390, 165] on div "顧客姓名/手機號碼/編號 0980717511 顧客姓名/手機號碼/編號" at bounding box center [483, 155] width 205 height 39
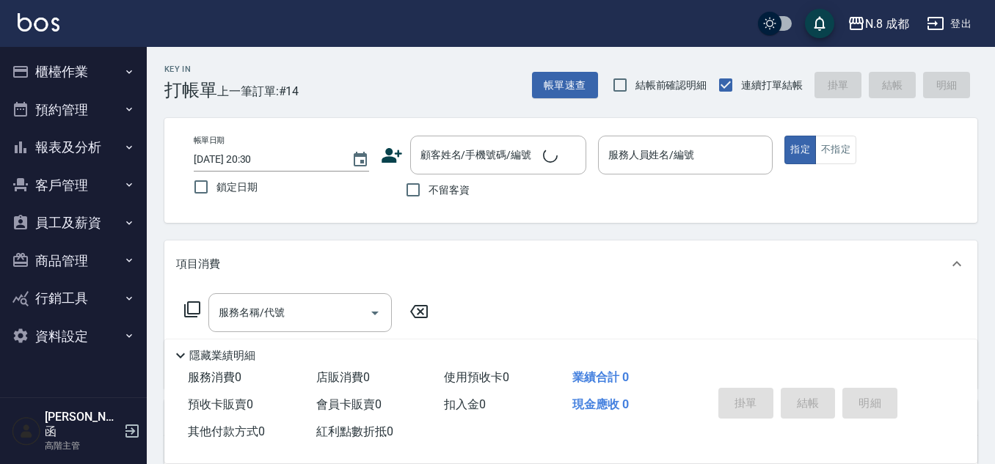
click at [394, 154] on icon at bounding box center [392, 156] width 22 height 22
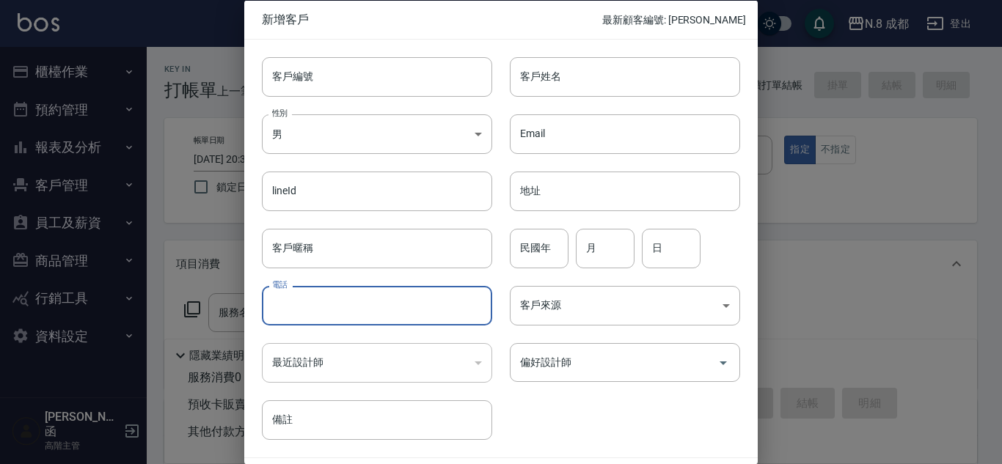
click at [370, 290] on input "電話" at bounding box center [377, 306] width 230 height 40
paste input "0980717511"
type input "0980717511"
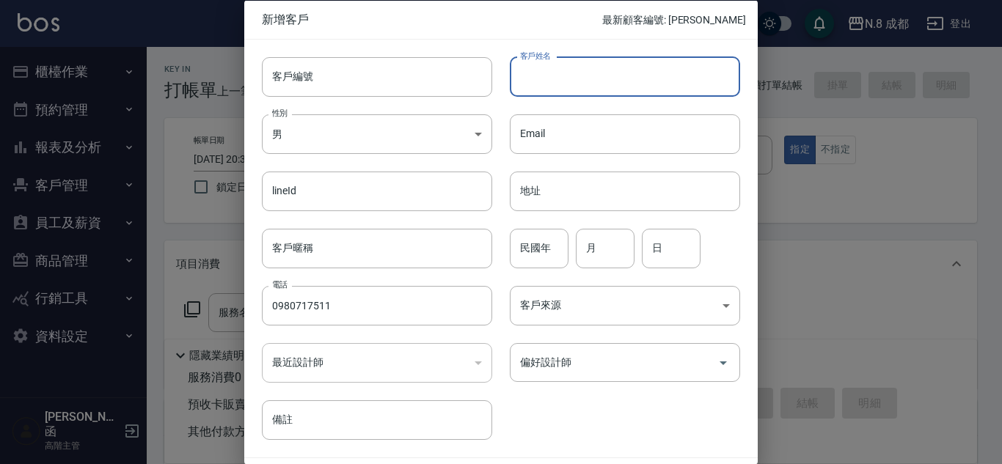
click at [552, 83] on input "客戶姓名" at bounding box center [625, 76] width 230 height 40
type input "[PERSON_NAME]"
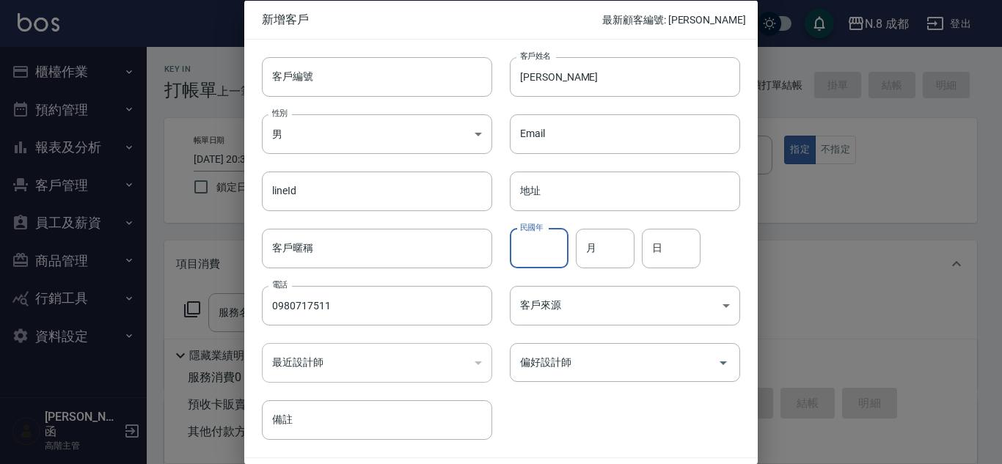
click at [547, 236] on input "民國年" at bounding box center [539, 248] width 59 height 40
type input "77"
click at [596, 244] on input "月" at bounding box center [605, 248] width 59 height 40
type input "07"
click at [673, 255] on input "日" at bounding box center [671, 248] width 59 height 40
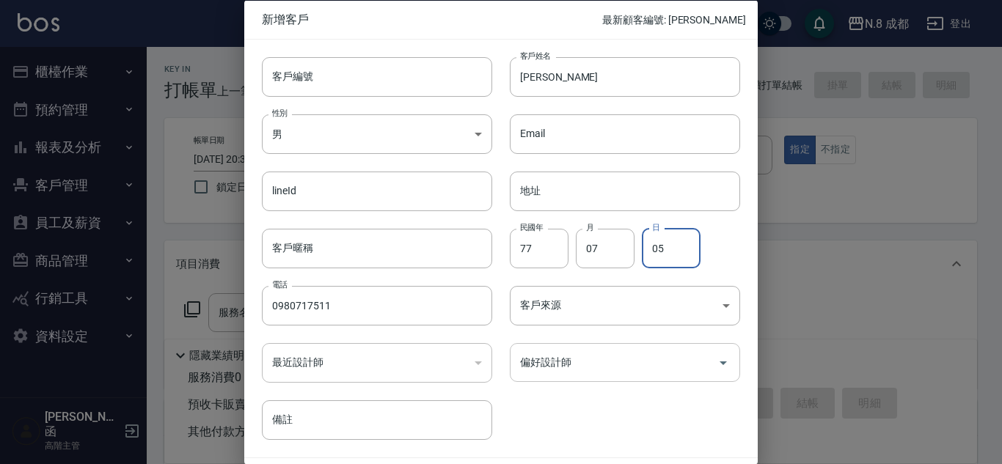
type input "05"
click at [602, 367] on input "偏好設計師" at bounding box center [613, 363] width 195 height 26
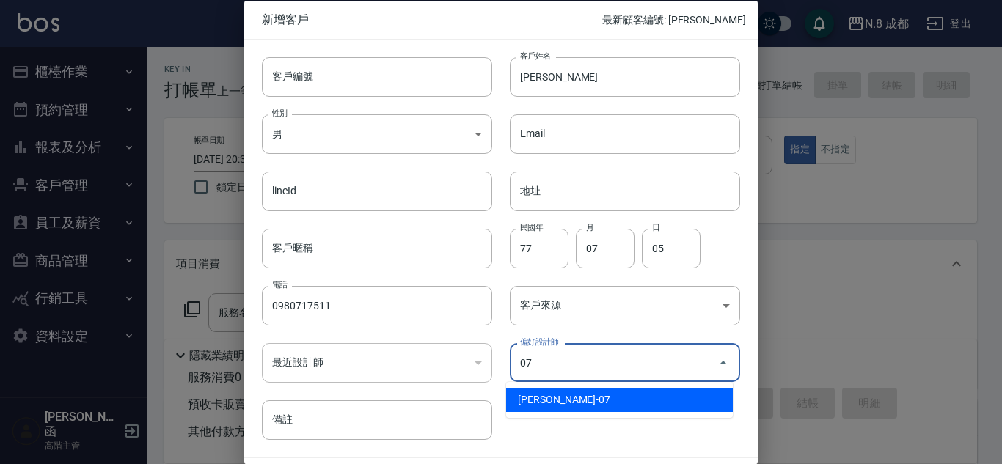
click at [589, 403] on li "[PERSON_NAME]-07" at bounding box center [619, 400] width 227 height 24
type input "[PERSON_NAME]"
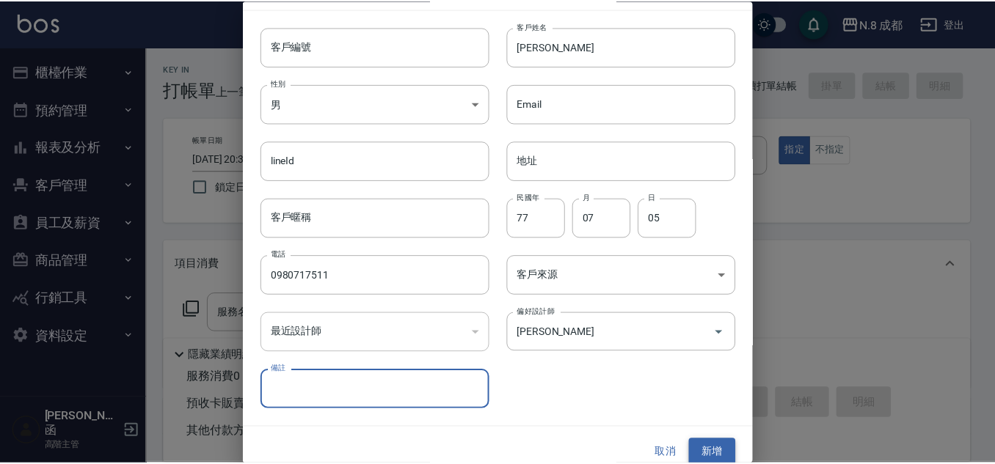
scroll to position [44, 0]
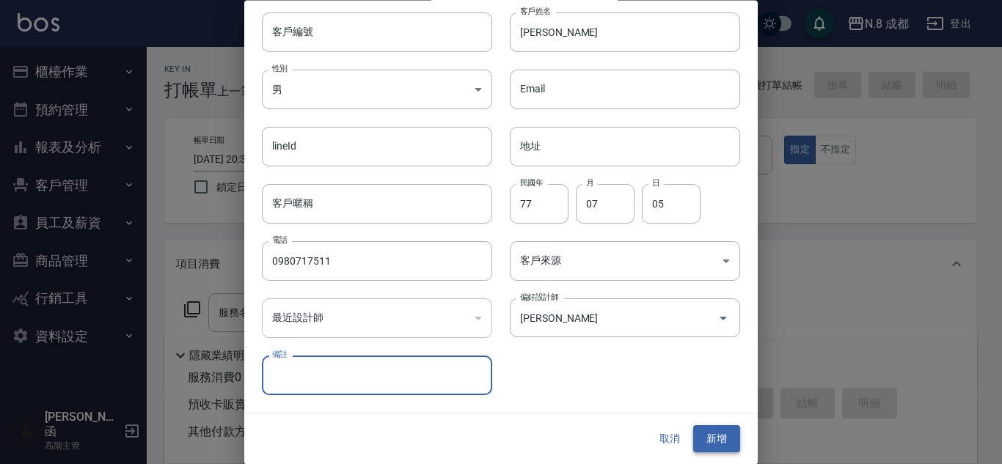
click at [720, 432] on button "新增" at bounding box center [716, 439] width 47 height 27
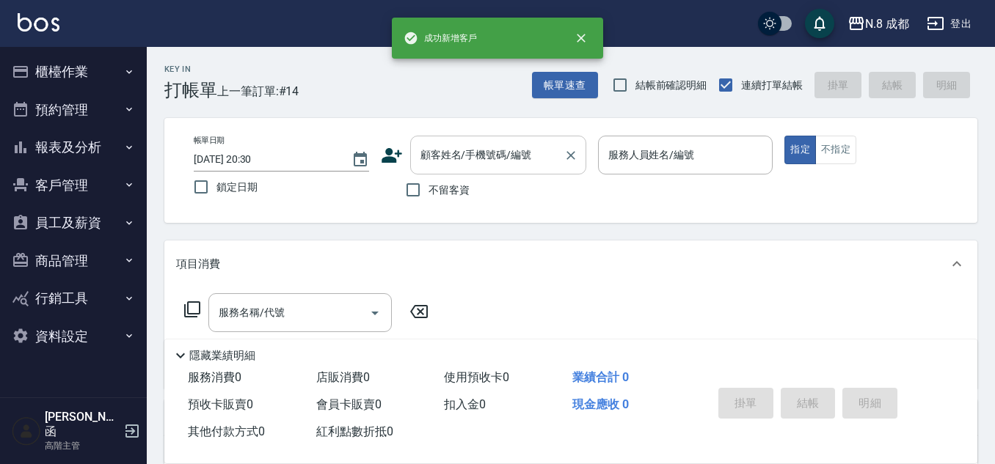
click at [465, 139] on div "顧客姓名/手機號碼/編號" at bounding box center [498, 155] width 176 height 39
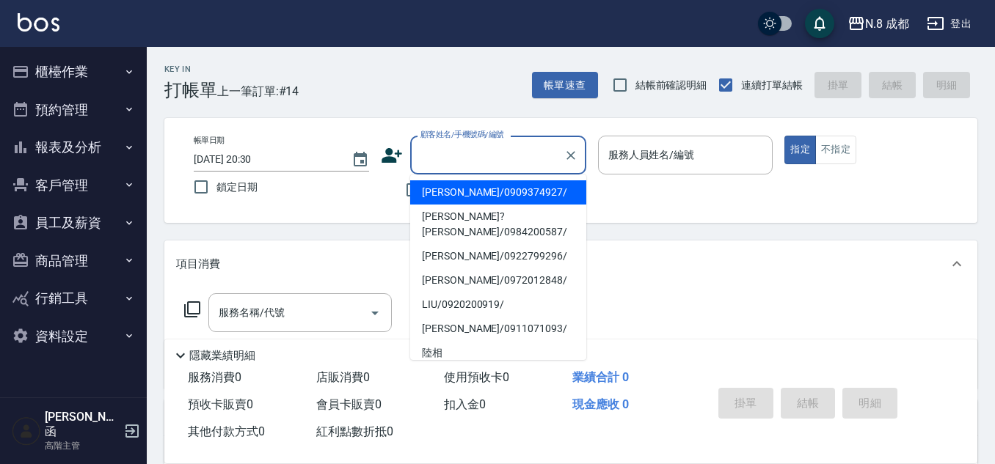
paste input "0980717511"
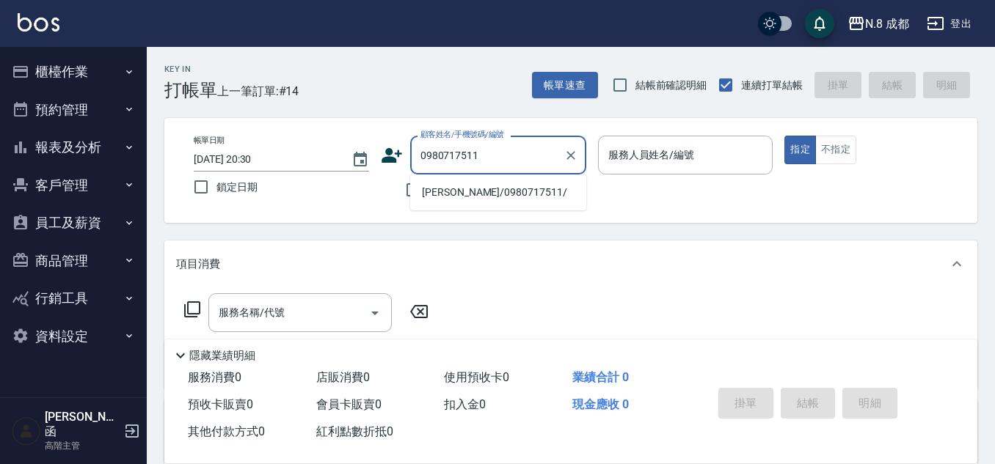
click at [475, 188] on li "[PERSON_NAME]/0980717511/" at bounding box center [498, 192] width 176 height 24
type input "[PERSON_NAME]/0980717511/"
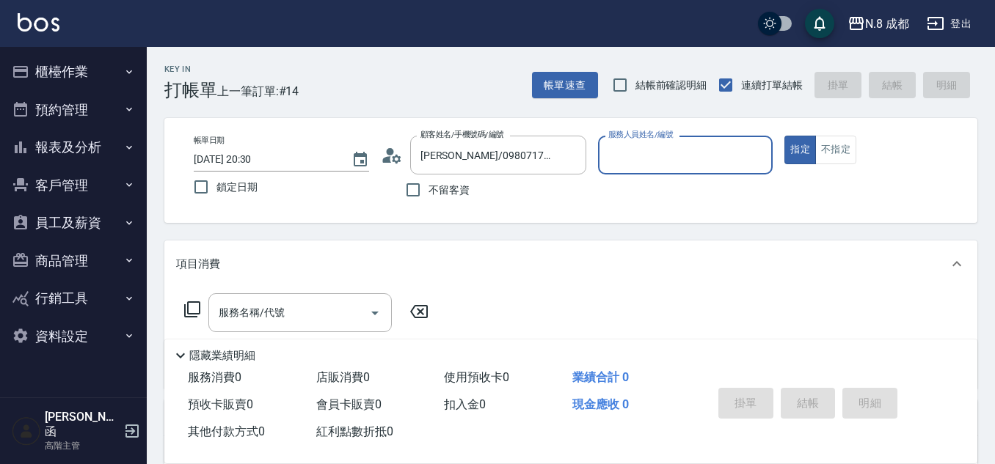
type input "[PERSON_NAME]-07"
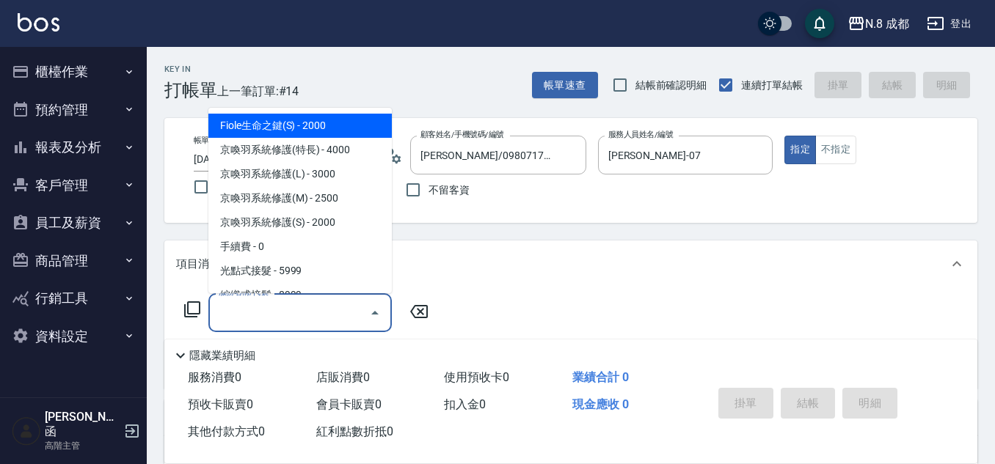
click at [291, 311] on input "服務名稱/代號" at bounding box center [289, 313] width 148 height 26
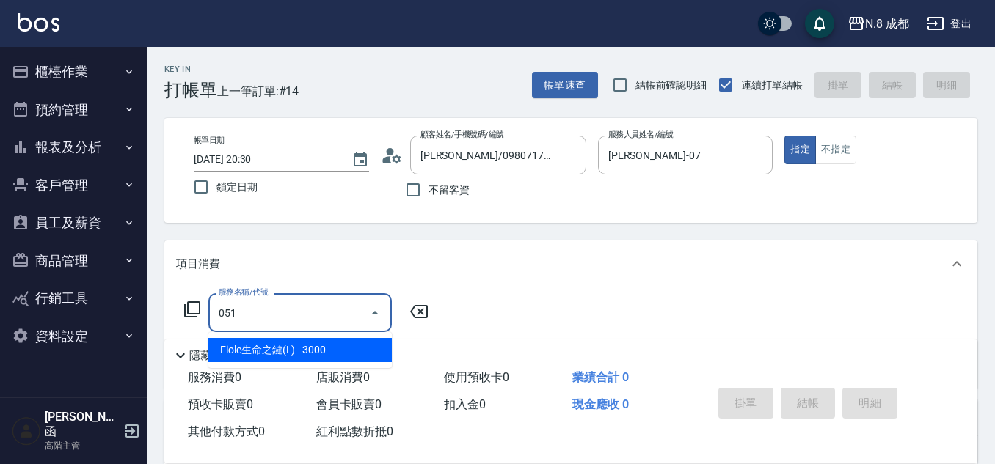
click at [303, 352] on span "Fiole生命之鍵(L) - 3000" at bounding box center [299, 350] width 183 height 24
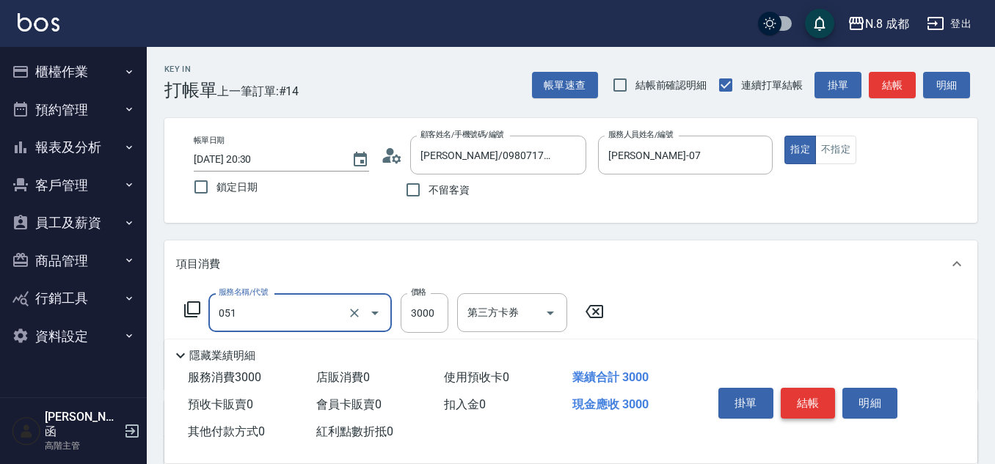
type input "Fiole生命之鍵(L)(051)"
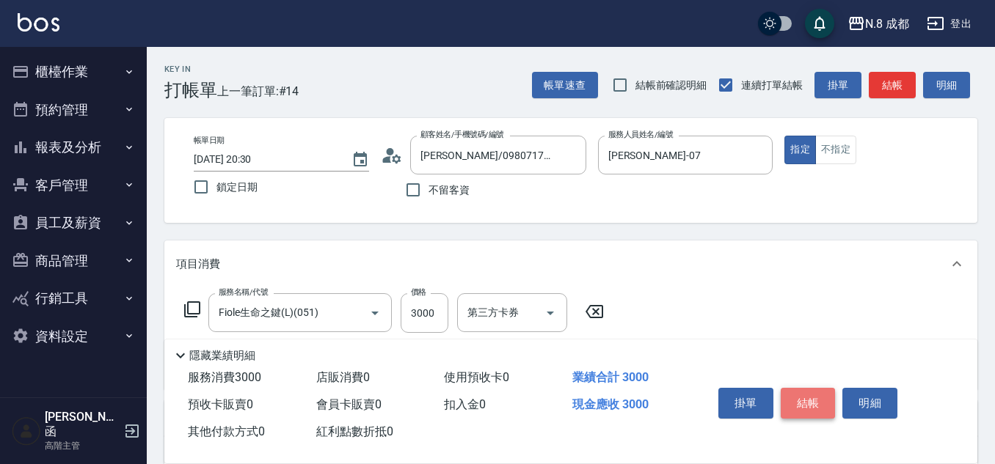
click at [831, 402] on button "結帳" at bounding box center [808, 403] width 55 height 31
type input "[DATE] 20:31"
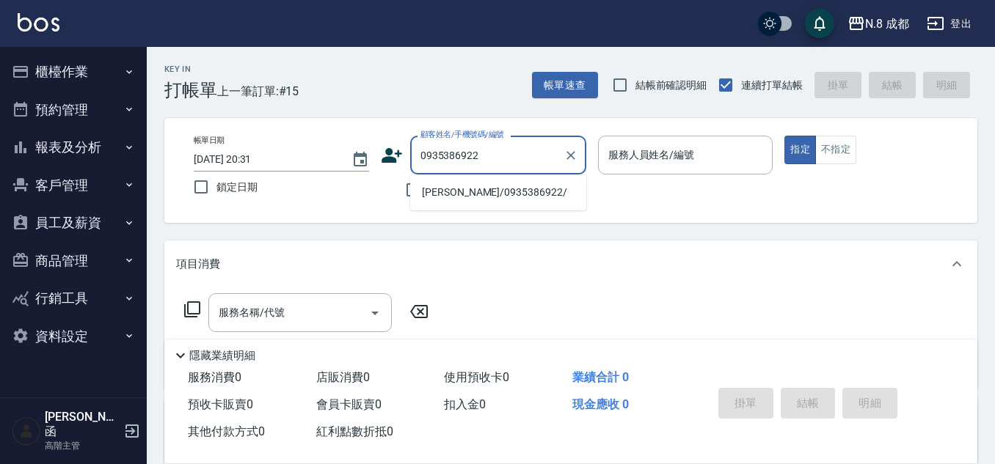
click at [486, 195] on li "[PERSON_NAME]/0935386922/" at bounding box center [498, 192] width 176 height 24
type input "[PERSON_NAME]/0935386922/"
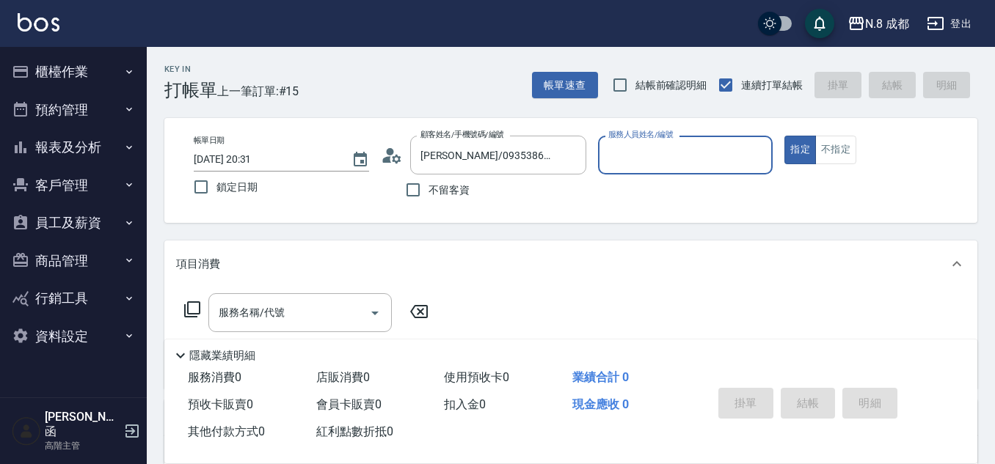
type input "[PERSON_NAME]-07"
click at [275, 329] on div "服務名稱/代號" at bounding box center [299, 312] width 183 height 39
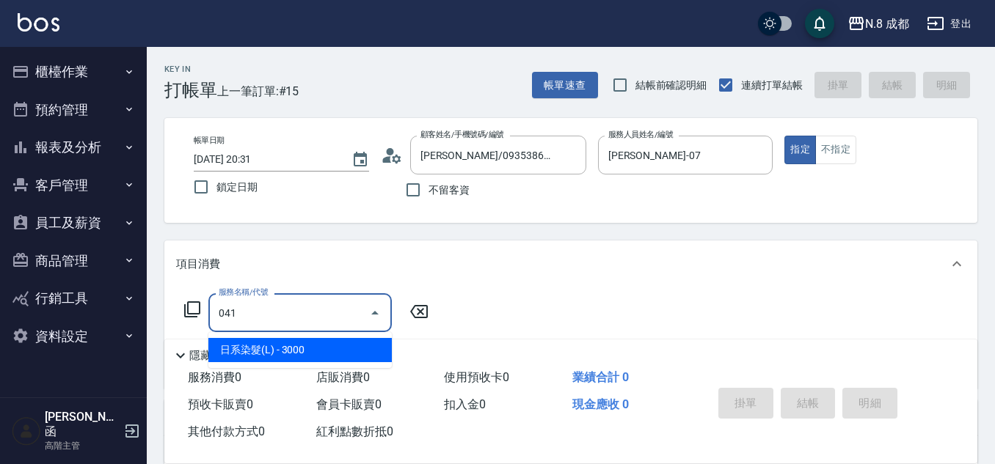
drag, startPoint x: 269, startPoint y: 356, endPoint x: 467, endPoint y: 336, distance: 198.3
click at [337, 356] on span "日系染髮(L) - 3000" at bounding box center [299, 350] width 183 height 24
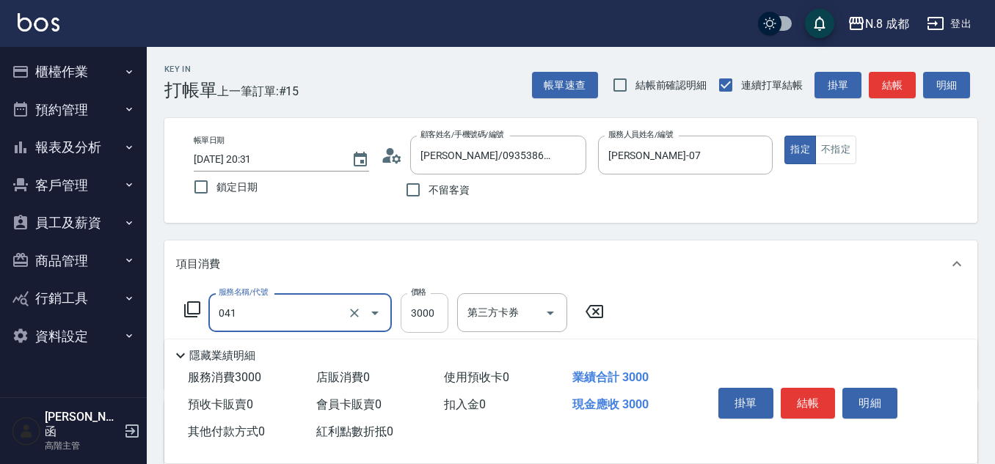
type input "日系染髮(L)(041)"
click at [433, 319] on input "3000" at bounding box center [425, 313] width 48 height 40
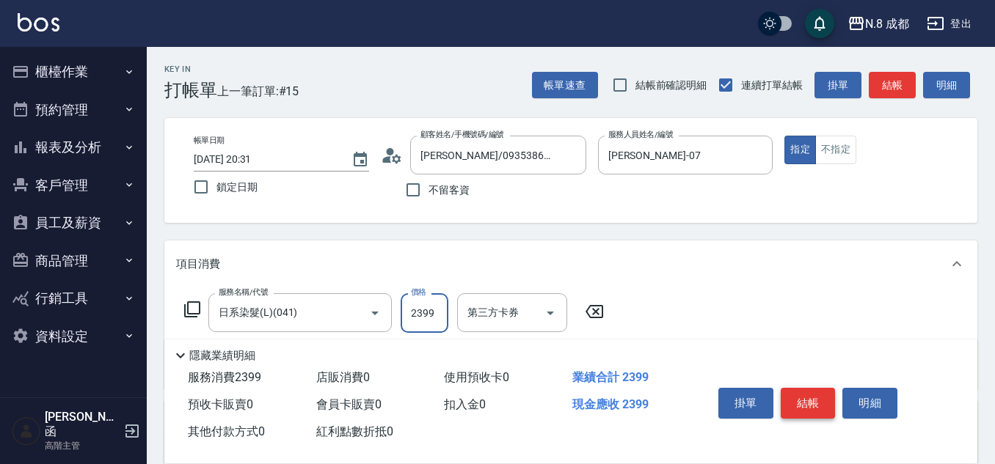
type input "2399"
click at [811, 390] on button "結帳" at bounding box center [808, 403] width 55 height 31
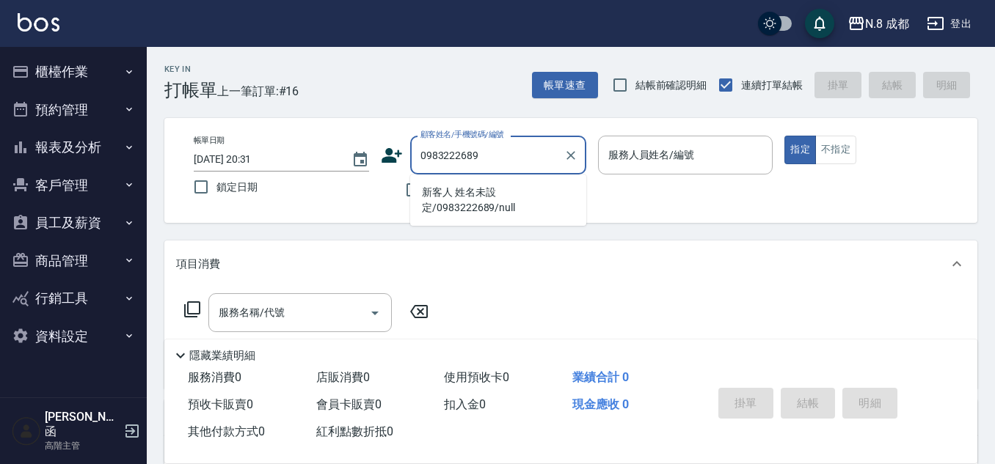
click at [475, 194] on li "新客人 姓名未設定/0983222689/null" at bounding box center [498, 200] width 176 height 40
type input "新客人 姓名未設定/0983222689/null"
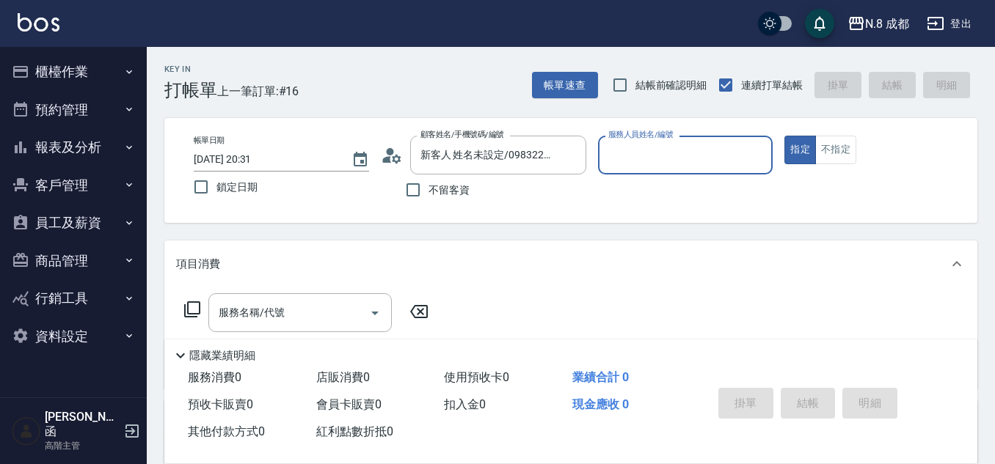
click at [651, 154] on input "服務人員姓名/編號" at bounding box center [686, 155] width 162 height 26
drag, startPoint x: 585, startPoint y: 158, endPoint x: 583, endPoint y: 167, distance: 9.3
click at [584, 158] on div "帳單日期 [DATE] 20:31 鎖定日期 顧客姓名/手機號碼/編號 新客人 姓名未設定/0983222689/null 顧客姓名/手機號碼/編號 不留客資…" at bounding box center [571, 171] width 778 height 70
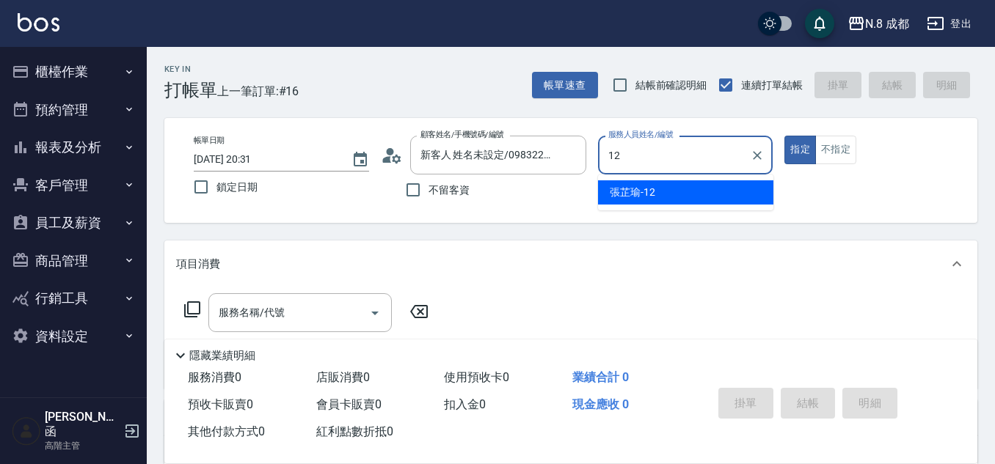
drag, startPoint x: 660, startPoint y: 152, endPoint x: 587, endPoint y: 160, distance: 73.8
click at [582, 155] on div "帳單日期 [DATE] 20:31 鎖定日期 顧客姓名/手機號碼/編號 新客人 姓名未設定/0983222689/null 顧客姓名/手機號碼/編號 不留客資…" at bounding box center [571, 171] width 778 height 70
click at [658, 193] on div "高楷程 -13" at bounding box center [685, 192] width 175 height 24
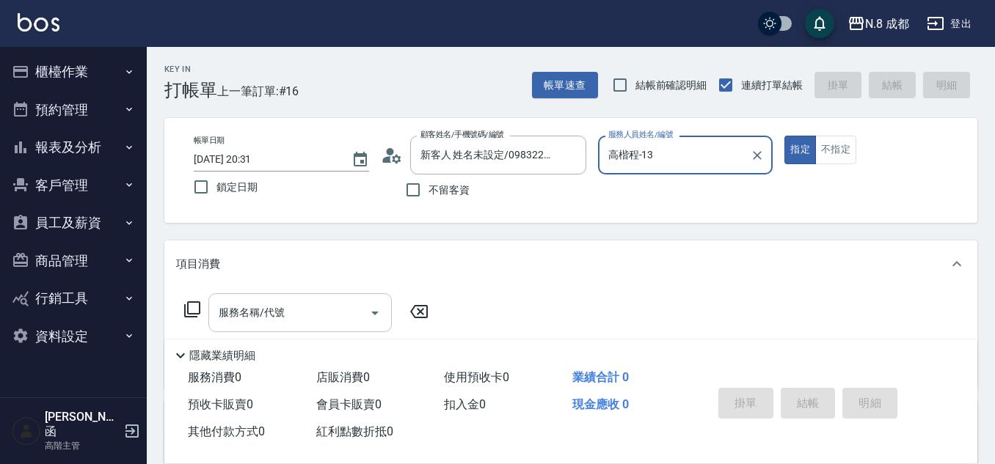
type input "高楷程-13"
drag, startPoint x: 278, startPoint y: 307, endPoint x: 287, endPoint y: 303, distance: 9.8
click at [279, 307] on input "服務名稱/代號" at bounding box center [289, 313] width 148 height 26
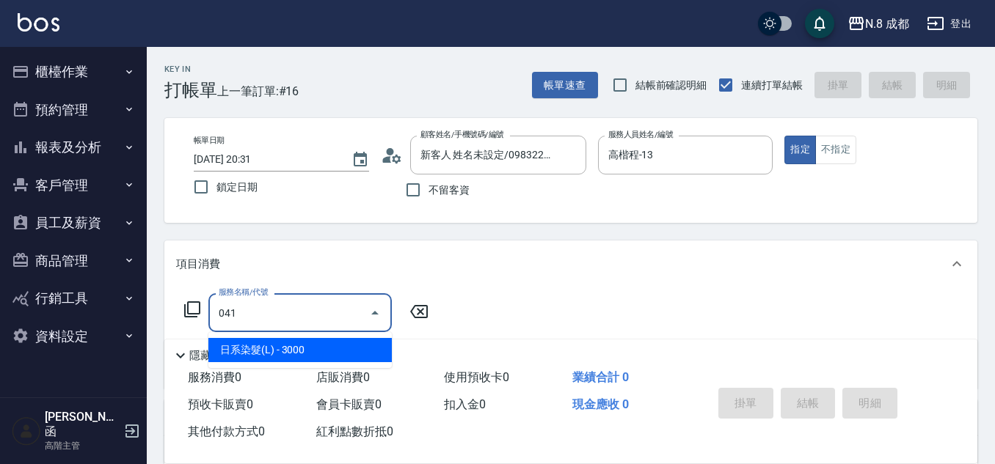
drag, startPoint x: 284, startPoint y: 340, endPoint x: 386, endPoint y: 327, distance: 102.8
click at [286, 344] on span "日系染髮(L) - 3000" at bounding box center [299, 350] width 183 height 24
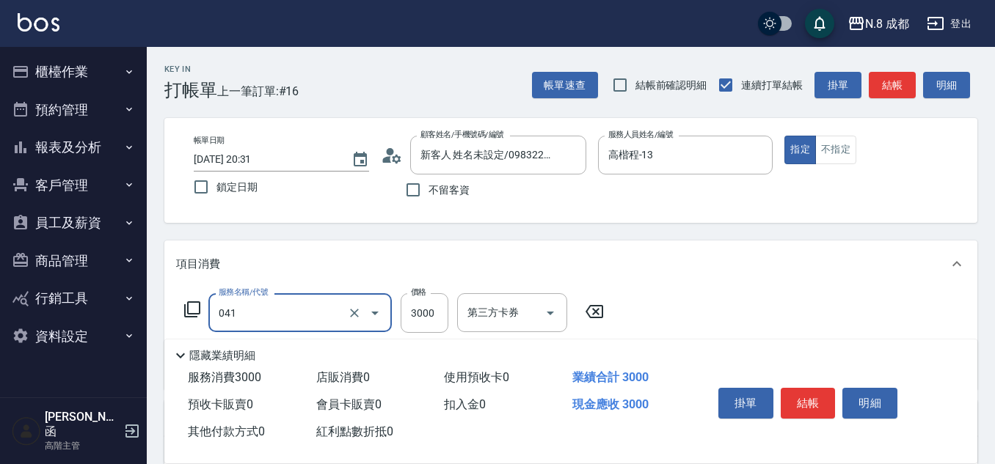
type input "日系染髮(L)(041)"
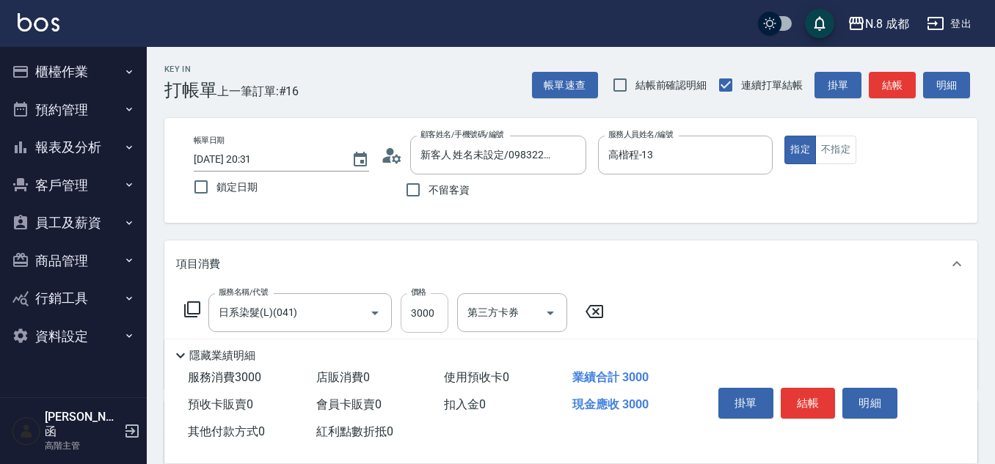
click at [402, 307] on div "服務名稱/代號 日系染髮(L)(041) 服務名稱/代號 價格 3000 價格 第三方卡券 第三方卡券" at bounding box center [394, 313] width 437 height 40
click at [419, 317] on input "3000" at bounding box center [425, 313] width 48 height 40
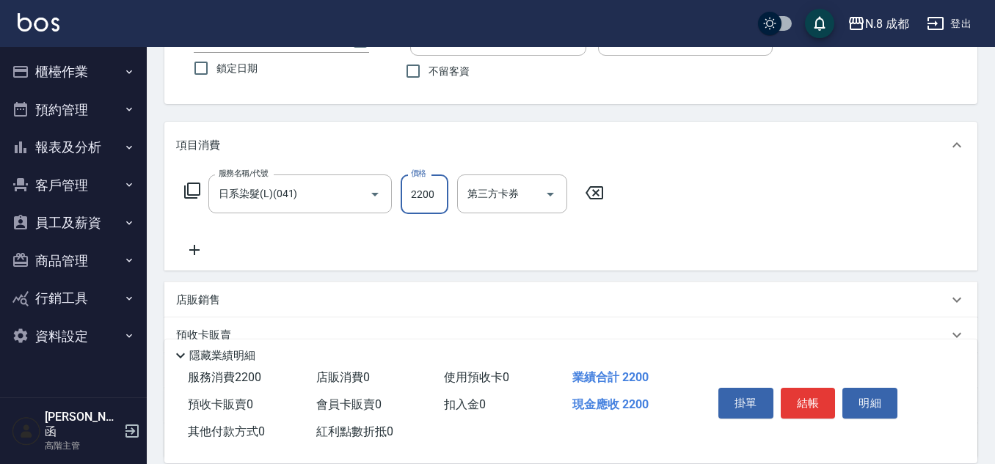
scroll to position [147, 0]
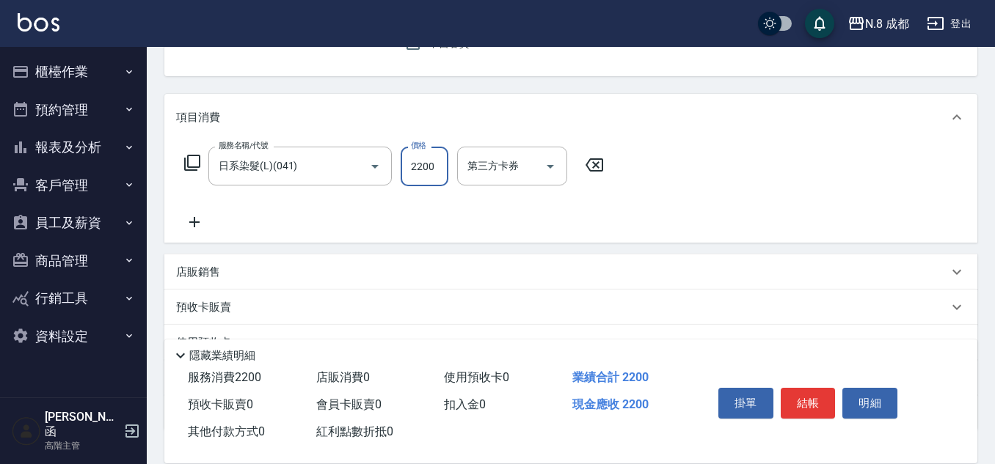
type input "2200"
click at [193, 213] on icon at bounding box center [194, 222] width 37 height 18
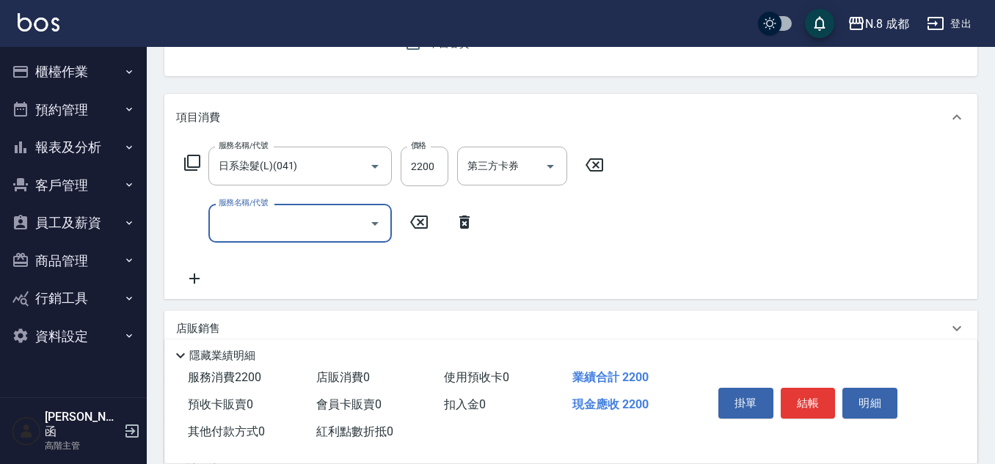
click at [225, 217] on div "服務名稱/代號 服務名稱/代號" at bounding box center [299, 223] width 183 height 39
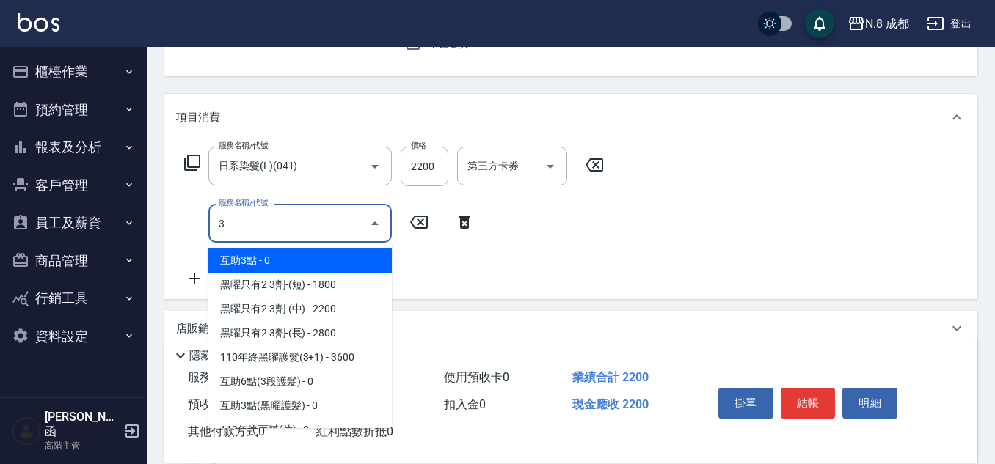
click at [258, 258] on span "互助3點 - 0" at bounding box center [299, 261] width 183 height 24
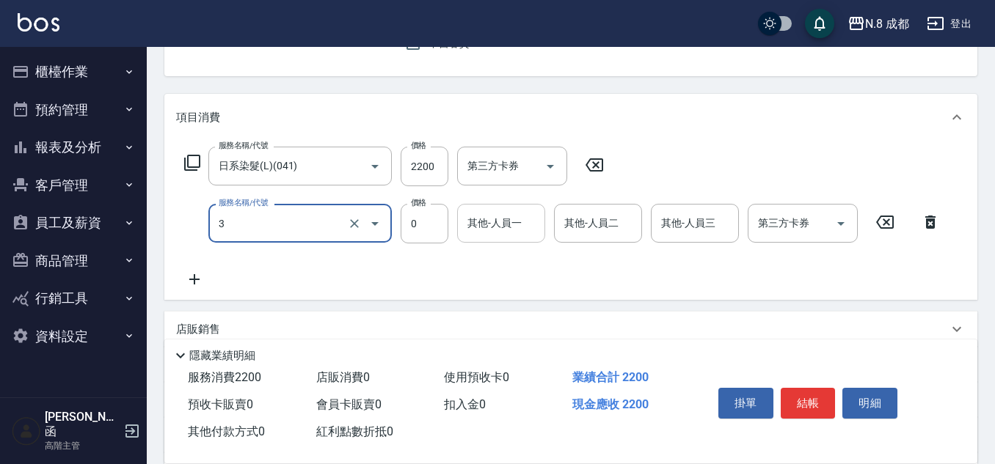
type input "互助3點(3)"
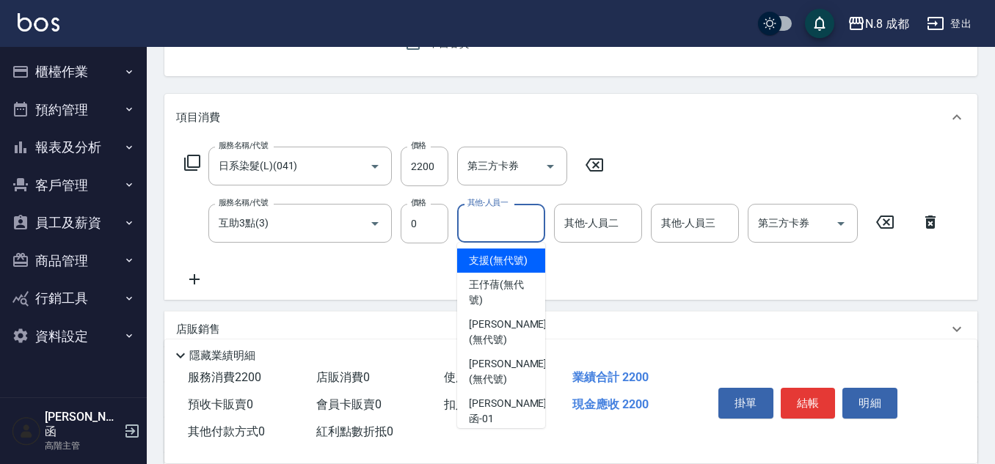
click at [483, 235] on input "其他-人員一" at bounding box center [501, 224] width 75 height 26
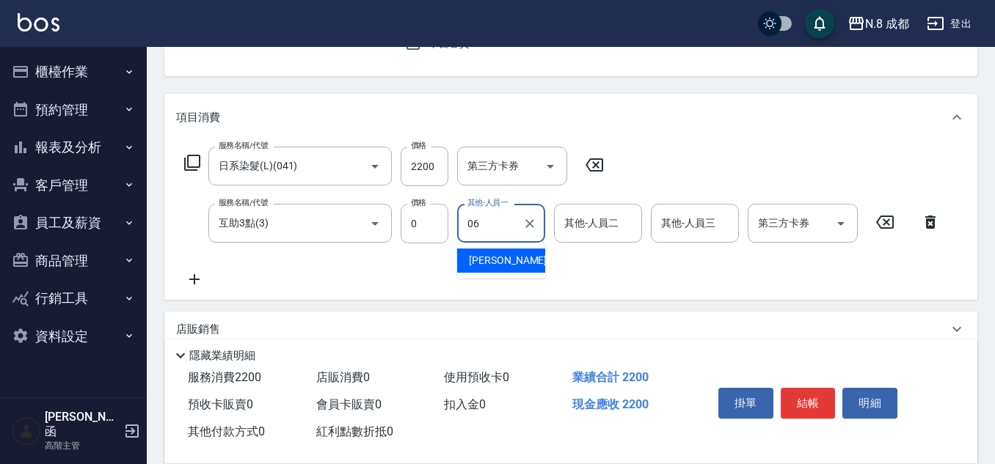
click at [501, 269] on div "[PERSON_NAME] -06" at bounding box center [501, 261] width 88 height 24
type input "[PERSON_NAME]-06"
click at [817, 401] on button "結帳" at bounding box center [808, 403] width 55 height 31
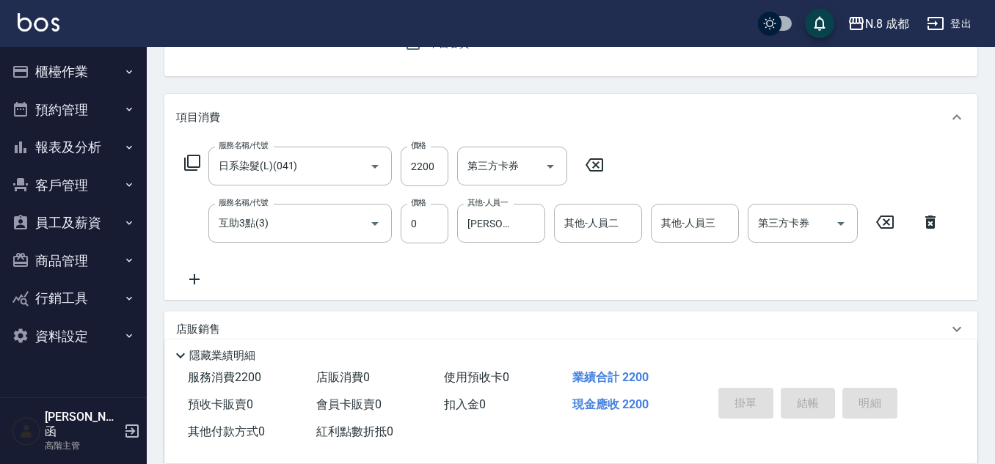
type input "[DATE] 20:32"
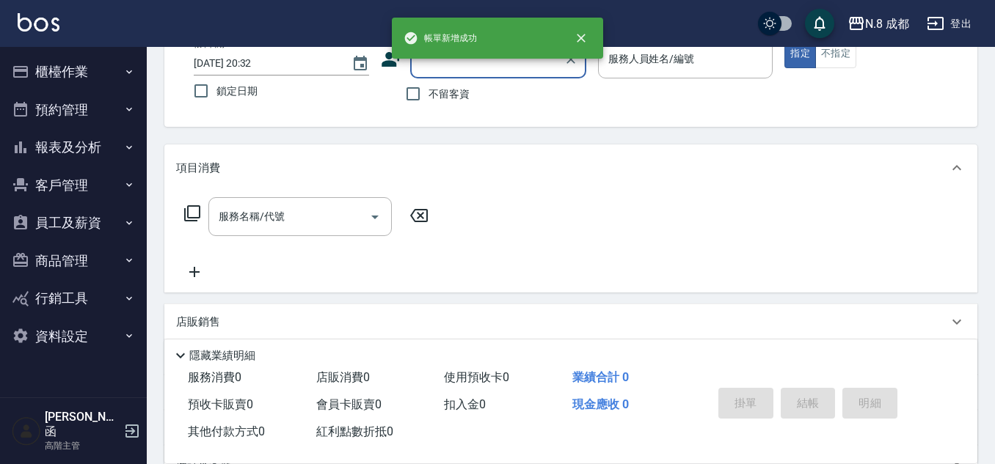
scroll to position [0, 0]
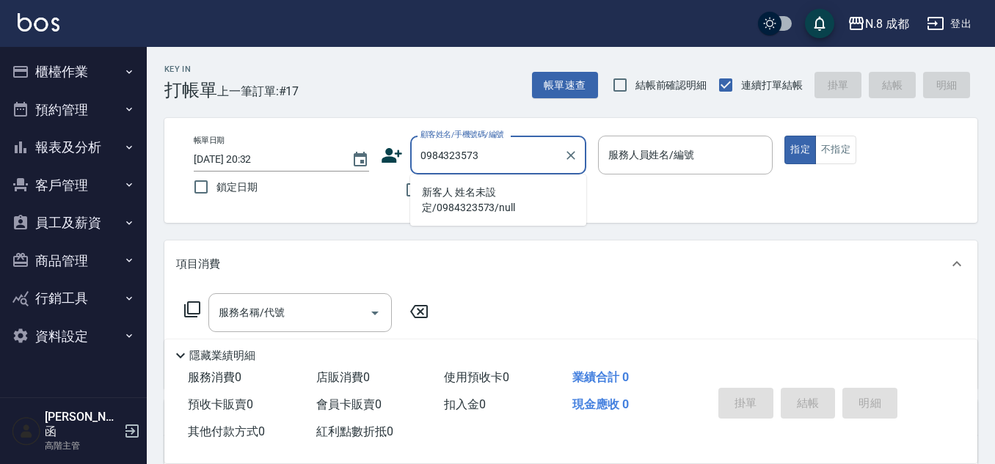
click at [475, 196] on li "新客人 姓名未設定/0984323573/null" at bounding box center [498, 200] width 176 height 40
type input "新客人 姓名未設定/0984323573/null"
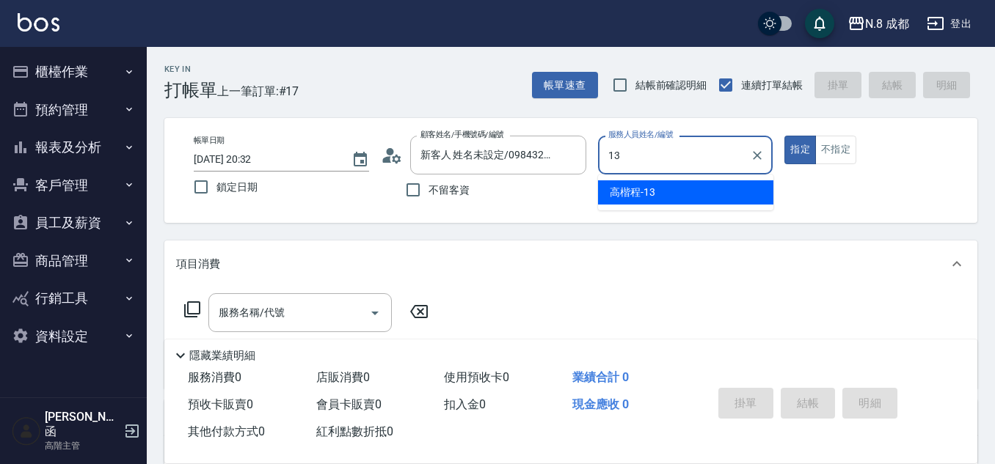
click at [610, 176] on ul "高楷程 -13" at bounding box center [685, 193] width 175 height 36
click at [606, 183] on div "高楷程 -13" at bounding box center [685, 192] width 175 height 24
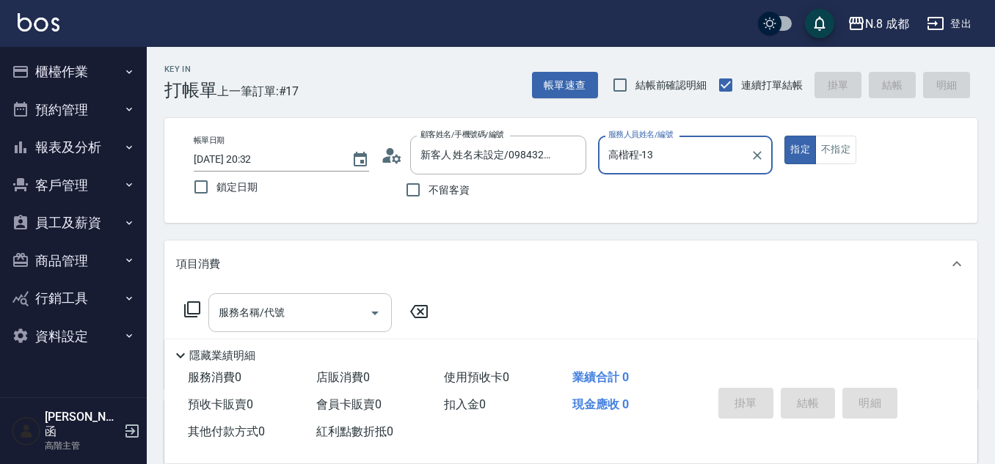
type input "高楷程-13"
click at [282, 317] on input "服務名稱/代號" at bounding box center [289, 313] width 148 height 26
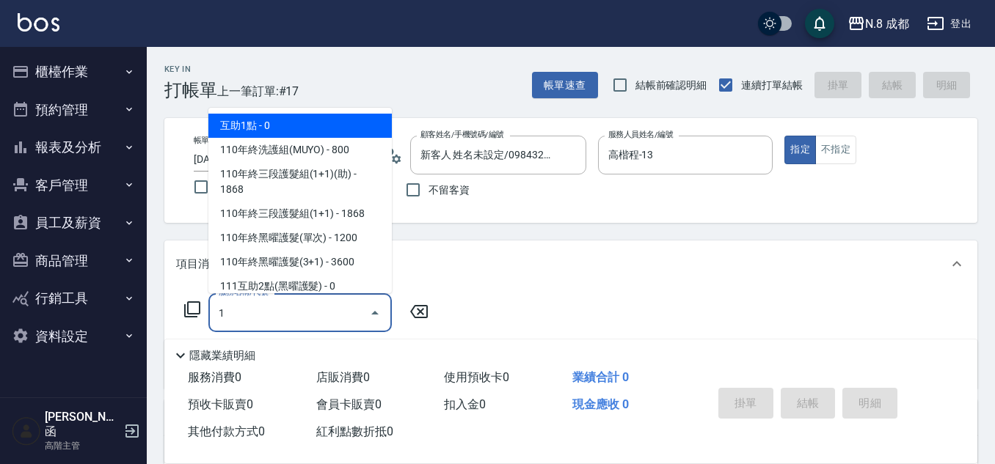
drag, startPoint x: 207, startPoint y: 309, endPoint x: 184, endPoint y: 309, distance: 22.7
click at [182, 309] on div "服務名稱/代號 1 服務名稱/代號" at bounding box center [306, 312] width 261 height 39
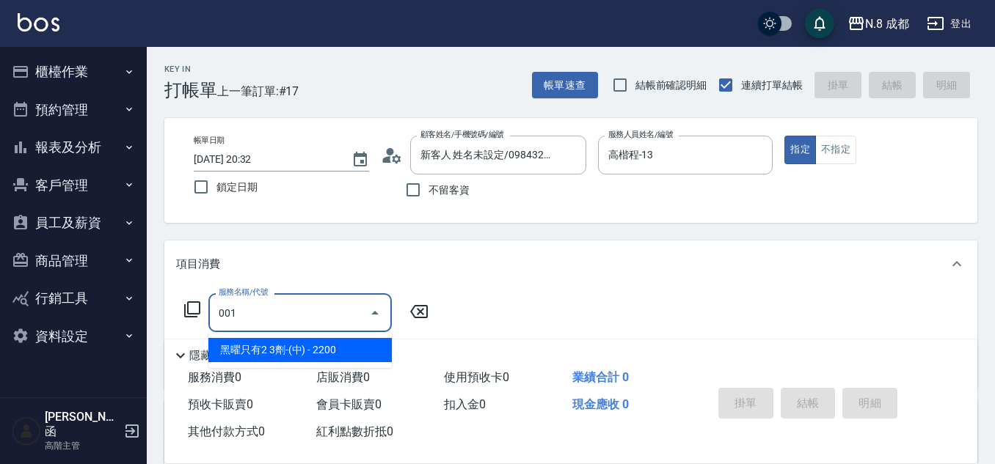
click at [285, 343] on span "黑曜只有2 3劑-(中) - 2200" at bounding box center [299, 350] width 183 height 24
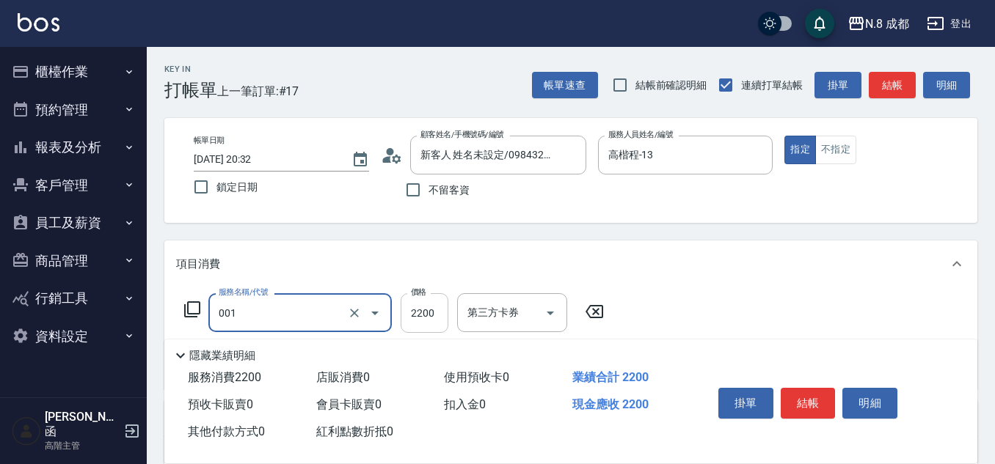
type input "黑曜只有2 3劑-(中)(001)"
click at [423, 314] on input "2200" at bounding box center [425, 313] width 48 height 40
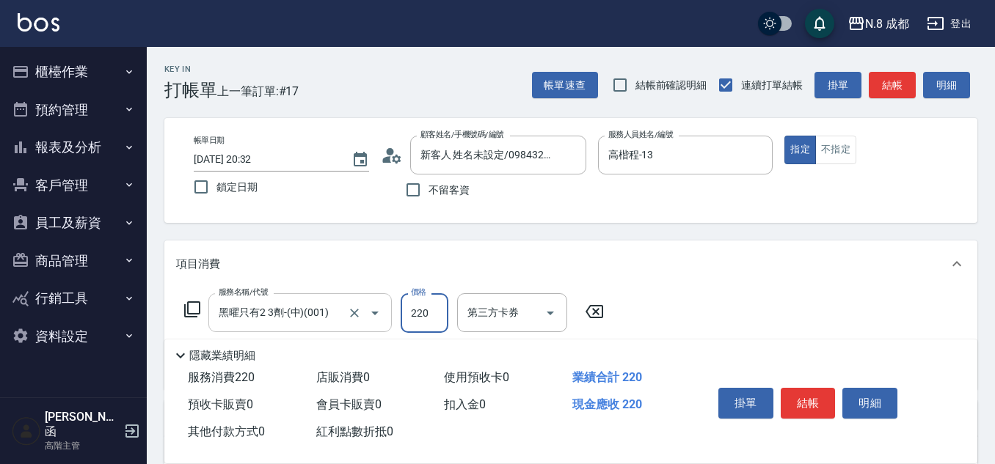
type input "2200"
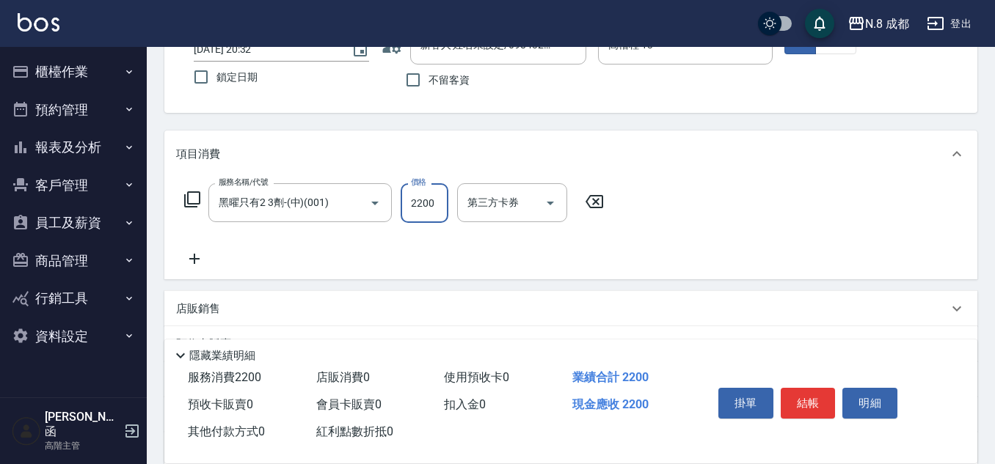
scroll to position [147, 0]
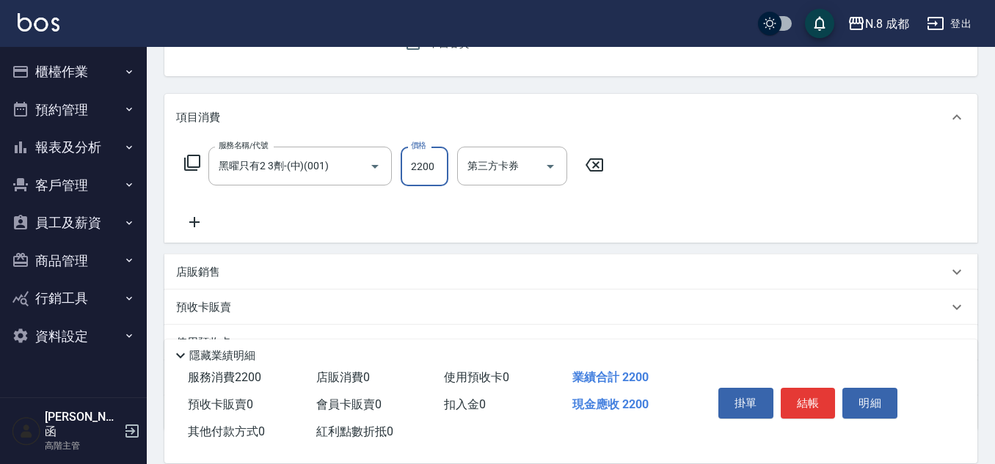
click at [201, 221] on icon at bounding box center [194, 222] width 37 height 18
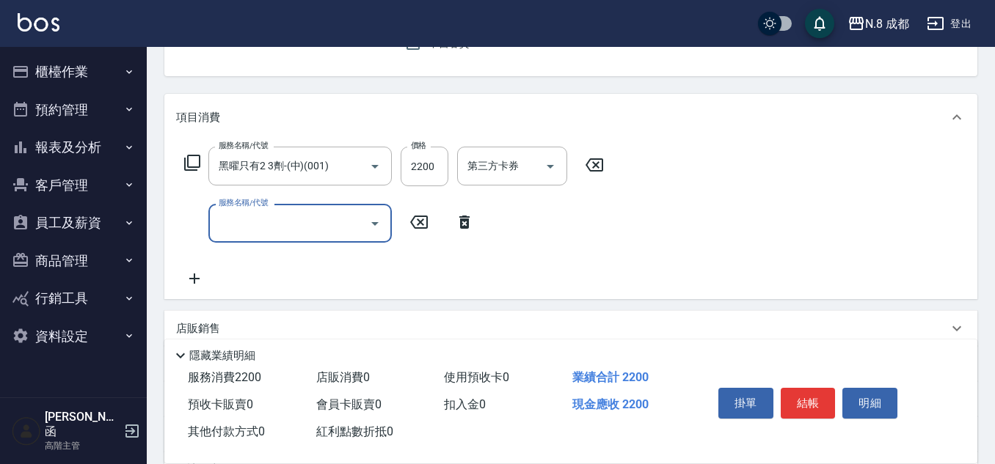
click at [265, 221] on input "服務名稱/代號" at bounding box center [289, 224] width 148 height 26
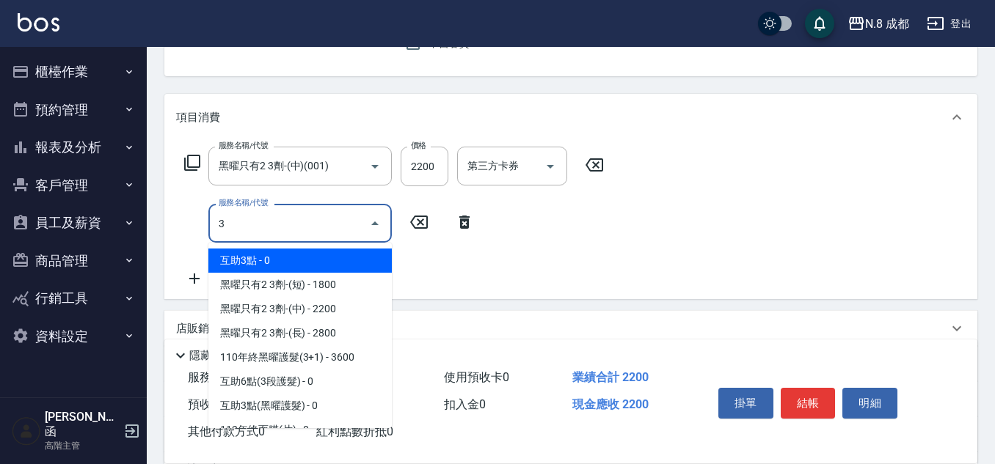
click at [287, 263] on span "互助3點 - 0" at bounding box center [299, 261] width 183 height 24
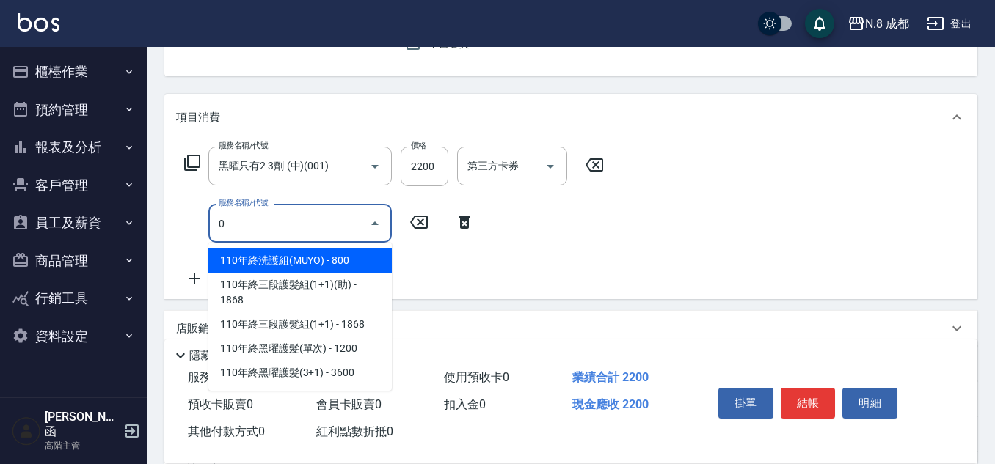
drag, startPoint x: 259, startPoint y: 219, endPoint x: 260, endPoint y: 241, distance: 22.0
click at [171, 230] on div "服務名稱/代號 黑曜只有2 3劑-(中)(001) 服務名稱/代號 價格 2200 價格 第三方卡券 第三方卡券 服務名稱/代號 0 服務名稱/代號" at bounding box center [570, 220] width 813 height 158
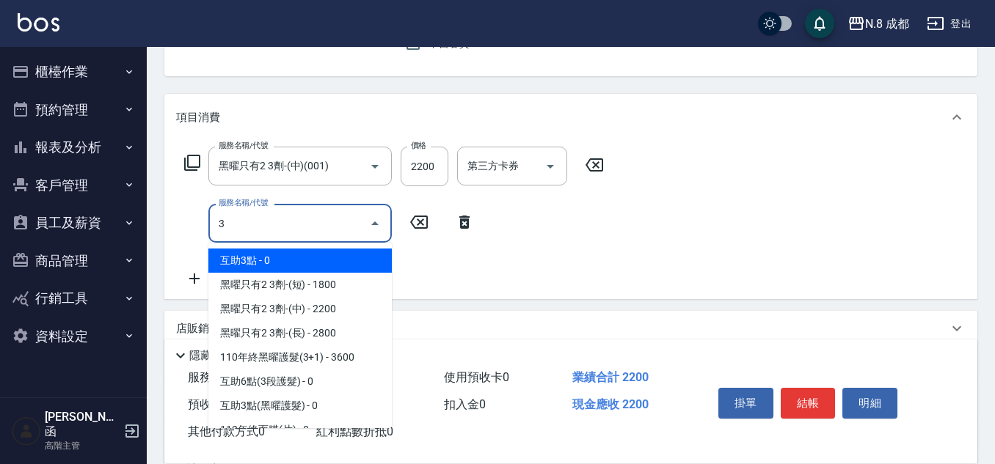
click at [286, 257] on span "互助3點 - 0" at bounding box center [299, 261] width 183 height 24
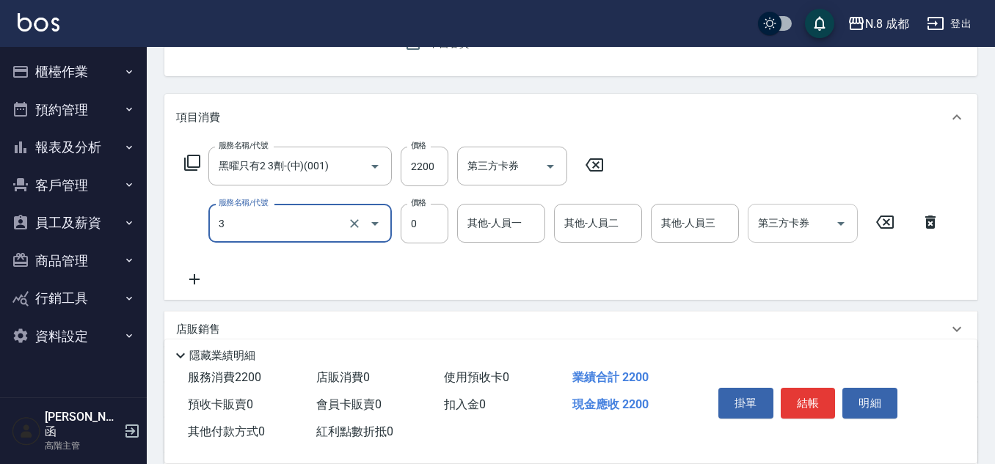
type input "互助3點(3)"
click at [488, 222] on input "其他-人員一" at bounding box center [501, 224] width 75 height 26
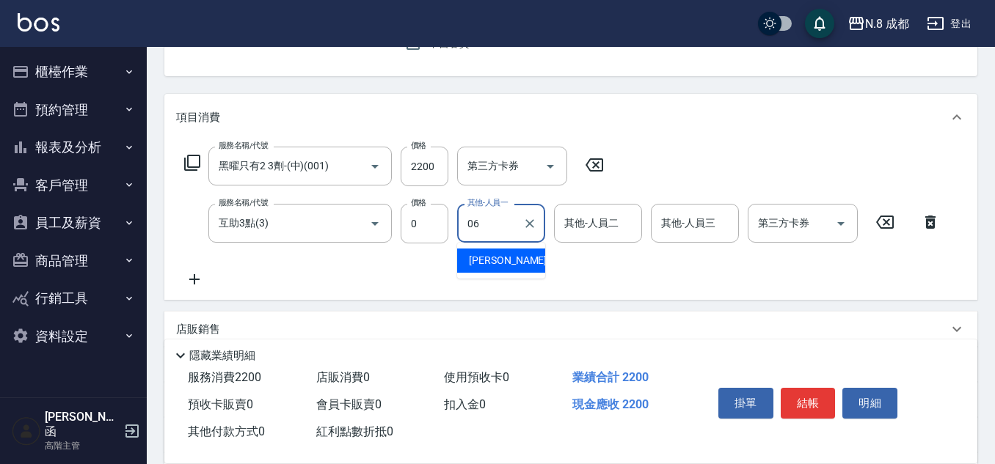
click at [499, 262] on span "[PERSON_NAME] -06" at bounding box center [515, 260] width 92 height 15
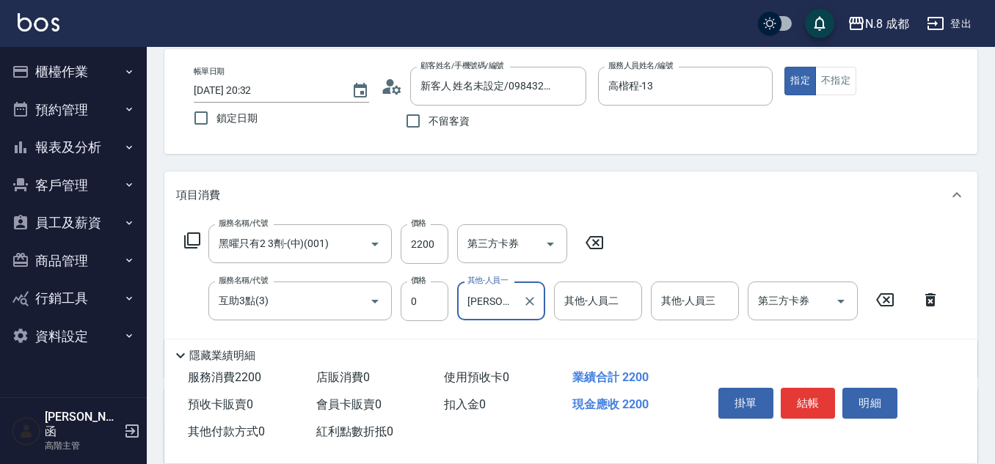
scroll to position [0, 0]
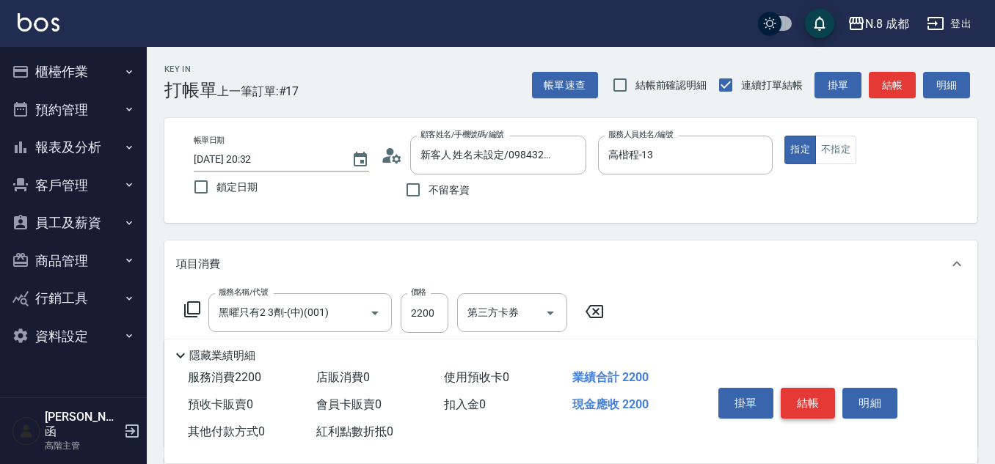
type input "[PERSON_NAME]-06"
click at [810, 395] on button "結帳" at bounding box center [808, 403] width 55 height 31
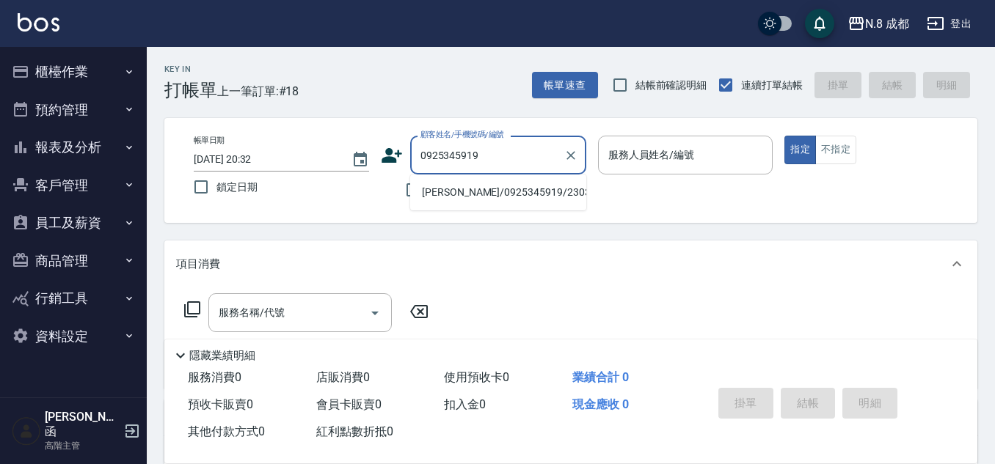
click at [490, 194] on li "[PERSON_NAME]/0925345919/230305" at bounding box center [498, 192] width 176 height 24
type input "[PERSON_NAME]/0925345919/230305"
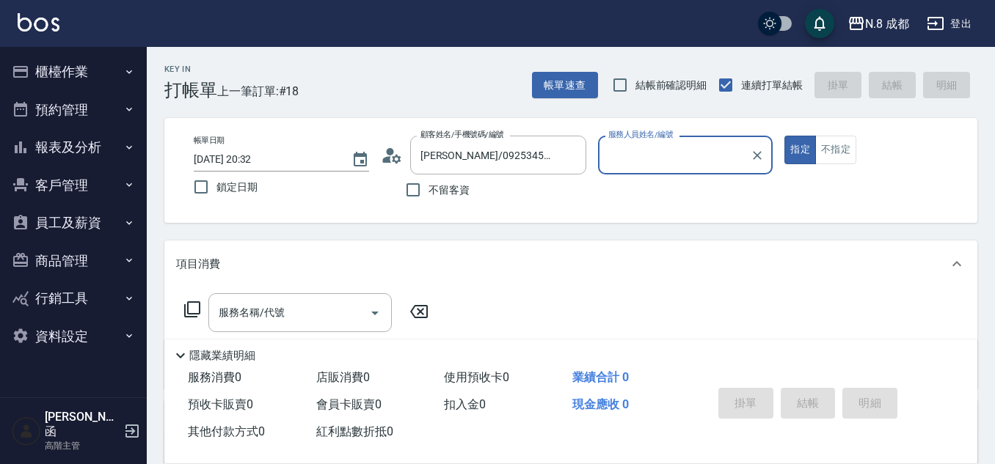
type input "高楷程-13"
click at [296, 313] on input "服務名稱/代號" at bounding box center [289, 313] width 148 height 26
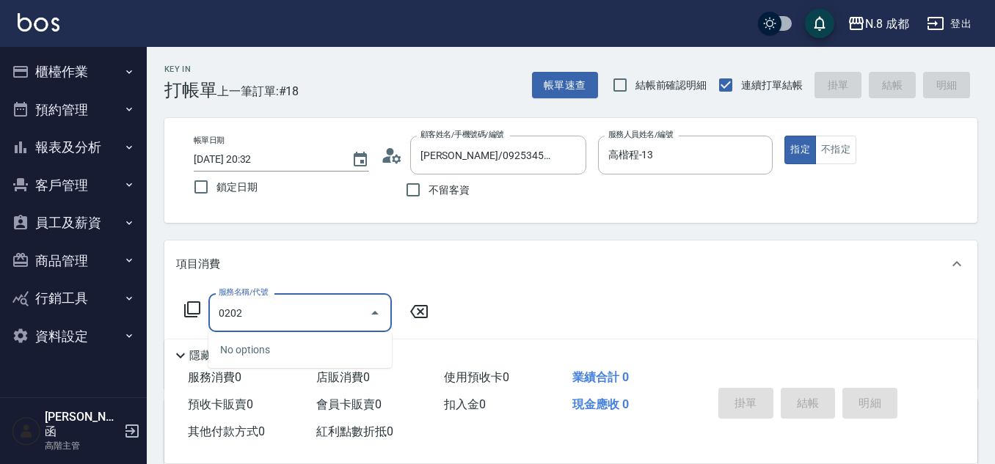
drag, startPoint x: 123, startPoint y: 315, endPoint x: 195, endPoint y: 315, distance: 71.9
click at [122, 315] on div "N.8 成都 登出 櫃檯作業 打帳單 帳單列表 掛單列表 座位開單 營業儀表板 現金收支登錄 高階收支登錄 材料自購登錄 每日結帳 排班表 現場電腦打卡 掃碼…" at bounding box center [497, 359] width 995 height 718
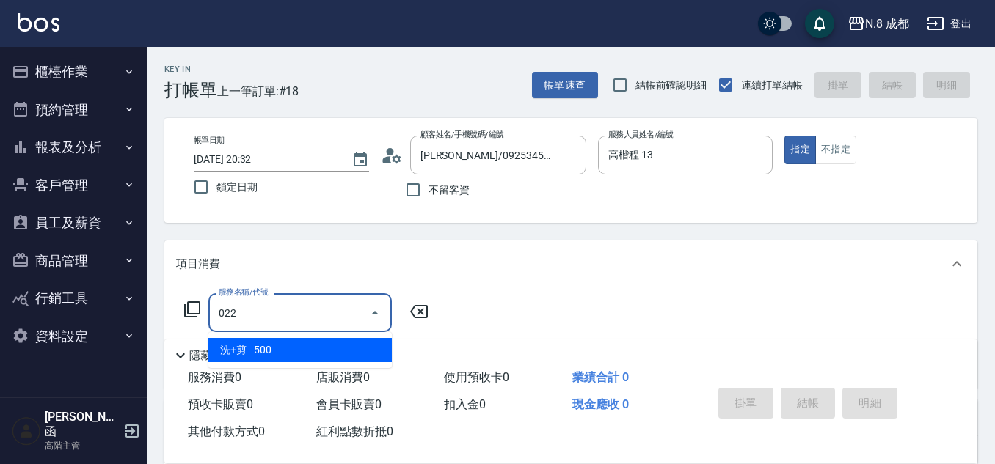
click at [258, 349] on span "洗+剪 - 500" at bounding box center [299, 350] width 183 height 24
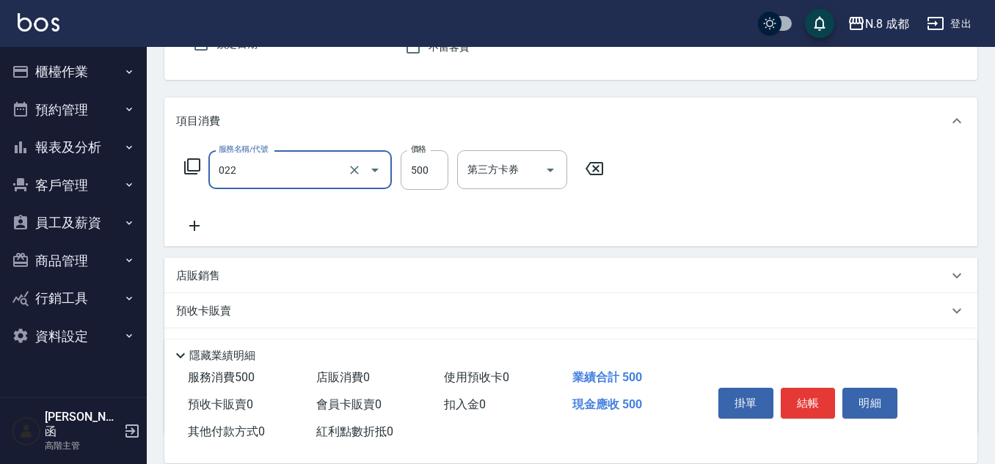
scroll to position [147, 0]
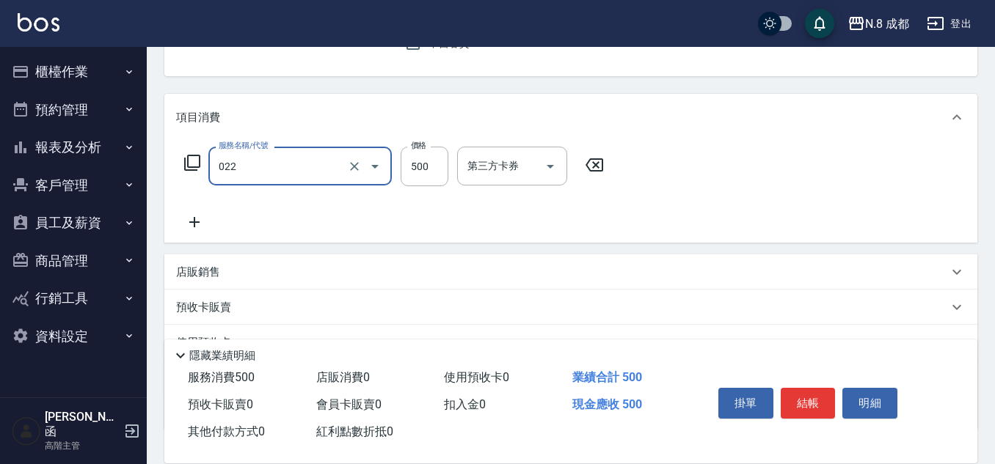
type input "洗+剪(022)"
click at [190, 225] on icon at bounding box center [194, 222] width 37 height 18
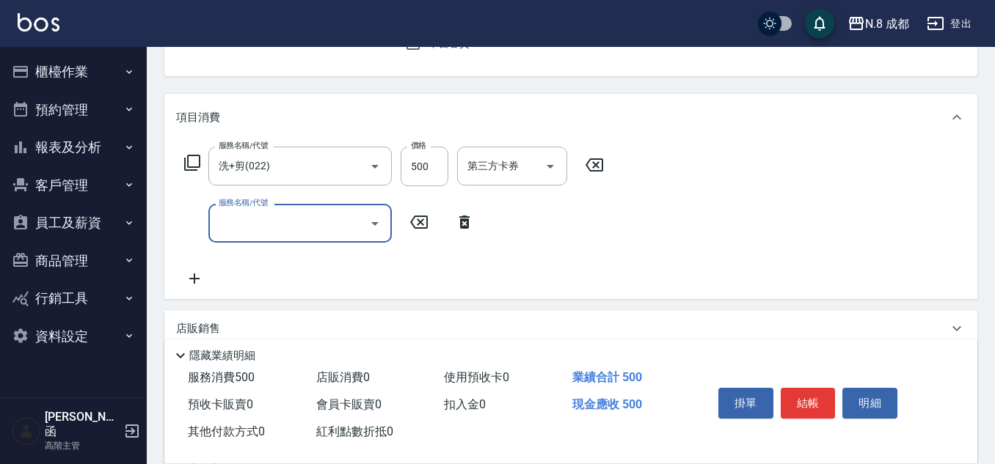
click at [229, 225] on input "服務名稱/代號" at bounding box center [289, 224] width 148 height 26
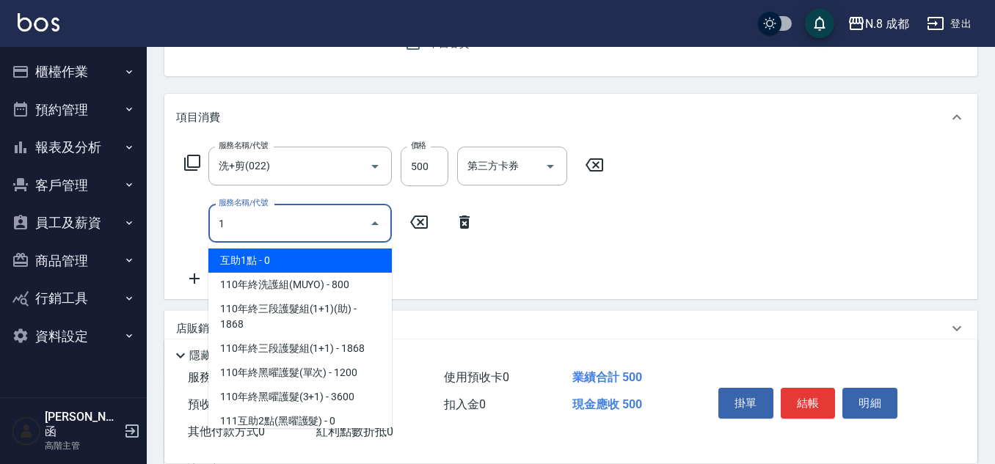
click at [247, 252] on span "互助1點 - 0" at bounding box center [299, 261] width 183 height 24
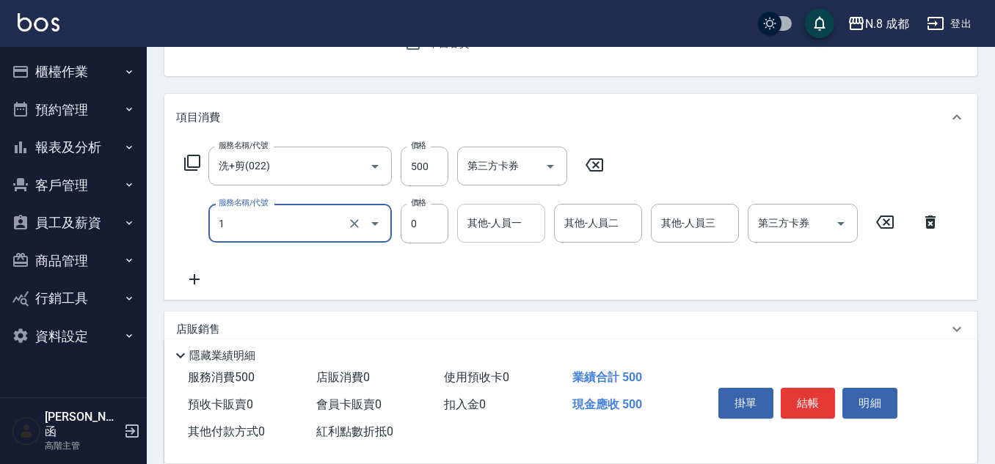
type input "互助1點(1)"
click at [485, 227] on input "0" at bounding box center [501, 224] width 75 height 26
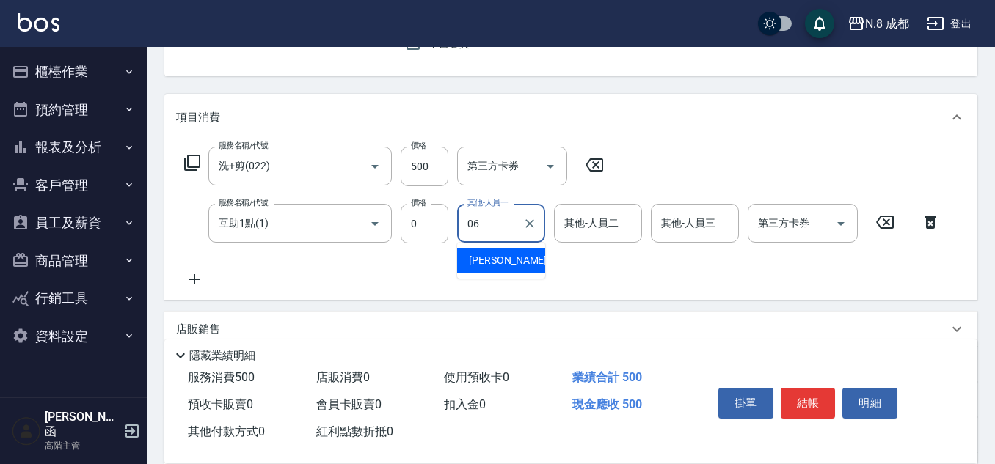
click at [504, 261] on span "[PERSON_NAME] -06" at bounding box center [515, 260] width 92 height 15
type input "[PERSON_NAME]-06"
click at [817, 399] on button "結帳" at bounding box center [808, 403] width 55 height 31
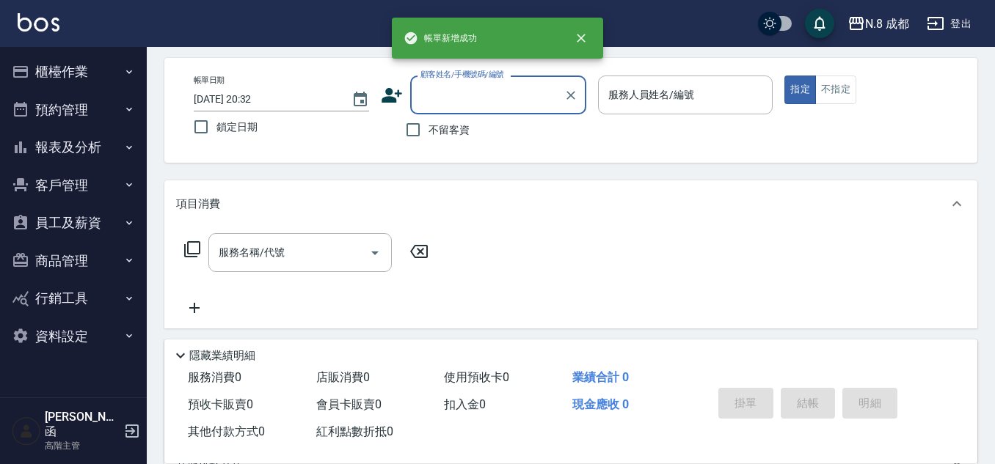
scroll to position [0, 0]
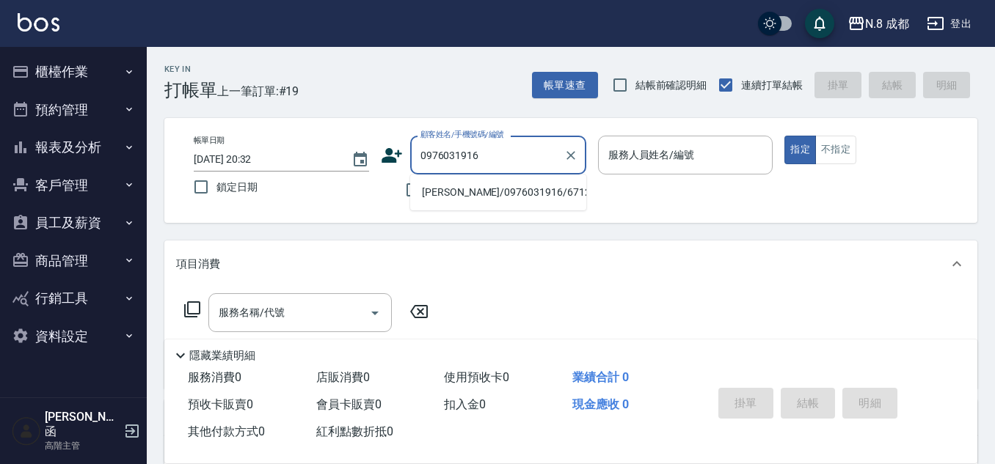
click at [499, 186] on li "[PERSON_NAME]/0976031916/671238" at bounding box center [498, 192] width 176 height 24
type input "[PERSON_NAME]/0976031916/671238"
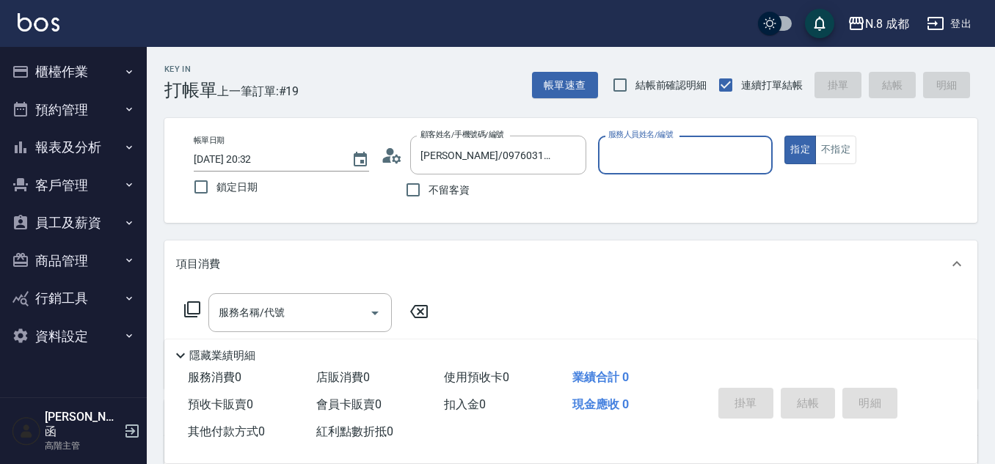
click at [668, 150] on input "服務人員姓名/編號" at bounding box center [686, 155] width 162 height 26
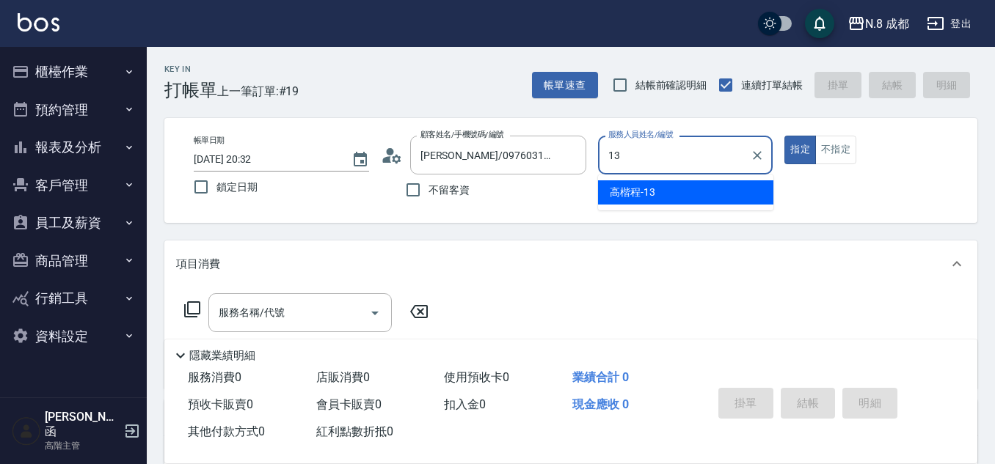
click at [651, 191] on span "高楷程 -13" at bounding box center [632, 192] width 45 height 15
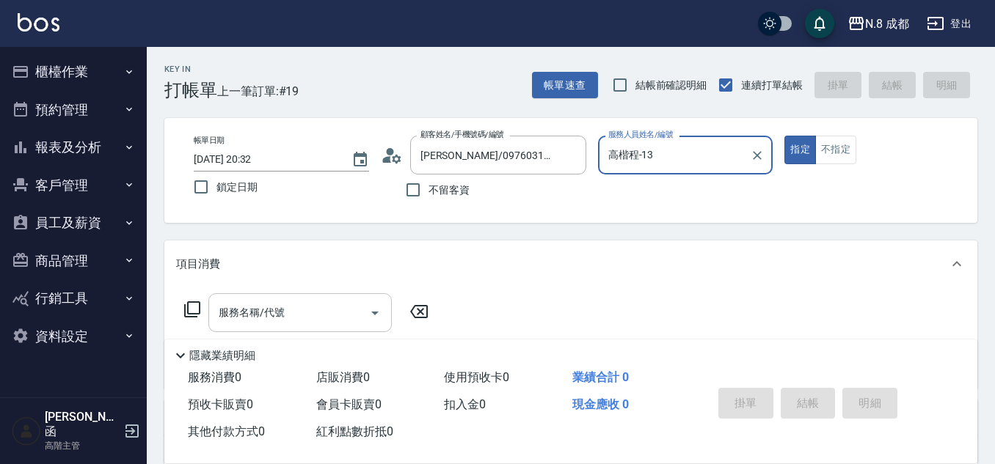
type input "高楷程-13"
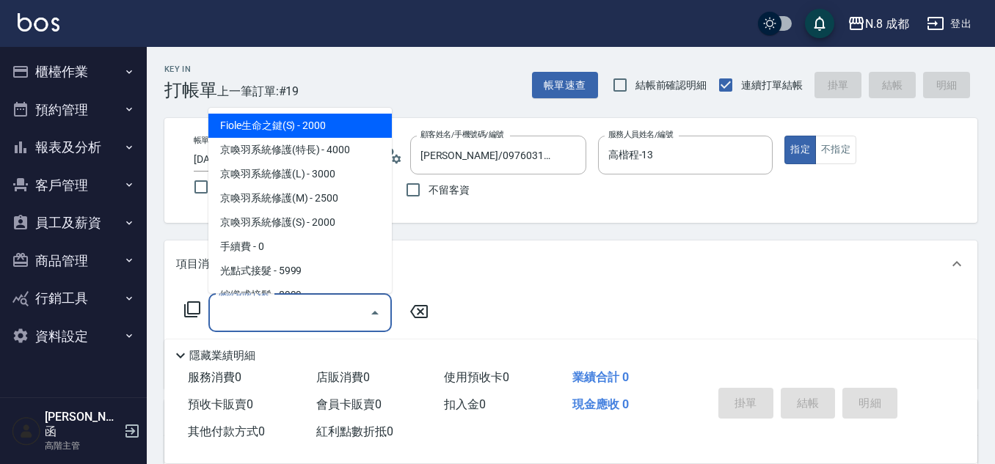
drag, startPoint x: 307, startPoint y: 309, endPoint x: 315, endPoint y: 293, distance: 18.0
click at [307, 306] on input "服務名稱/代號" at bounding box center [289, 313] width 148 height 26
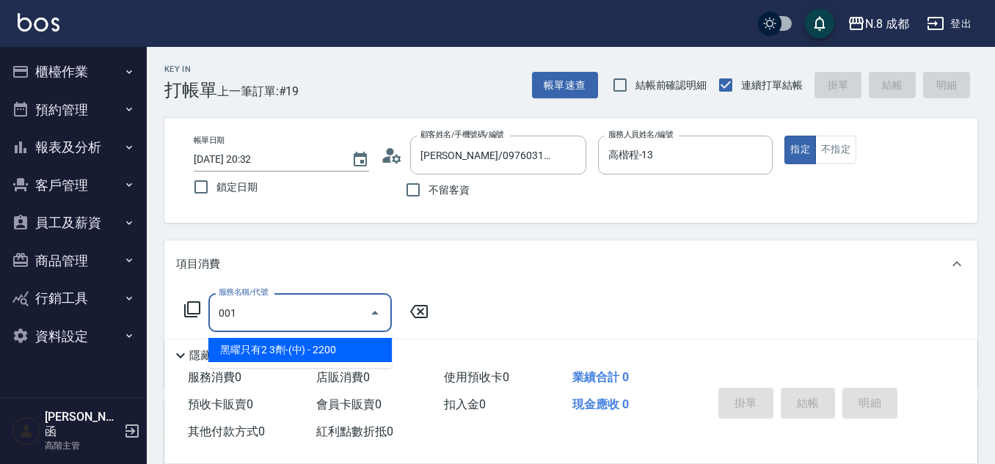
click at [304, 344] on span "黑曜只有2 3劑-(中) - 2200" at bounding box center [299, 350] width 183 height 24
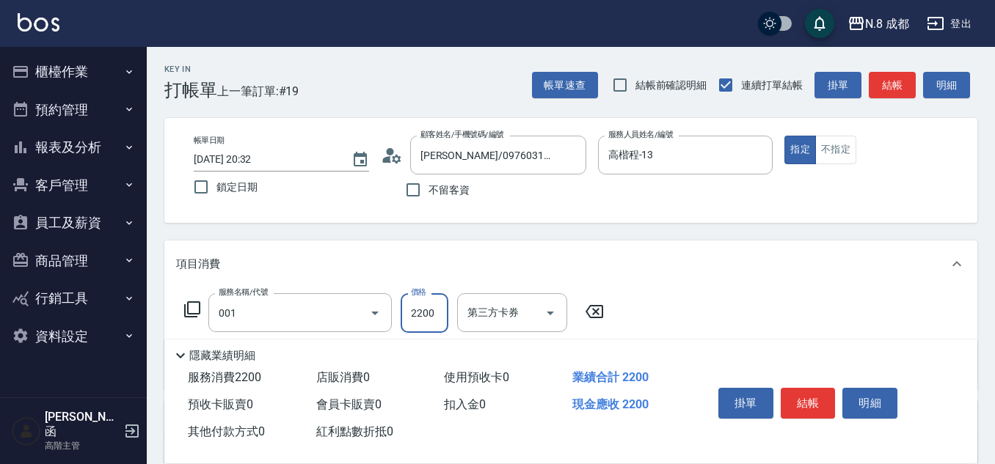
type input "黑曜只有2 3劑-(中)(001)"
click at [442, 312] on input "2200" at bounding box center [425, 313] width 48 height 40
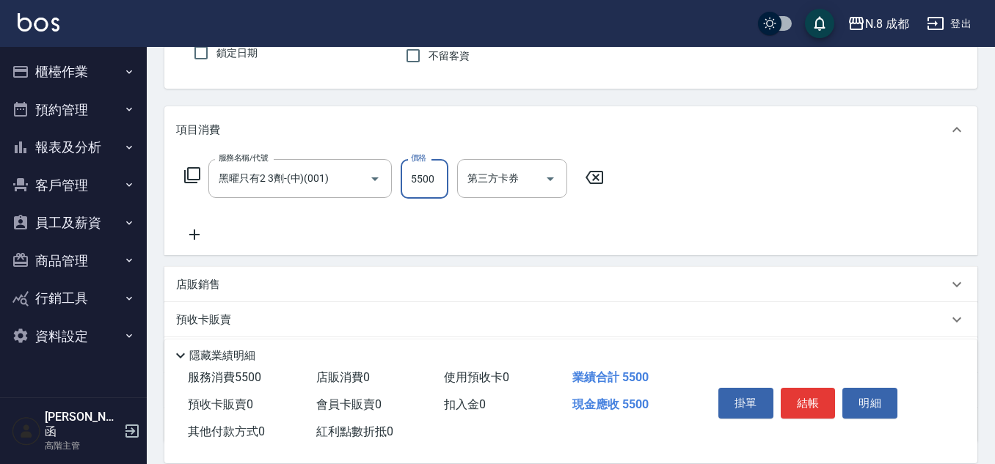
scroll to position [147, 0]
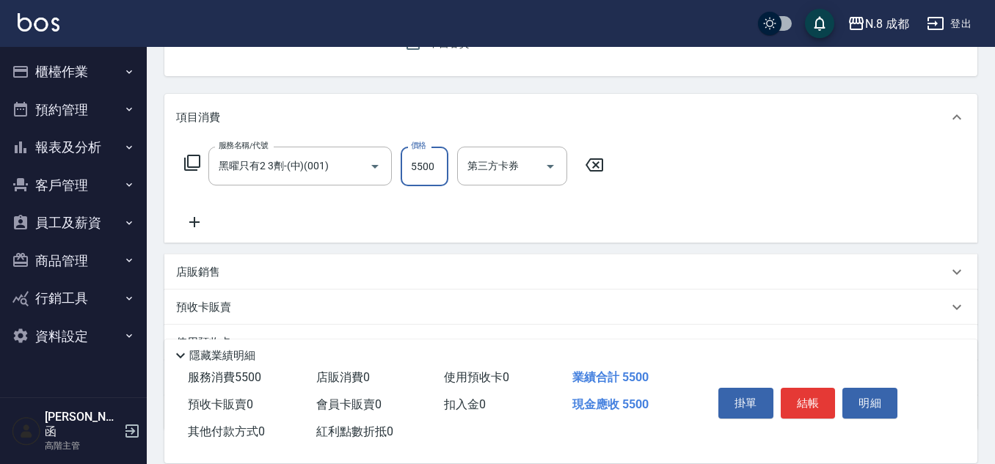
type input "5500"
click at [202, 222] on icon at bounding box center [194, 222] width 37 height 18
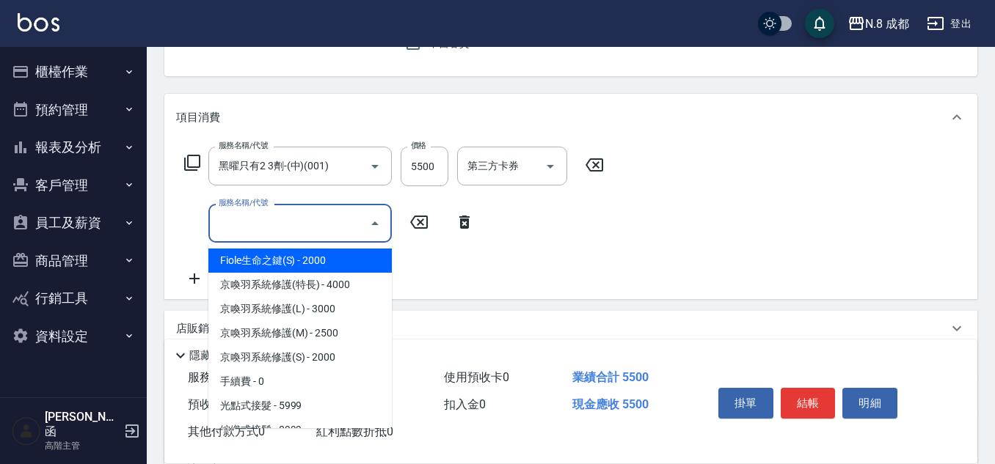
click at [237, 221] on input "服務名稱/代號" at bounding box center [289, 224] width 148 height 26
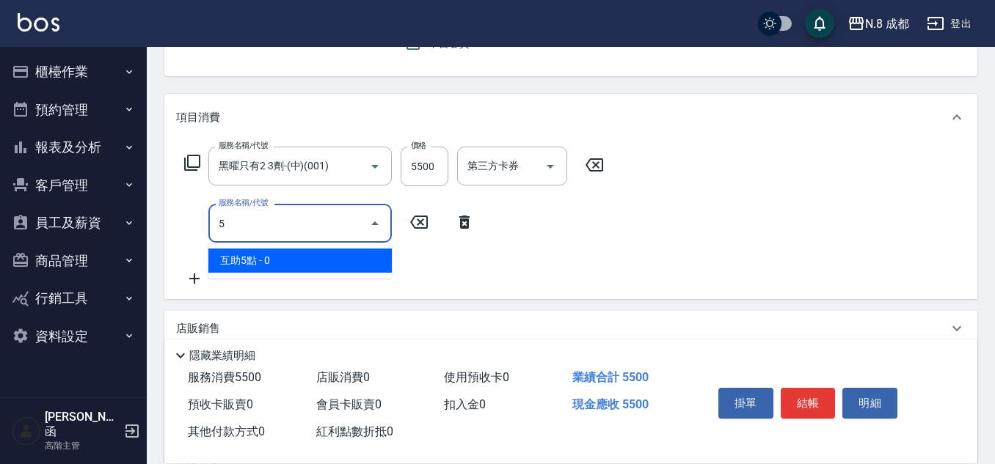
click at [258, 252] on span "互助5點 - 0" at bounding box center [299, 261] width 183 height 24
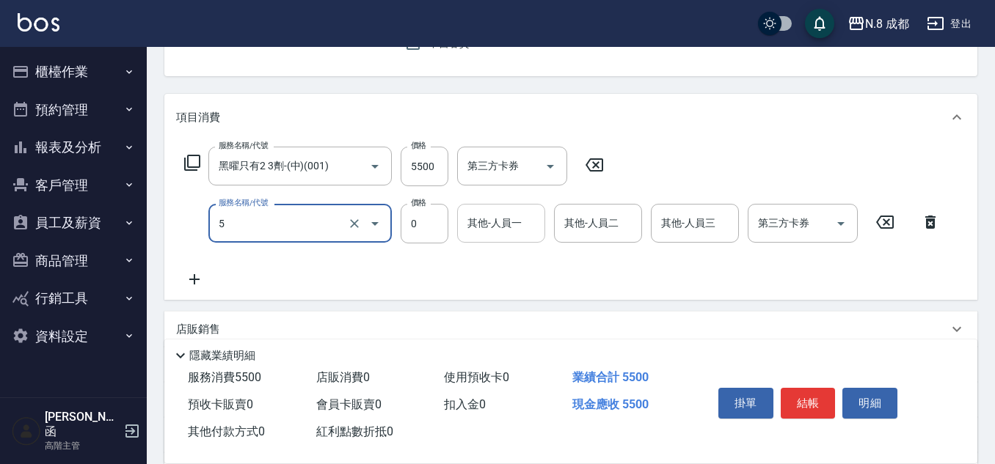
type input "互助5點(5)"
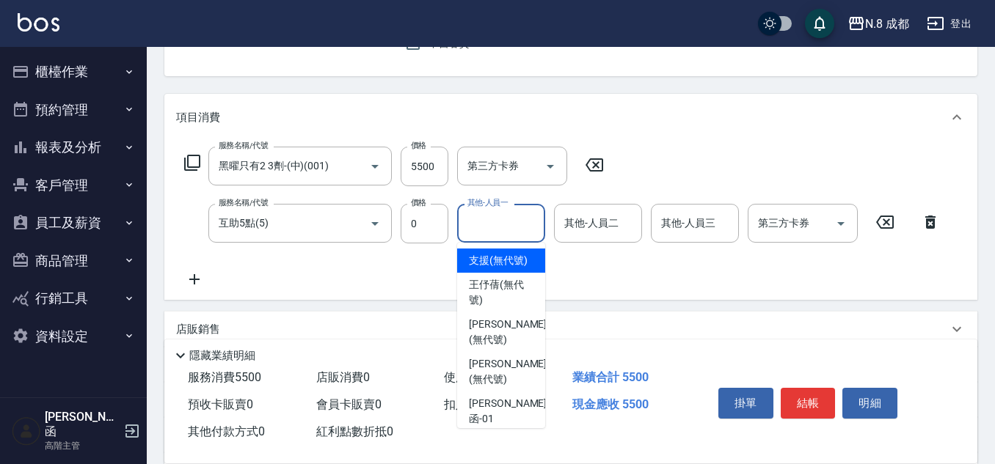
click at [504, 227] on input "其他-人員一" at bounding box center [501, 224] width 75 height 26
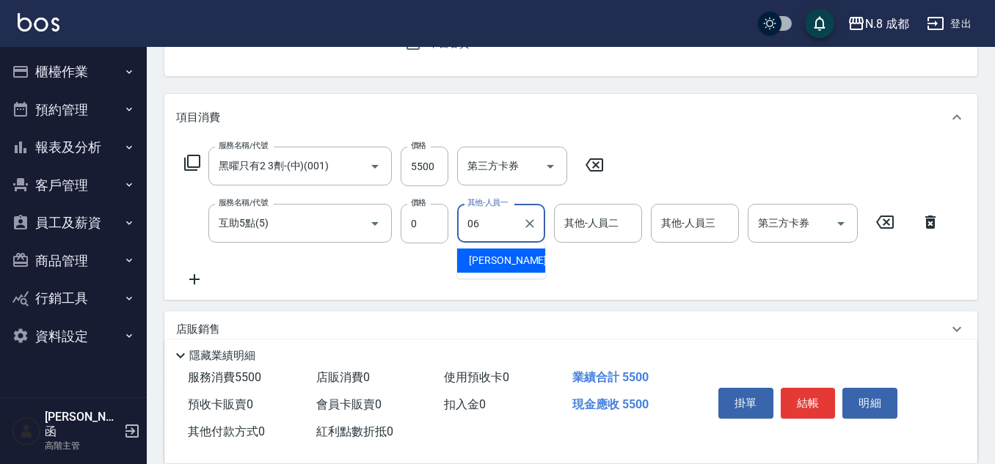
click at [491, 262] on span "[PERSON_NAME] -06" at bounding box center [515, 260] width 92 height 15
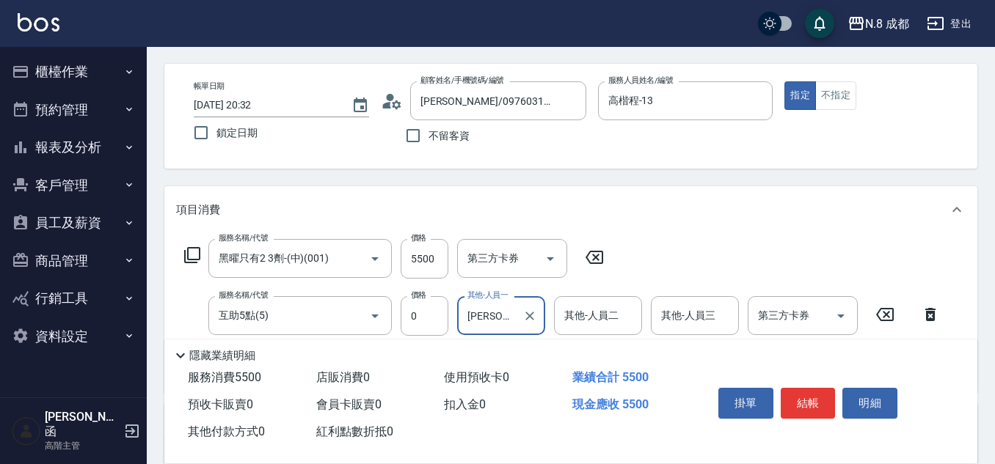
scroll to position [0, 0]
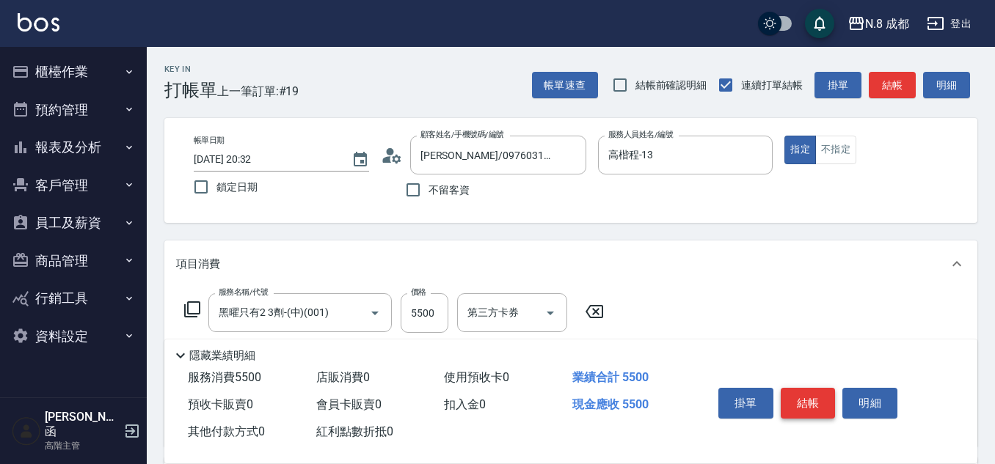
type input "[PERSON_NAME]-06"
click at [825, 394] on button "結帳" at bounding box center [808, 403] width 55 height 31
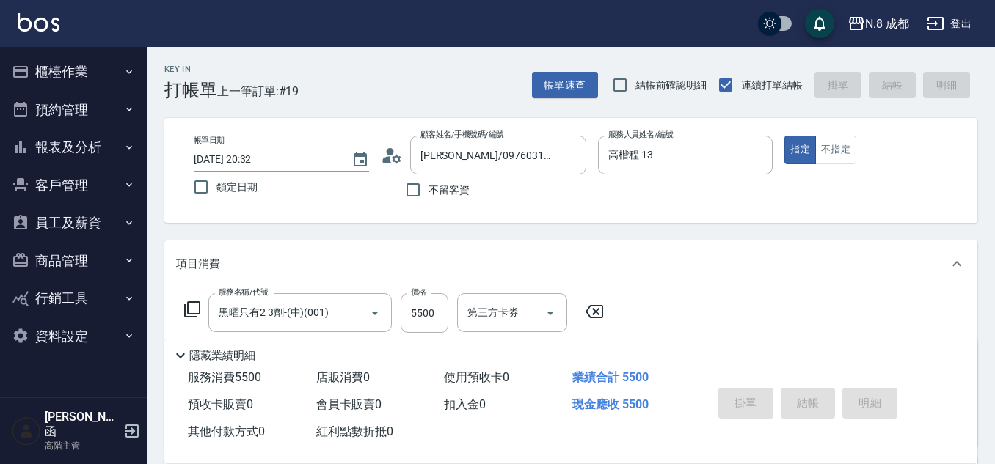
type input "[DATE] 20:33"
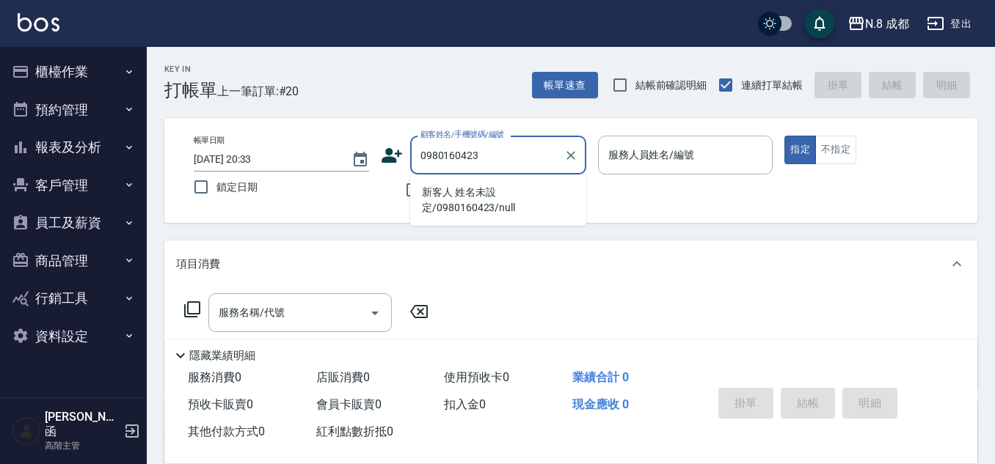
click at [490, 185] on li "新客人 姓名未設定/0980160423/null" at bounding box center [498, 200] width 176 height 40
type input "新客人 姓名未設定/0980160423/null"
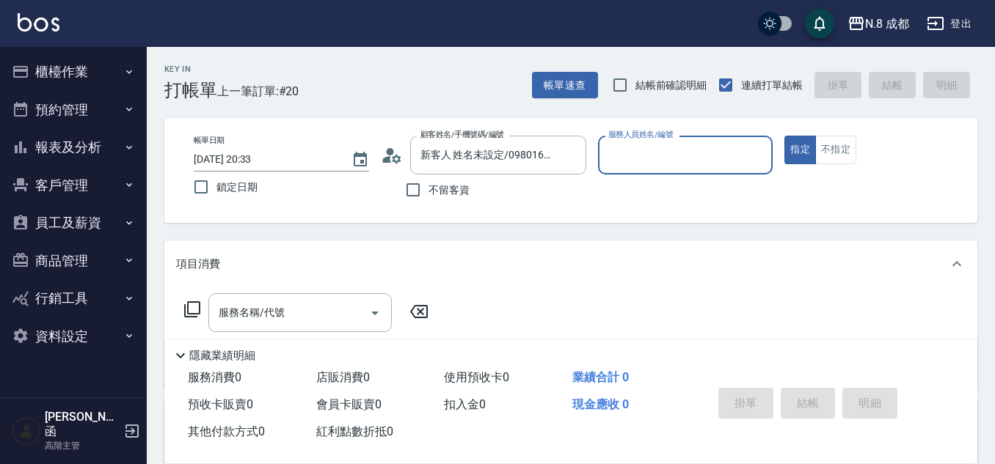
click at [683, 153] on input "服務人員姓名/編號" at bounding box center [686, 155] width 162 height 26
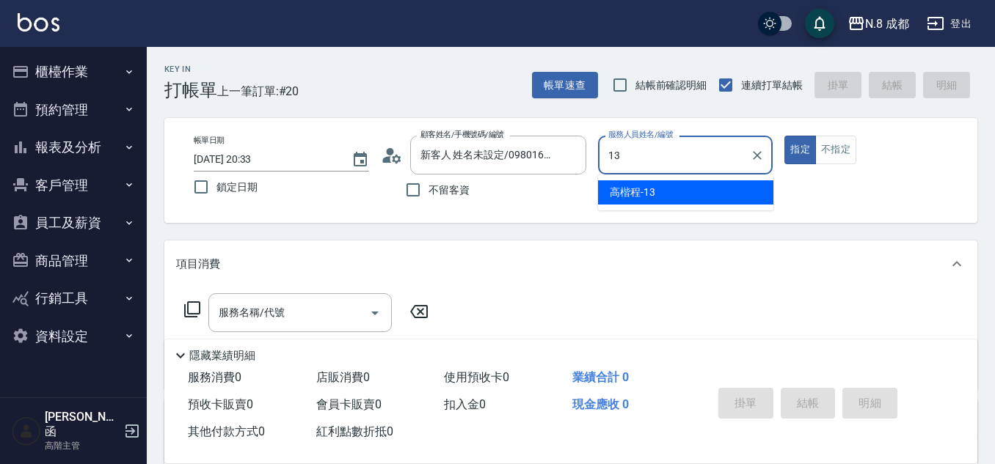
click at [644, 201] on div "高楷程 -13" at bounding box center [685, 192] width 175 height 24
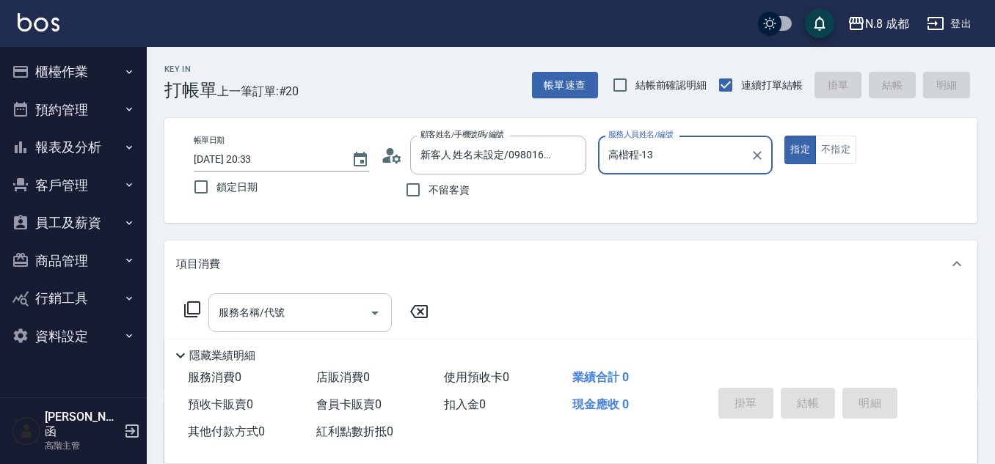
type input "高楷程-13"
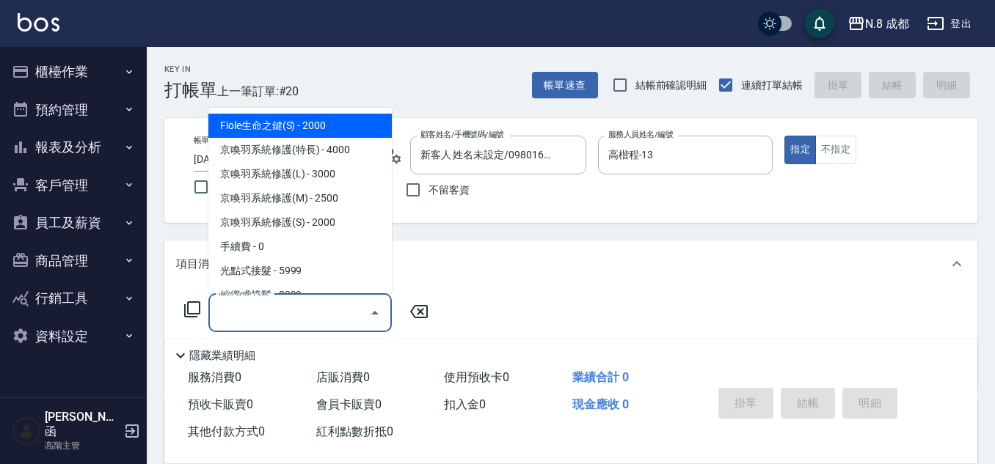
click at [282, 319] on input "服務名稱/代號" at bounding box center [289, 313] width 148 height 26
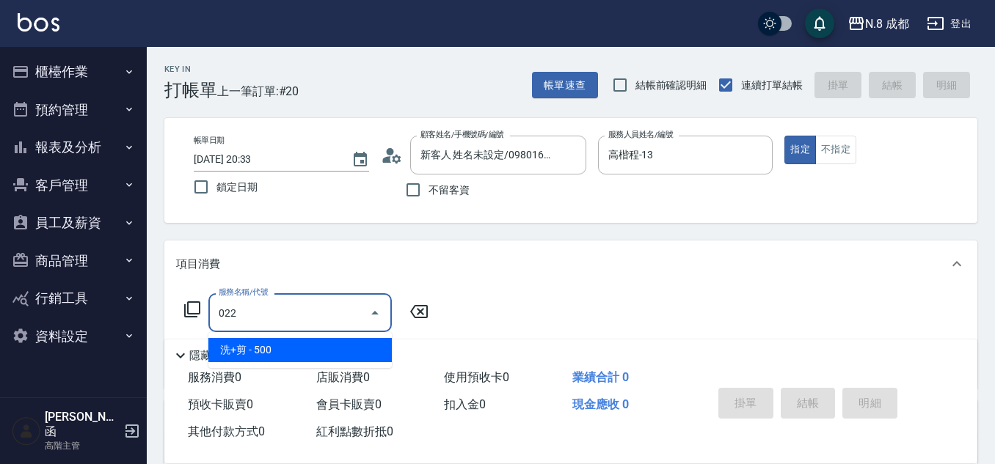
click at [263, 357] on span "洗+剪 - 500" at bounding box center [299, 350] width 183 height 24
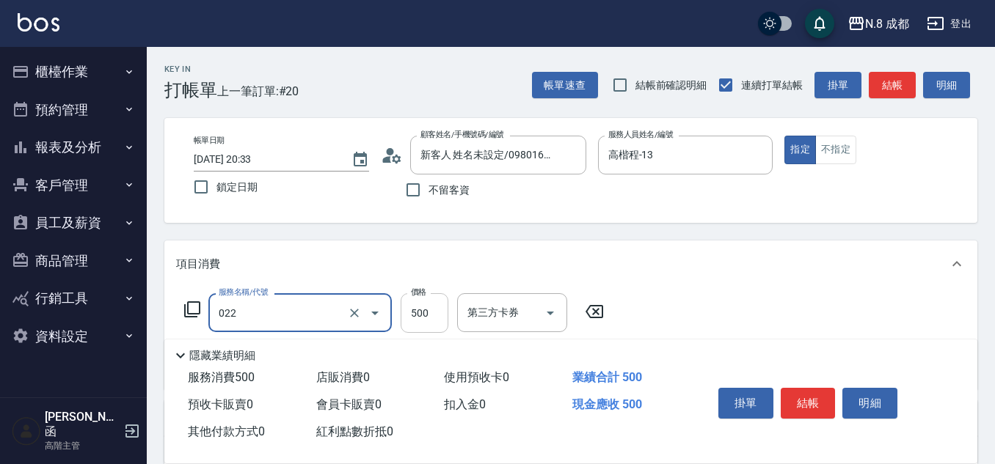
type input "洗+剪(022)"
click at [439, 309] on input "500" at bounding box center [425, 313] width 48 height 40
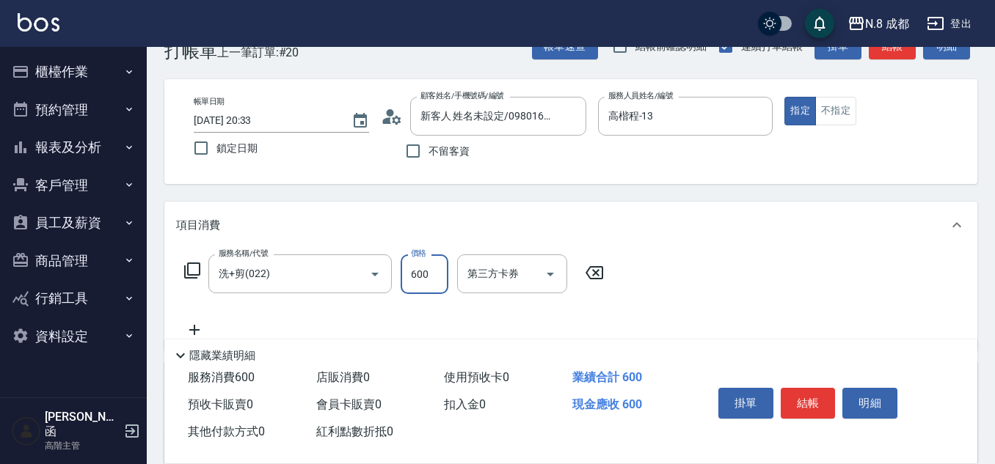
scroll to position [73, 0]
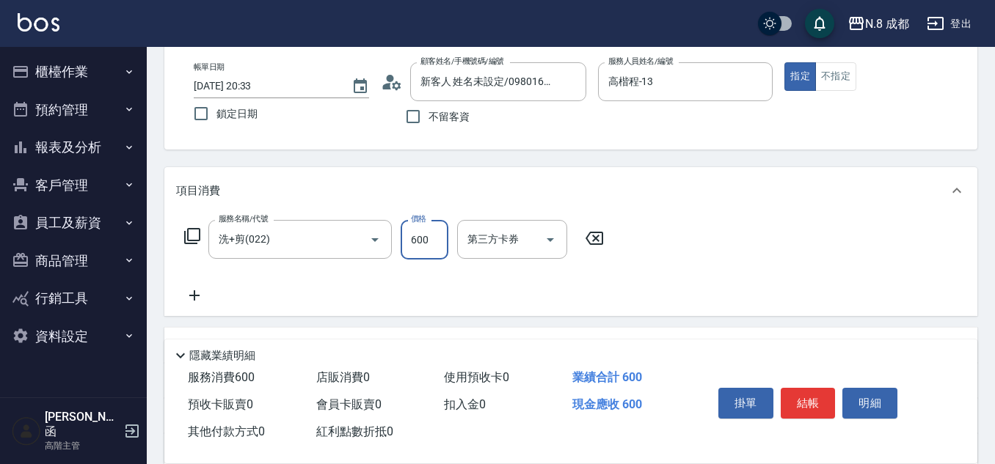
type input "600"
drag, startPoint x: 202, startPoint y: 300, endPoint x: 211, endPoint y: 299, distance: 8.9
click at [211, 299] on icon at bounding box center [194, 296] width 37 height 18
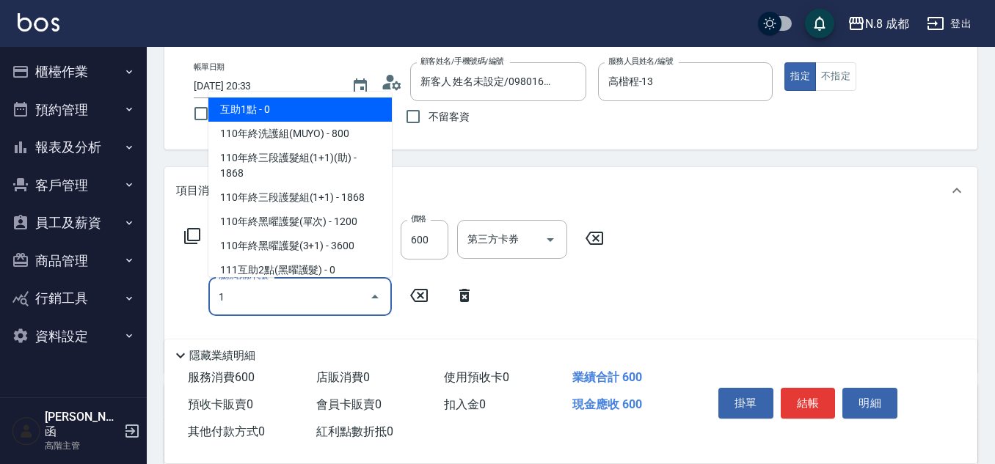
click at [297, 113] on span "互助1點 - 0" at bounding box center [299, 110] width 183 height 24
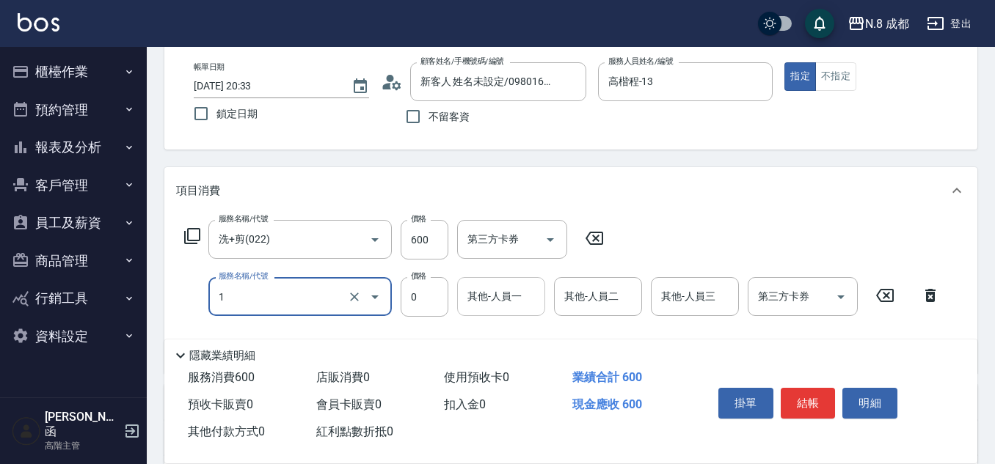
type input "互助1點(1)"
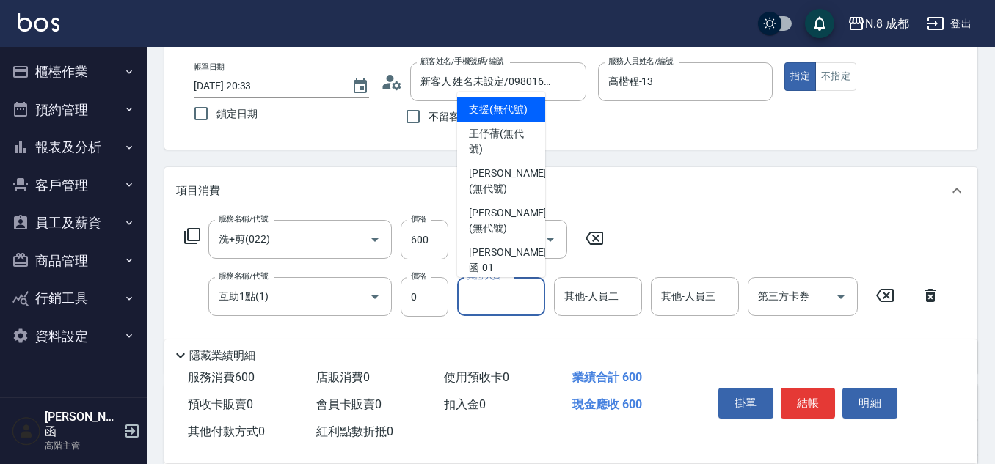
click at [521, 293] on input "其他-人員一" at bounding box center [501, 297] width 75 height 26
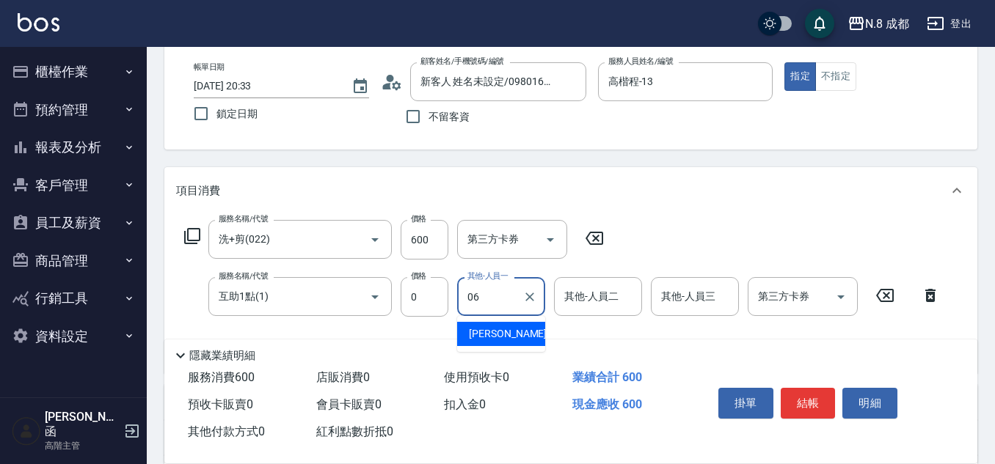
drag, startPoint x: 524, startPoint y: 334, endPoint x: 516, endPoint y: 331, distance: 7.9
click at [521, 335] on div "[PERSON_NAME] -06" at bounding box center [501, 334] width 88 height 24
type input "[PERSON_NAME]-06"
click at [803, 388] on button "結帳" at bounding box center [808, 403] width 55 height 31
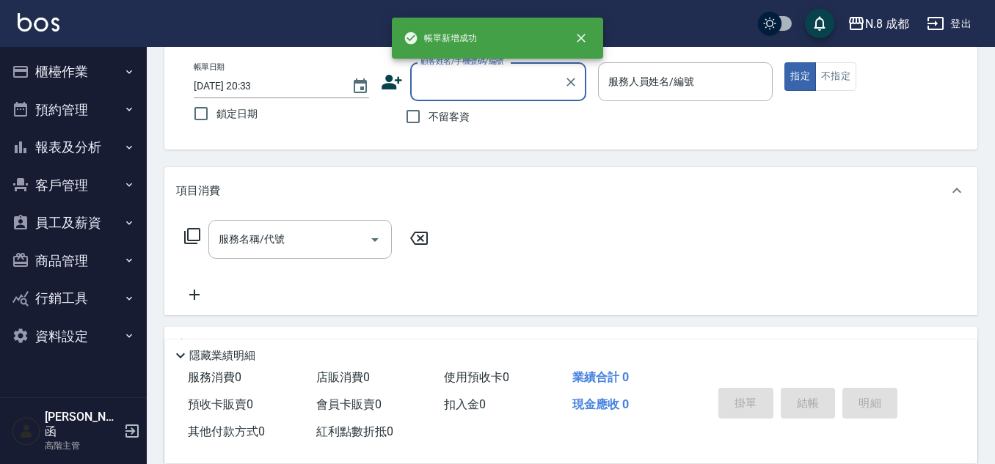
scroll to position [0, 0]
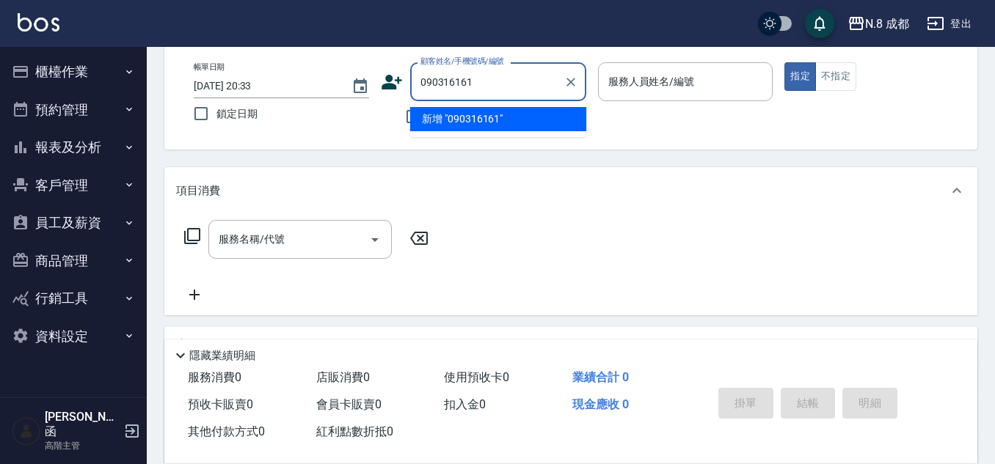
type input "0903161613"
drag, startPoint x: 521, startPoint y: 81, endPoint x: 387, endPoint y: 67, distance: 134.2
click at [387, 67] on div "顧客姓名/手機號碼/編號 0903161613 顧客姓名/手機號碼/編號" at bounding box center [483, 81] width 205 height 39
click at [481, 123] on li "[PERSON_NAME]/0903161613/822401" at bounding box center [498, 119] width 176 height 24
type input "[PERSON_NAME]/0903161613/822401"
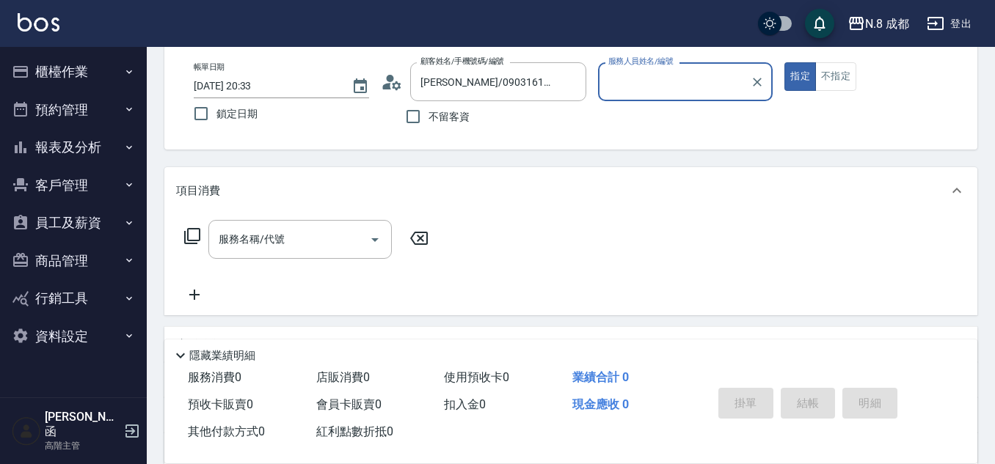
type input "高楷程-13"
click at [268, 238] on input "服務名稱/代號" at bounding box center [289, 240] width 148 height 26
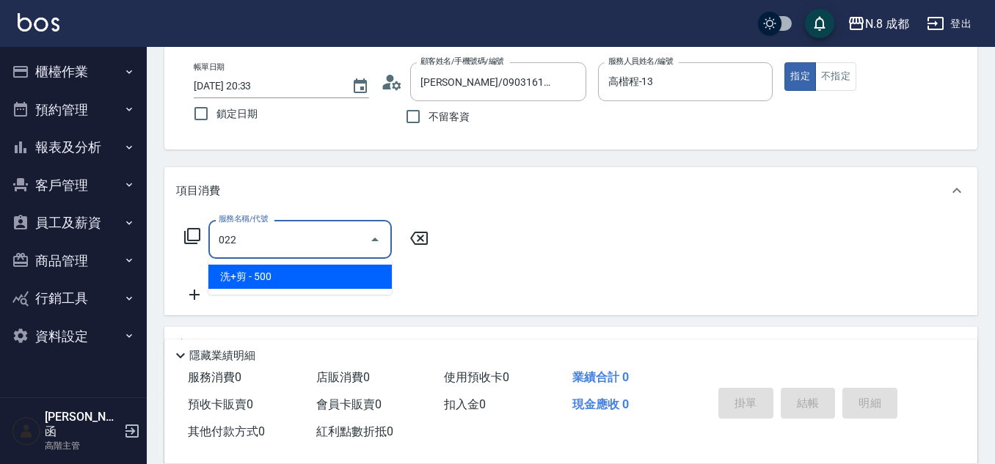
click at [291, 277] on span "洗+剪 - 500" at bounding box center [299, 277] width 183 height 24
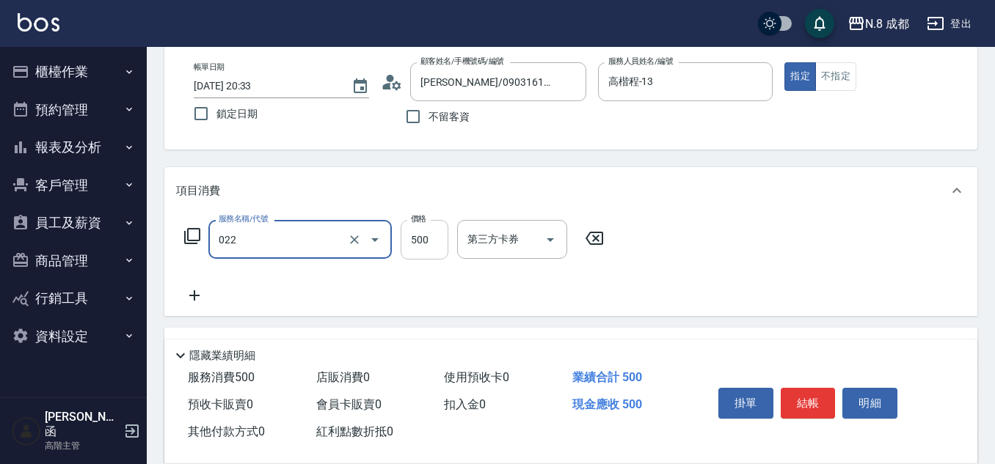
type input "洗+剪(022)"
click at [439, 241] on input "500" at bounding box center [425, 240] width 48 height 40
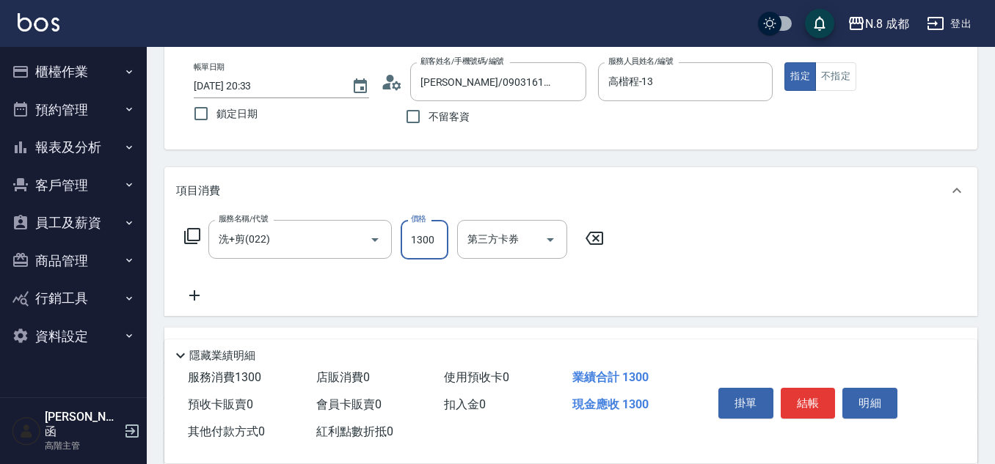
type input "1300"
click at [202, 297] on icon at bounding box center [194, 296] width 37 height 18
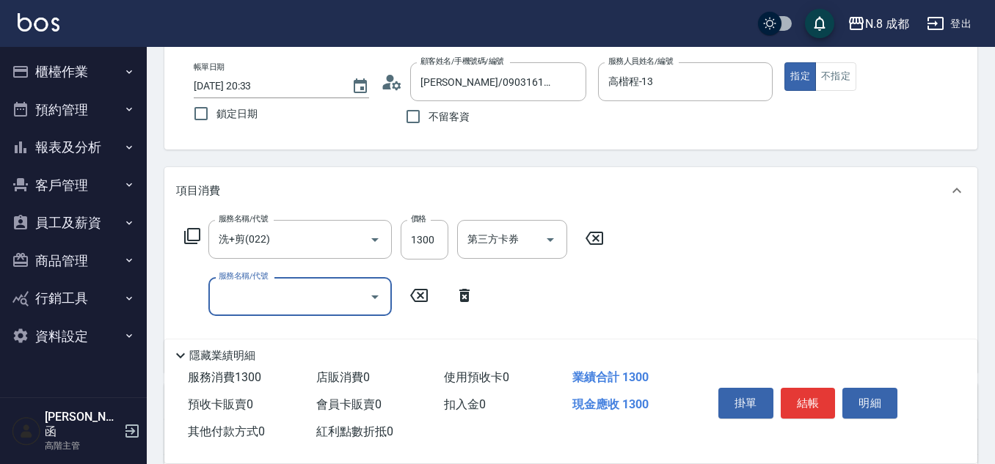
click at [241, 297] on input "服務名稱/代號" at bounding box center [289, 297] width 148 height 26
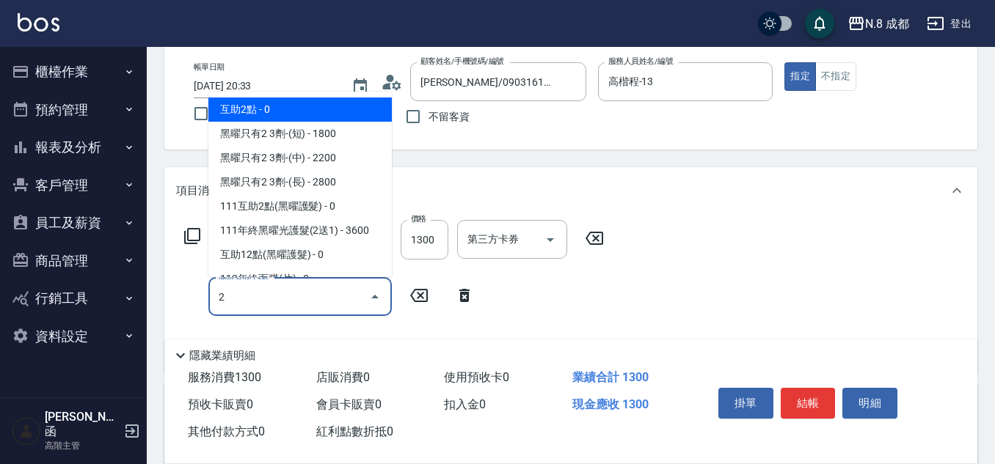
click at [291, 99] on span "互助2點 - 0" at bounding box center [299, 110] width 183 height 24
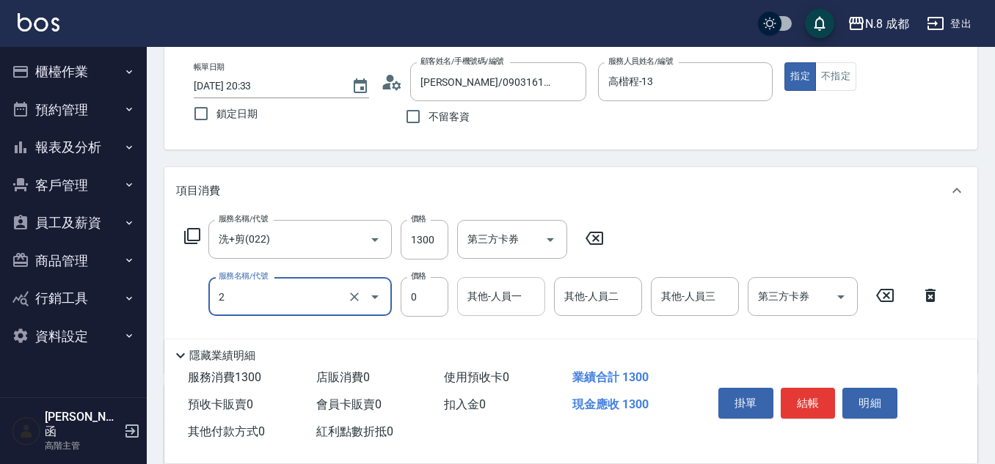
type input "互助2點(2)"
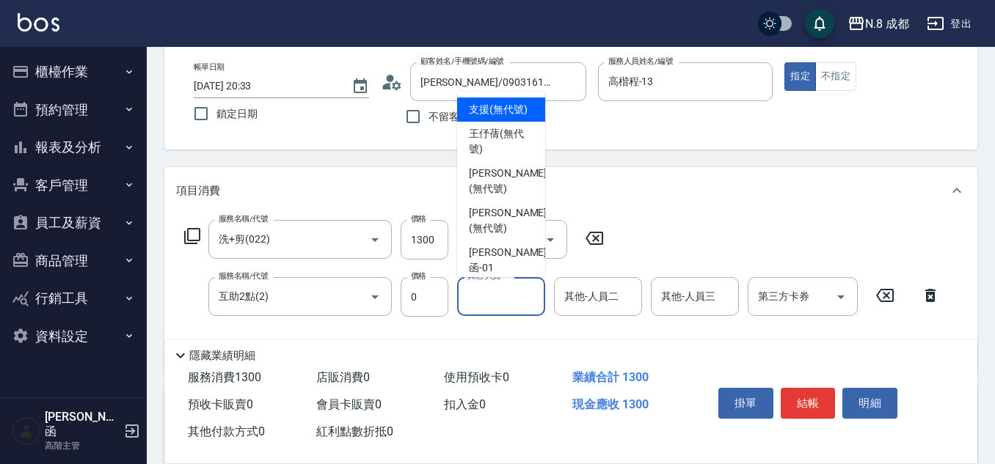
click at [472, 298] on input "其他-人員一" at bounding box center [501, 297] width 75 height 26
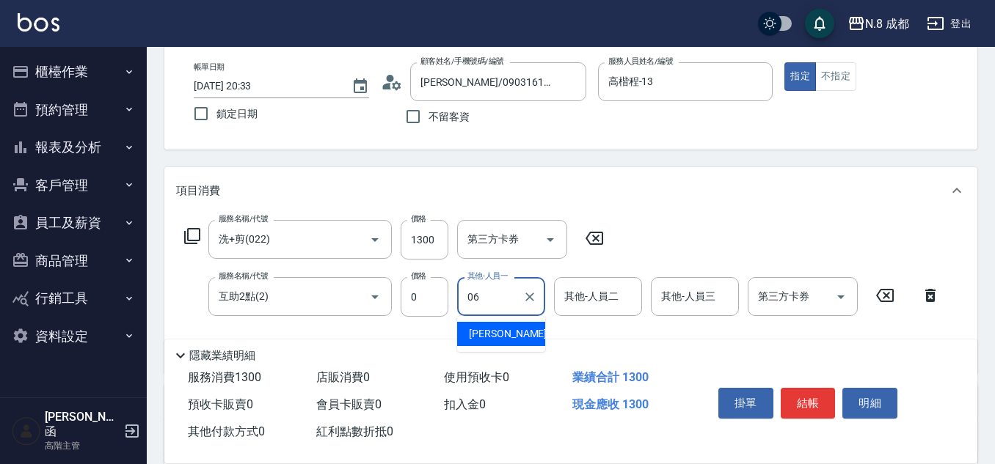
click at [487, 331] on span "[PERSON_NAME] -06" at bounding box center [515, 333] width 92 height 15
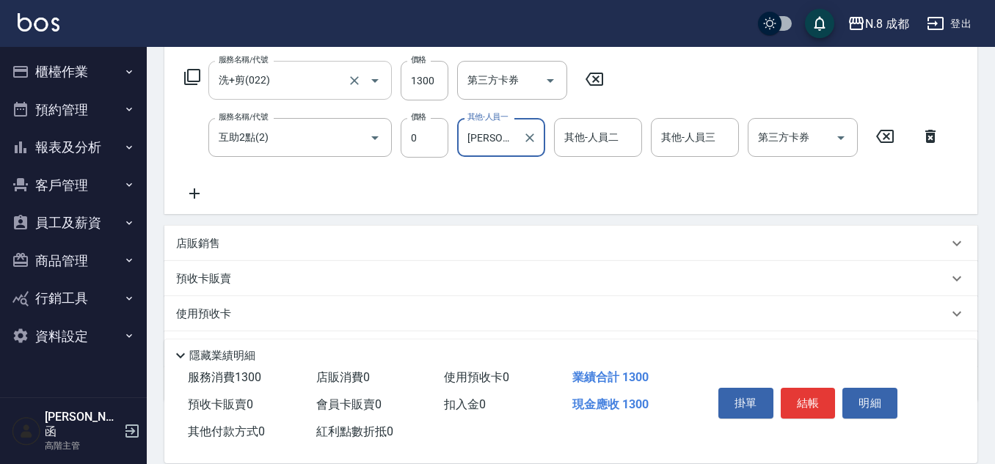
scroll to position [293, 0]
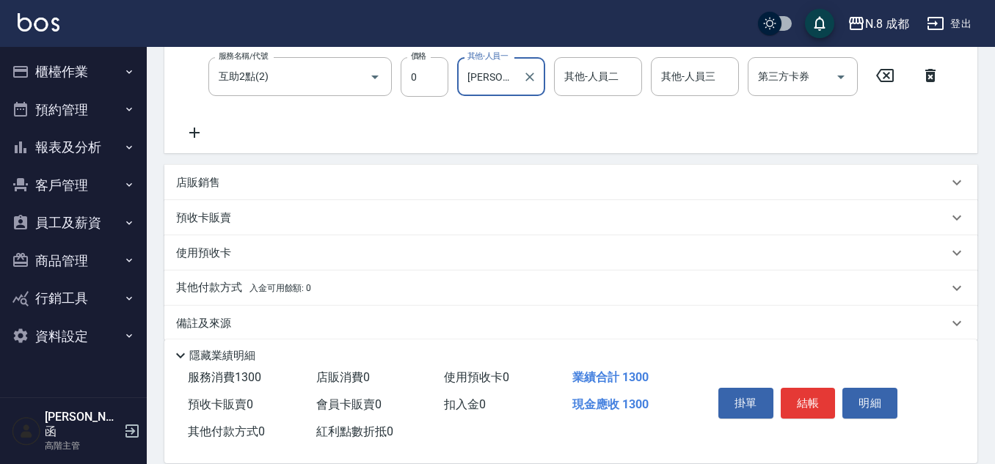
type input "[PERSON_NAME]-06"
click at [227, 185] on div "店販銷售" at bounding box center [562, 182] width 772 height 15
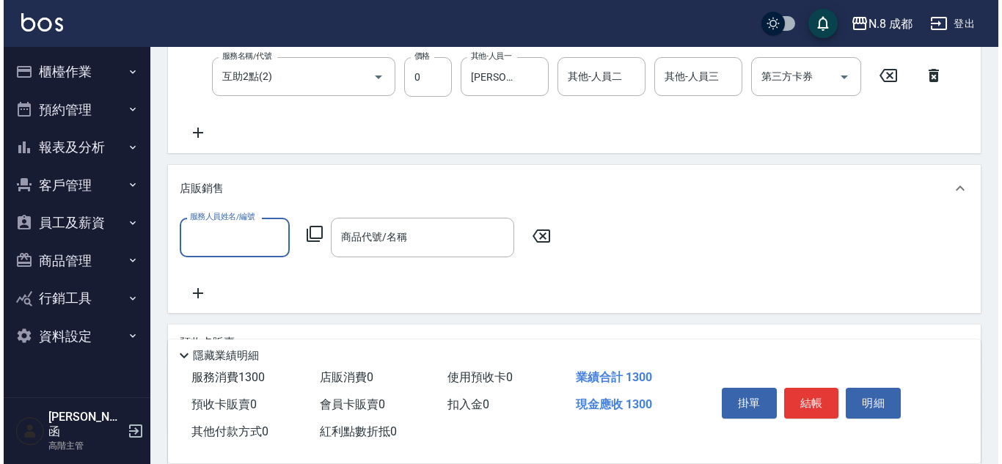
scroll to position [0, 0]
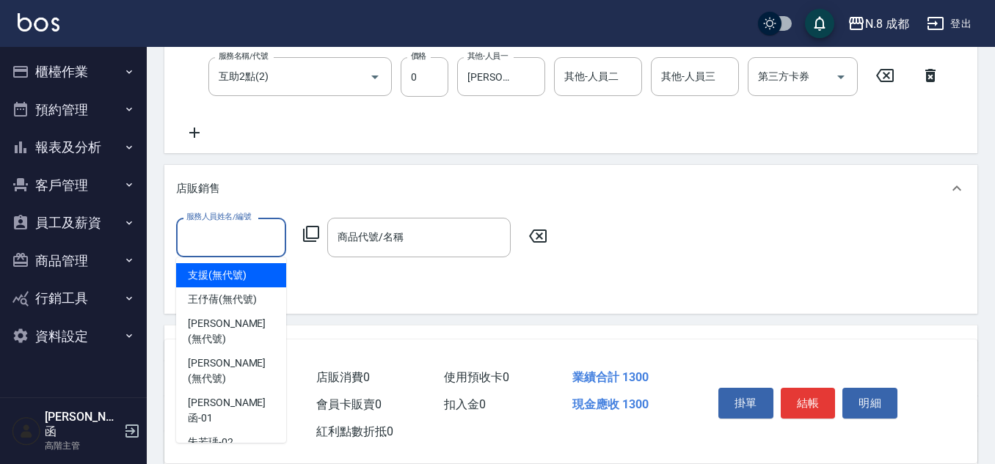
click at [227, 233] on input "服務人員姓名/編號" at bounding box center [231, 237] width 97 height 26
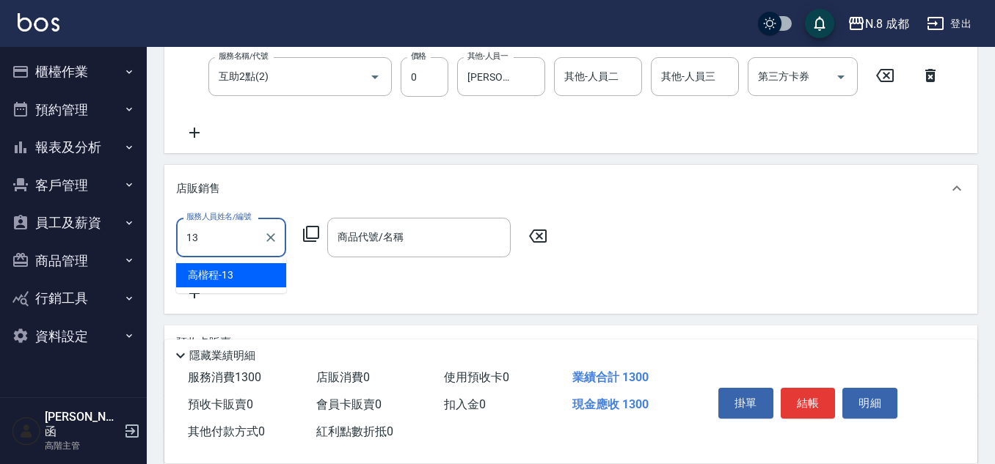
click at [230, 263] on ul "高楷程 -13" at bounding box center [231, 276] width 110 height 36
click at [274, 268] on div "高楷程 -13" at bounding box center [231, 275] width 110 height 24
type input "高楷程-13"
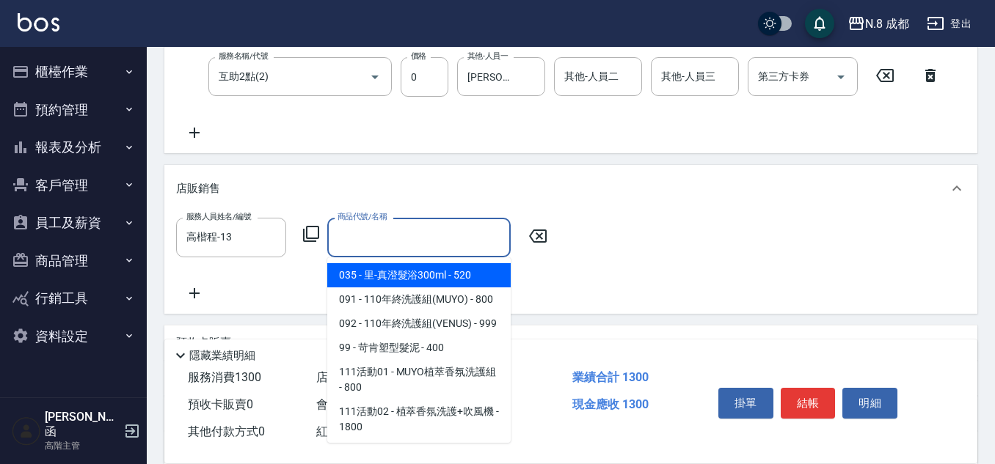
click at [365, 241] on input "商品代號/名稱" at bounding box center [419, 237] width 170 height 26
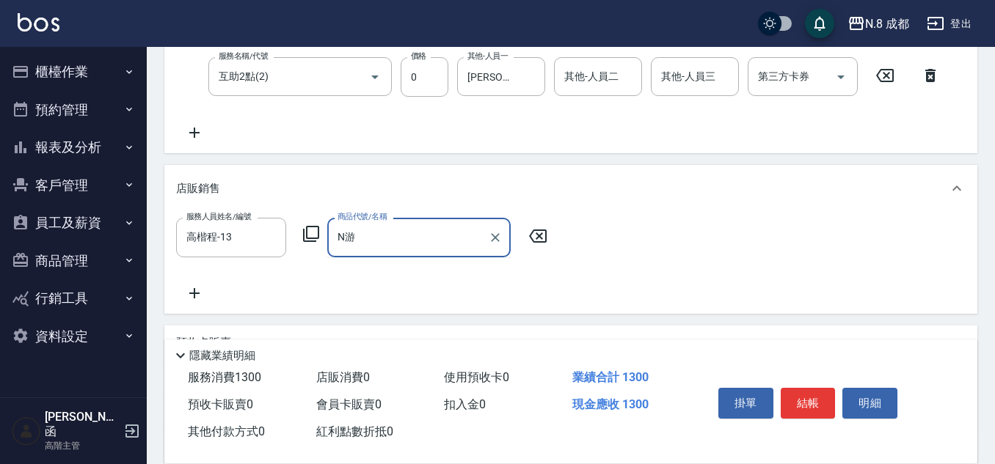
type input "N"
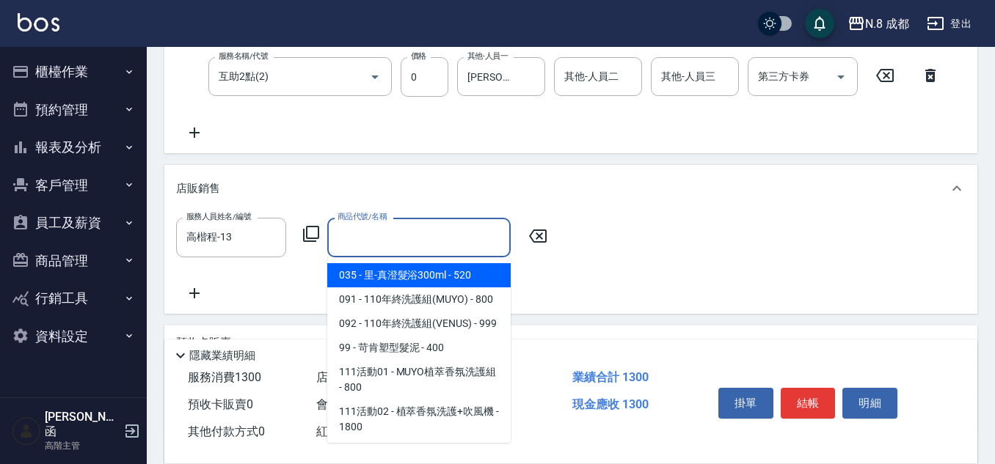
click at [308, 225] on icon at bounding box center [311, 234] width 18 height 18
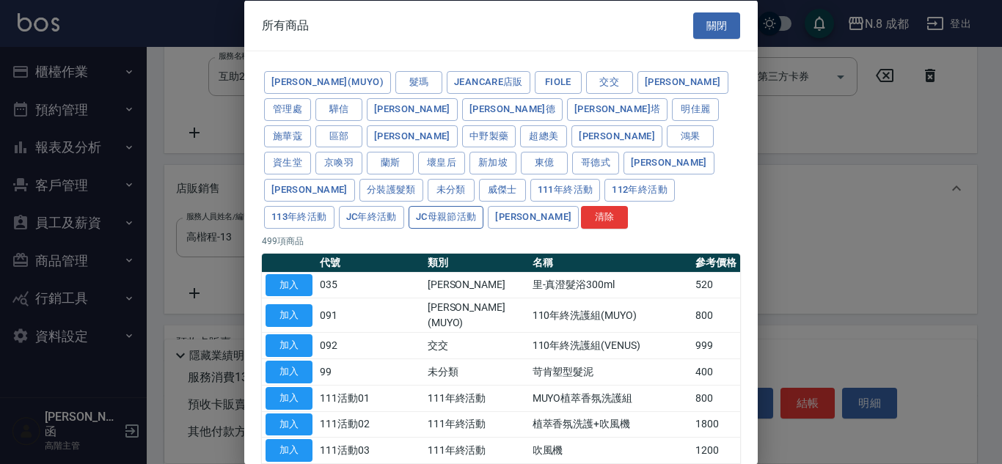
drag, startPoint x: 584, startPoint y: 189, endPoint x: 520, endPoint y: 196, distance: 64.2
click at [579, 205] on button "[PERSON_NAME]" at bounding box center [533, 216] width 91 height 23
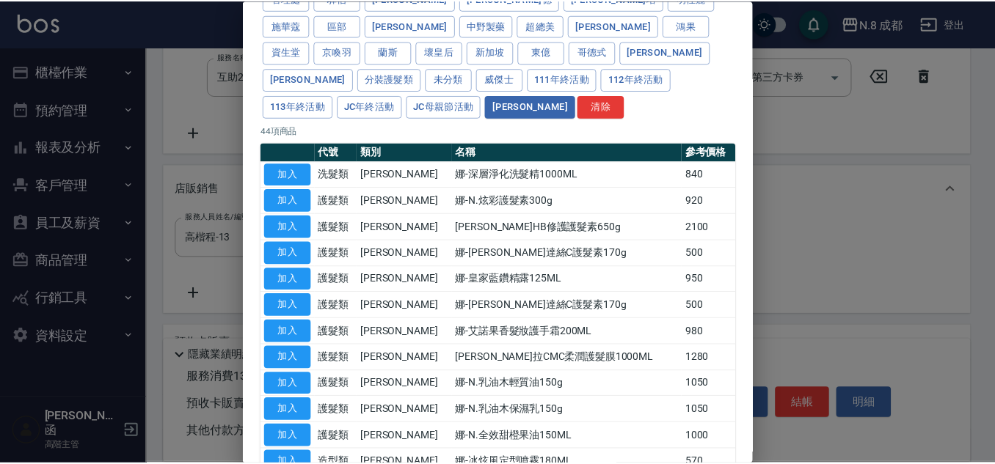
scroll to position [147, 0]
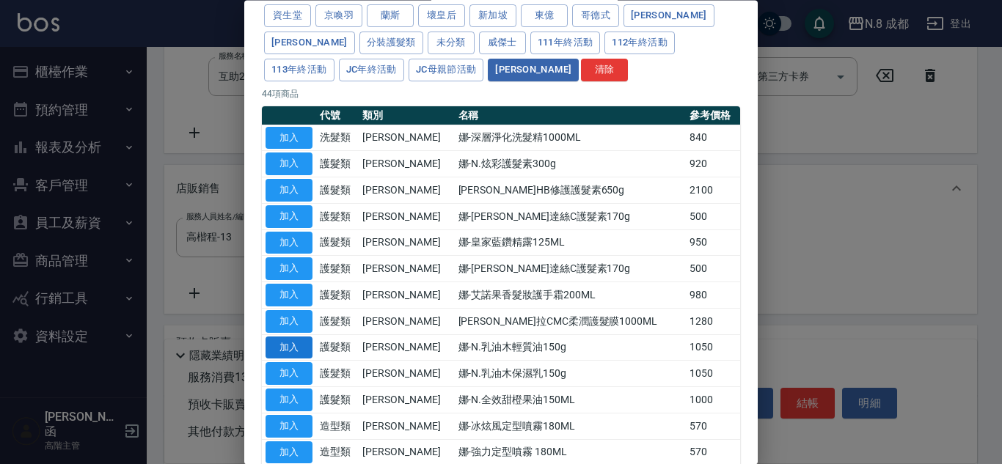
click at [303, 337] on button "加入" at bounding box center [289, 348] width 47 height 23
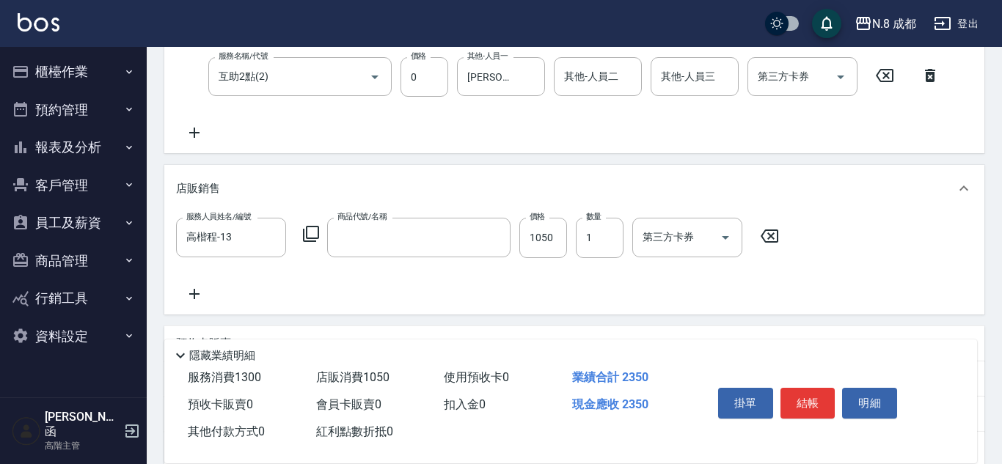
type input "娜-N.乳油木輕質油150g"
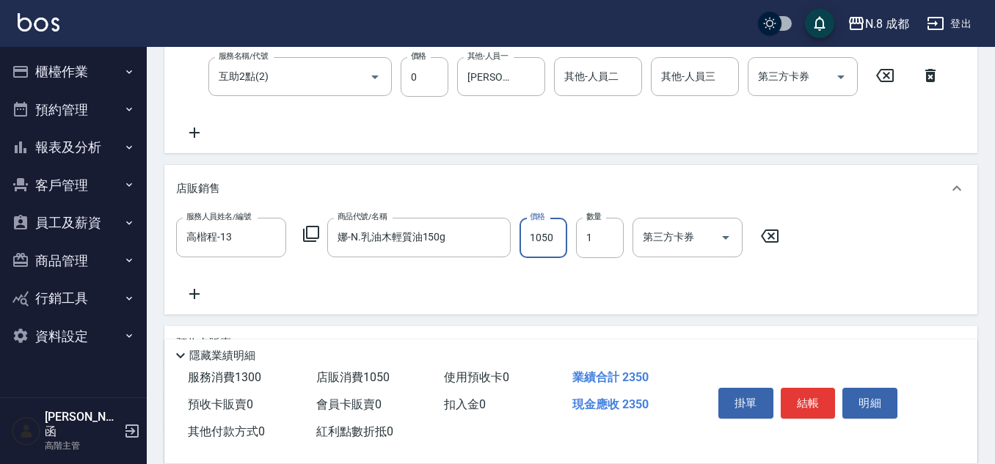
click at [544, 235] on input "1050" at bounding box center [543, 238] width 48 height 40
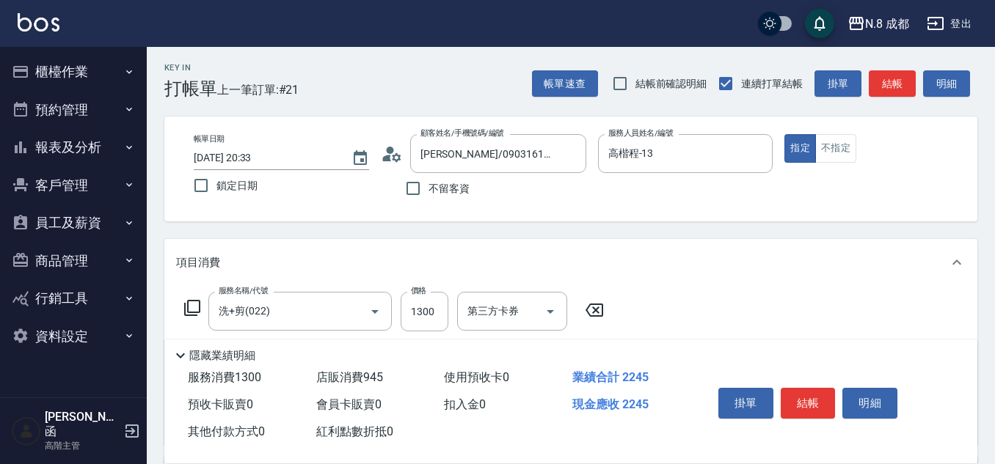
scroll to position [0, 0]
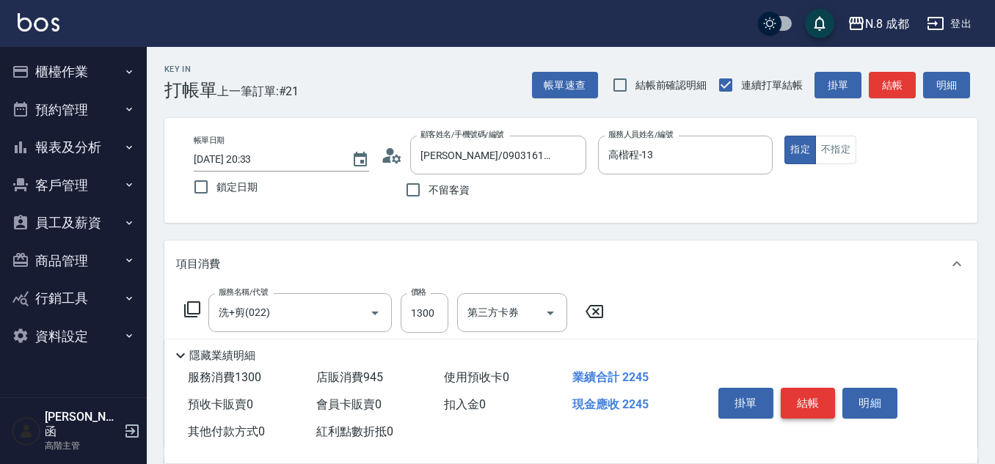
type input "945"
click at [802, 394] on button "結帳" at bounding box center [808, 403] width 55 height 31
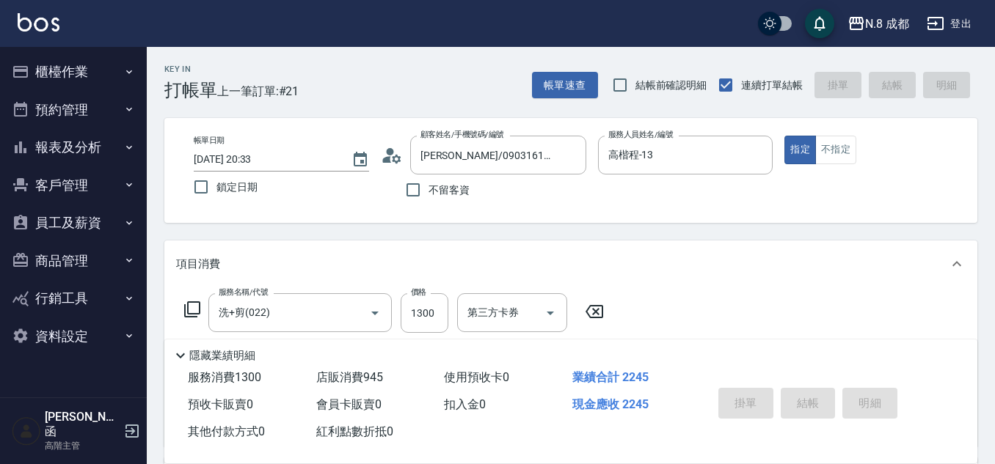
type input "[DATE] 20:34"
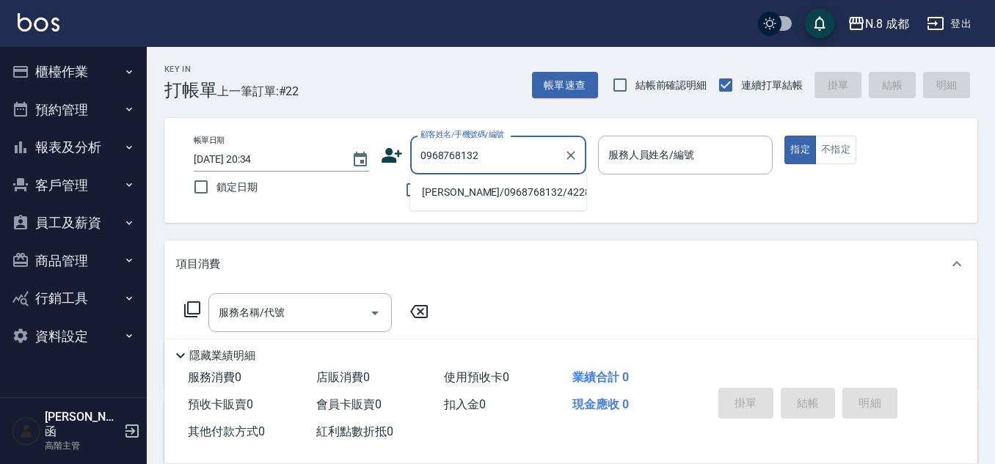
click at [502, 208] on ul "[PERSON_NAME]/0968768132/422817" at bounding box center [498, 193] width 176 height 36
click at [500, 198] on li "[PERSON_NAME]/0968768132/422817" at bounding box center [498, 192] width 176 height 24
type input "[PERSON_NAME]/0968768132/422817"
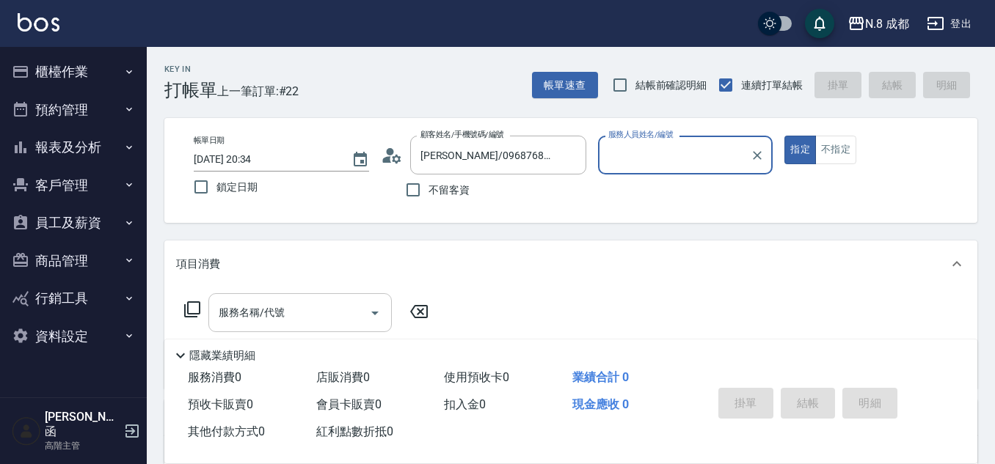
type input "高楷程-13"
click at [276, 316] on input "服務名稱/代號" at bounding box center [289, 313] width 148 height 26
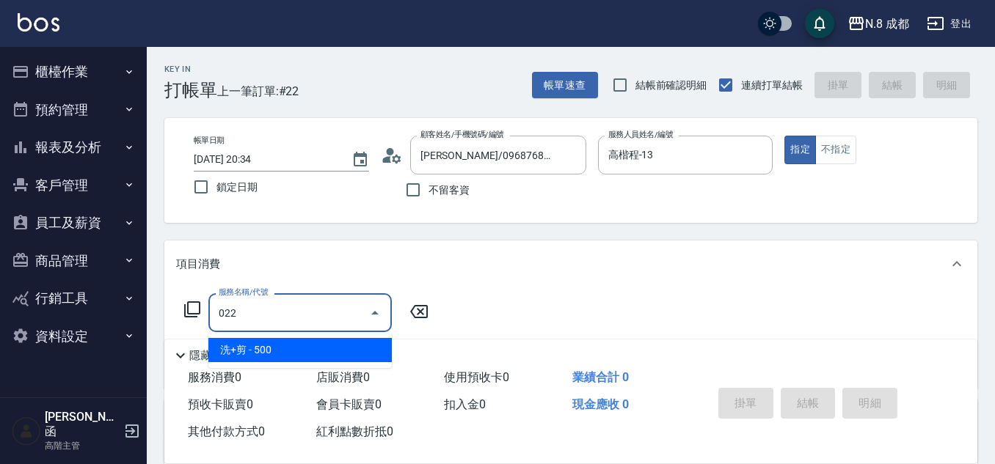
click at [272, 343] on span "洗+剪 - 500" at bounding box center [299, 350] width 183 height 24
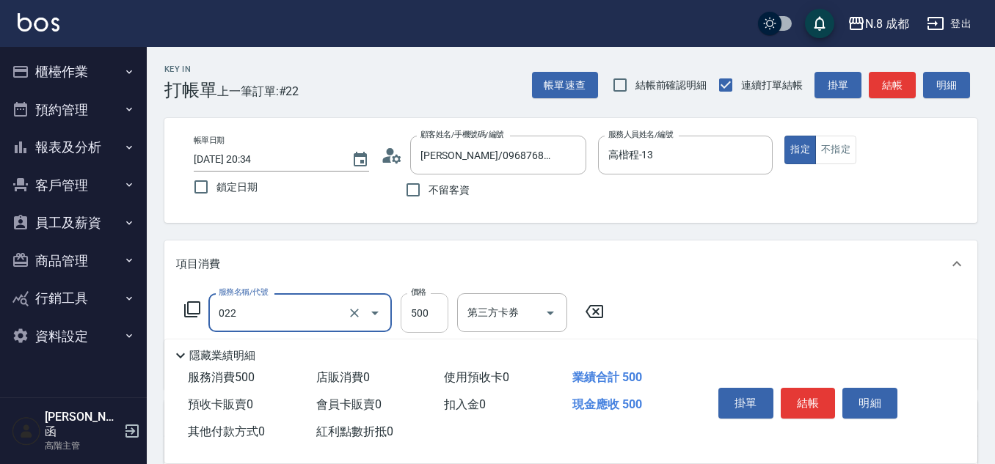
type input "洗+剪(022)"
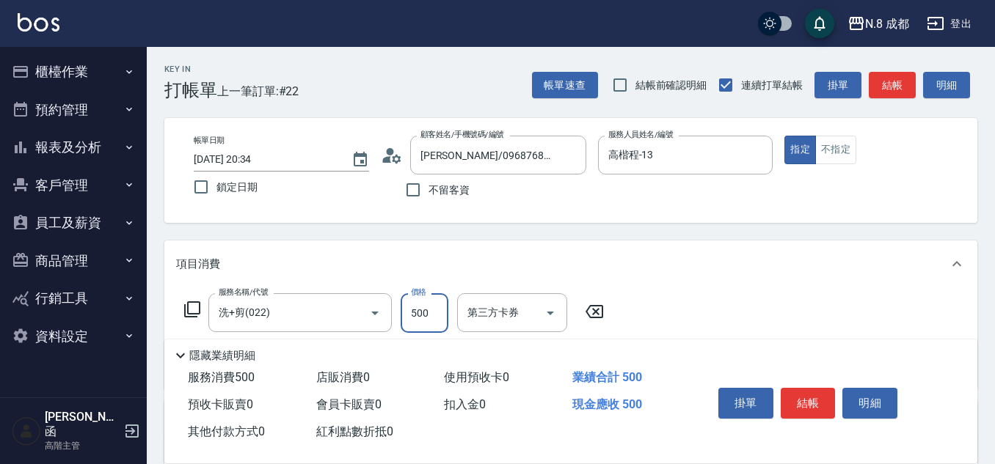
drag, startPoint x: 427, startPoint y: 310, endPoint x: 409, endPoint y: 309, distance: 18.4
click at [427, 310] on input "500" at bounding box center [425, 313] width 48 height 40
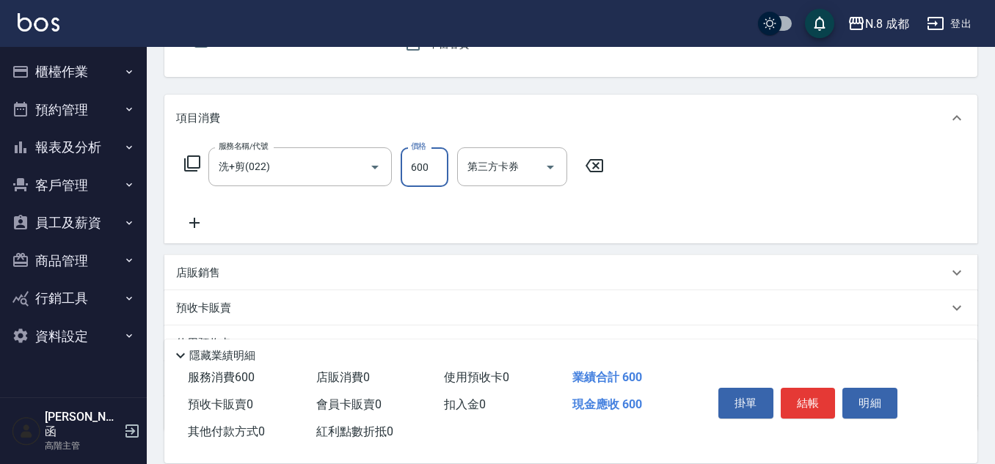
scroll to position [147, 0]
type input "600"
click at [189, 223] on icon at bounding box center [194, 222] width 10 height 10
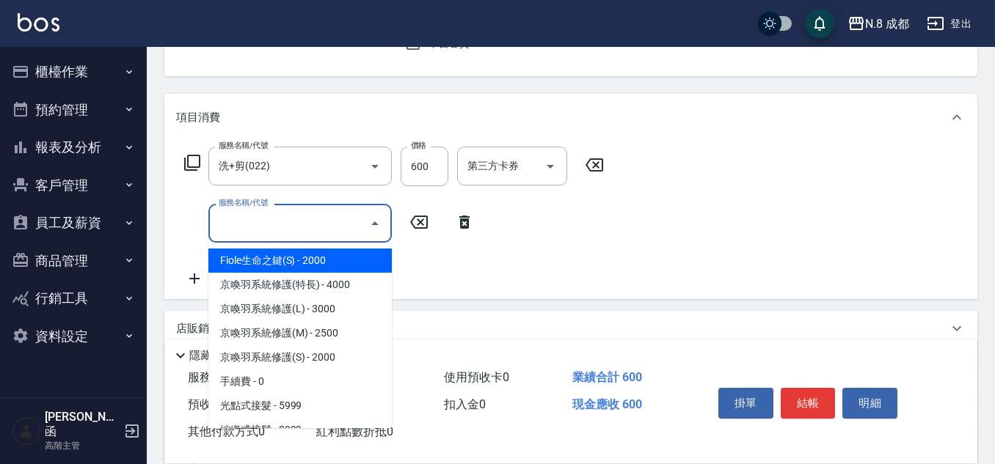
click at [259, 229] on input "服務名稱/代號" at bounding box center [289, 224] width 148 height 26
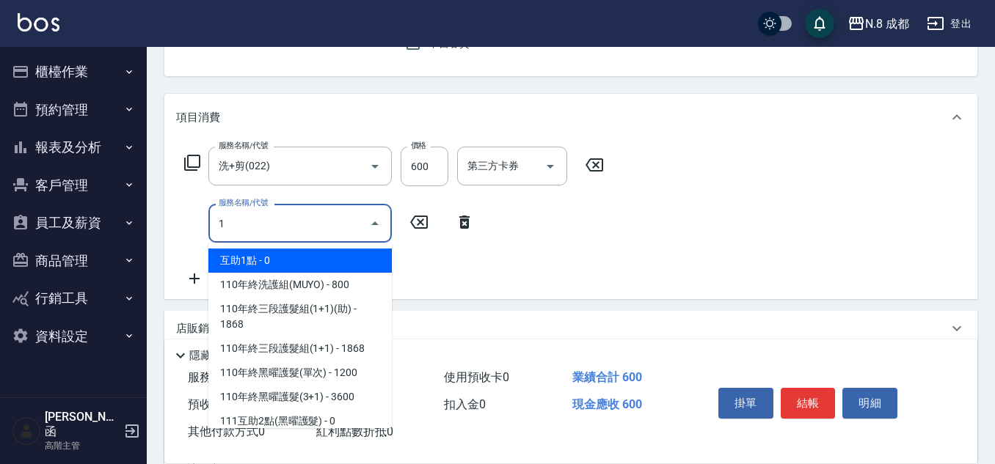
click at [286, 264] on span "互助1點 - 0" at bounding box center [299, 261] width 183 height 24
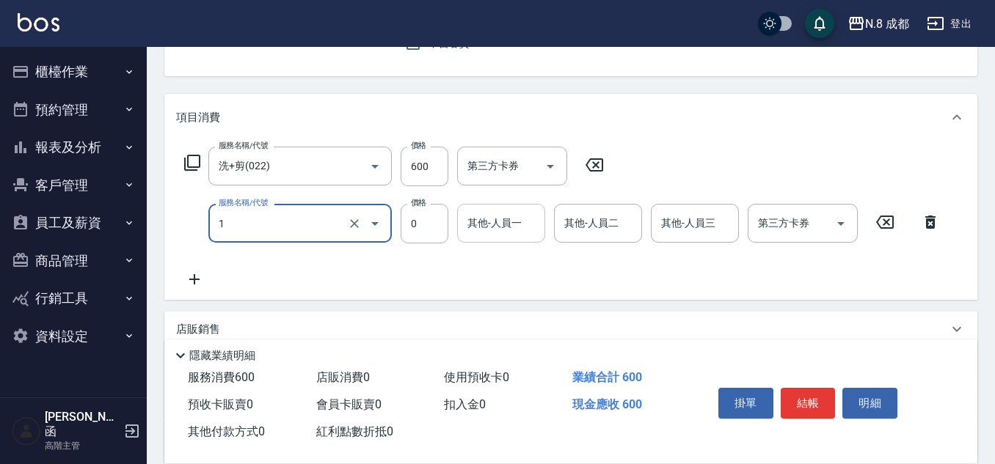
type input "互助1點(1)"
click at [508, 233] on input "其他-人員一" at bounding box center [501, 224] width 75 height 26
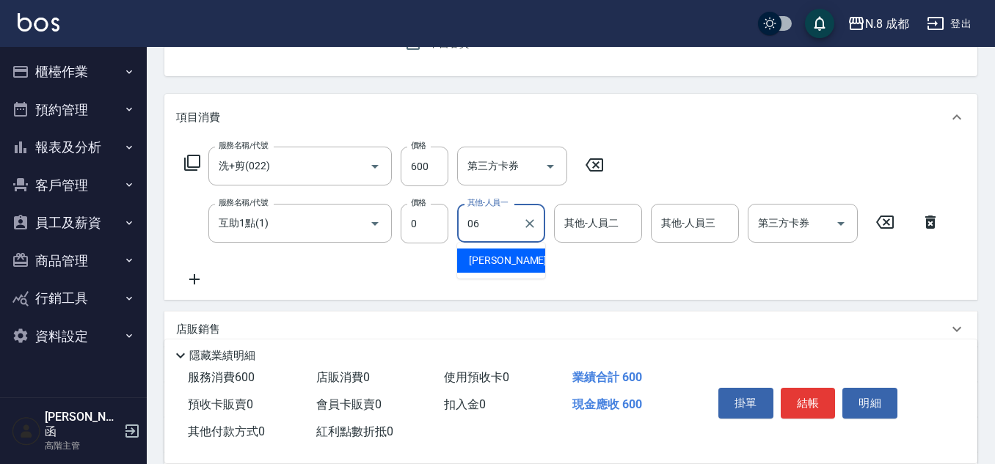
click at [520, 272] on div "[PERSON_NAME] -06" at bounding box center [501, 261] width 88 height 24
type input "[PERSON_NAME]-06"
click at [798, 382] on div "掛單 結帳 明細" at bounding box center [807, 405] width 191 height 46
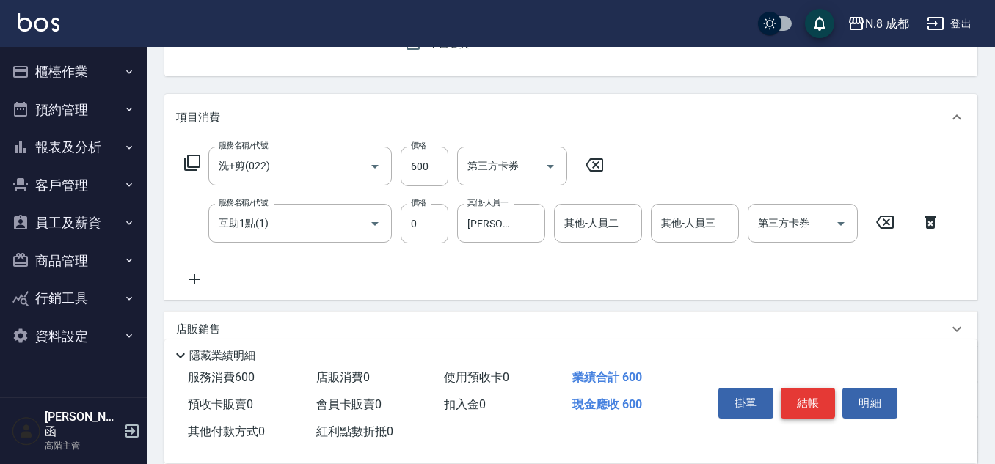
drag, startPoint x: 805, startPoint y: 376, endPoint x: 810, endPoint y: 392, distance: 16.2
click at [805, 382] on div "掛單 結帳 明細" at bounding box center [807, 405] width 191 height 46
click at [811, 394] on button "結帳" at bounding box center [808, 403] width 55 height 31
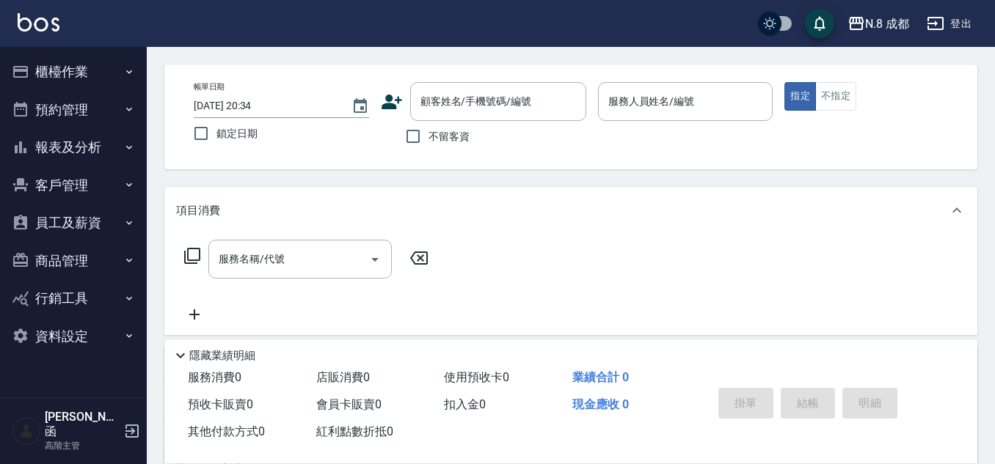
scroll to position [0, 0]
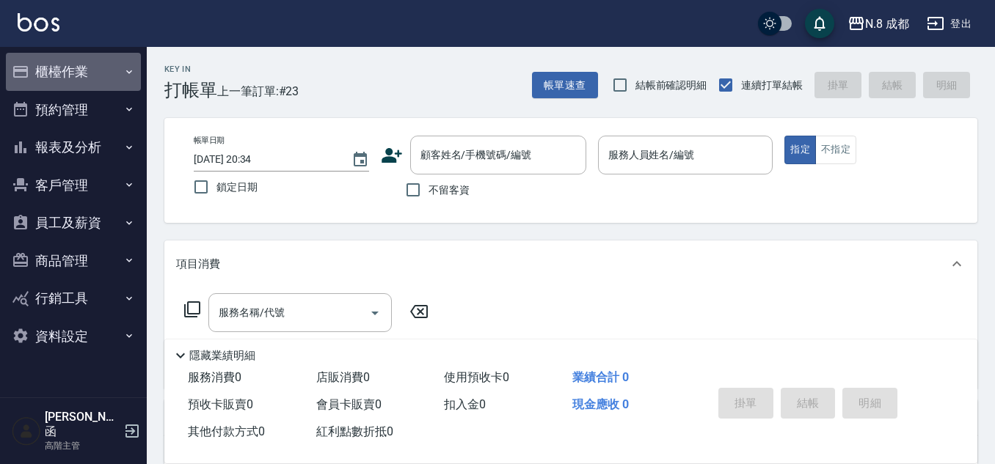
click at [79, 68] on button "櫃檯作業" at bounding box center [73, 72] width 135 height 38
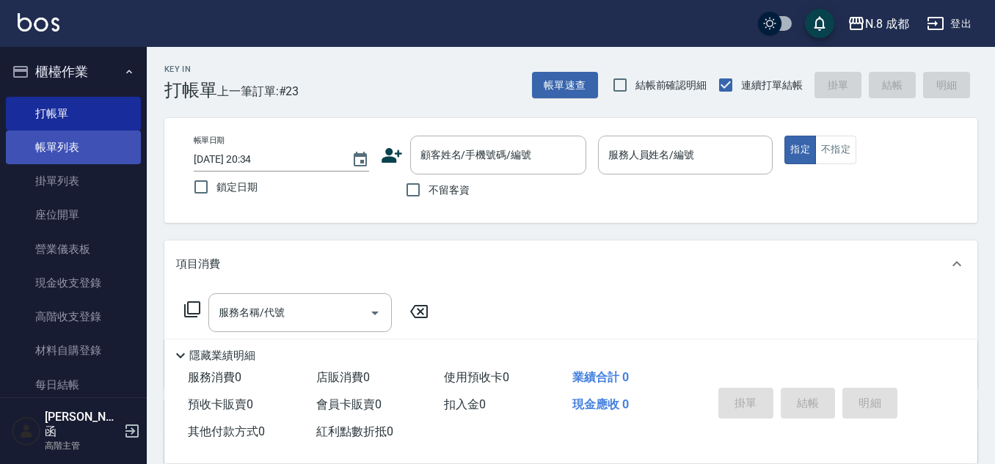
click at [63, 139] on link "帳單列表" at bounding box center [73, 148] width 135 height 34
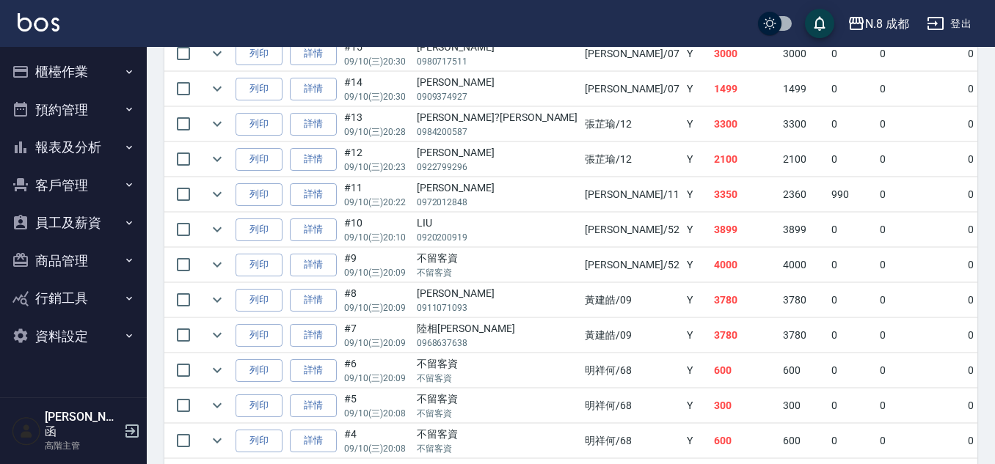
scroll to position [734, 0]
click at [323, 302] on link "詳情" at bounding box center [313, 299] width 47 height 23
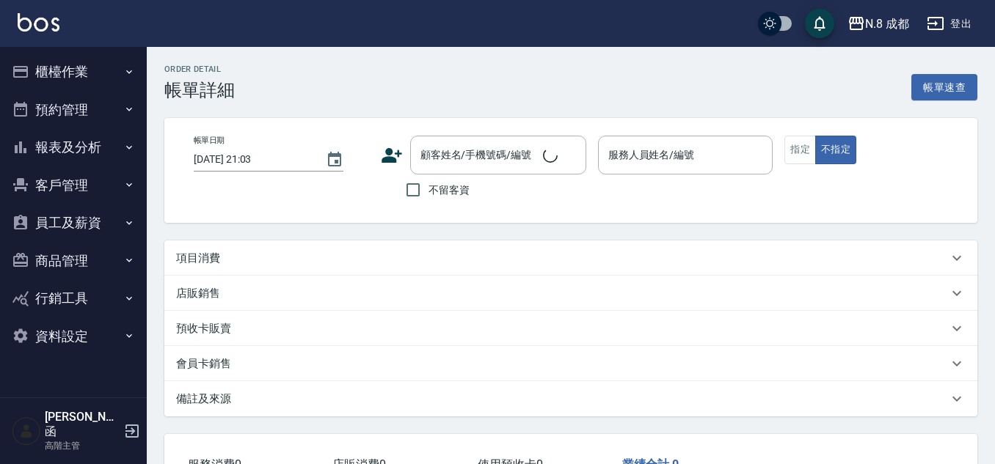
type input "[DATE] 20:09"
type input "黃建皓-09"
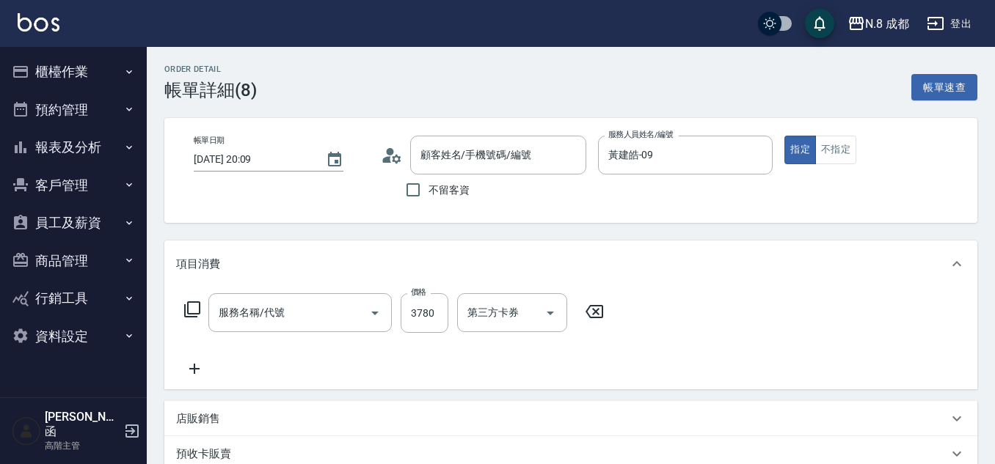
type input "日系染髮(L)(041)"
type input "[PERSON_NAME]/0911071093/"
click at [423, 313] on input "3780" at bounding box center [425, 313] width 48 height 40
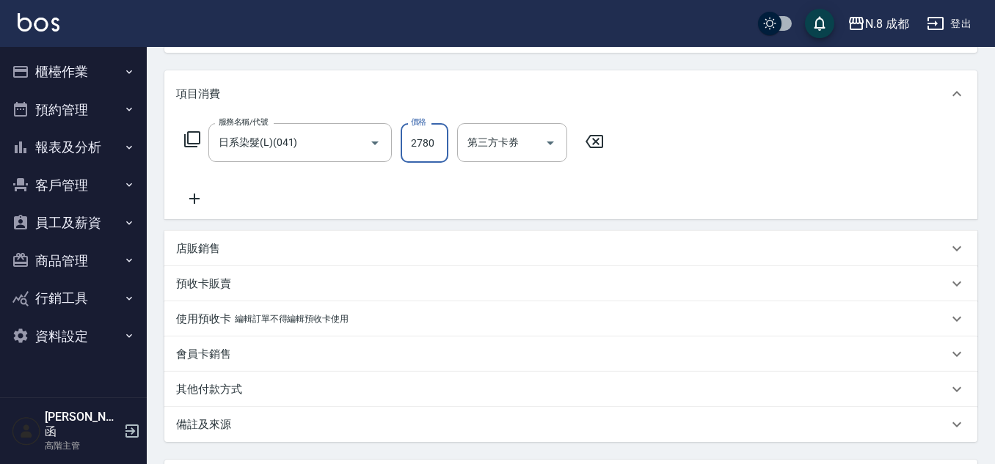
scroll to position [293, 0]
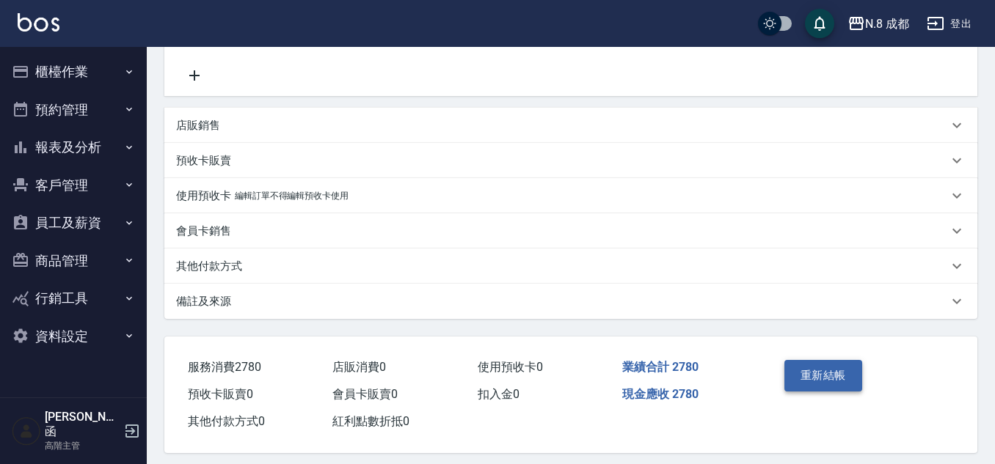
type input "2780"
click at [815, 366] on button "重新結帳" at bounding box center [823, 375] width 78 height 31
